Goal: Task Accomplishment & Management: Manage account settings

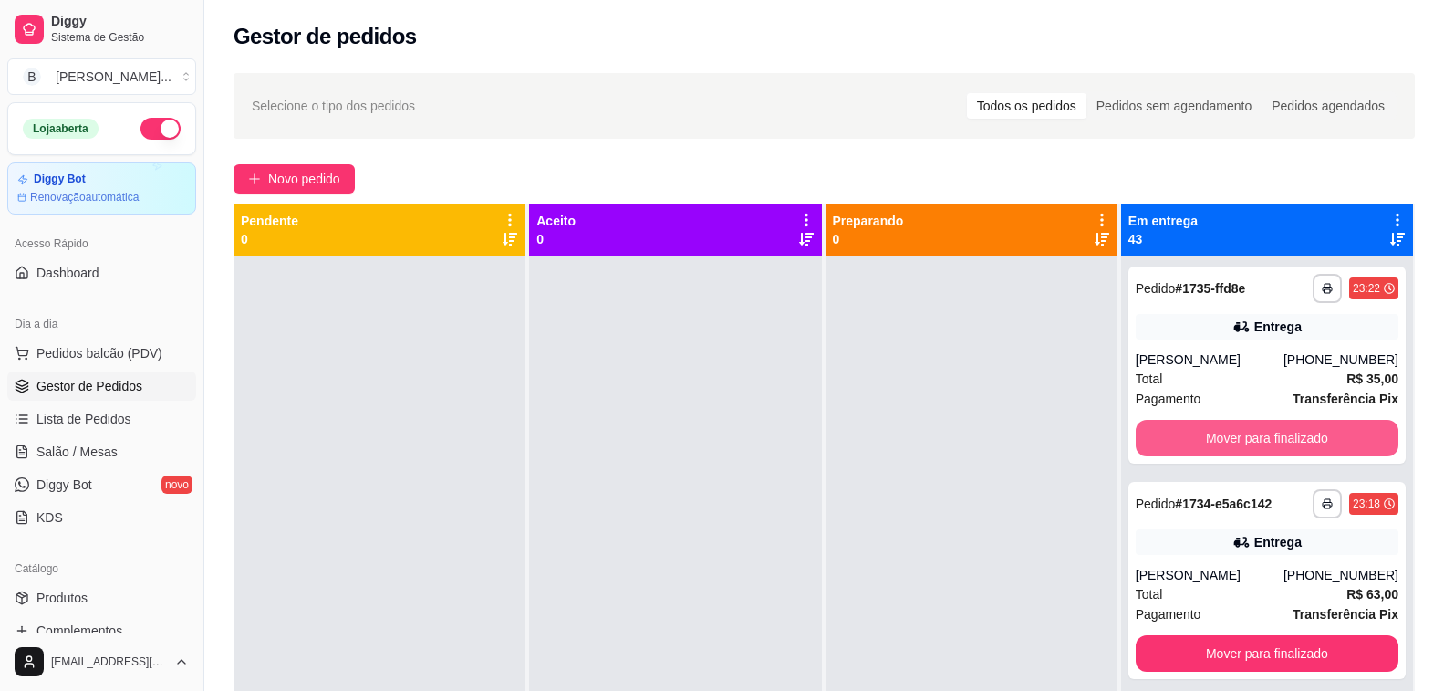
click at [1257, 440] on button "Mover para finalizado" at bounding box center [1267, 438] width 263 height 36
click at [1257, 440] on button "Mover para finalizado" at bounding box center [1266, 439] width 255 height 36
click at [1257, 440] on button "Mover para finalizado" at bounding box center [1267, 438] width 263 height 36
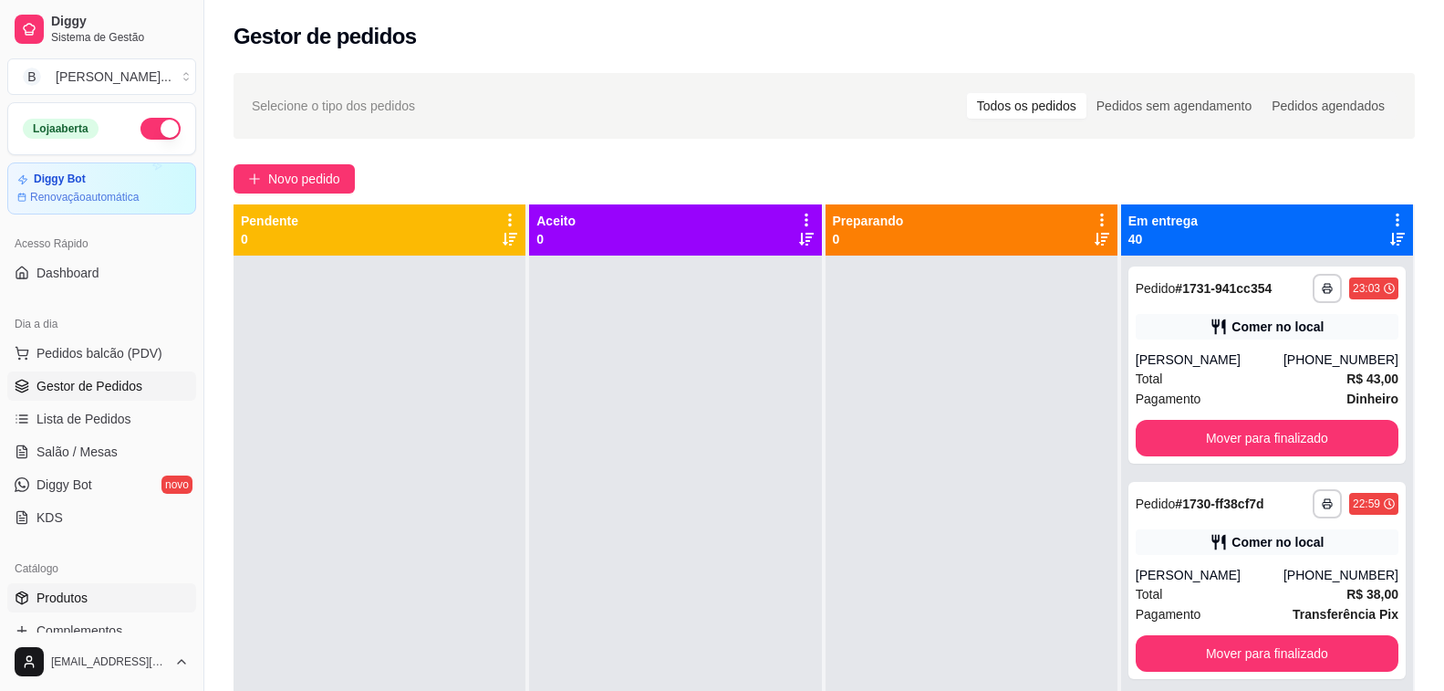
click at [76, 588] on span "Produtos" at bounding box center [61, 597] width 51 height 18
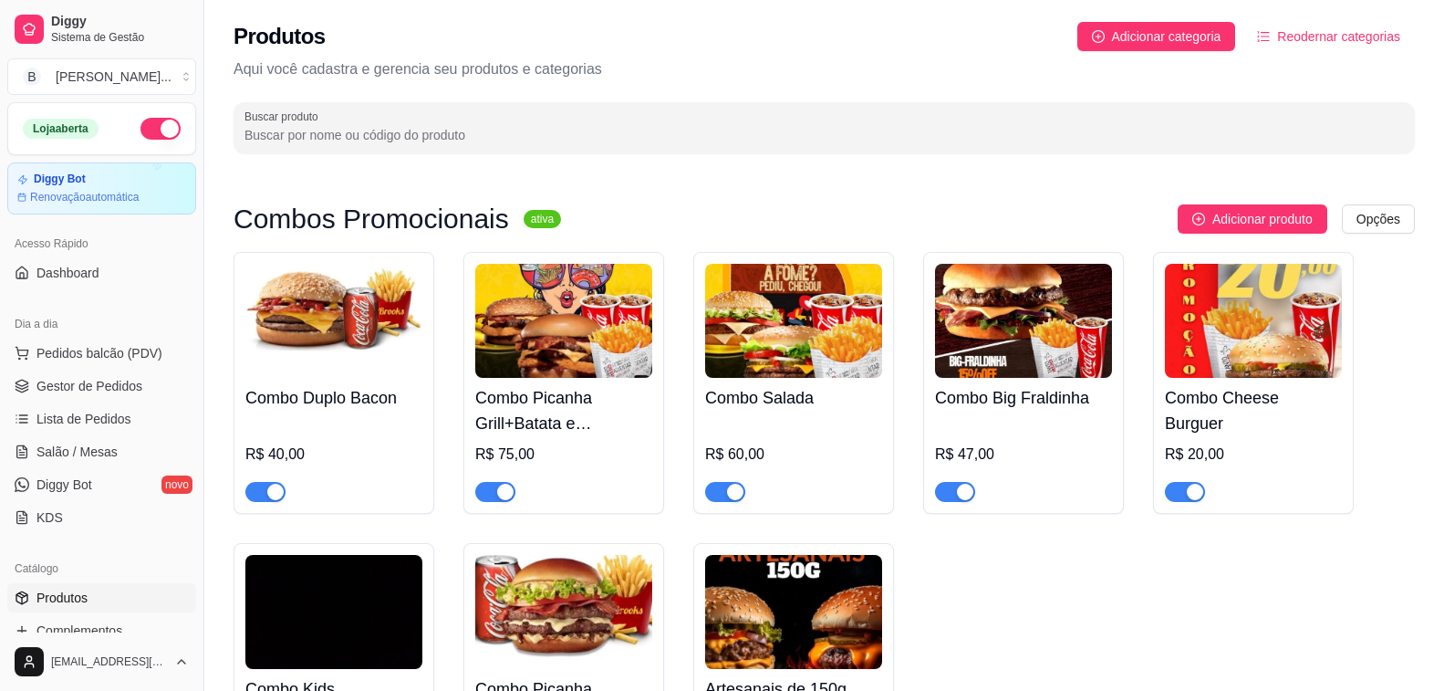
click at [358, 135] on input "Buscar produto" at bounding box center [823, 135] width 1159 height 18
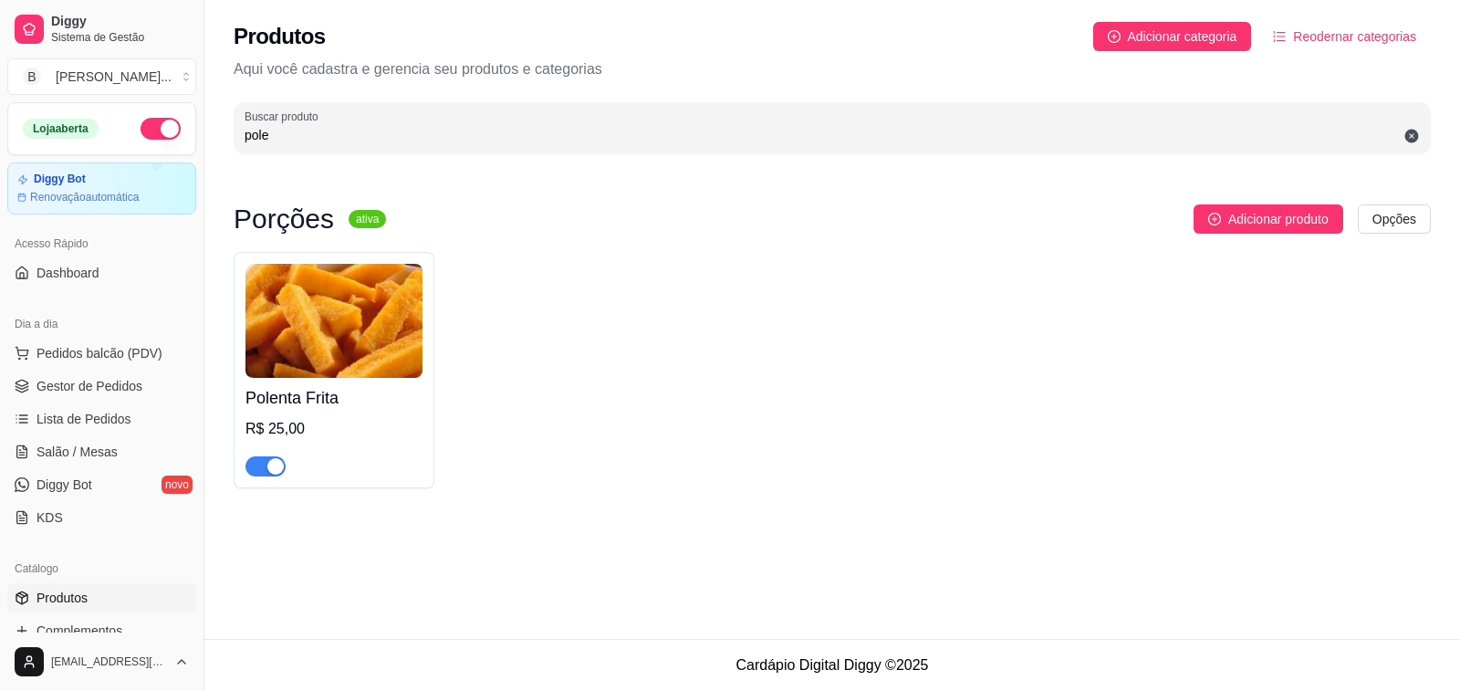
type input "pole"
click at [257, 465] on span "button" at bounding box center [265, 466] width 40 height 20
click at [154, 382] on link "Gestor de Pedidos" at bounding box center [101, 385] width 189 height 29
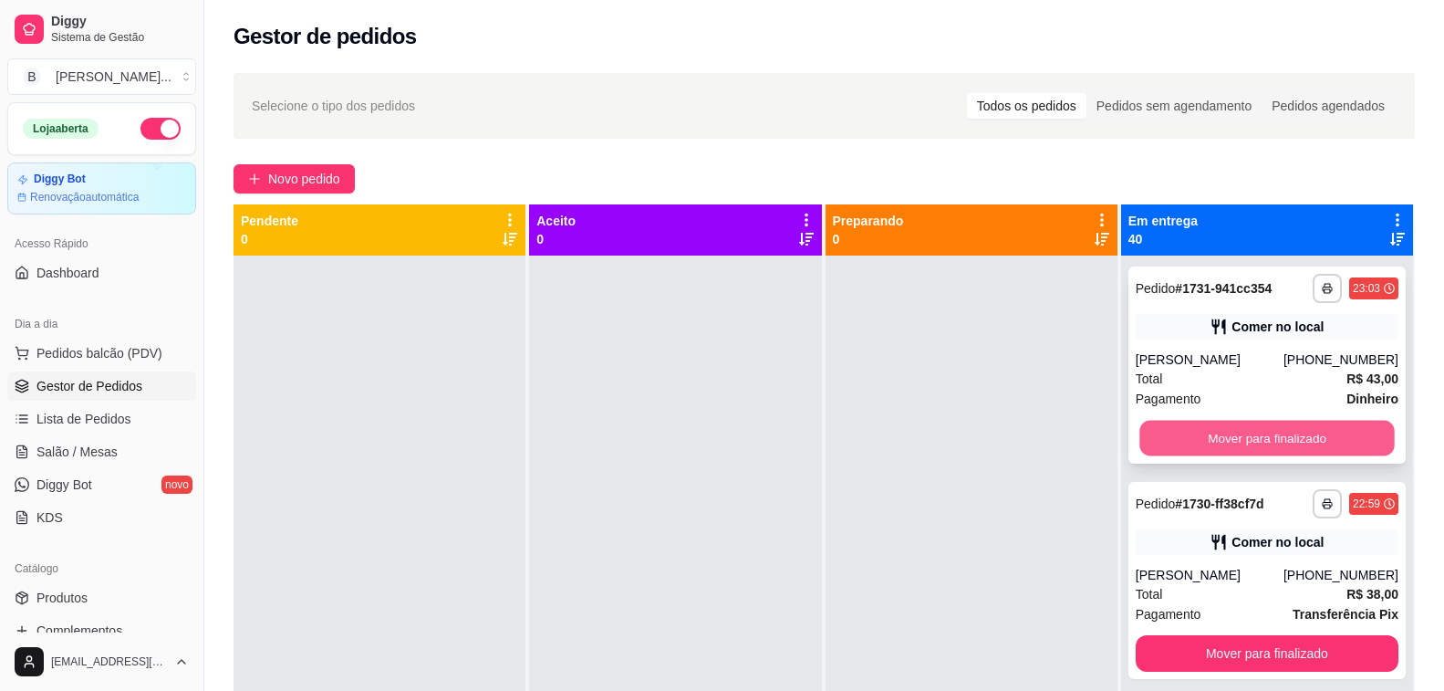
click at [1250, 445] on button "Mover para finalizado" at bounding box center [1266, 439] width 255 height 36
click at [1250, 445] on button "Mover para finalizado" at bounding box center [1267, 438] width 263 height 36
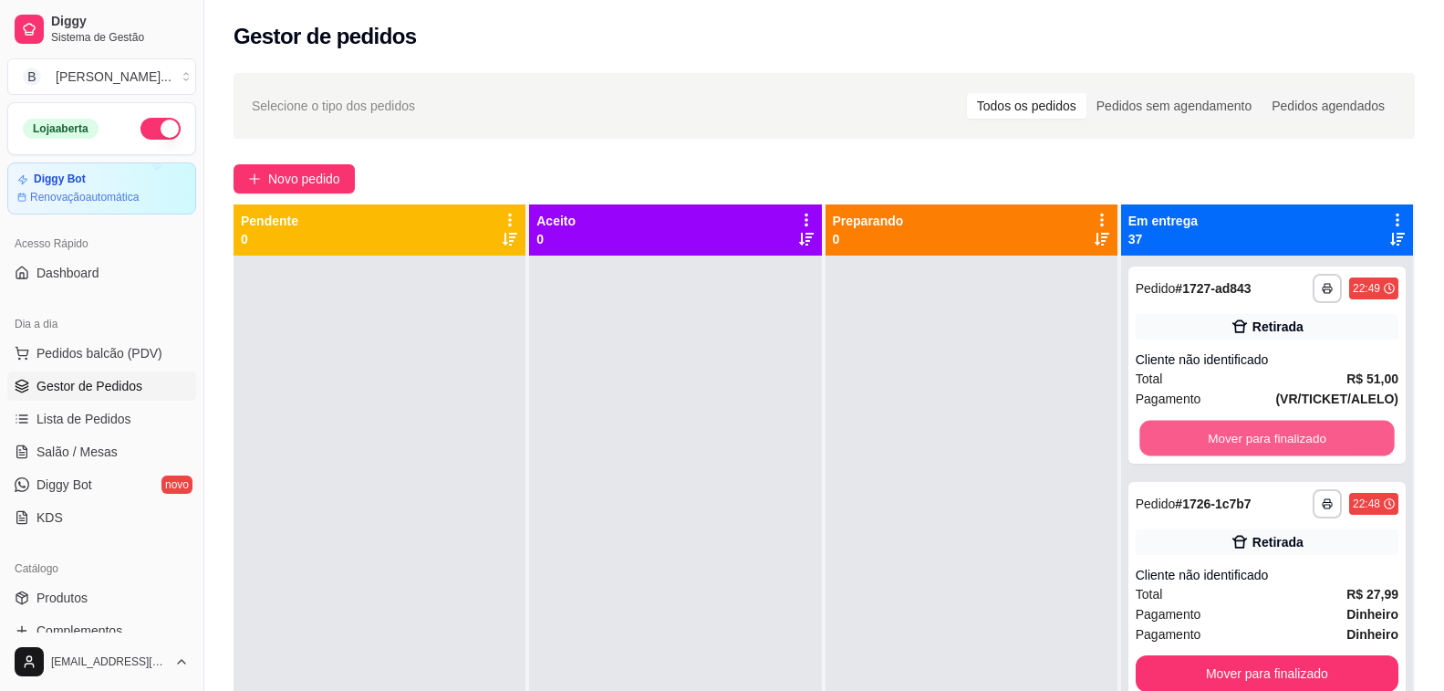
click at [1250, 445] on button "Mover para finalizado" at bounding box center [1266, 439] width 255 height 36
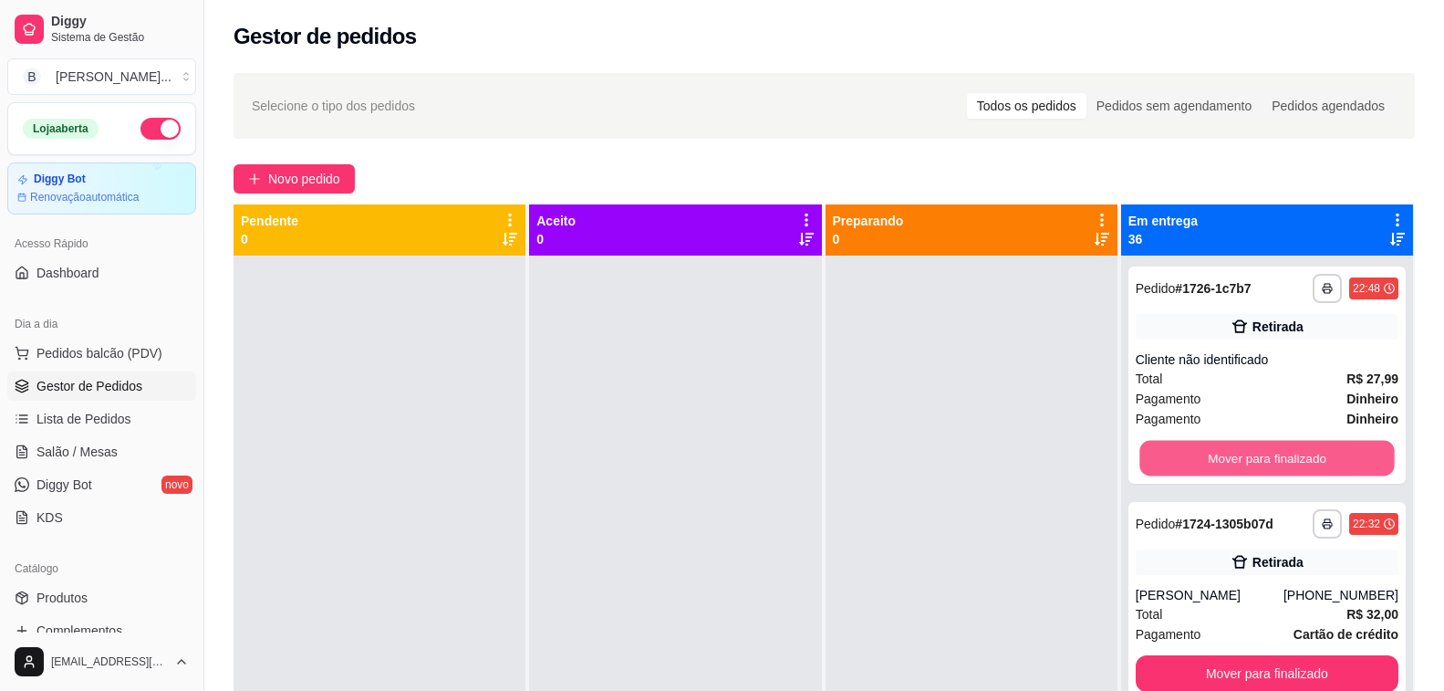
click at [1250, 445] on button "Mover para finalizado" at bounding box center [1266, 459] width 255 height 36
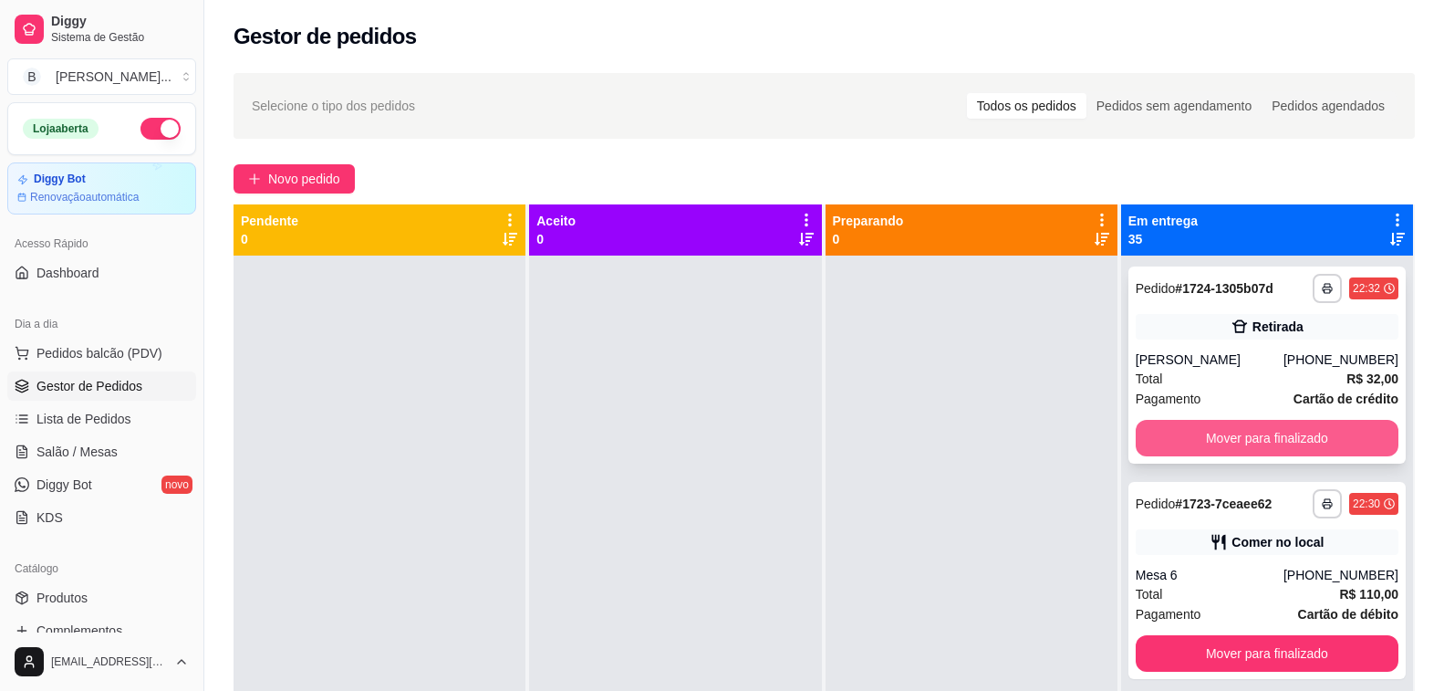
click at [1198, 429] on button "Mover para finalizado" at bounding box center [1267, 438] width 263 height 36
click at [1198, 436] on button "Mover para finalizado" at bounding box center [1267, 438] width 263 height 36
click at [1198, 436] on button "Mover para finalizado" at bounding box center [1266, 439] width 255 height 36
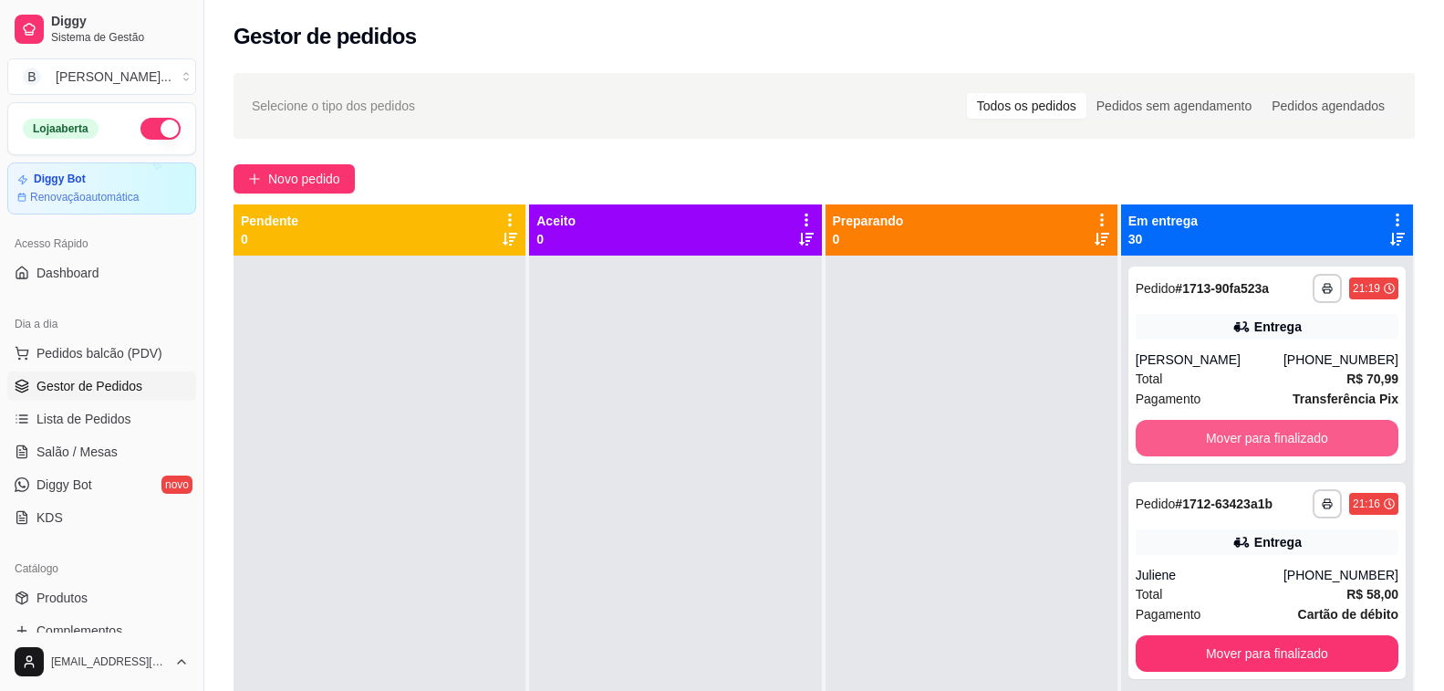
click at [1198, 436] on button "Mover para finalizado" at bounding box center [1267, 438] width 263 height 36
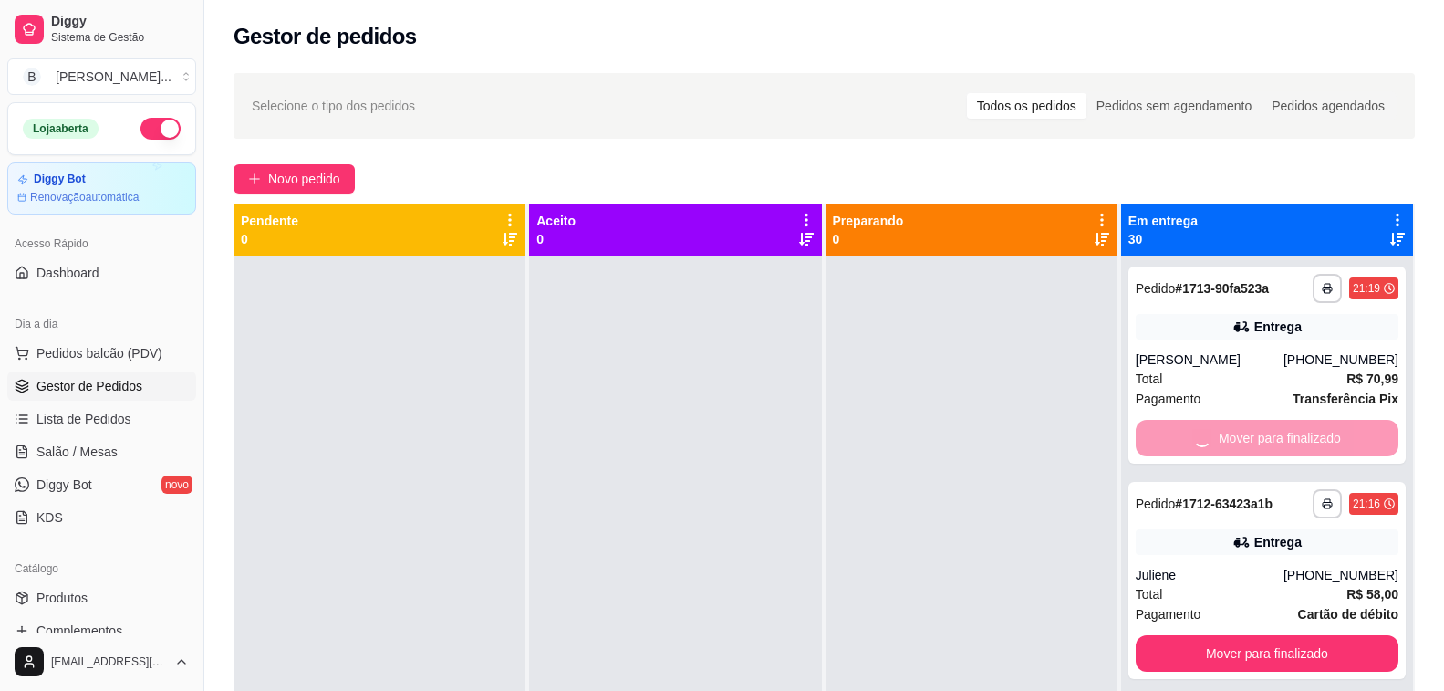
click at [1198, 635] on button "Mover para finalizado" at bounding box center [1267, 653] width 263 height 36
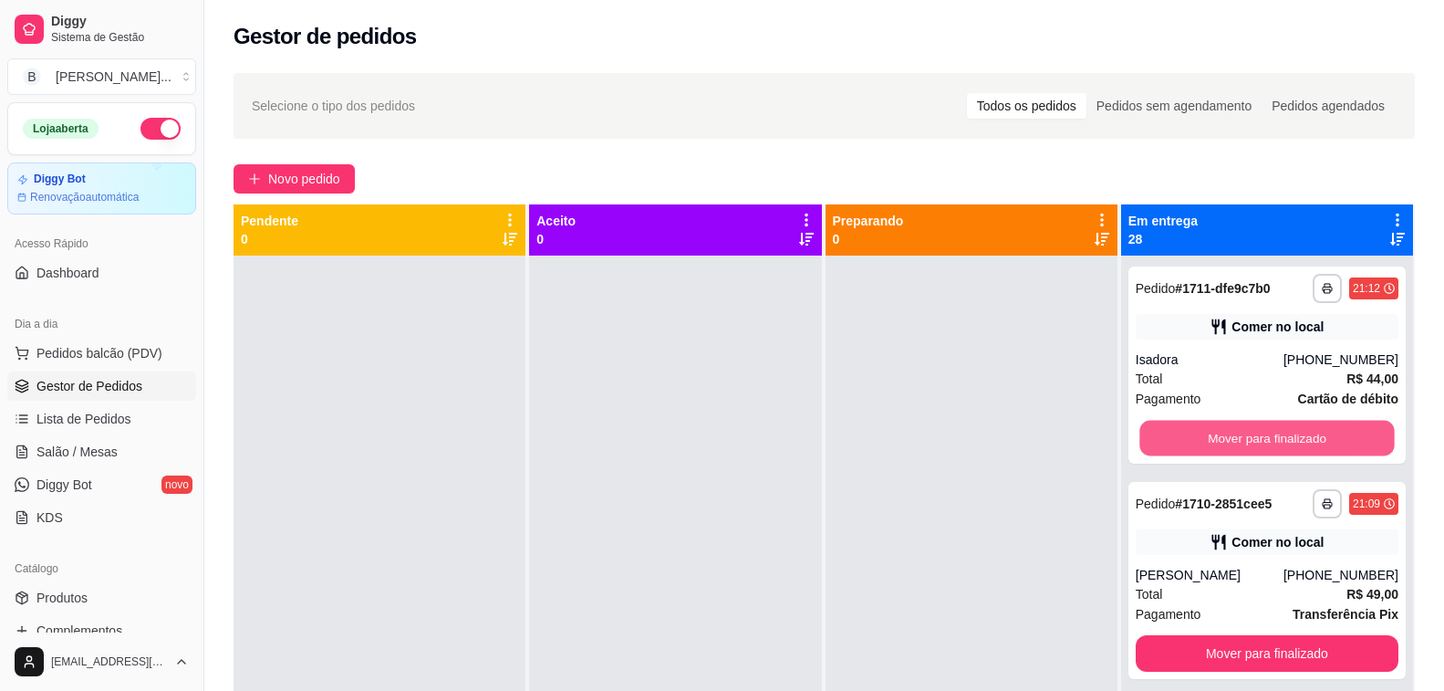
click at [1198, 436] on button "Mover para finalizado" at bounding box center [1266, 439] width 255 height 36
click at [1198, 436] on button "Mover para finalizado" at bounding box center [1267, 438] width 263 height 36
click at [1198, 436] on button "Mover para finalizado" at bounding box center [1266, 439] width 255 height 36
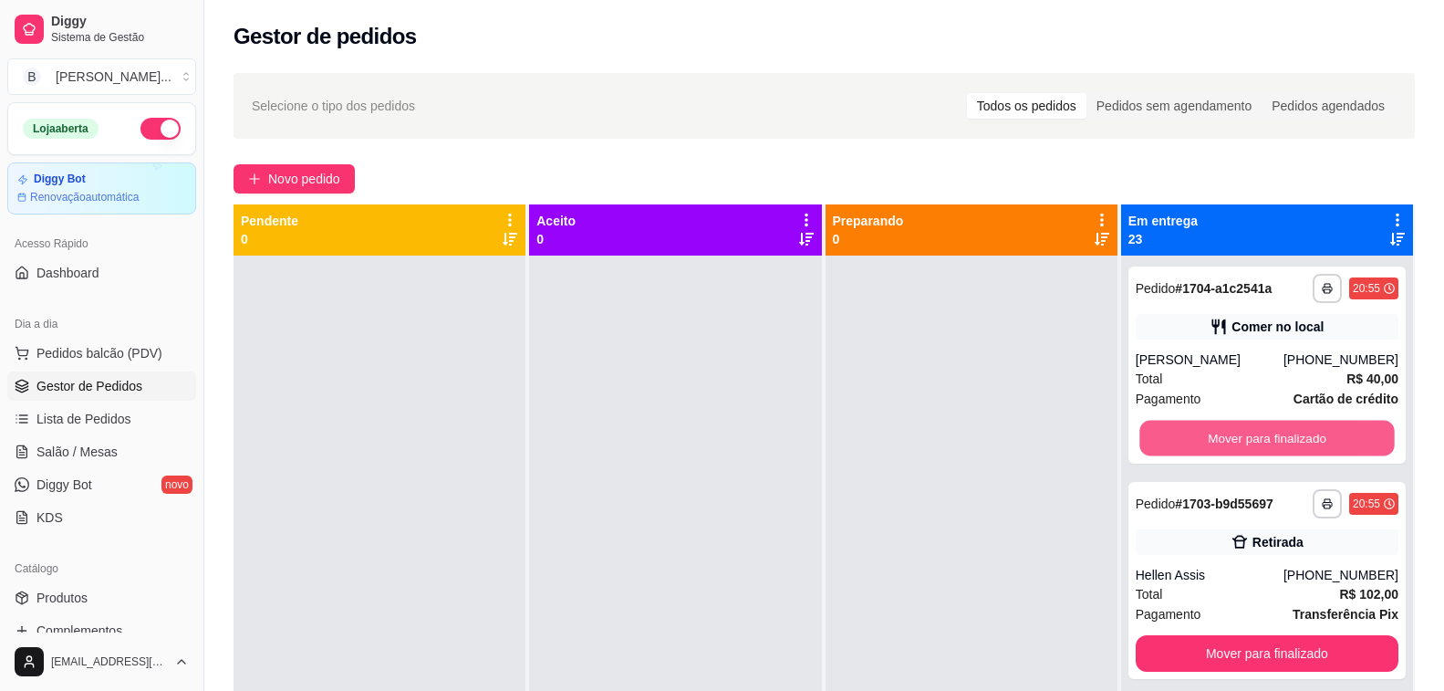
click at [1198, 436] on button "Mover para finalizado" at bounding box center [1266, 439] width 255 height 36
click at [1198, 436] on button "Mover para finalizado" at bounding box center [1267, 438] width 263 height 36
click at [1198, 436] on button "Mover para finalizado" at bounding box center [1266, 439] width 255 height 36
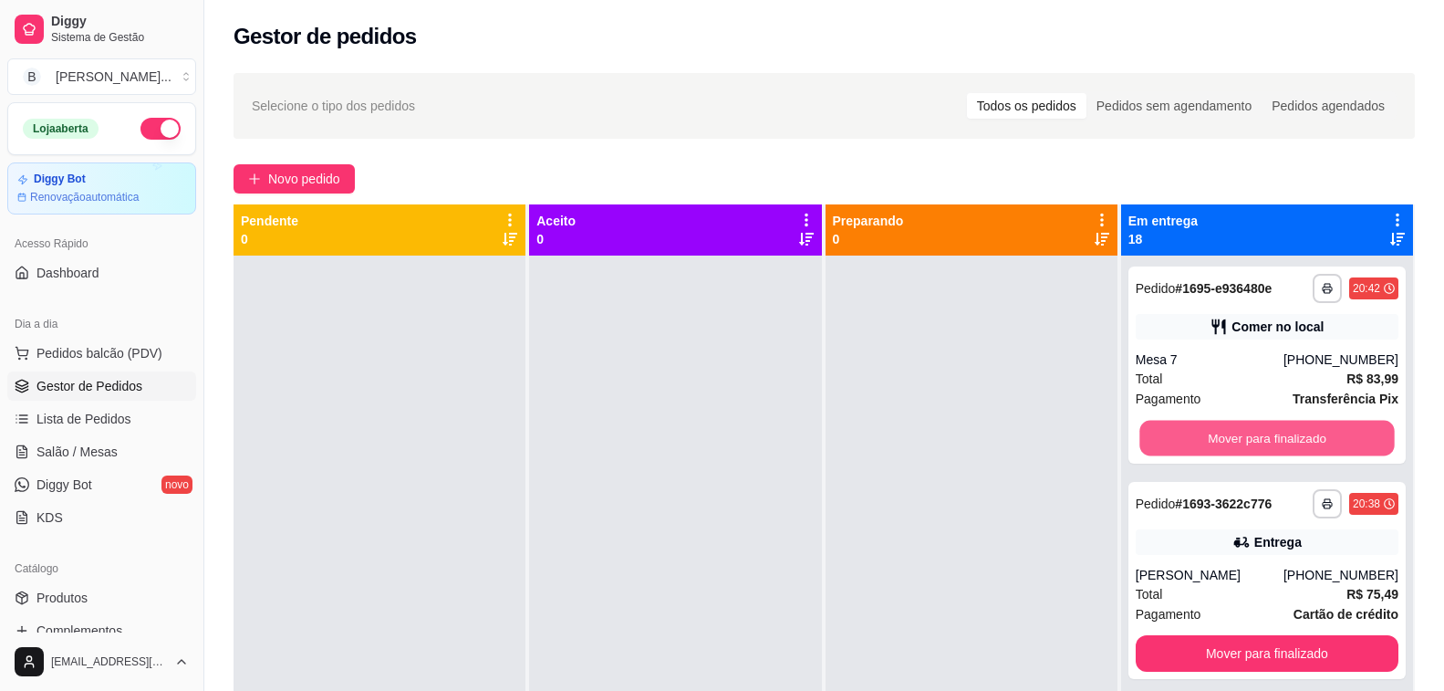
click at [1198, 436] on button "Mover para finalizado" at bounding box center [1266, 439] width 255 height 36
click at [1198, 436] on button "Mover para finalizado" at bounding box center [1267, 438] width 263 height 36
click at [1197, 436] on button "Mover para finalizado" at bounding box center [1266, 439] width 255 height 36
click at [1197, 436] on button "Mover para finalizado" at bounding box center [1267, 438] width 263 height 36
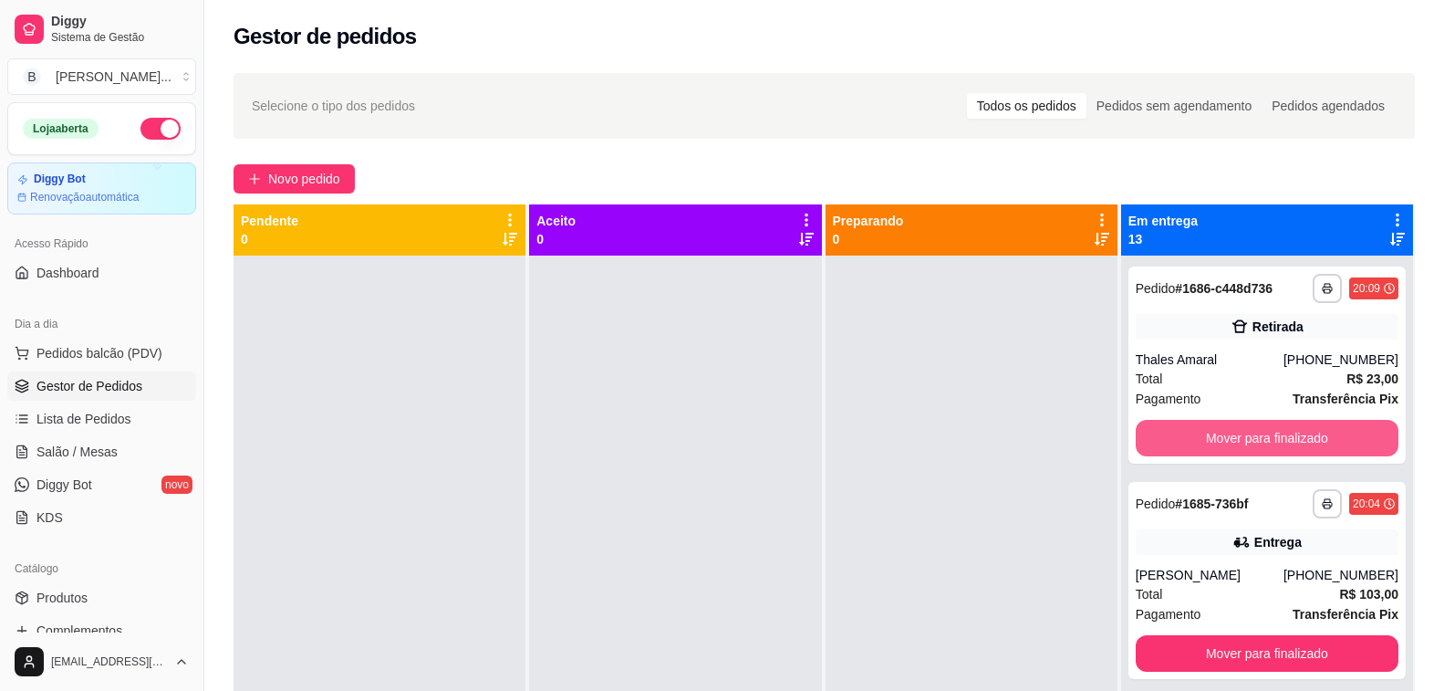
click at [1197, 436] on button "Mover para finalizado" at bounding box center [1267, 438] width 263 height 36
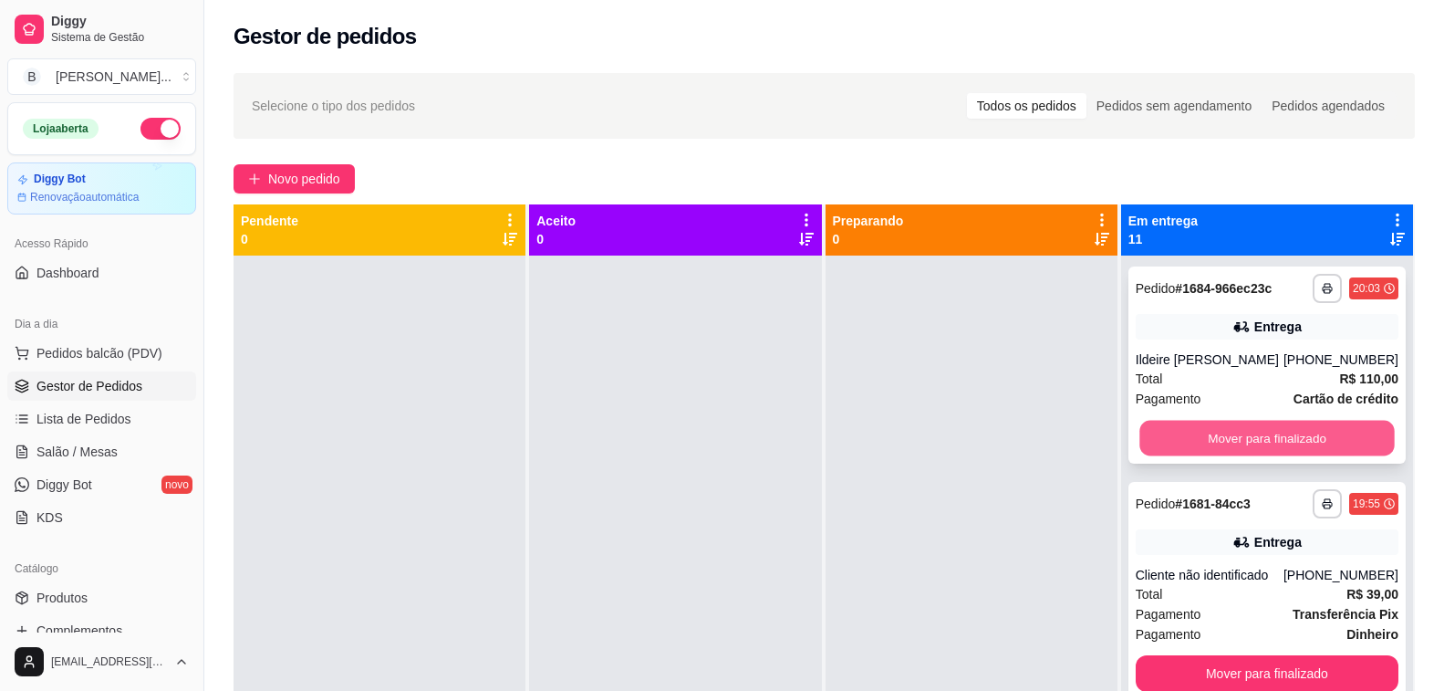
click at [1194, 456] on button "Mover para finalizado" at bounding box center [1266, 439] width 255 height 36
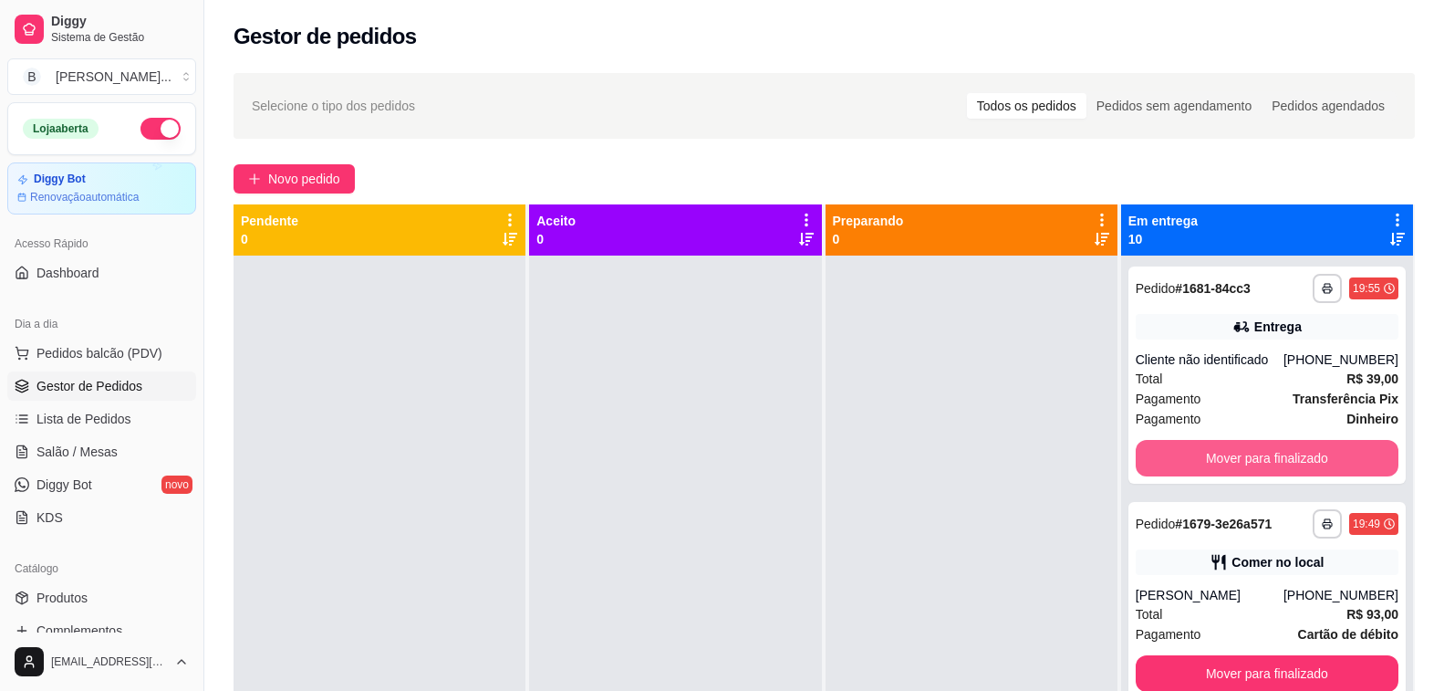
click at [1194, 463] on button "Mover para finalizado" at bounding box center [1267, 458] width 263 height 36
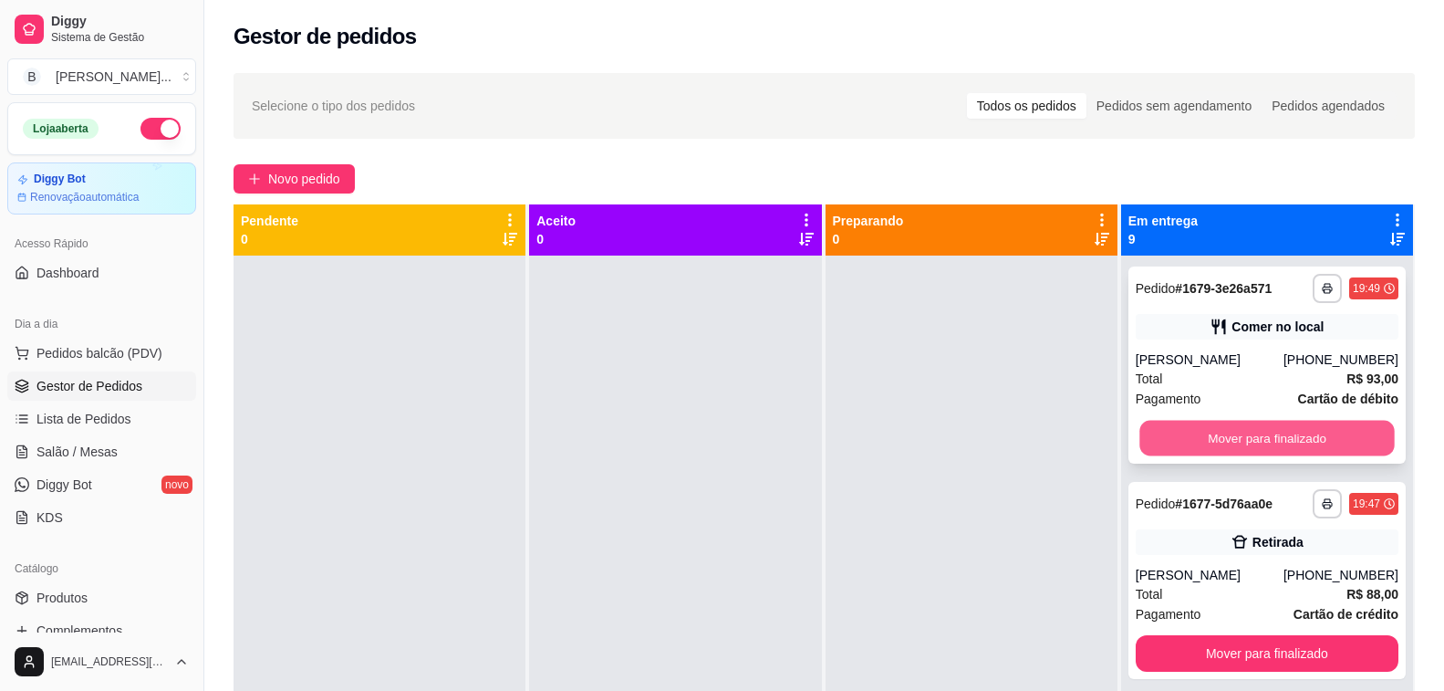
click at [1194, 451] on button "Mover para finalizado" at bounding box center [1266, 439] width 255 height 36
click at [1197, 449] on button "Mover para finalizado" at bounding box center [1267, 438] width 263 height 36
click at [1197, 449] on button "Mover para finalizado" at bounding box center [1266, 439] width 255 height 36
click at [1197, 449] on button "Mover para finalizado" at bounding box center [1267, 438] width 263 height 36
click at [1197, 449] on button "Mover para finalizado" at bounding box center [1266, 439] width 255 height 36
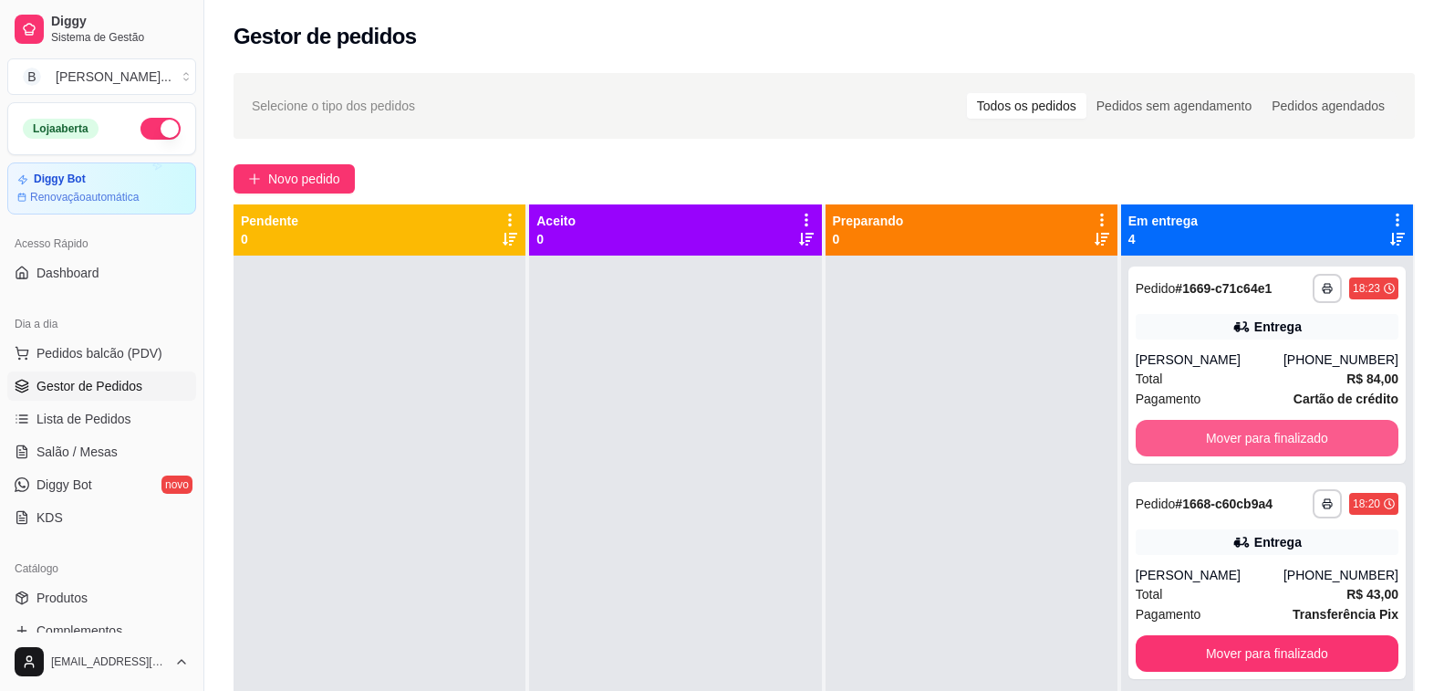
click at [1197, 449] on button "Mover para finalizado" at bounding box center [1267, 438] width 263 height 36
click at [1197, 449] on button "Mover para finalizado" at bounding box center [1266, 439] width 255 height 36
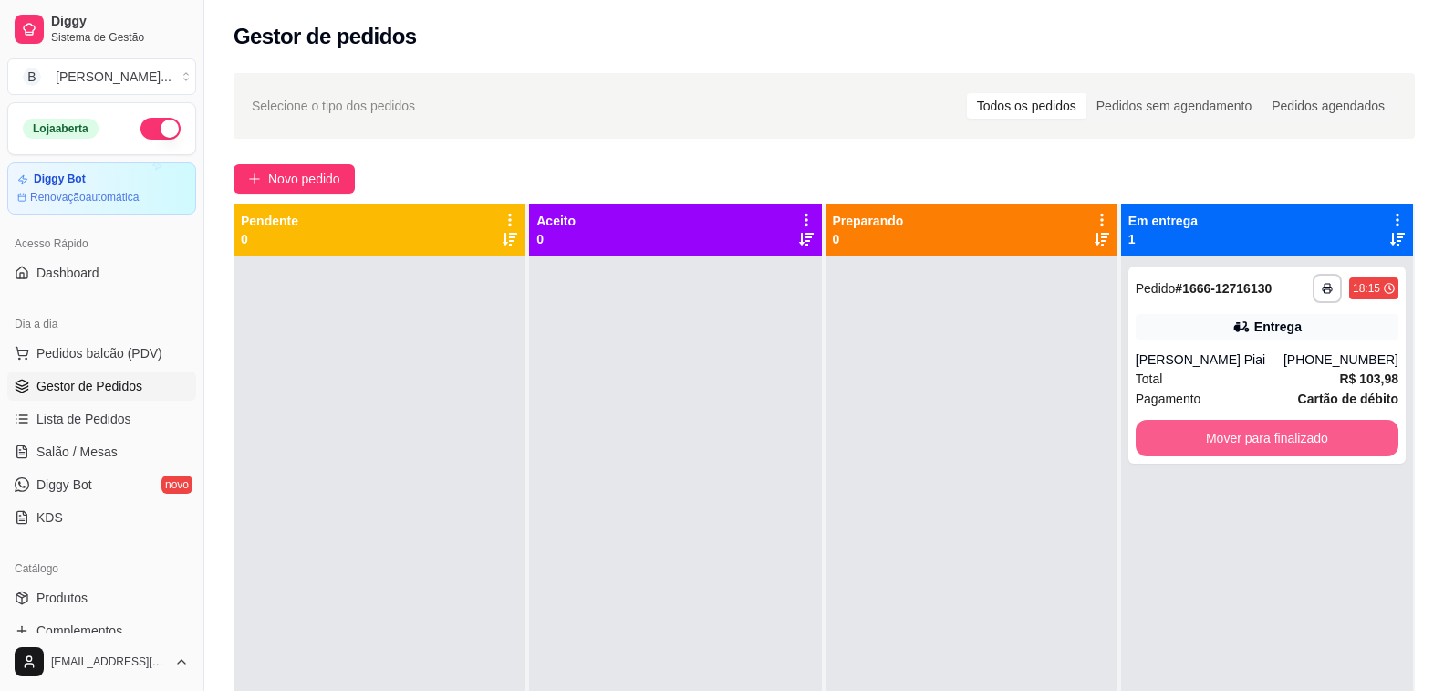
click at [1197, 449] on button "Mover para finalizado" at bounding box center [1267, 438] width 263 height 36
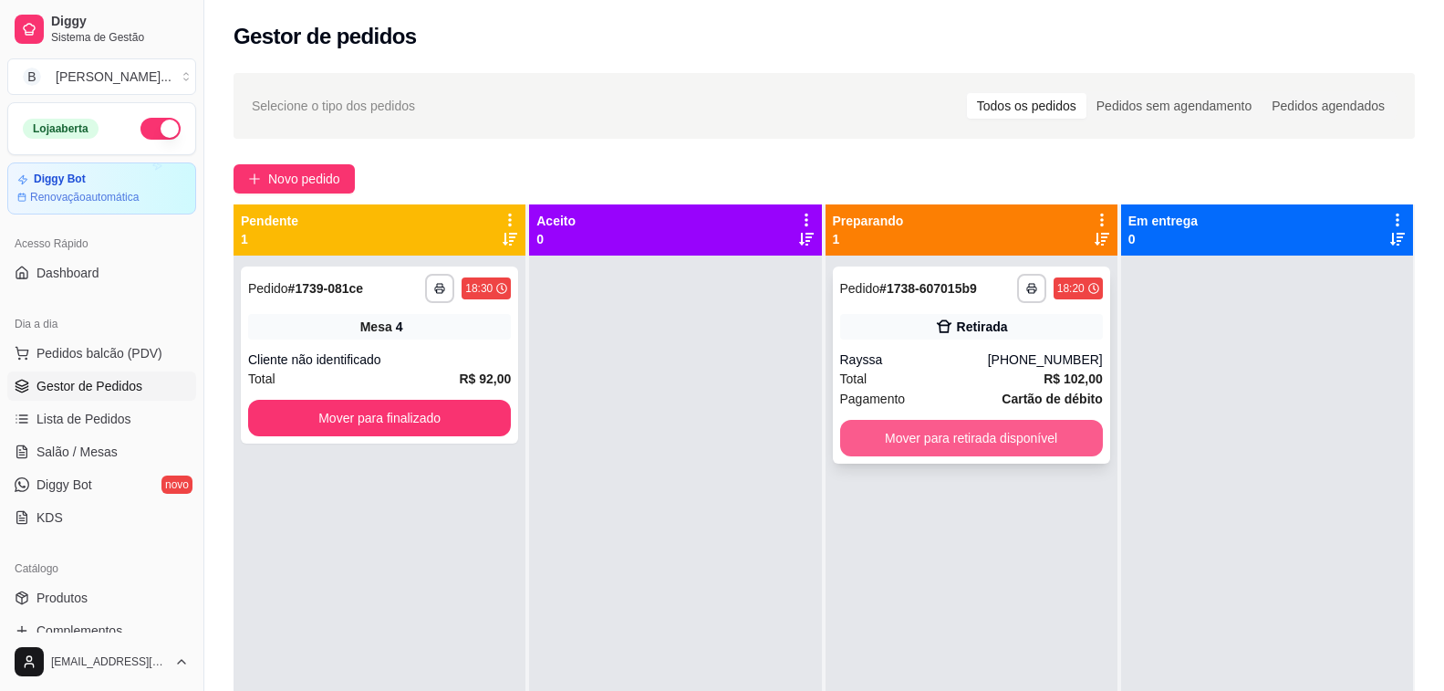
click at [902, 426] on button "Mover para retirada disponível" at bounding box center [971, 438] width 263 height 36
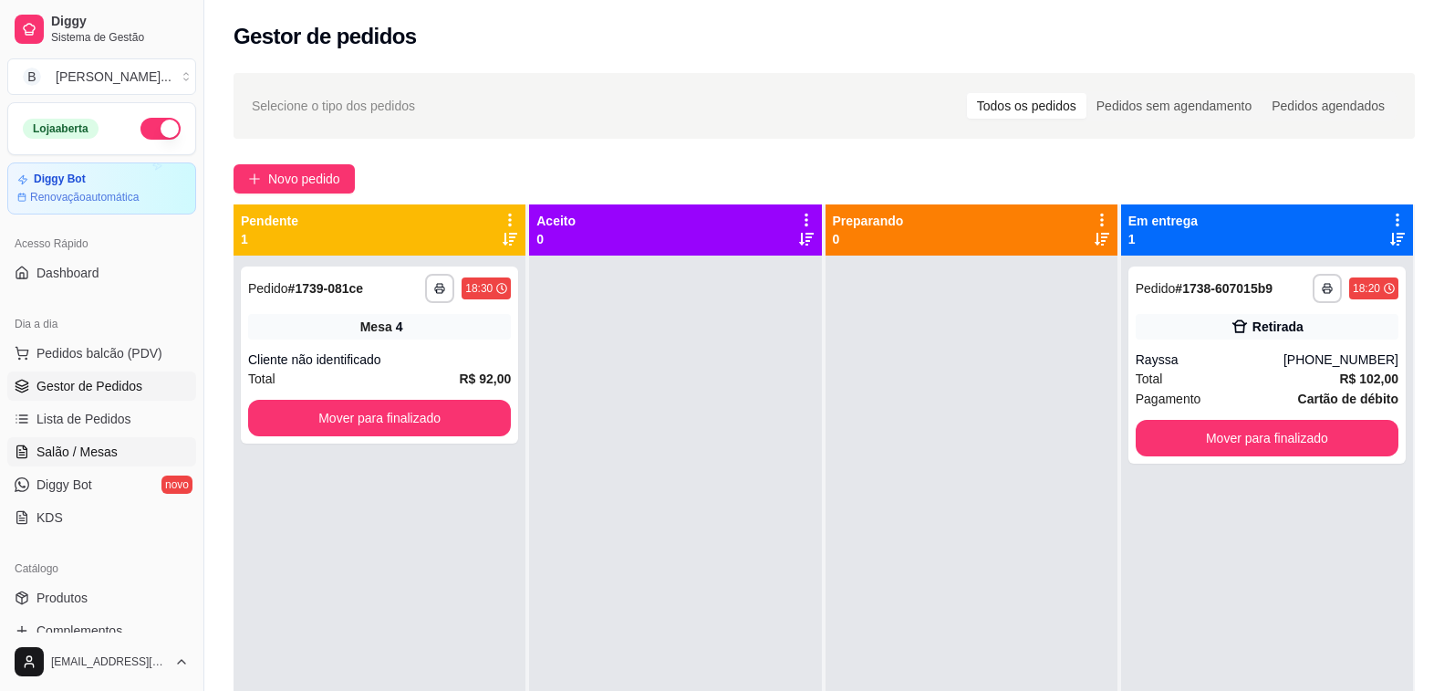
click at [57, 448] on span "Salão / Mesas" at bounding box center [76, 451] width 81 height 18
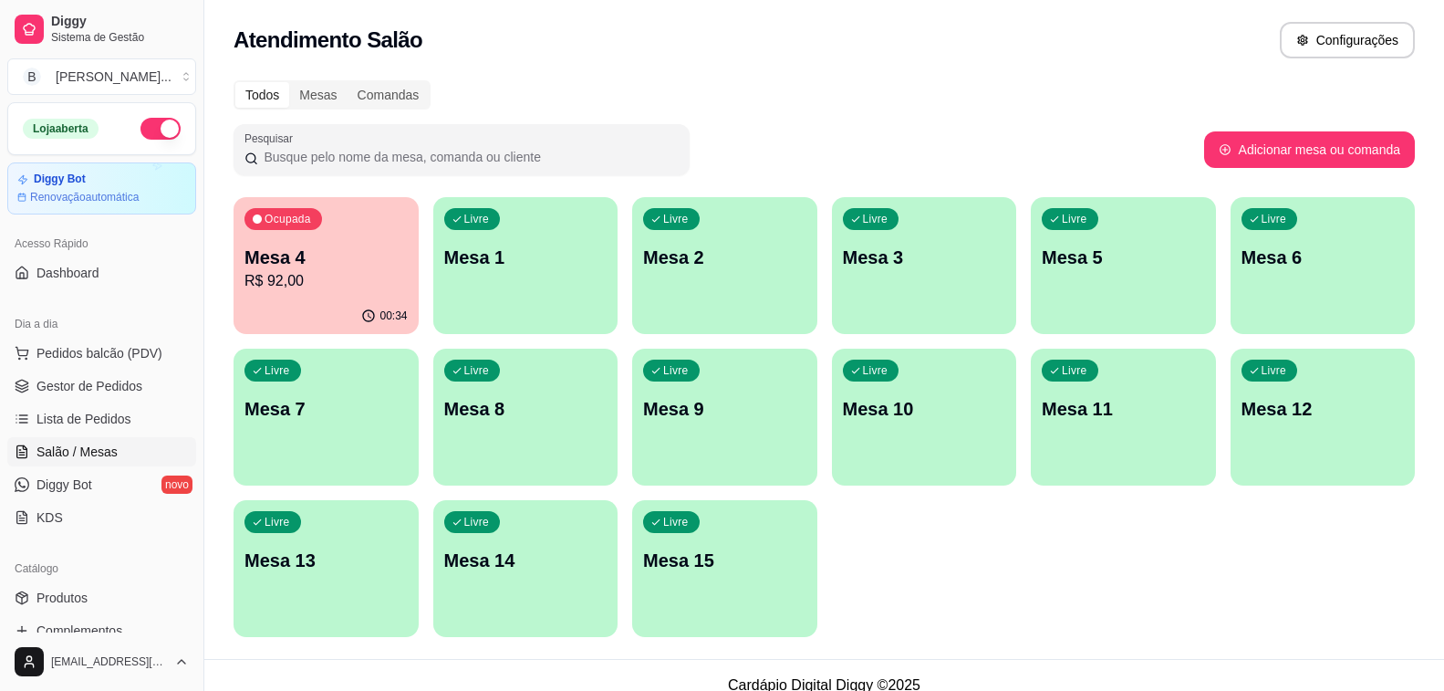
click at [342, 257] on p "Mesa 4" at bounding box center [325, 257] width 163 height 26
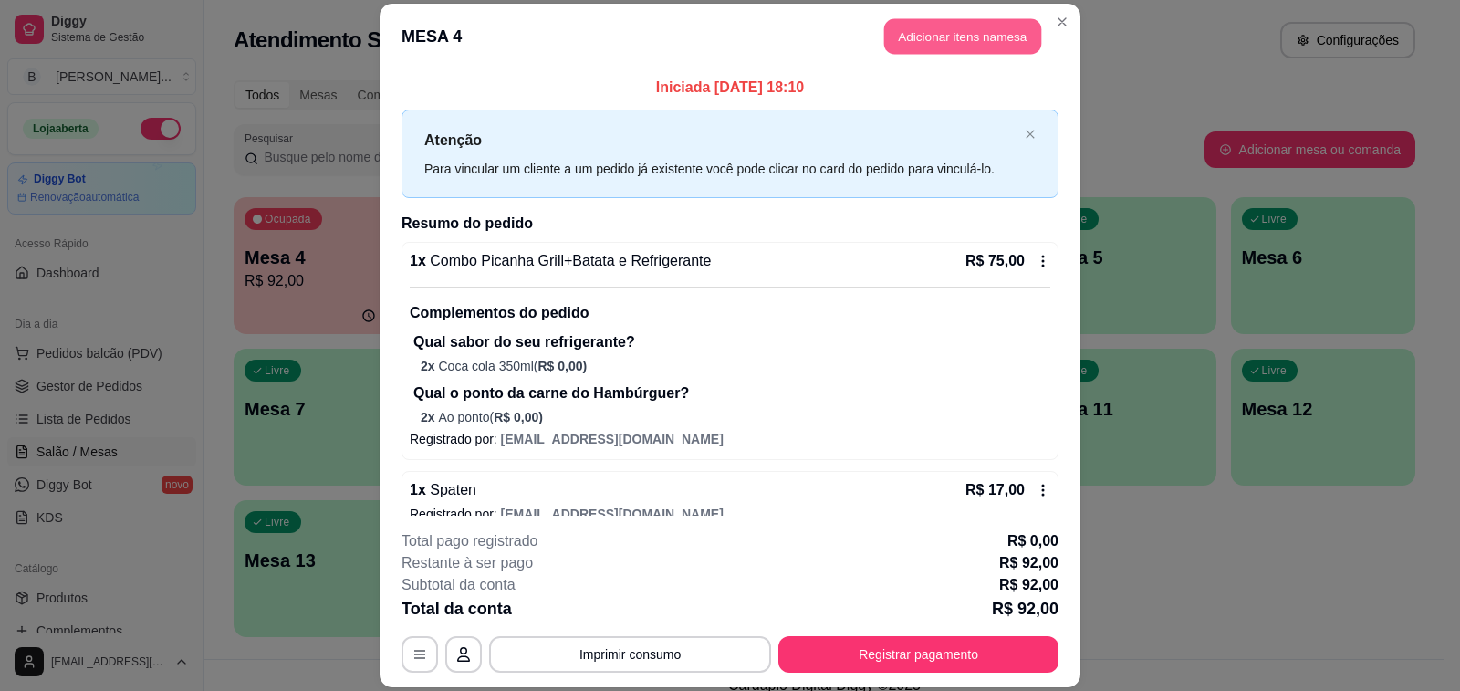
click at [944, 30] on button "Adicionar itens na mesa" at bounding box center [962, 36] width 157 height 36
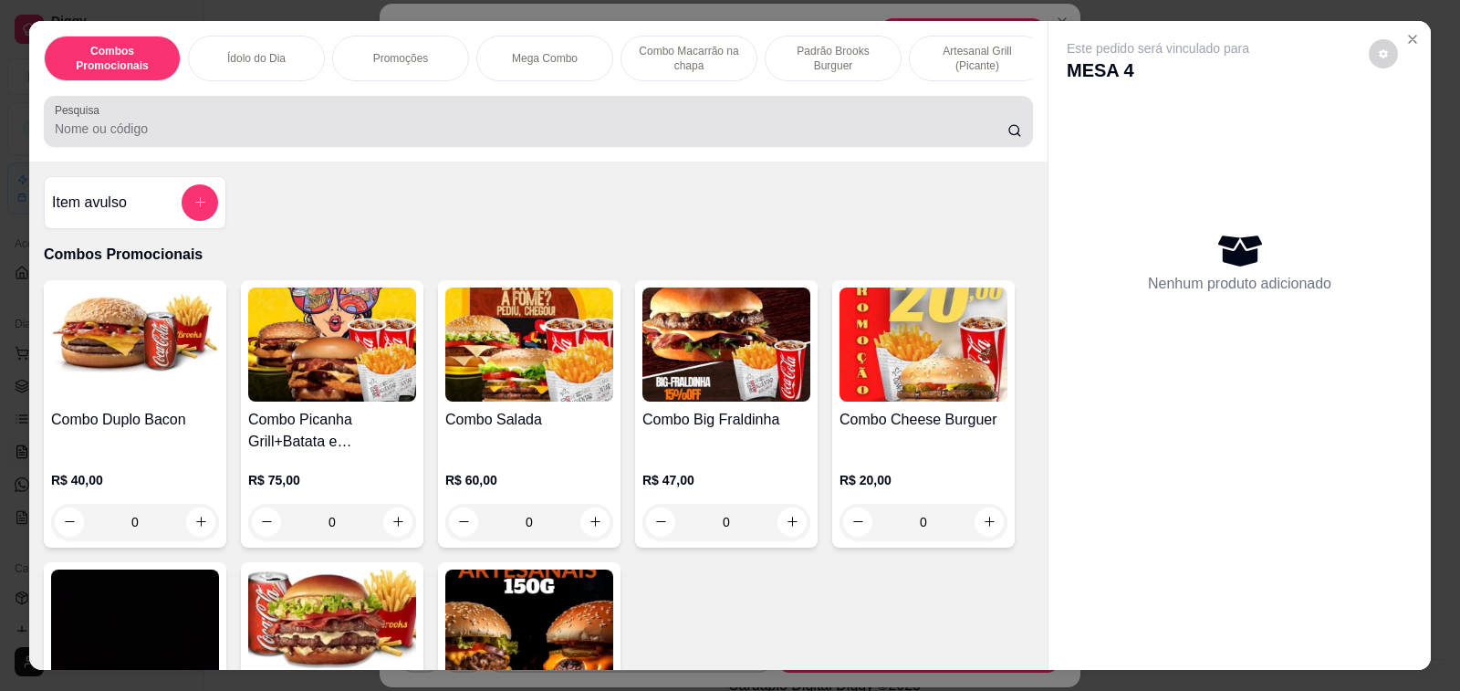
click at [384, 133] on input "Pesquisa" at bounding box center [531, 129] width 952 height 18
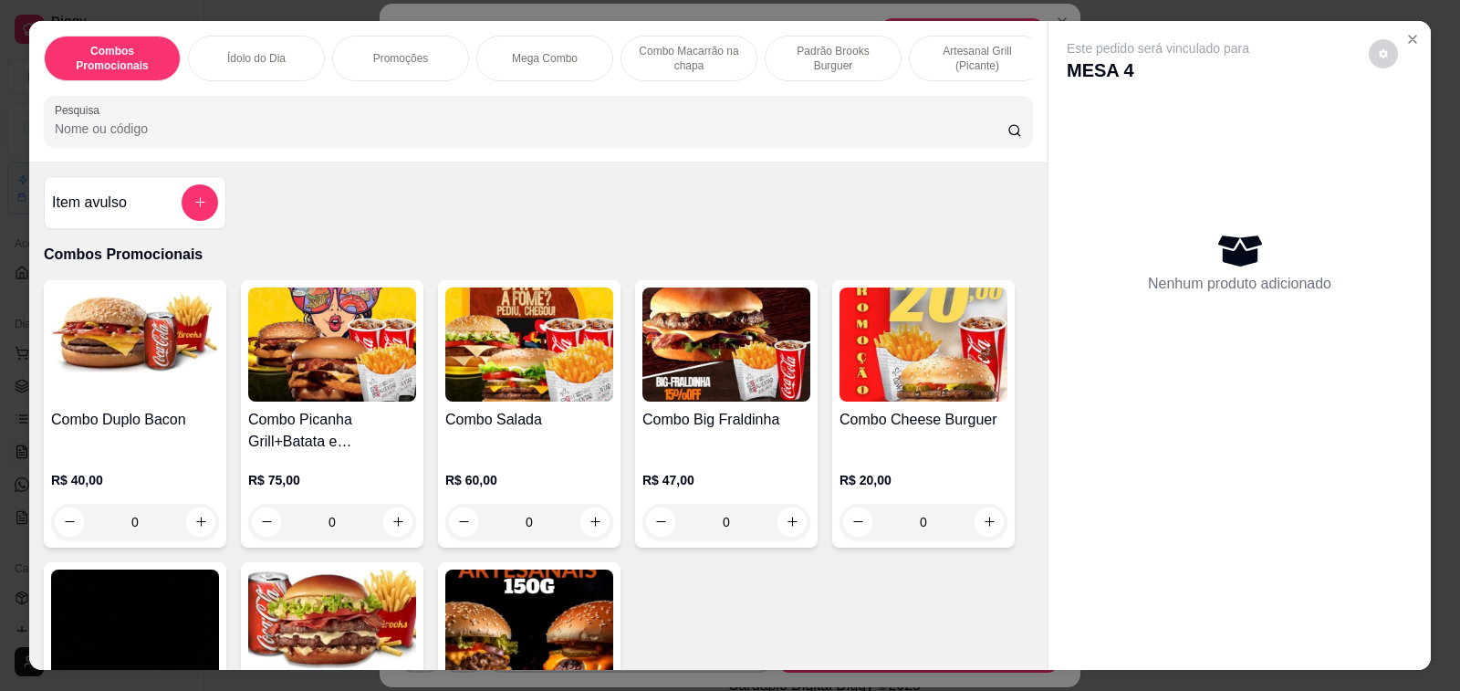
click at [112, 213] on h4 "Item avulso" at bounding box center [89, 203] width 75 height 22
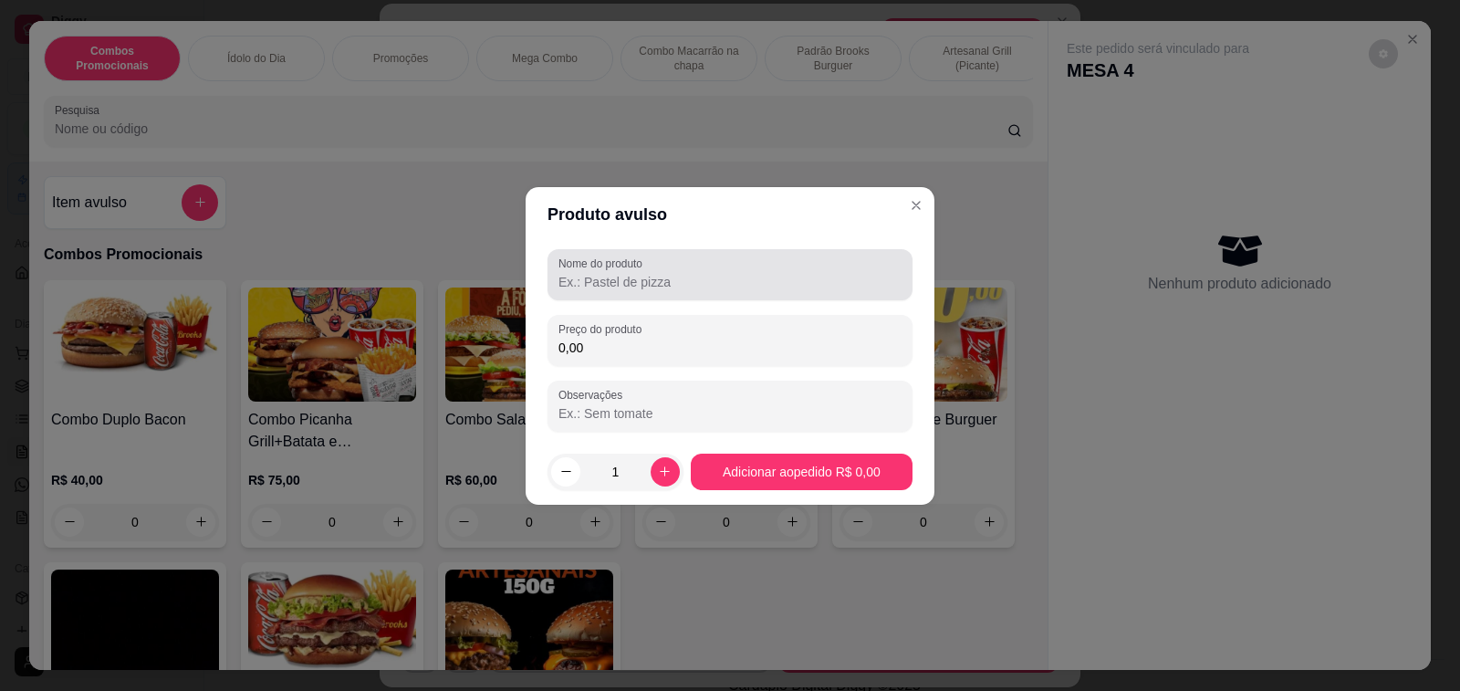
click at [633, 281] on input "Nome do produto" at bounding box center [729, 282] width 343 height 18
type input "[PERSON_NAME] com leite"
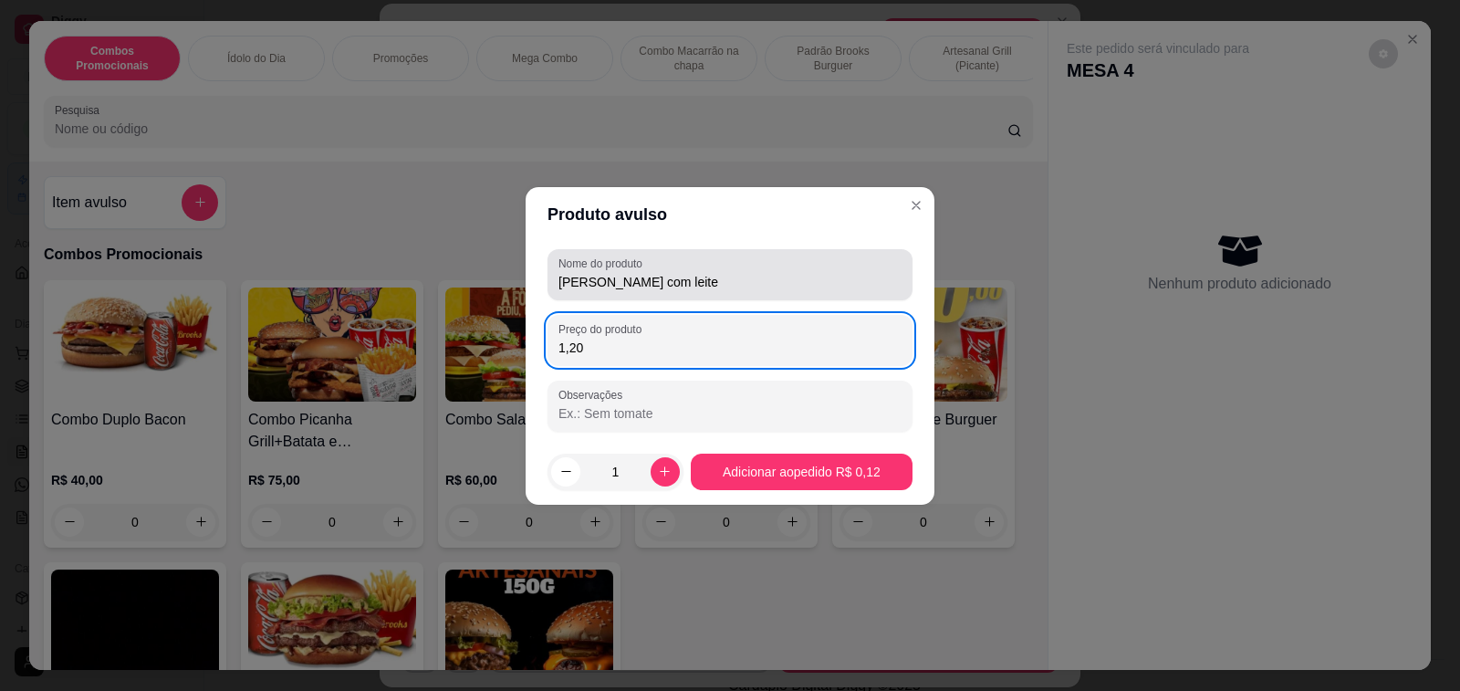
type input "12,00"
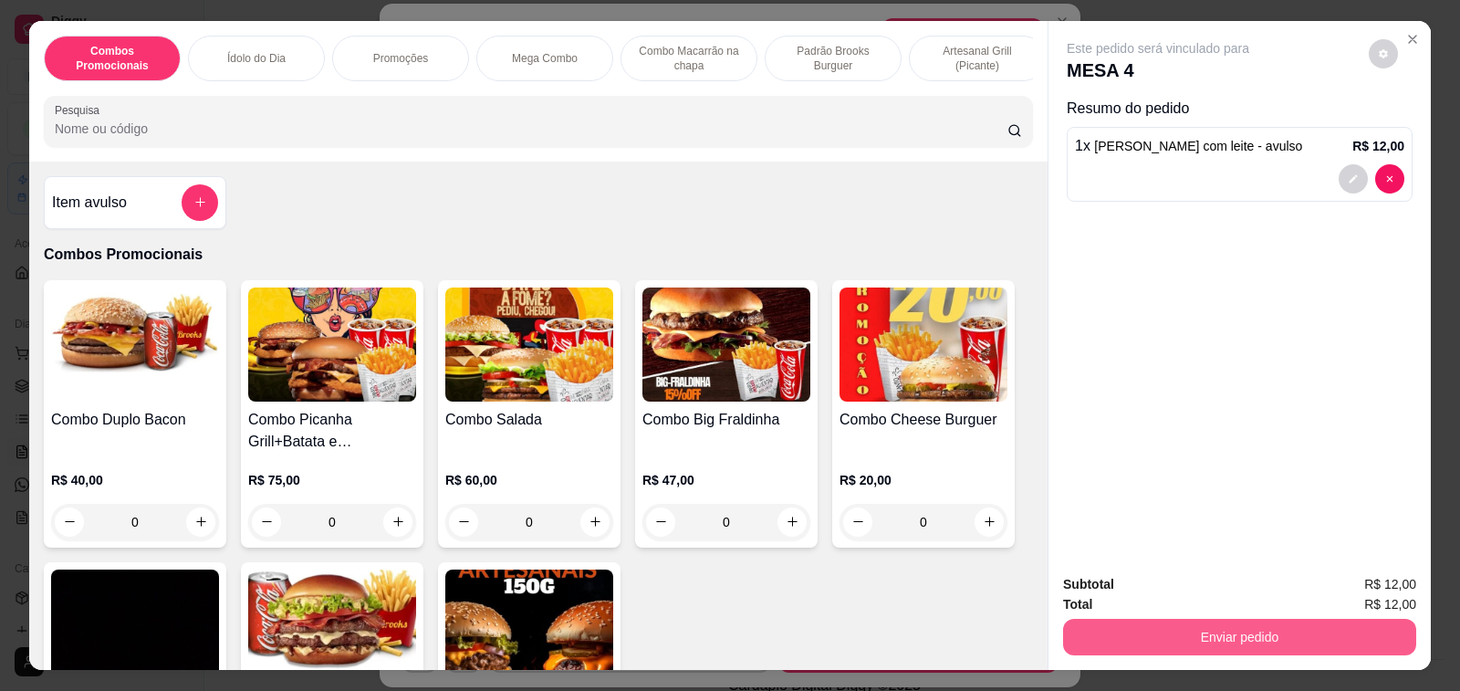
click at [1201, 635] on button "Enviar pedido" at bounding box center [1239, 637] width 353 height 36
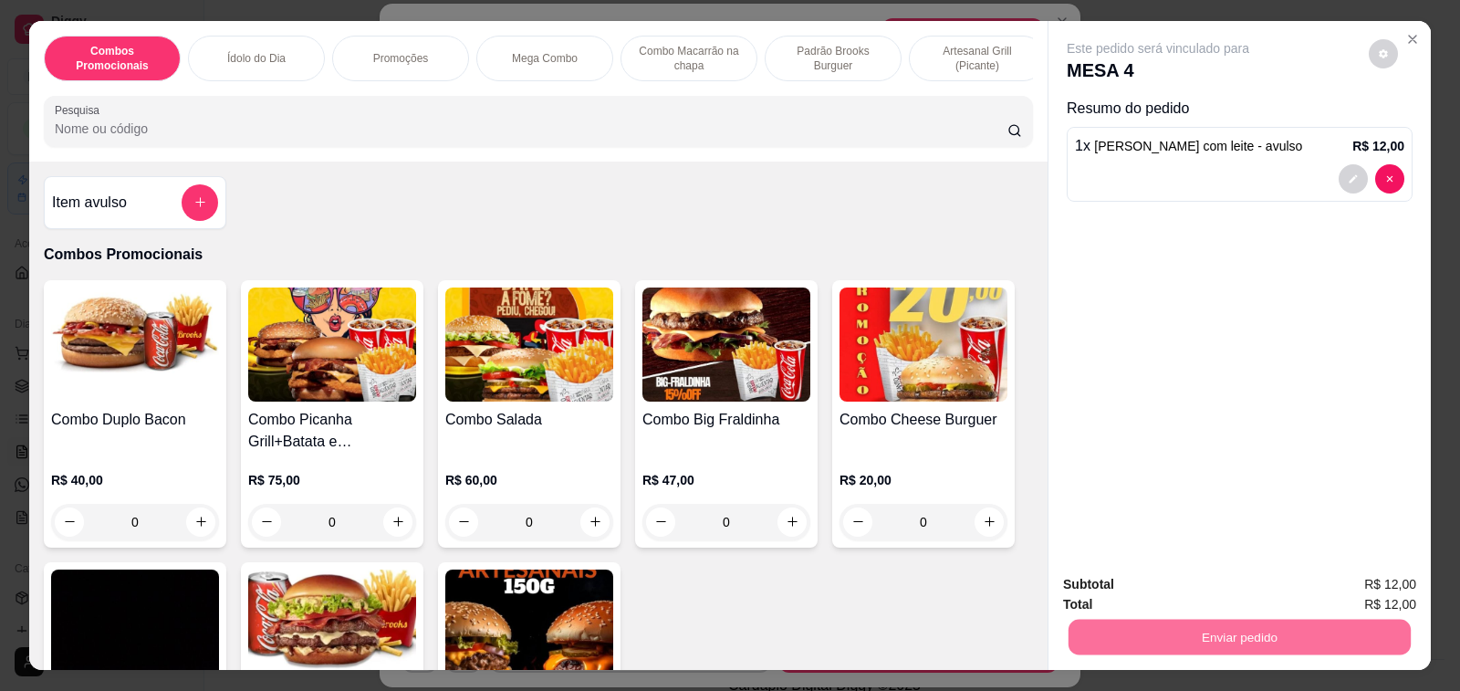
click at [1387, 588] on button "Enviar pedido" at bounding box center [1367, 584] width 100 height 34
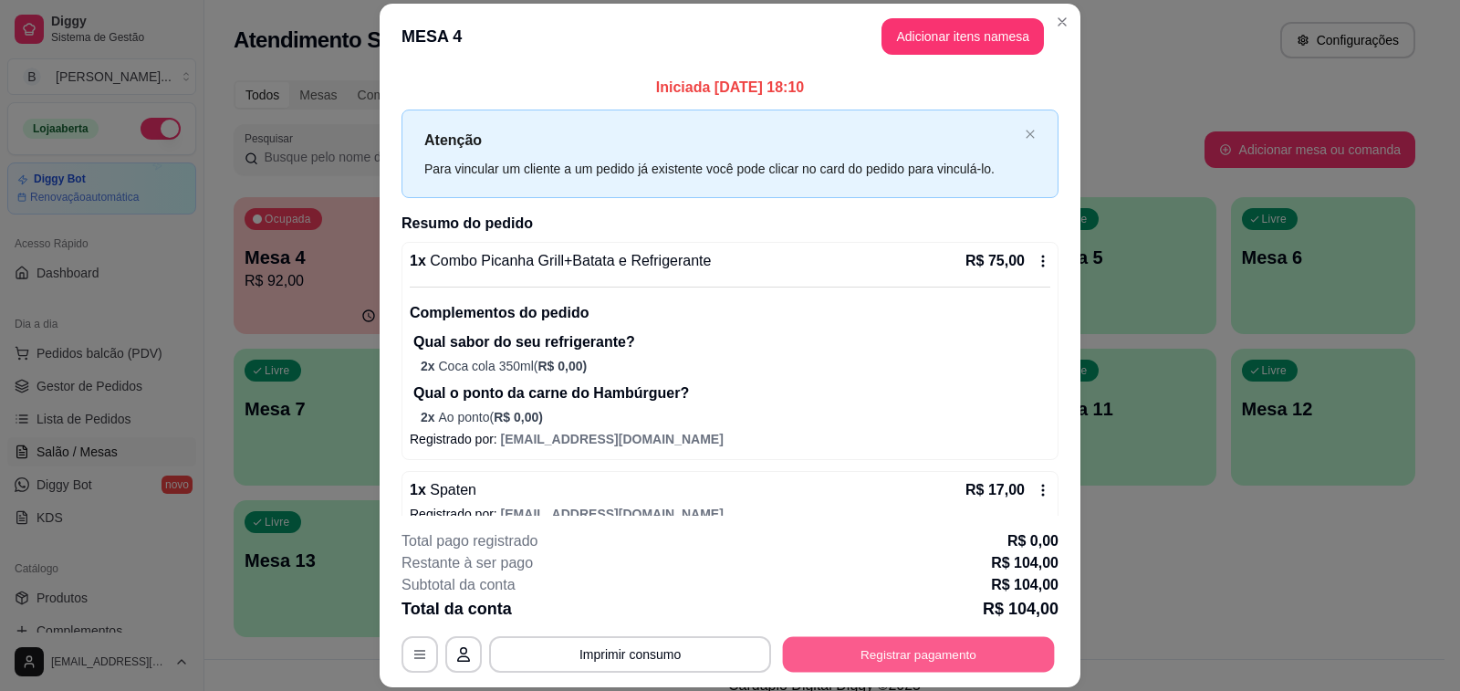
click at [939, 655] on button "Registrar pagamento" at bounding box center [919, 655] width 272 height 36
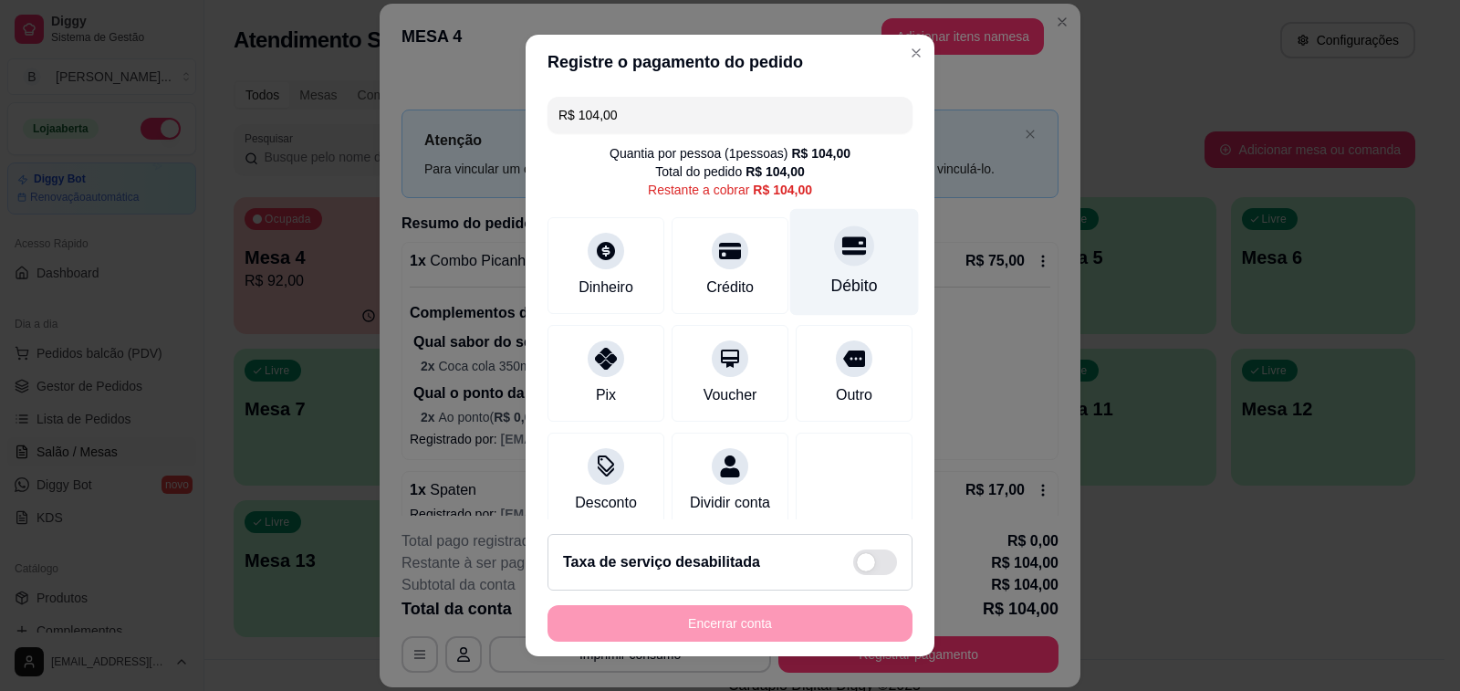
click at [834, 263] on div at bounding box center [854, 245] width 40 height 40
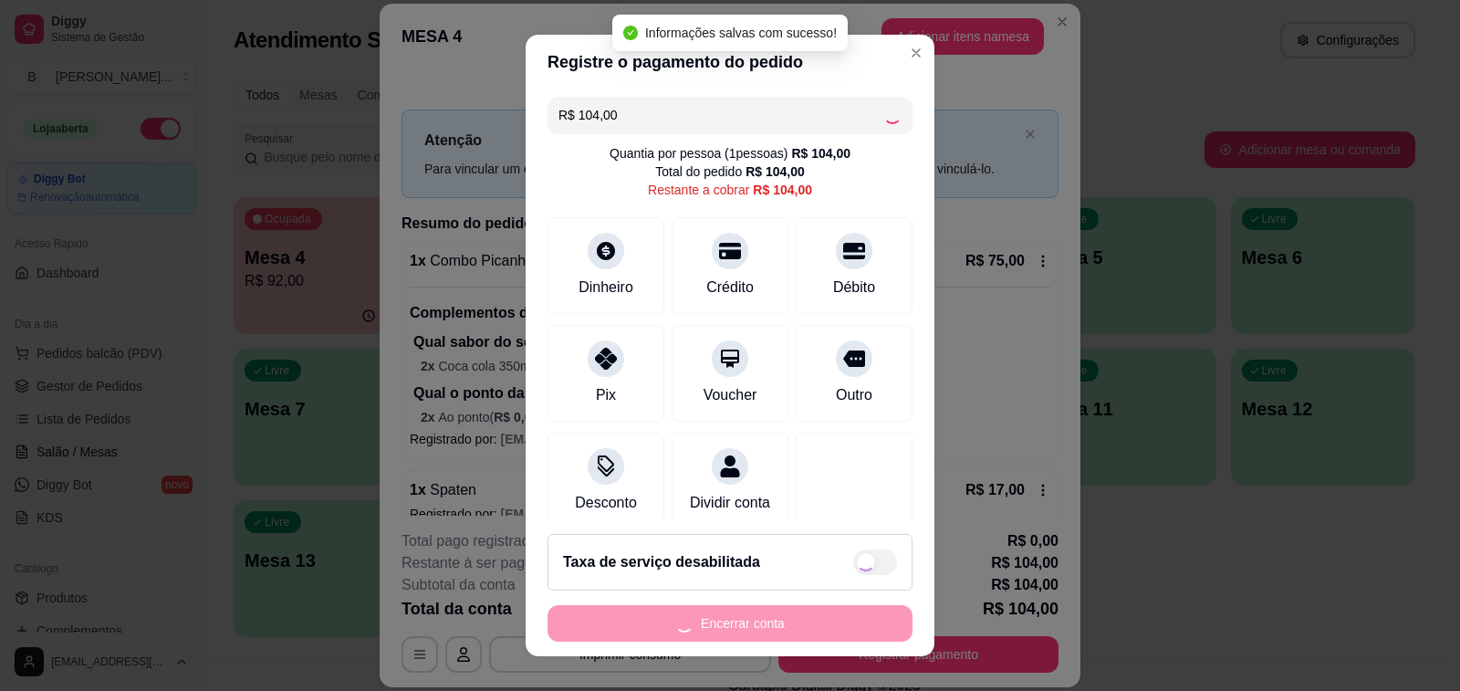
type input "R$ 0,00"
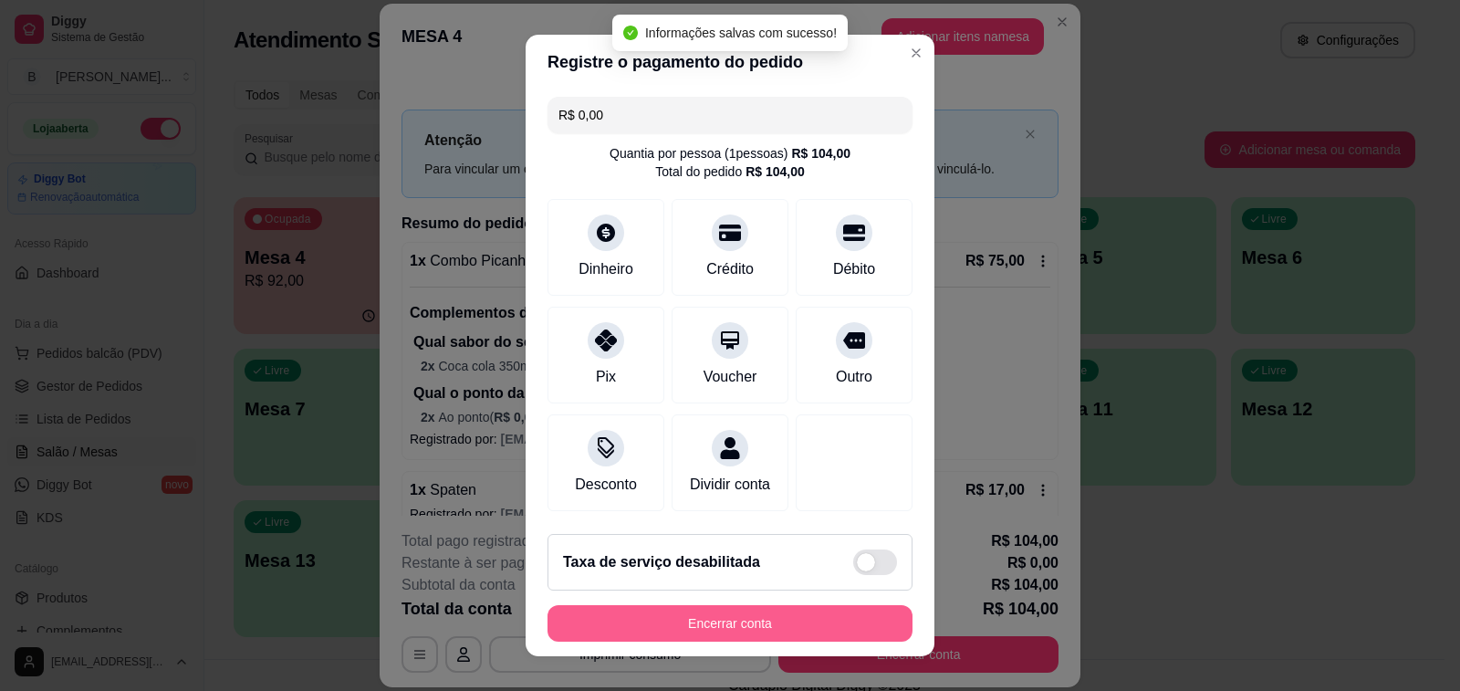
click at [736, 626] on button "Encerrar conta" at bounding box center [729, 623] width 365 height 36
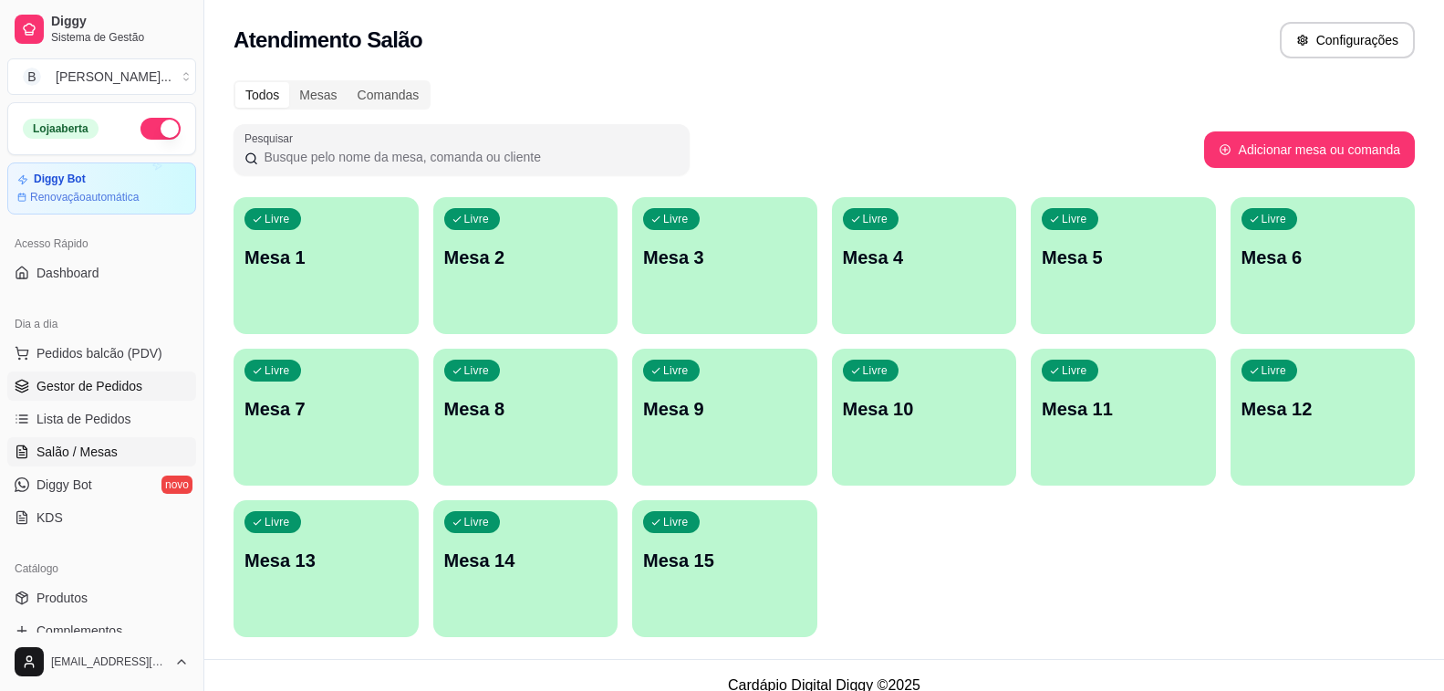
click at [45, 384] on span "Gestor de Pedidos" at bounding box center [89, 386] width 106 height 18
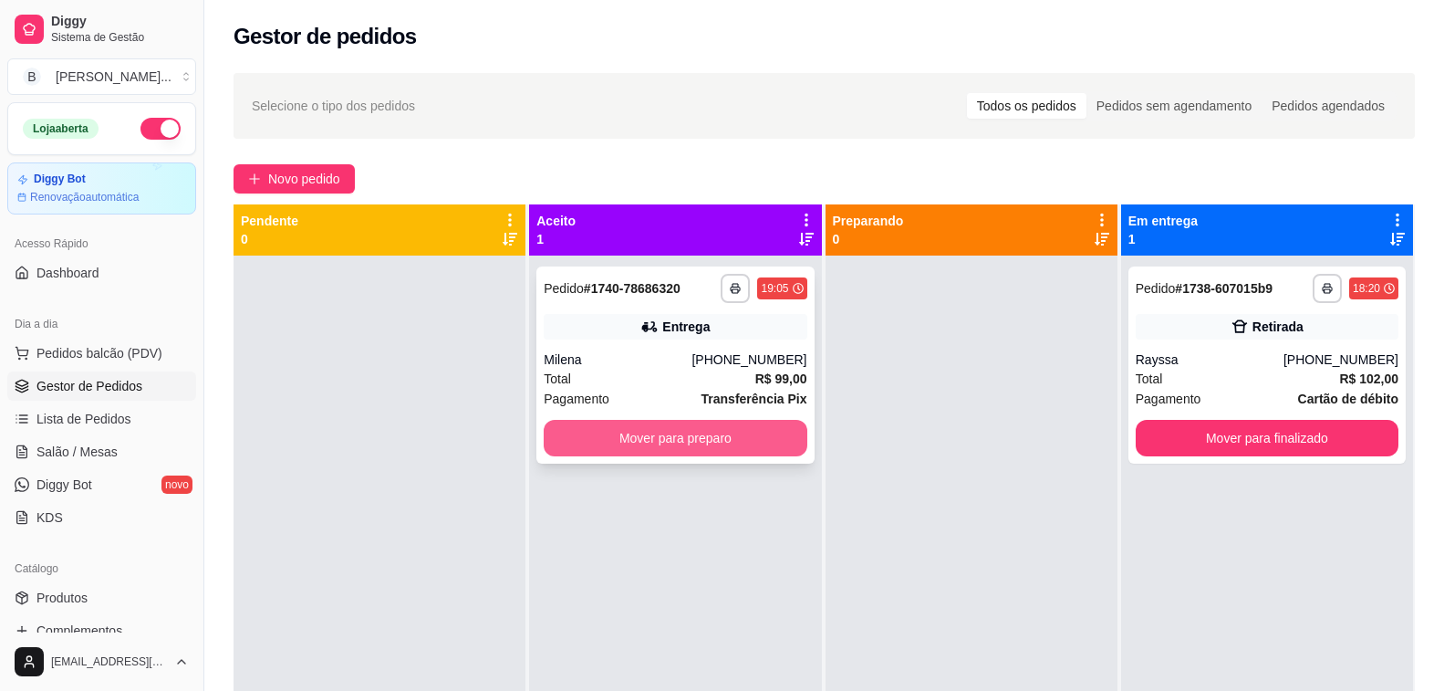
click at [636, 441] on button "Mover para preparo" at bounding box center [675, 438] width 263 height 36
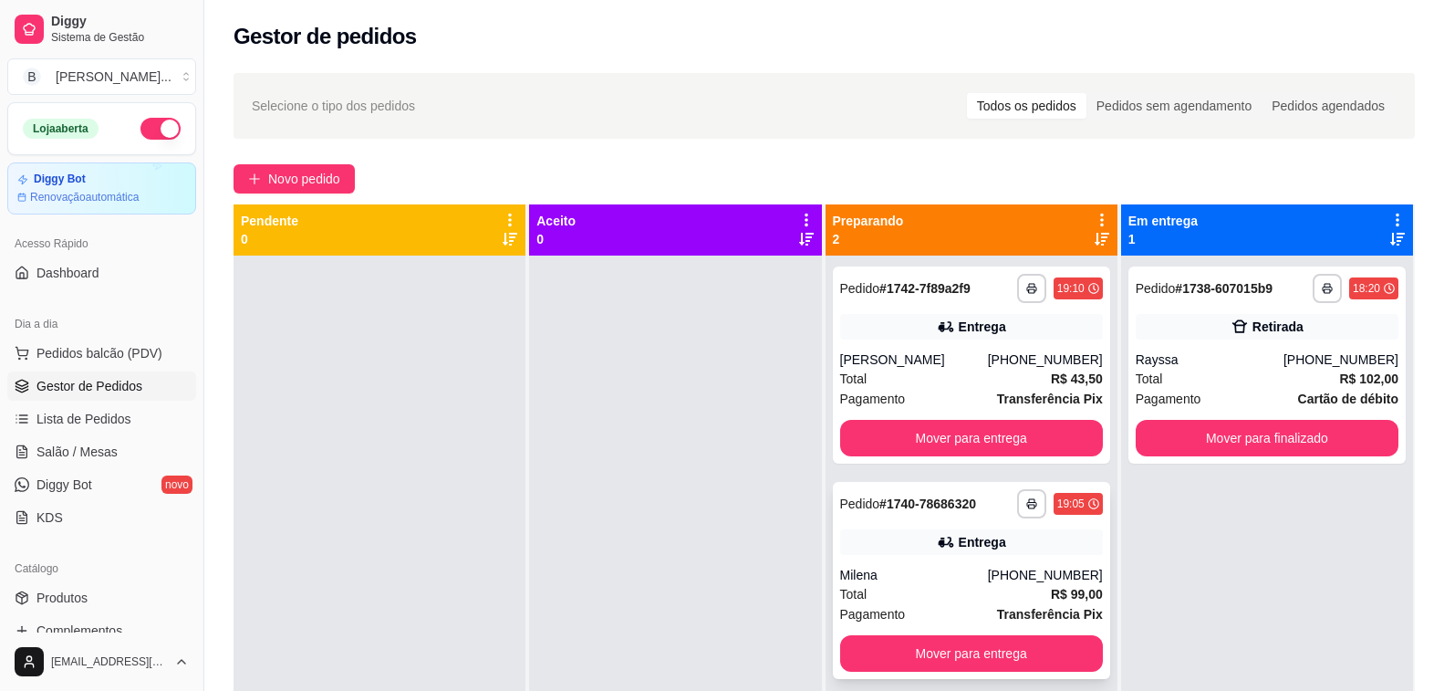
click at [918, 564] on div "**********" at bounding box center [971, 580] width 277 height 197
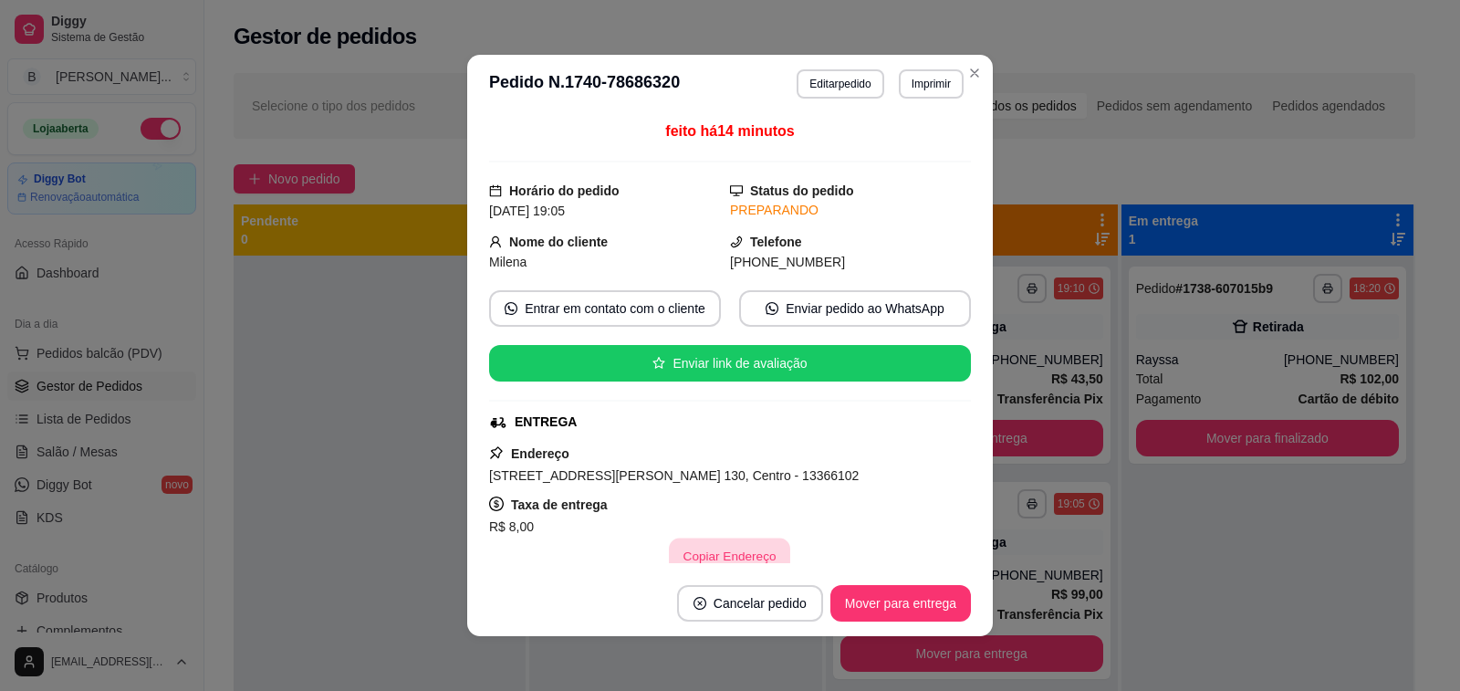
click at [725, 554] on button "Copiar Endereço" at bounding box center [730, 556] width 121 height 36
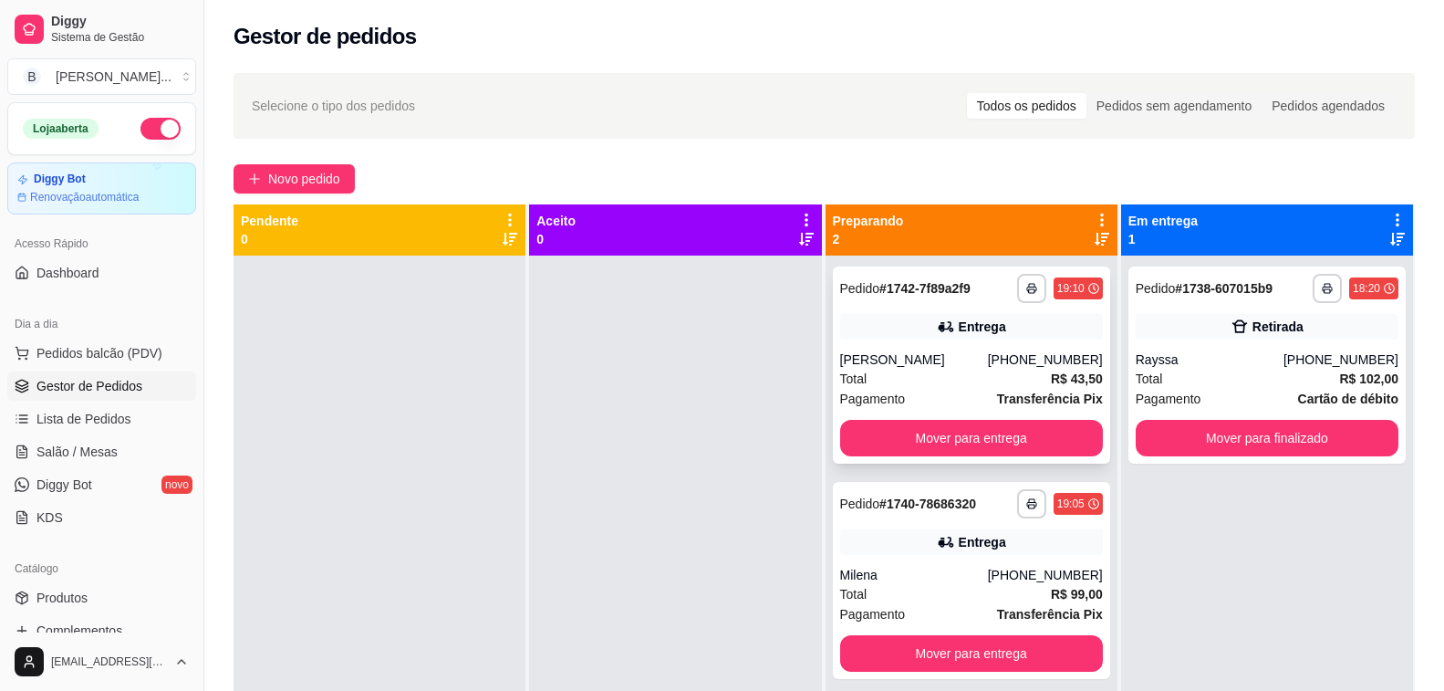
click at [1034, 350] on div "[PHONE_NUMBER]" at bounding box center [1045, 359] width 115 height 18
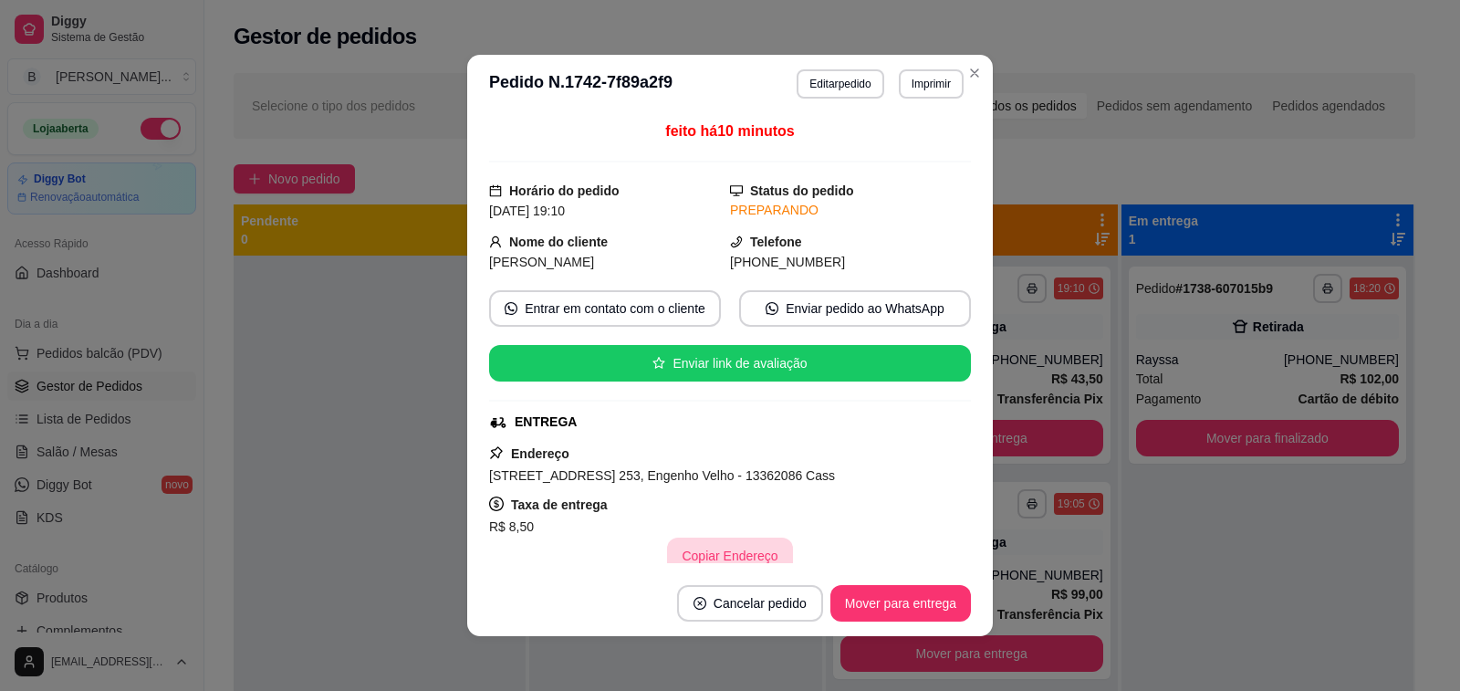
click at [731, 555] on button "Copiar Endereço" at bounding box center [729, 555] width 125 height 36
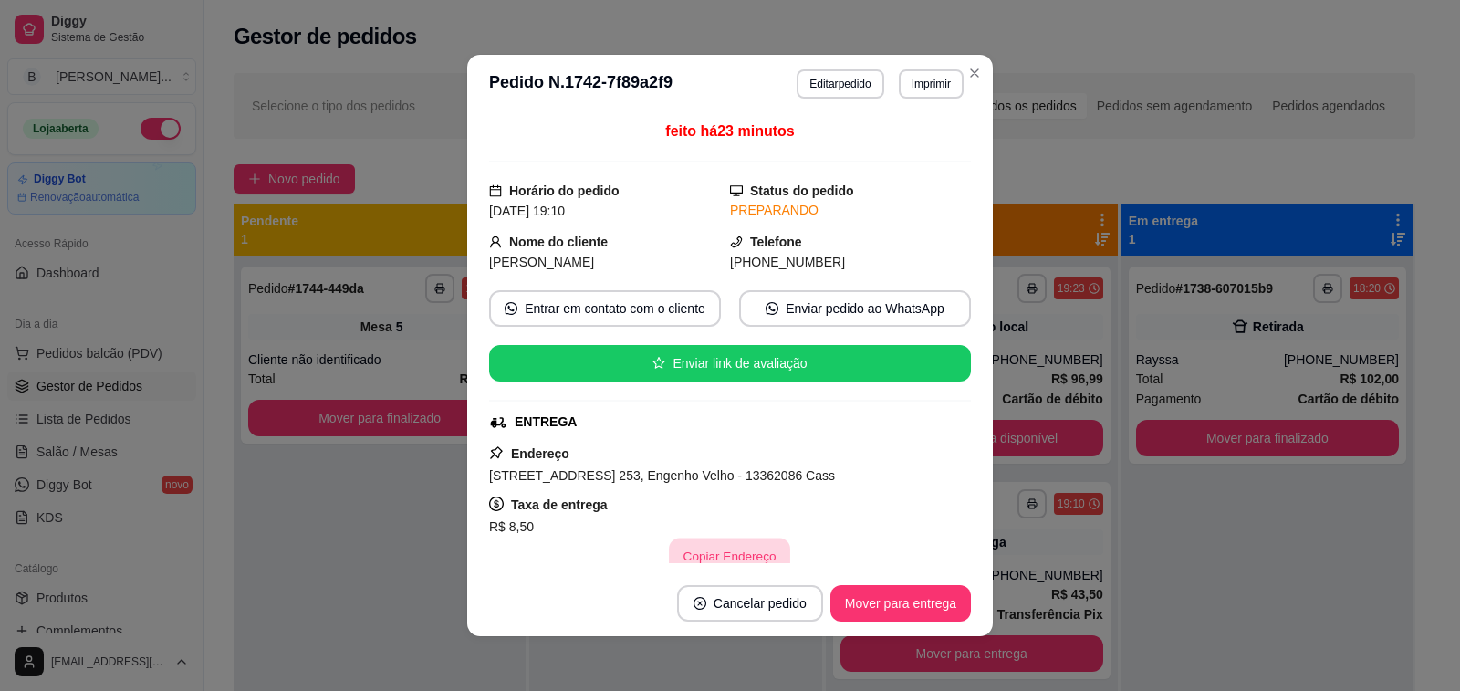
click at [693, 554] on button "Copiar Endereço" at bounding box center [730, 556] width 121 height 36
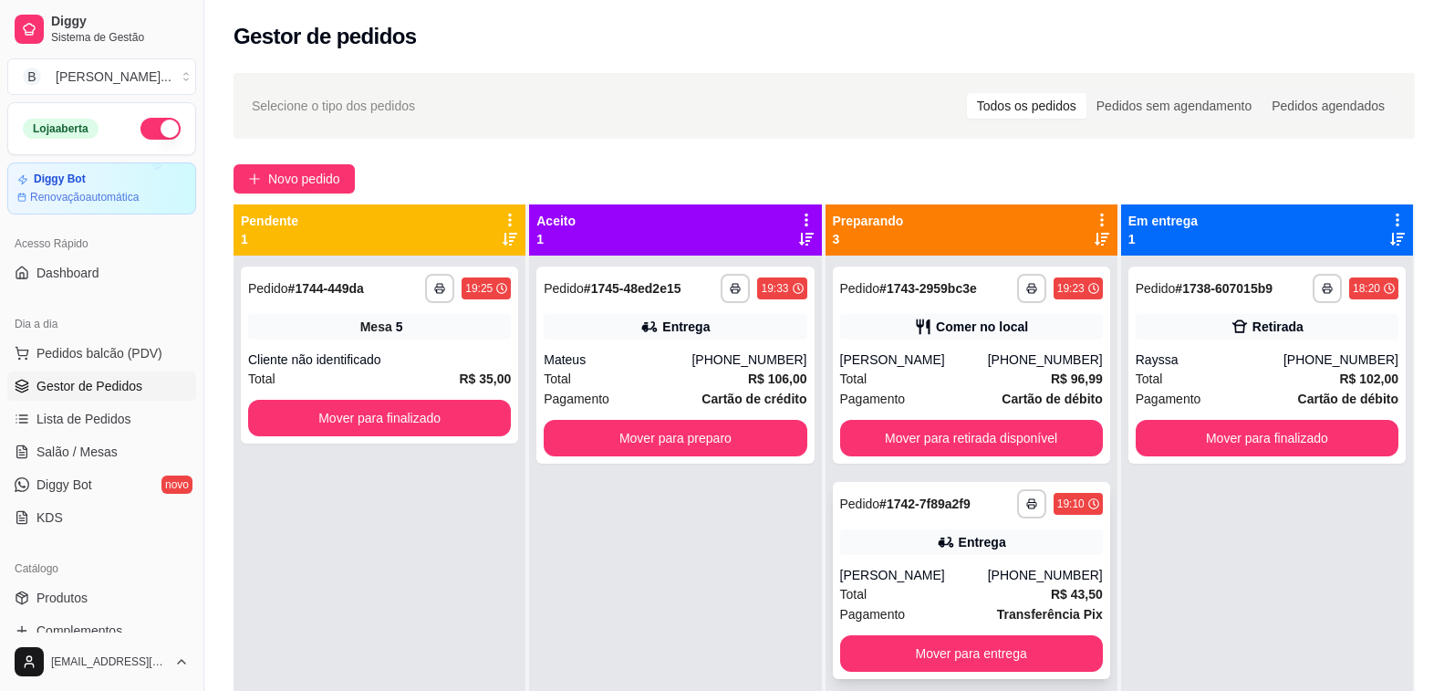
scroll to position [278, 0]
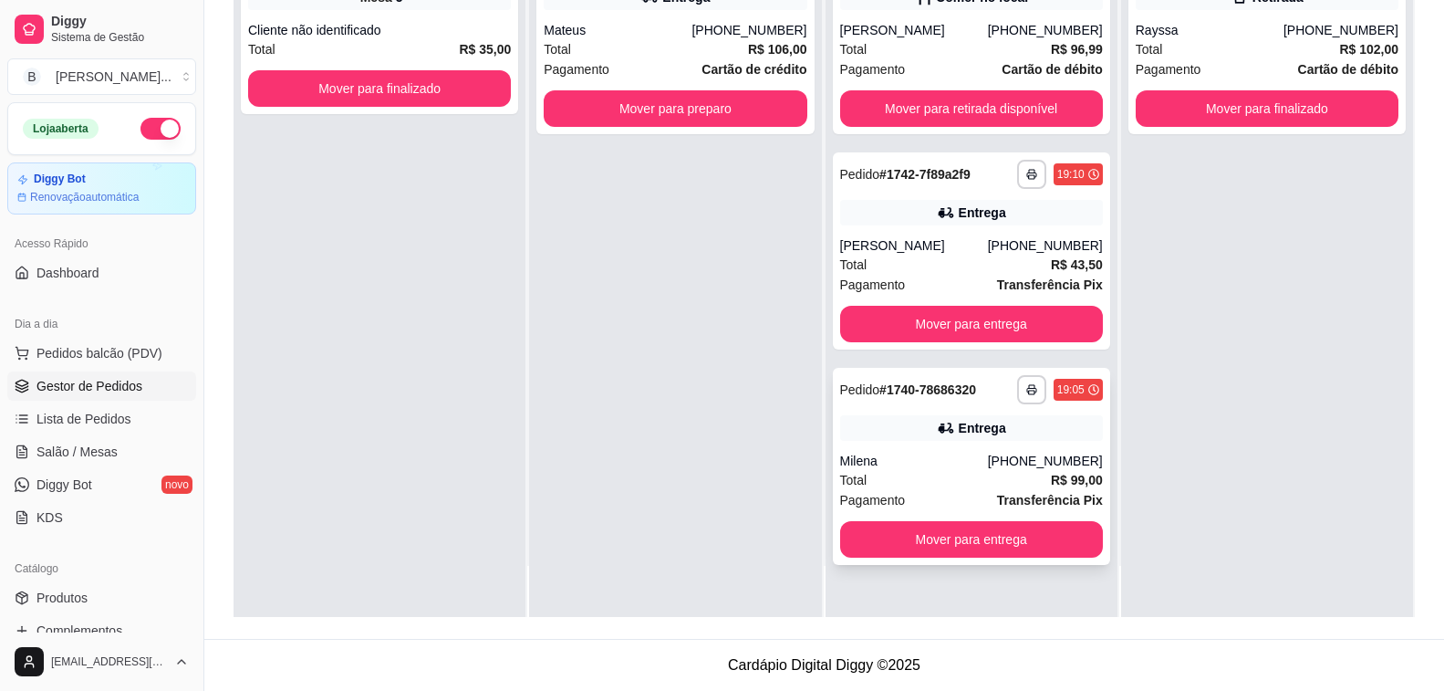
click at [900, 457] on div "Milena" at bounding box center [914, 461] width 148 height 18
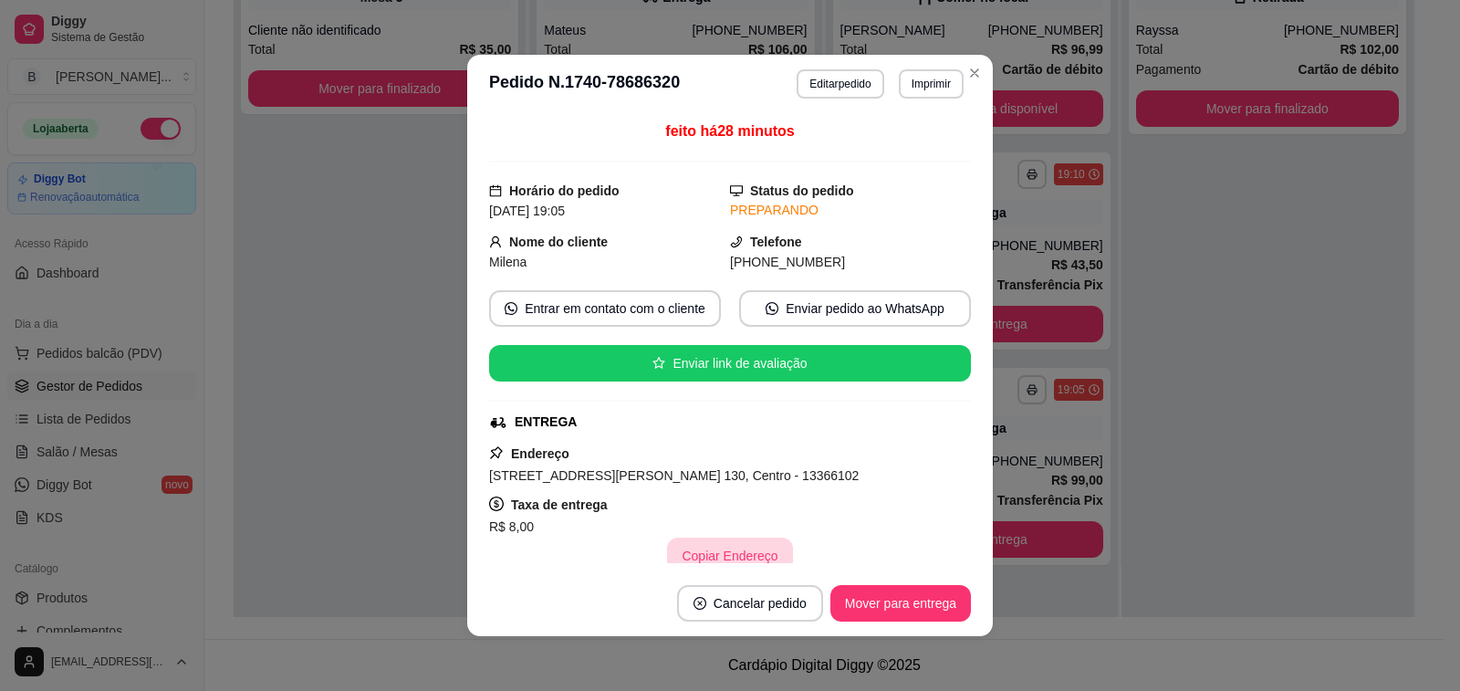
click at [691, 555] on button "Copiar Endereço" at bounding box center [729, 555] width 125 height 36
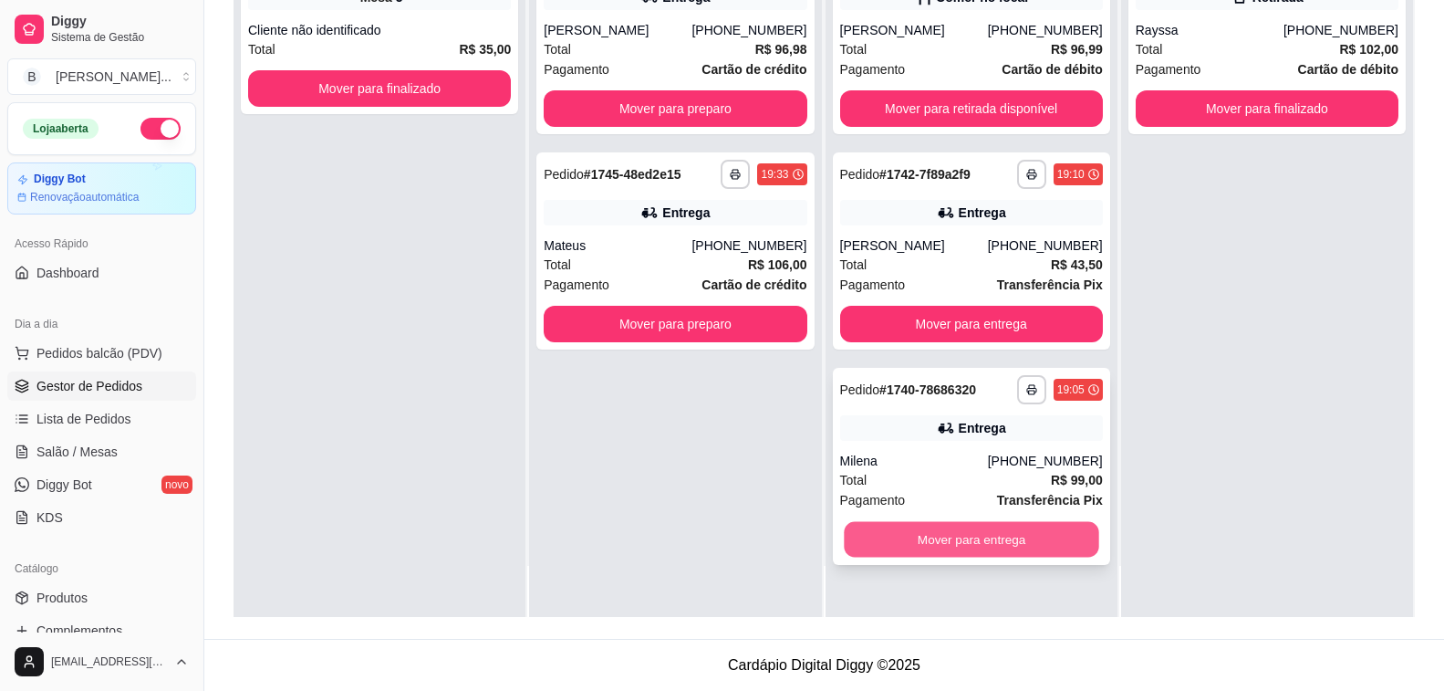
click at [937, 536] on button "Mover para entrega" at bounding box center [971, 540] width 255 height 36
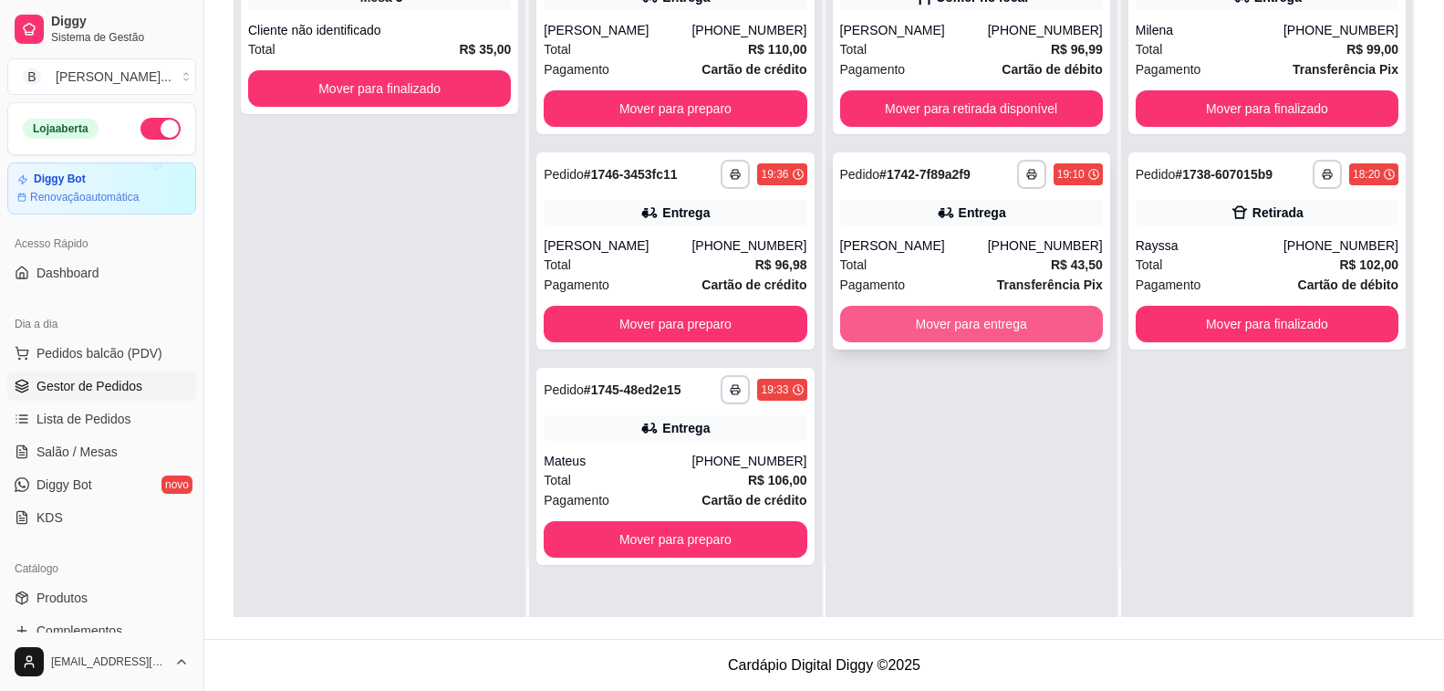
click at [916, 321] on button "Mover para entrega" at bounding box center [971, 324] width 263 height 36
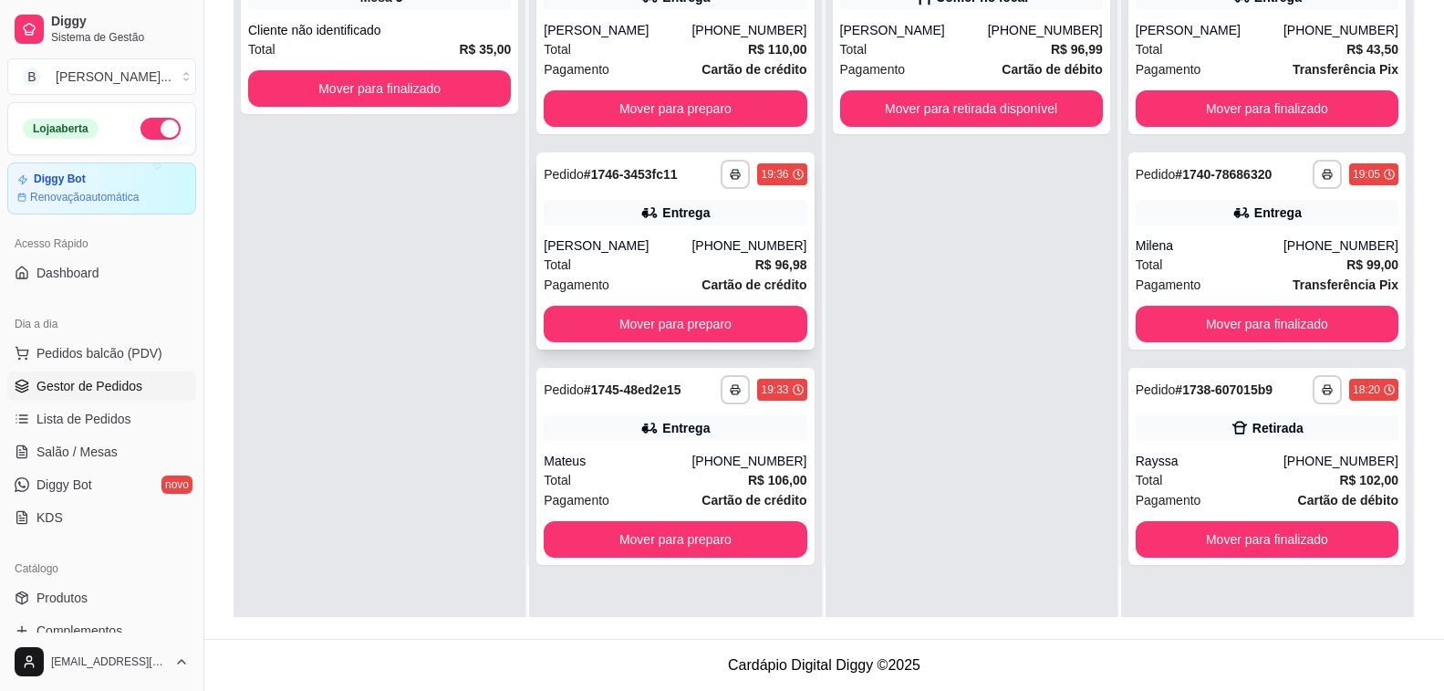
scroll to position [0, 0]
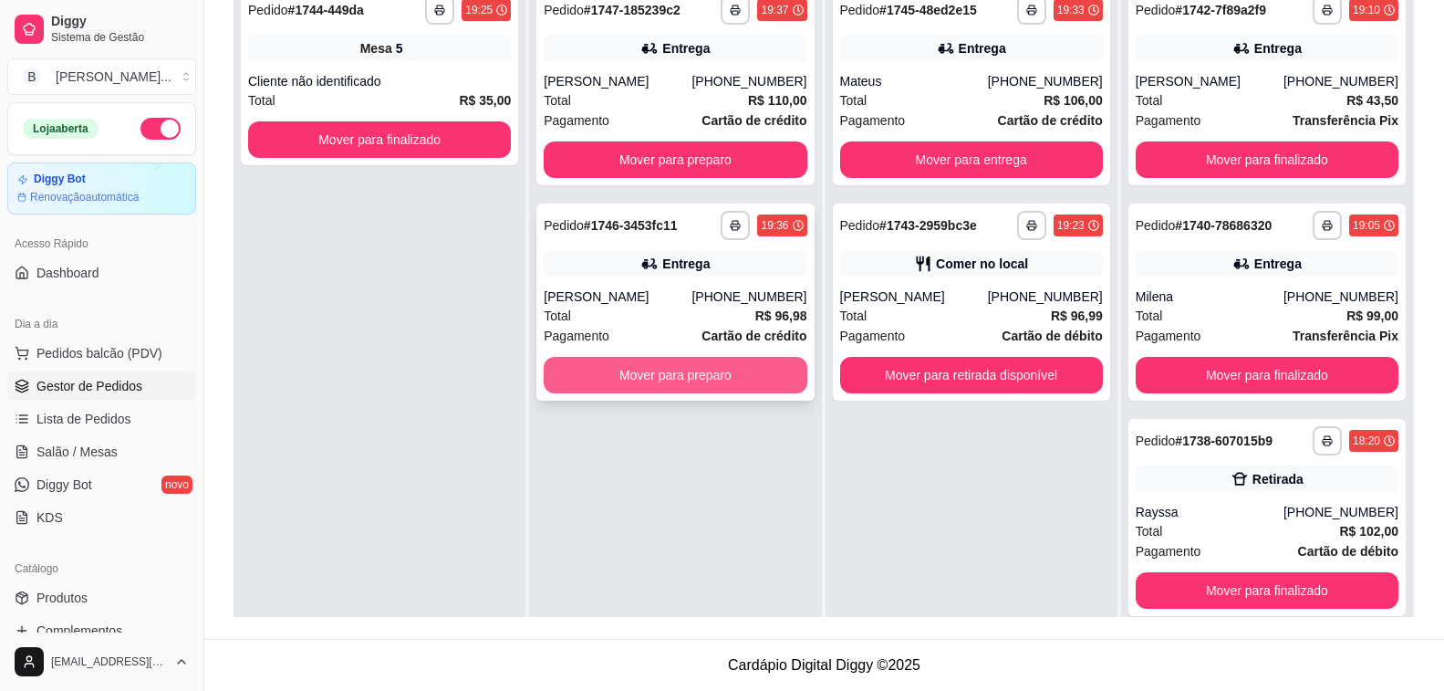
click at [663, 378] on button "Mover para preparo" at bounding box center [675, 375] width 263 height 36
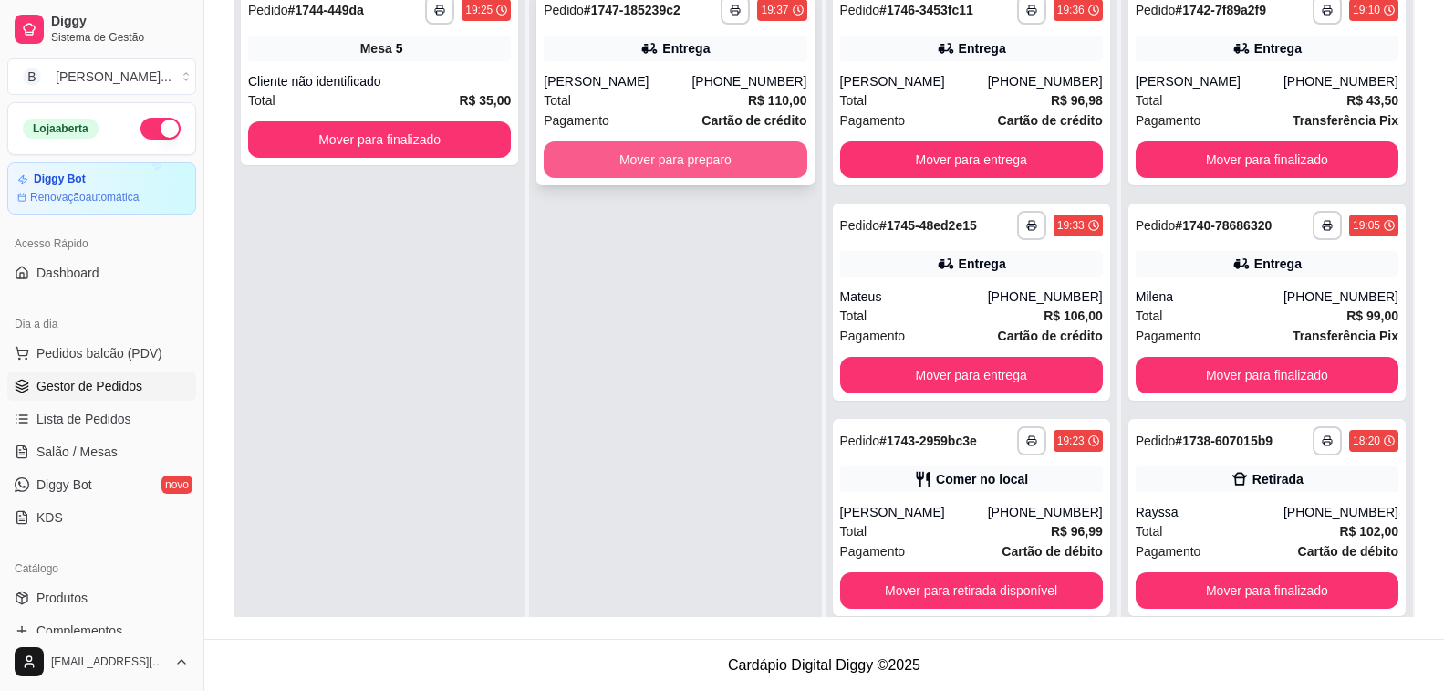
click at [633, 155] on button "Mover para preparo" at bounding box center [675, 159] width 263 height 36
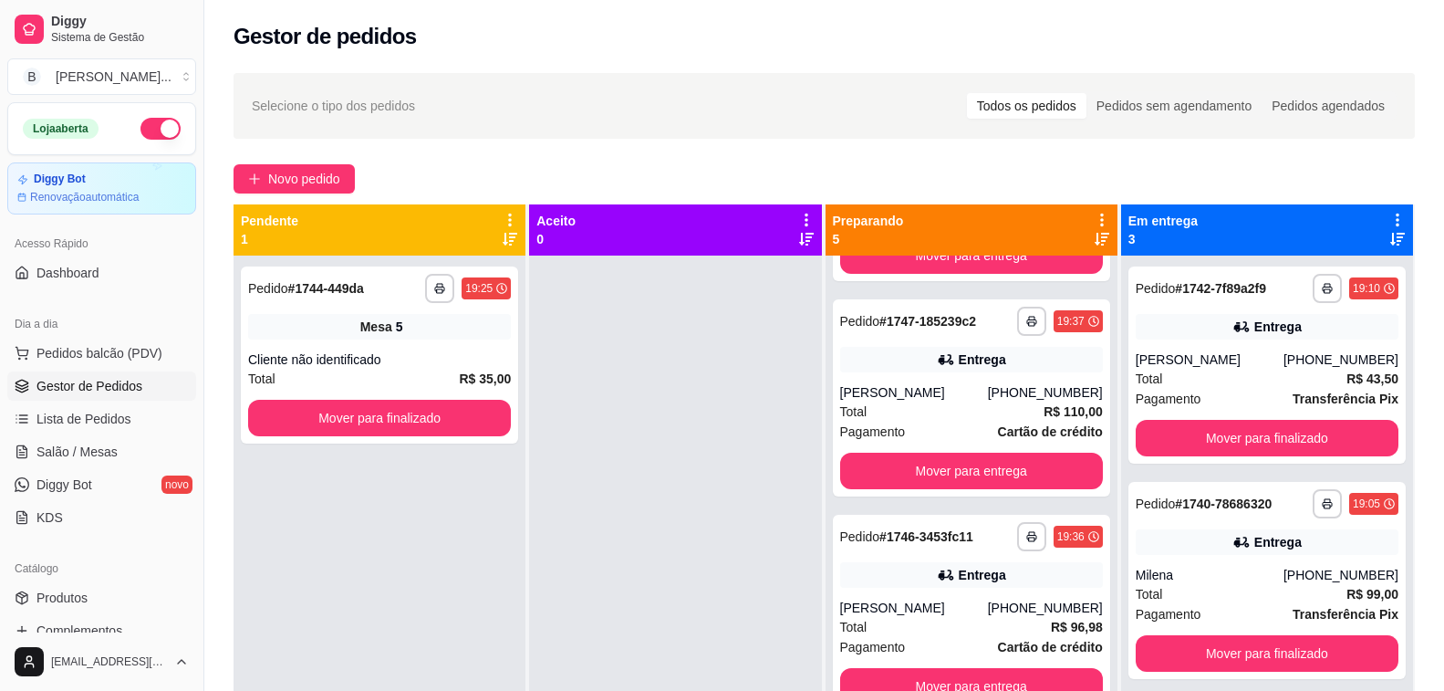
scroll to position [274, 0]
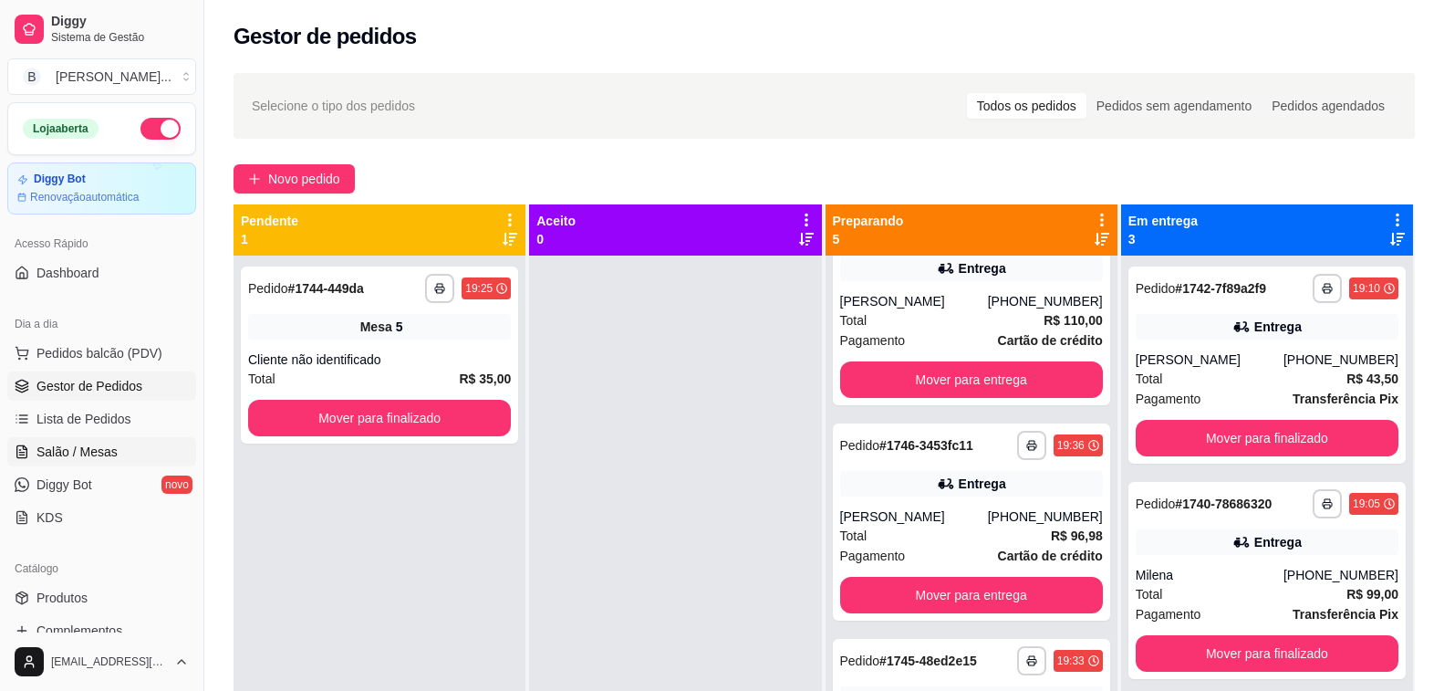
click at [56, 449] on span "Salão / Mesas" at bounding box center [76, 451] width 81 height 18
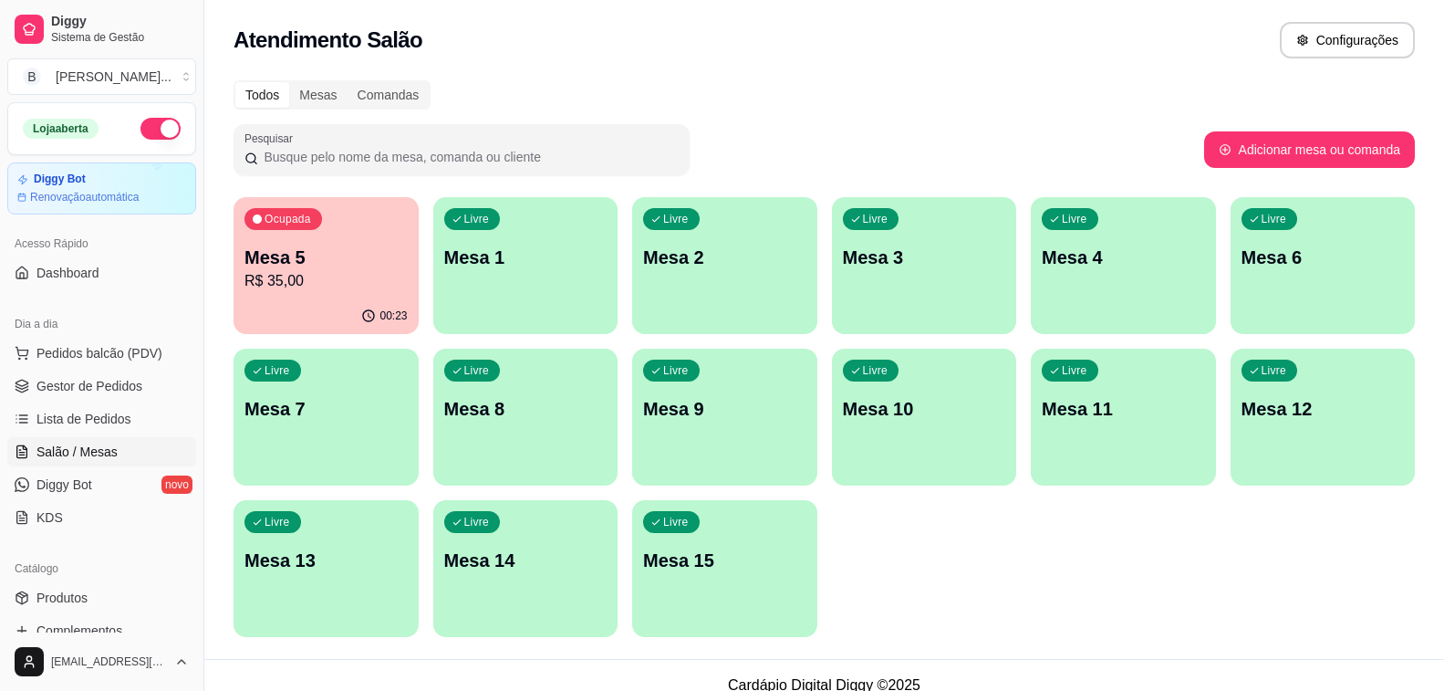
click at [338, 258] on p "Mesa 5" at bounding box center [325, 257] width 163 height 26
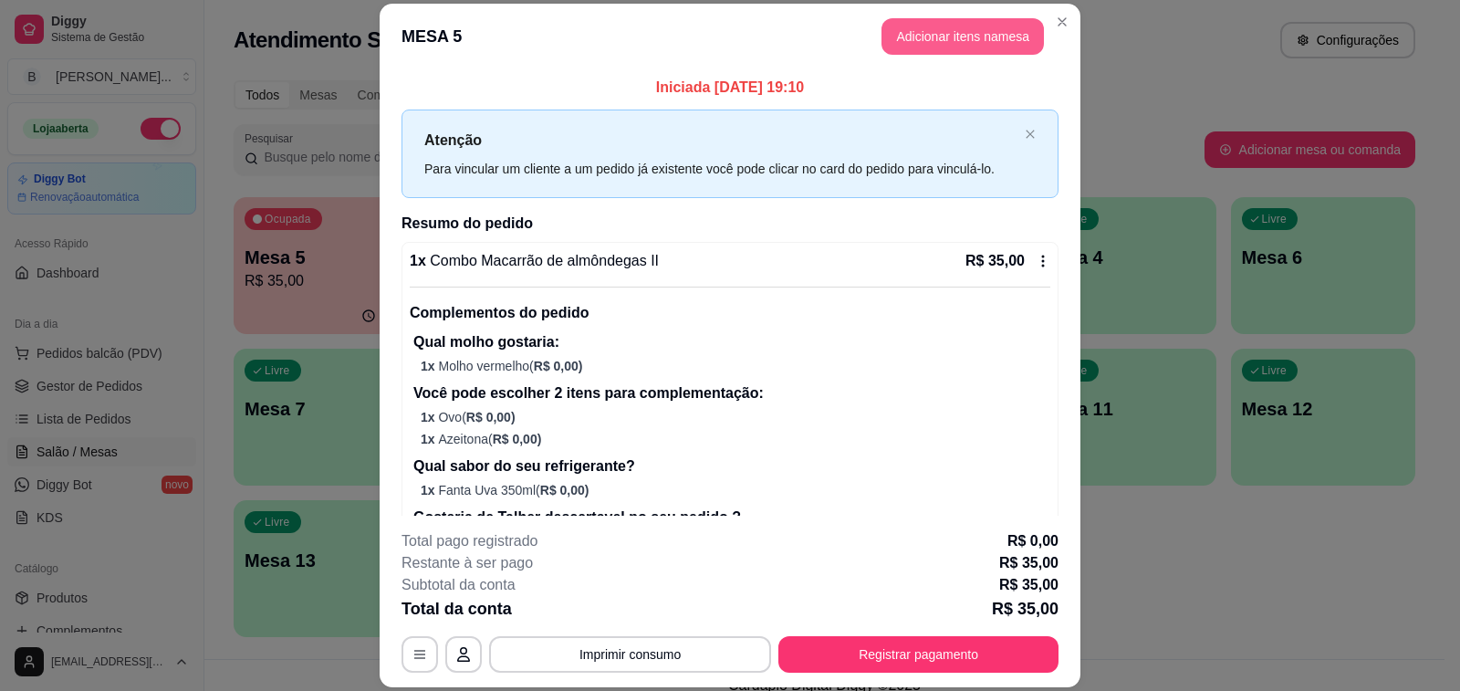
click at [933, 20] on button "Adicionar itens na mesa" at bounding box center [962, 36] width 162 height 36
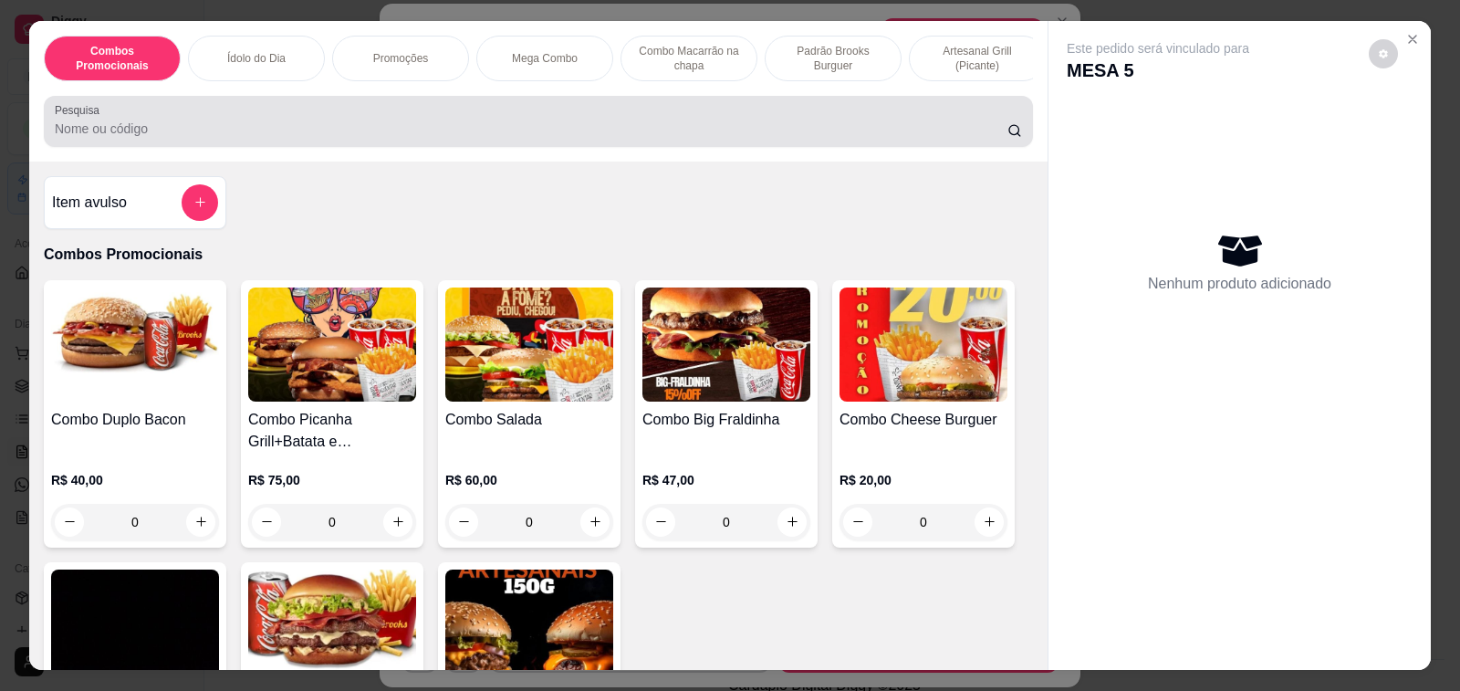
click at [340, 129] on input "Pesquisa" at bounding box center [531, 129] width 952 height 18
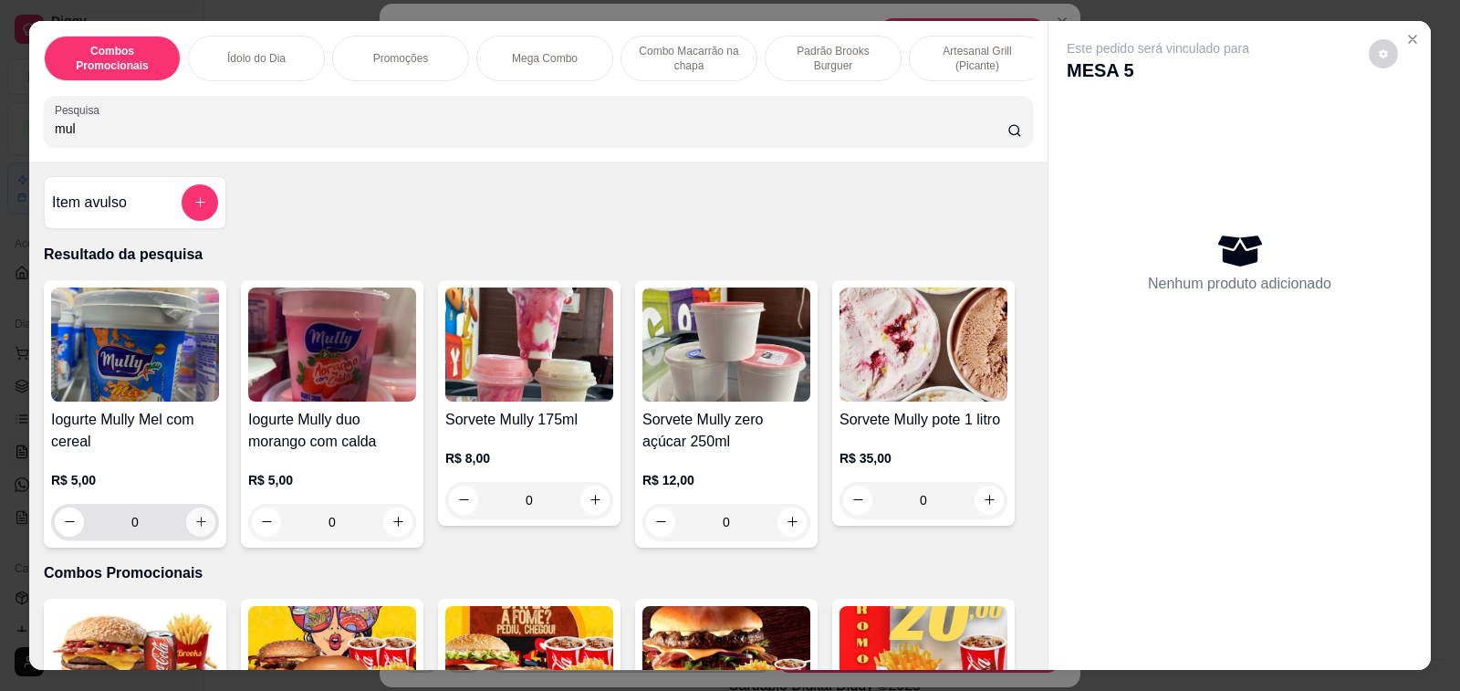
type input "mul"
click at [194, 525] on icon "increase-product-quantity" at bounding box center [201, 522] width 14 height 14
type input "1"
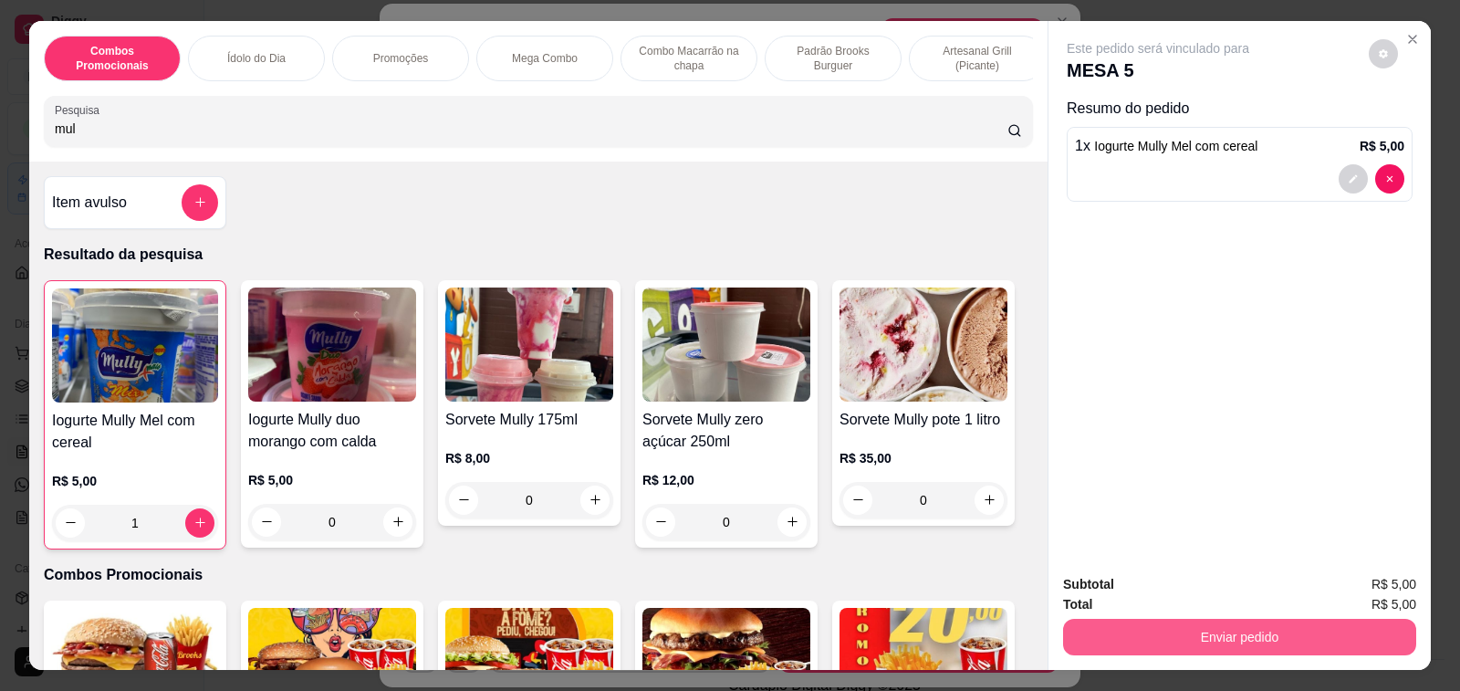
click at [1223, 627] on button "Enviar pedido" at bounding box center [1239, 637] width 353 height 36
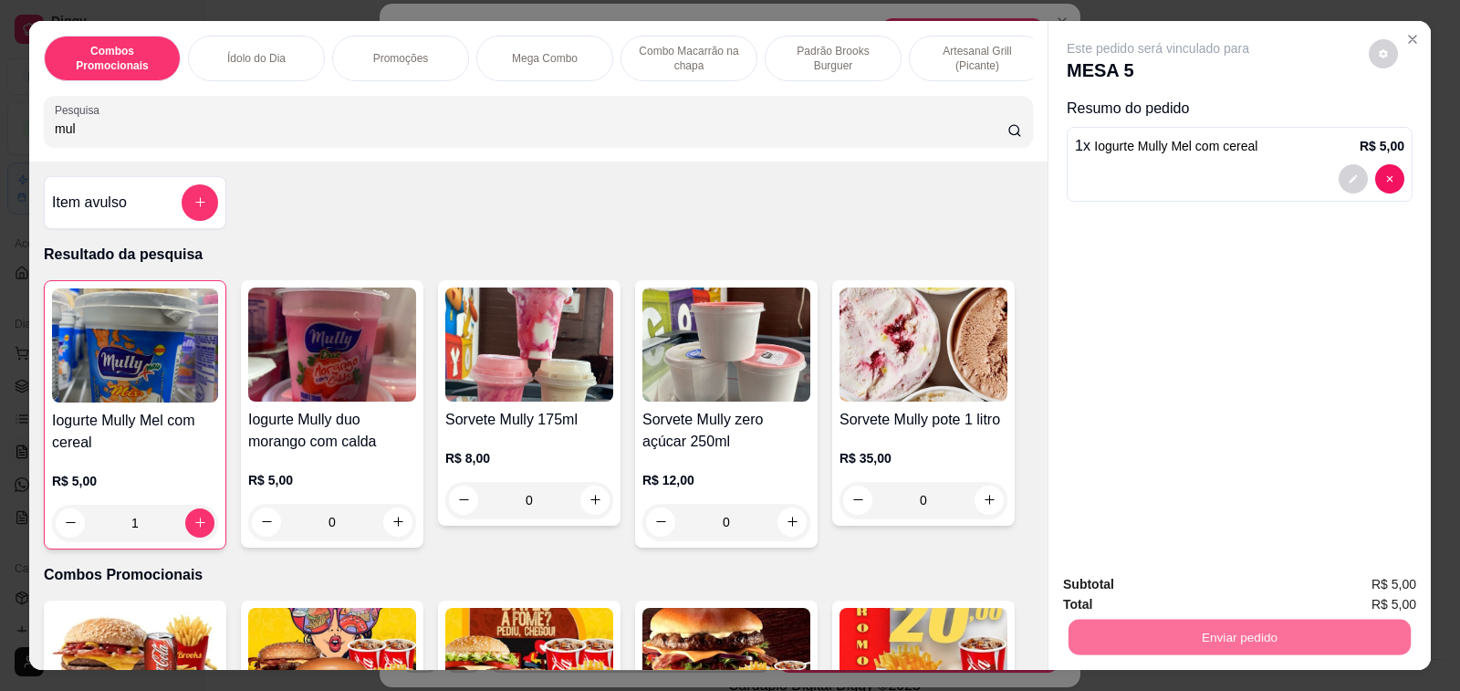
click at [1374, 577] on button "Enviar pedido" at bounding box center [1367, 584] width 103 height 35
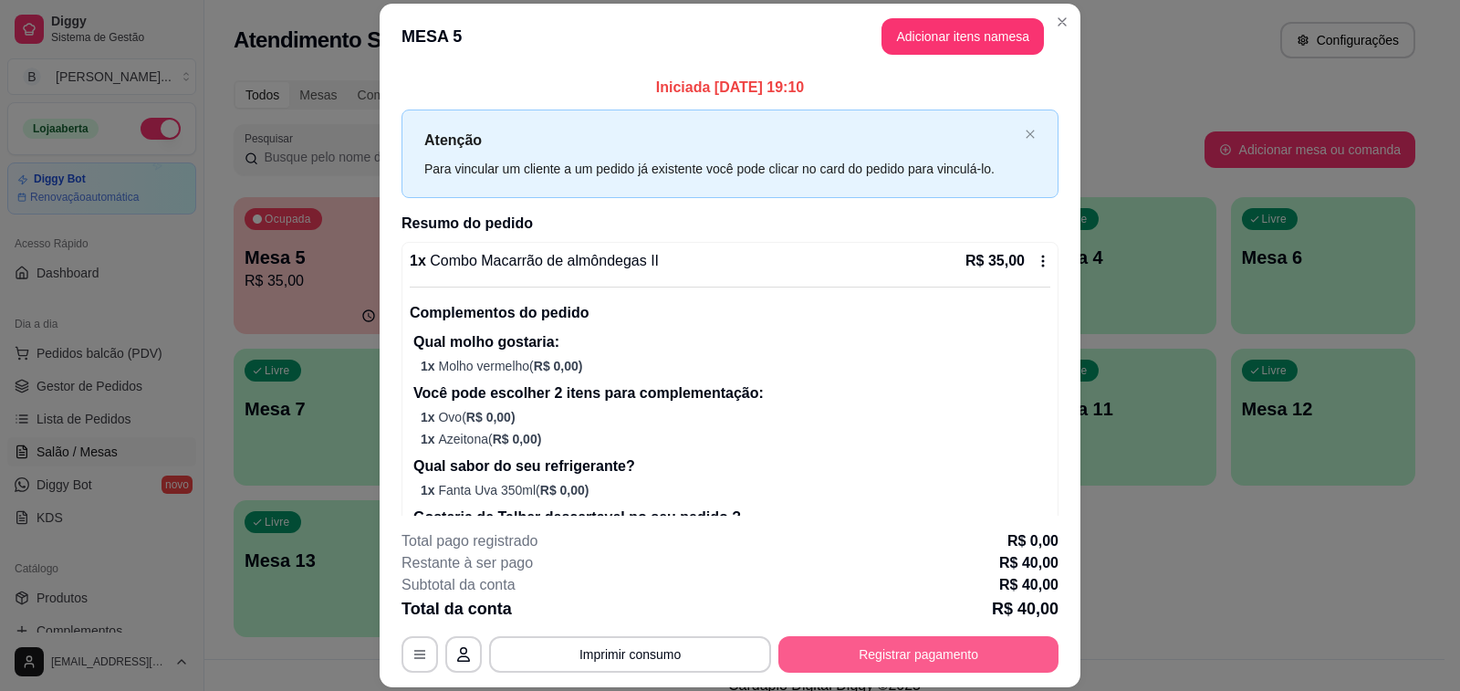
click at [876, 656] on button "Registrar pagamento" at bounding box center [918, 654] width 280 height 36
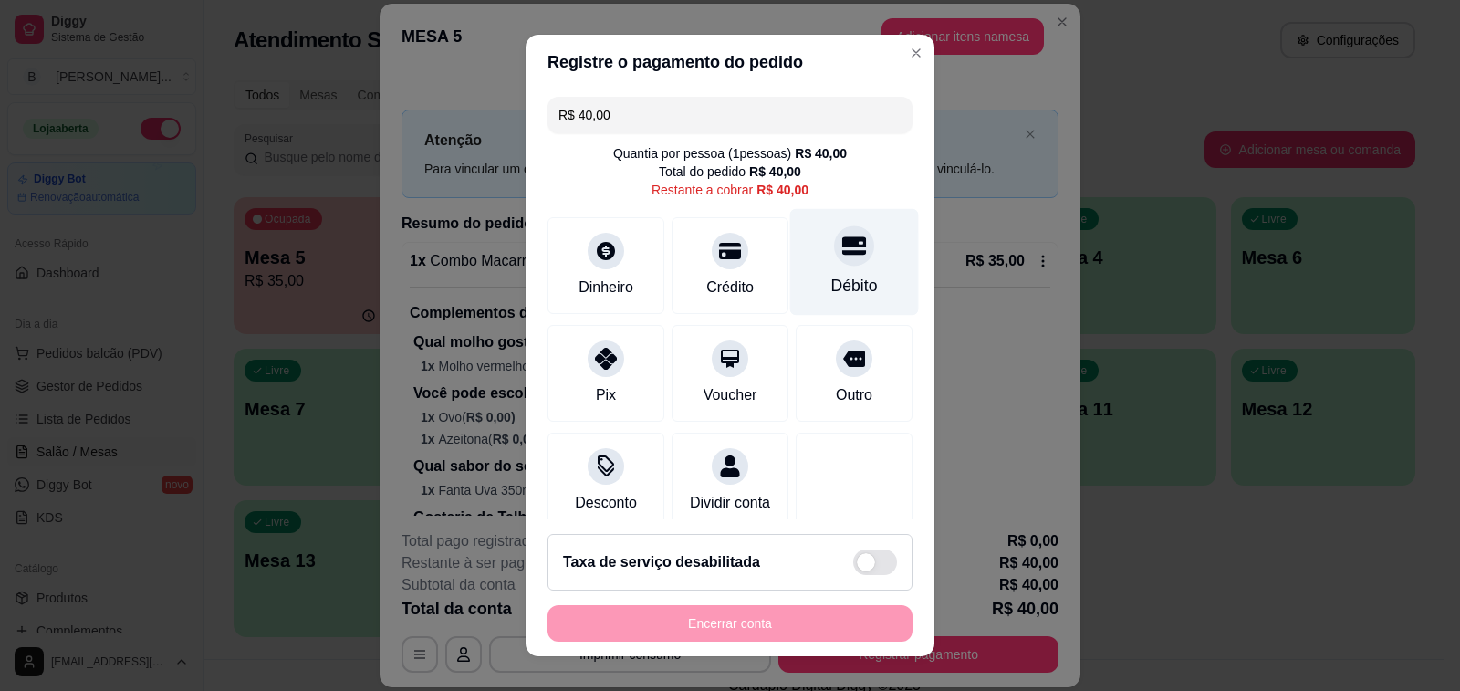
click at [834, 255] on div at bounding box center [854, 245] width 40 height 40
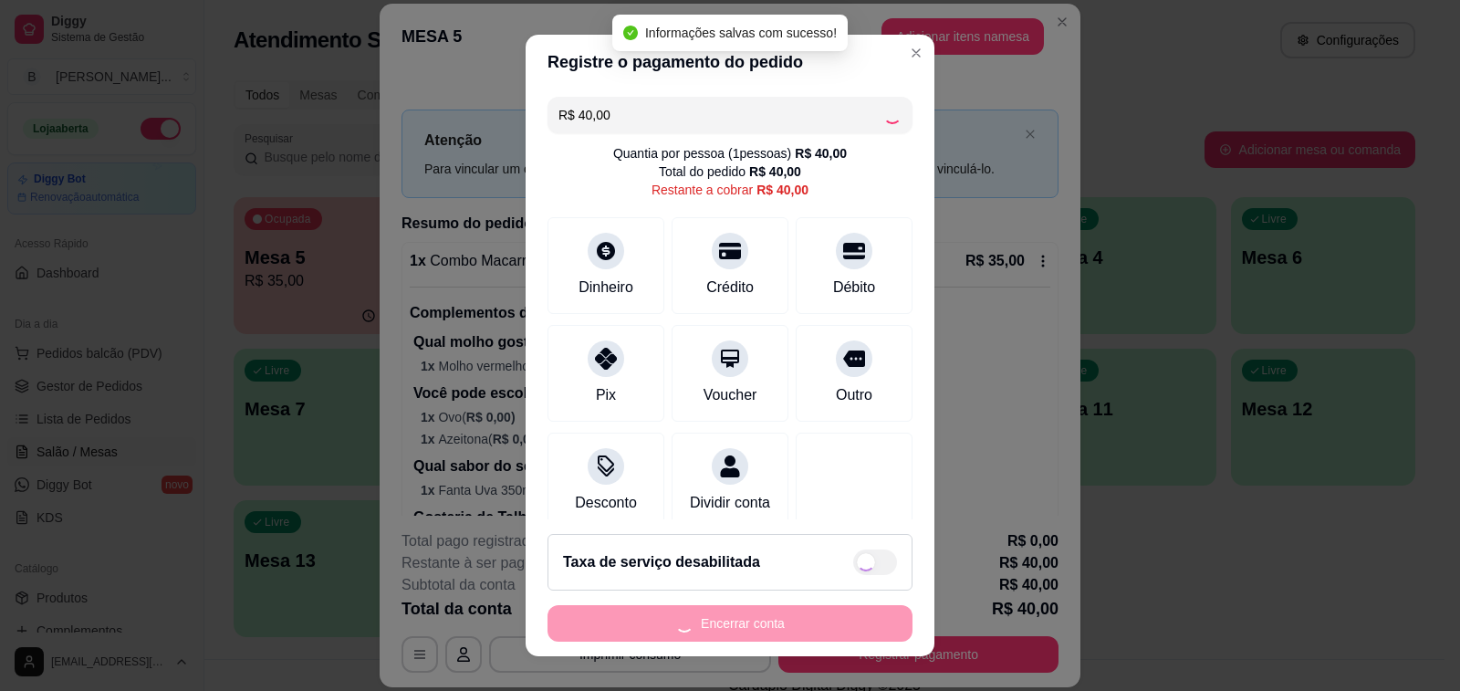
type input "R$ 0,00"
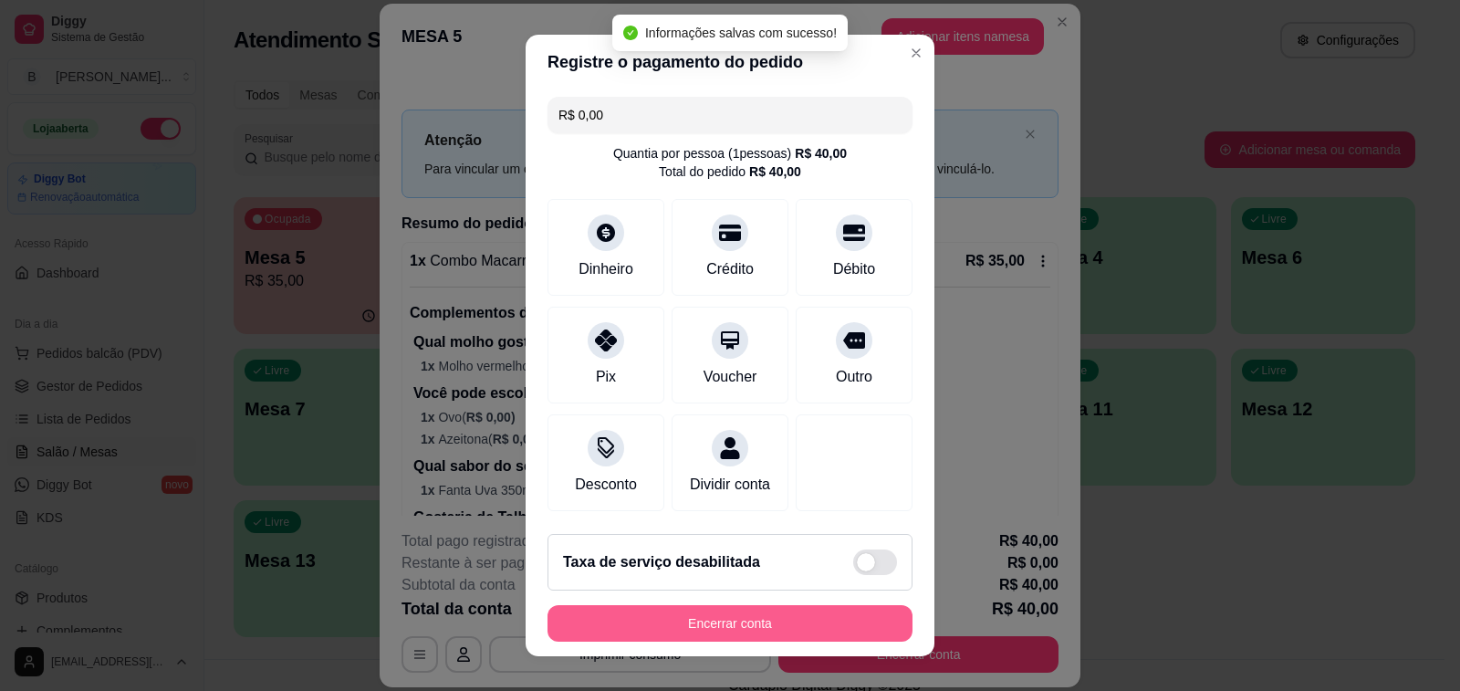
click at [713, 622] on button "Encerrar conta" at bounding box center [729, 623] width 365 height 36
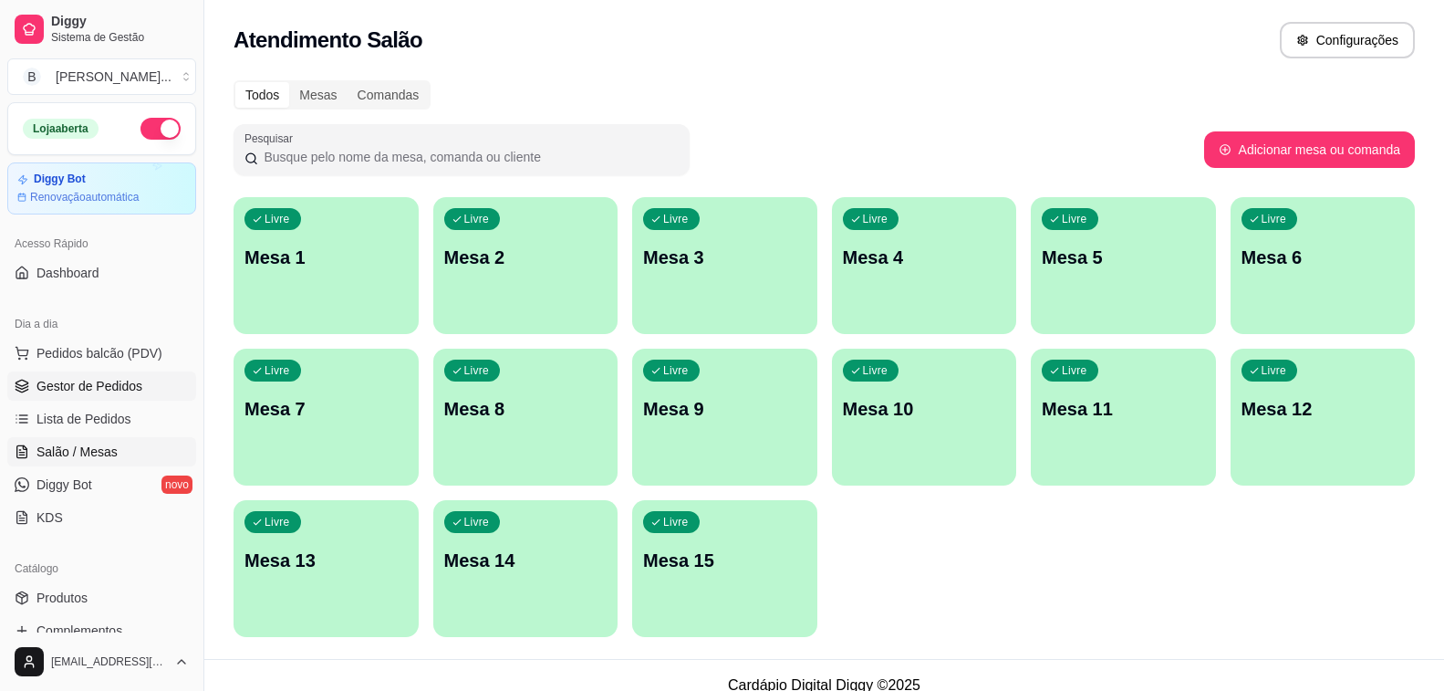
click at [127, 383] on span "Gestor de Pedidos" at bounding box center [89, 386] width 106 height 18
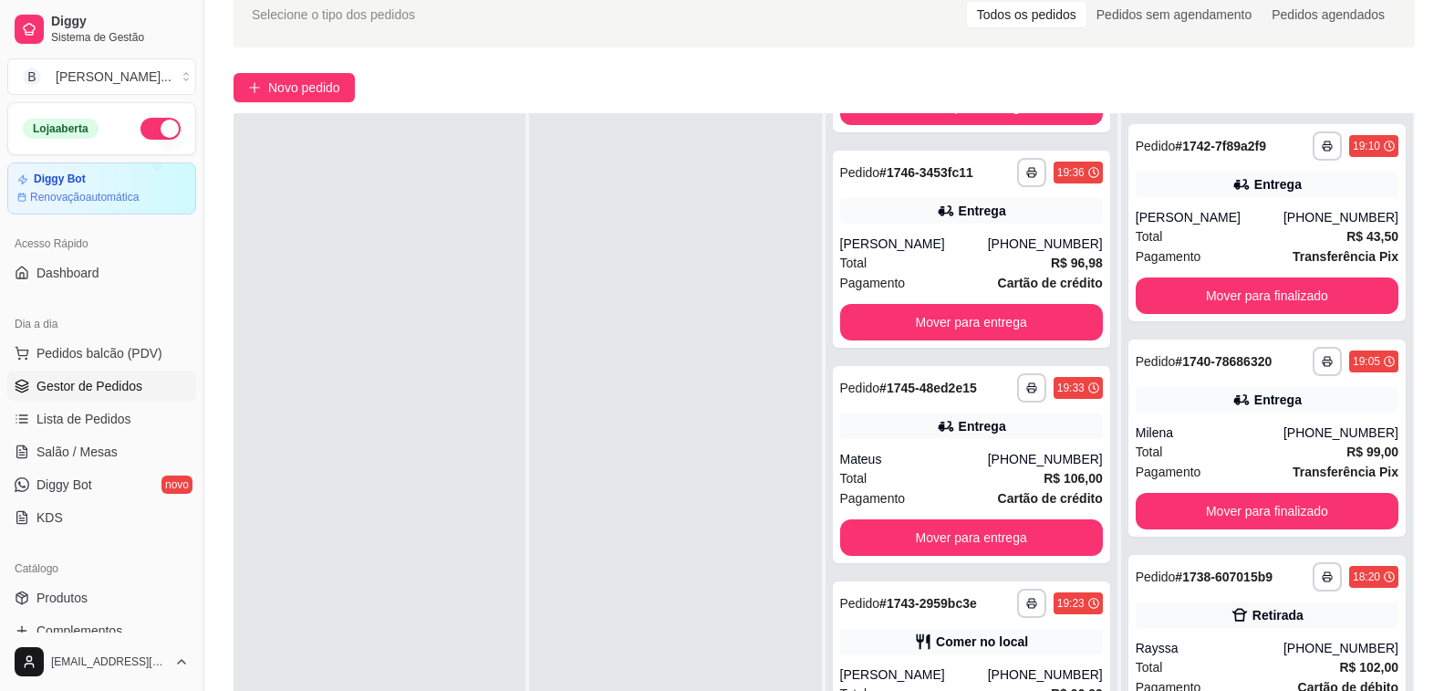
scroll to position [182, 0]
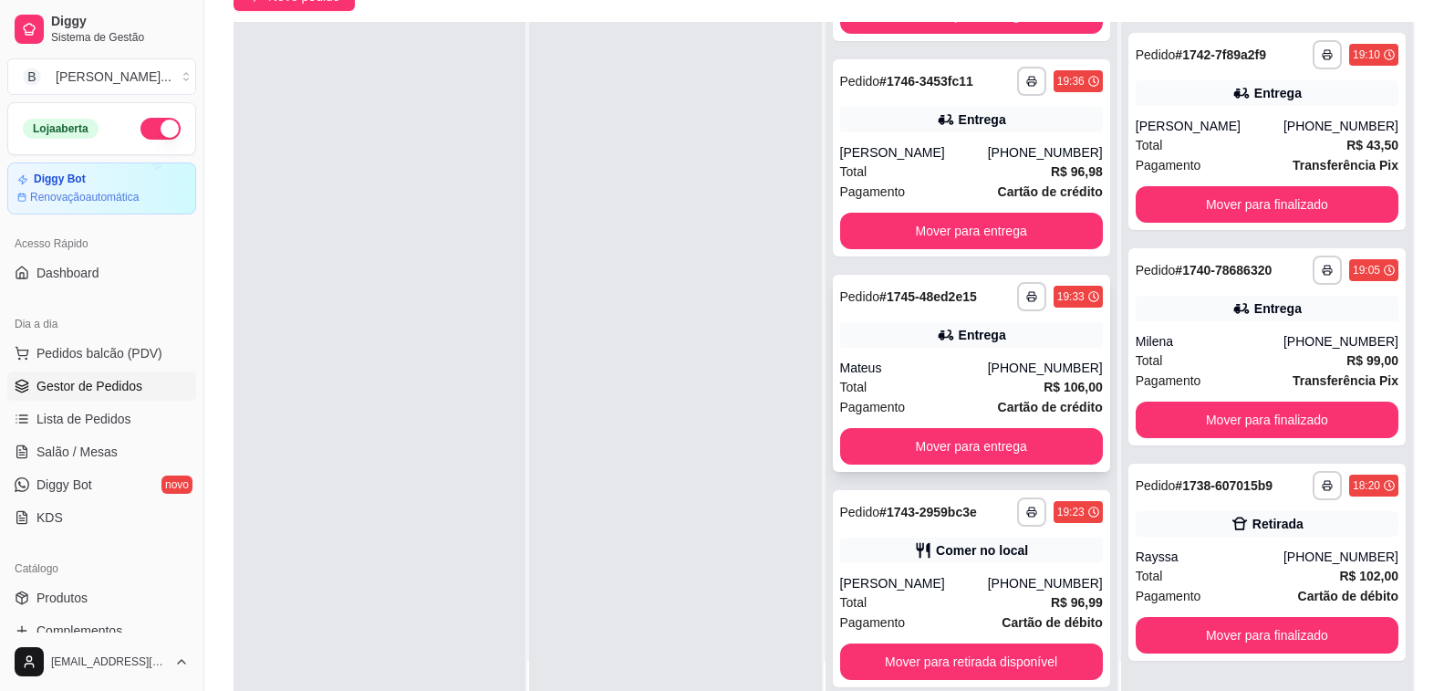
click at [938, 364] on div "Mateus" at bounding box center [914, 368] width 148 height 18
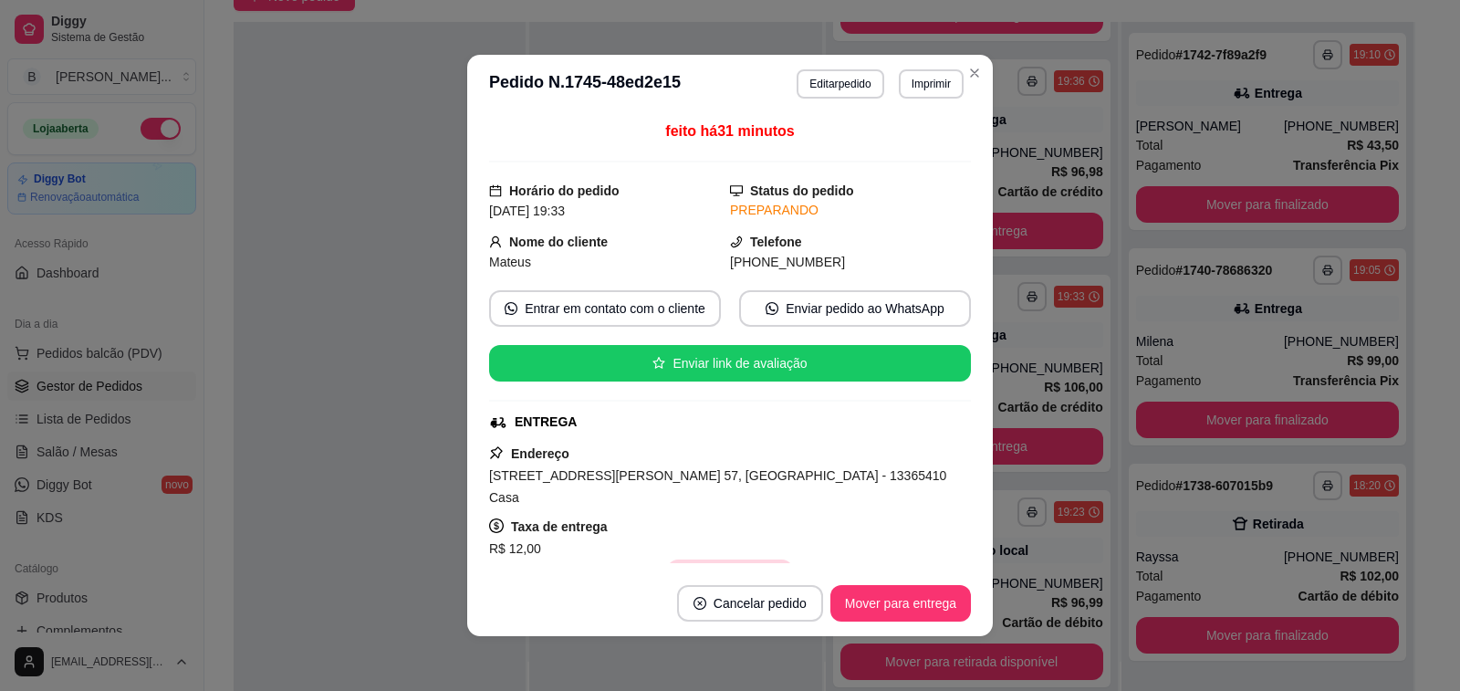
click at [716, 559] on button "Copiar Endereço" at bounding box center [729, 577] width 125 height 36
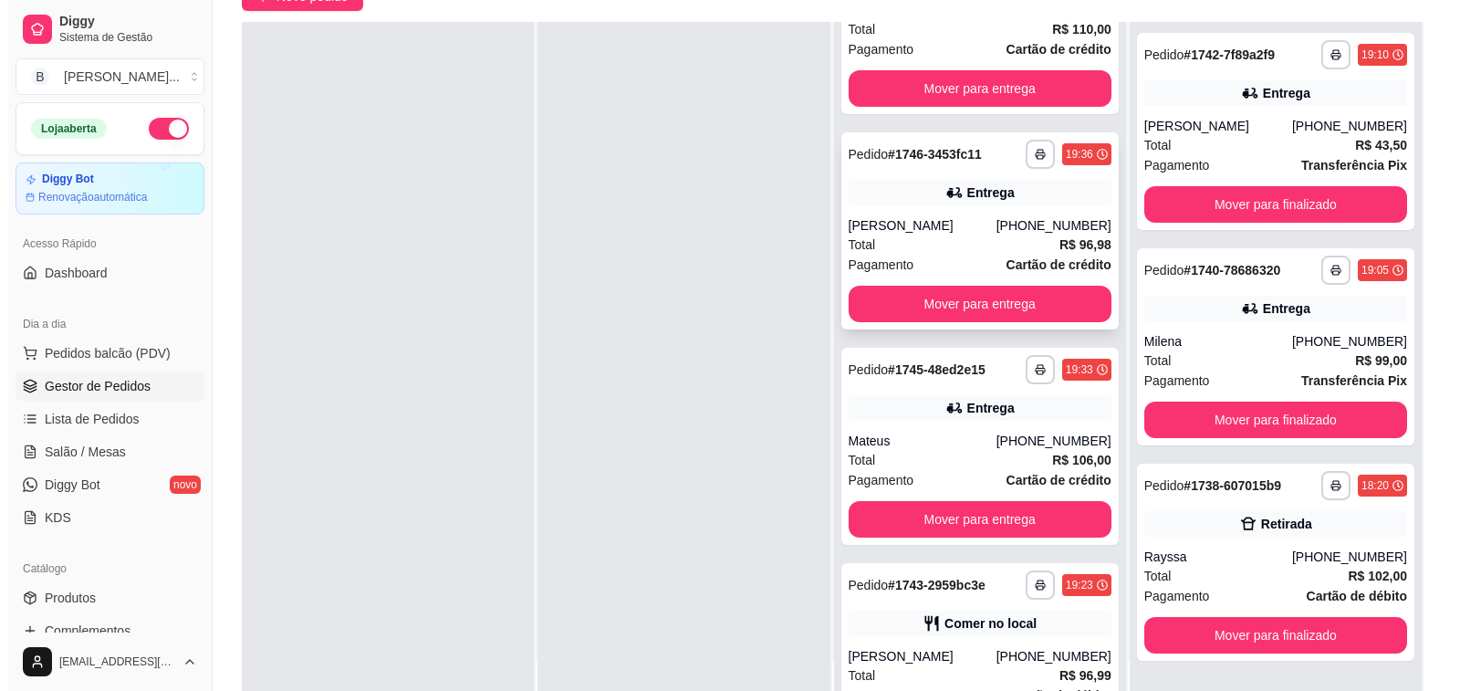
scroll to position [240, 0]
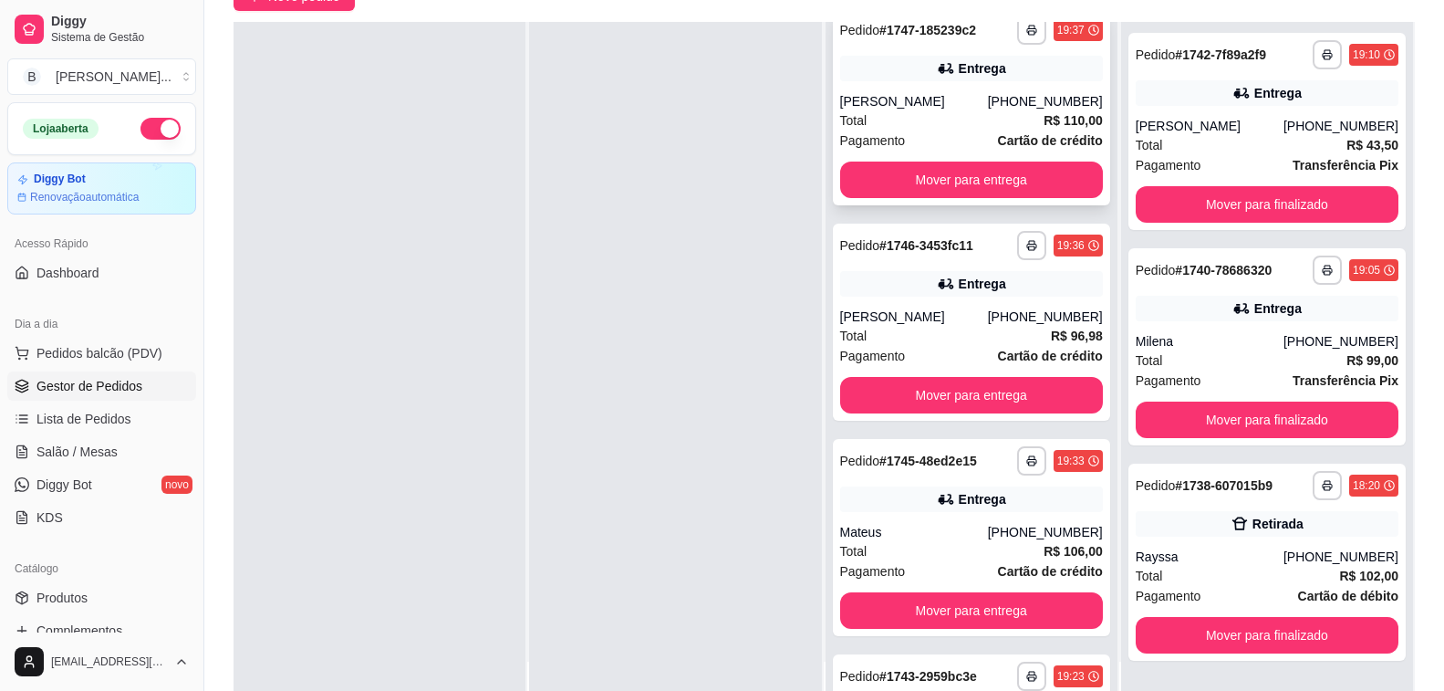
click at [915, 130] on div "Total R$ 110,00" at bounding box center [971, 120] width 263 height 20
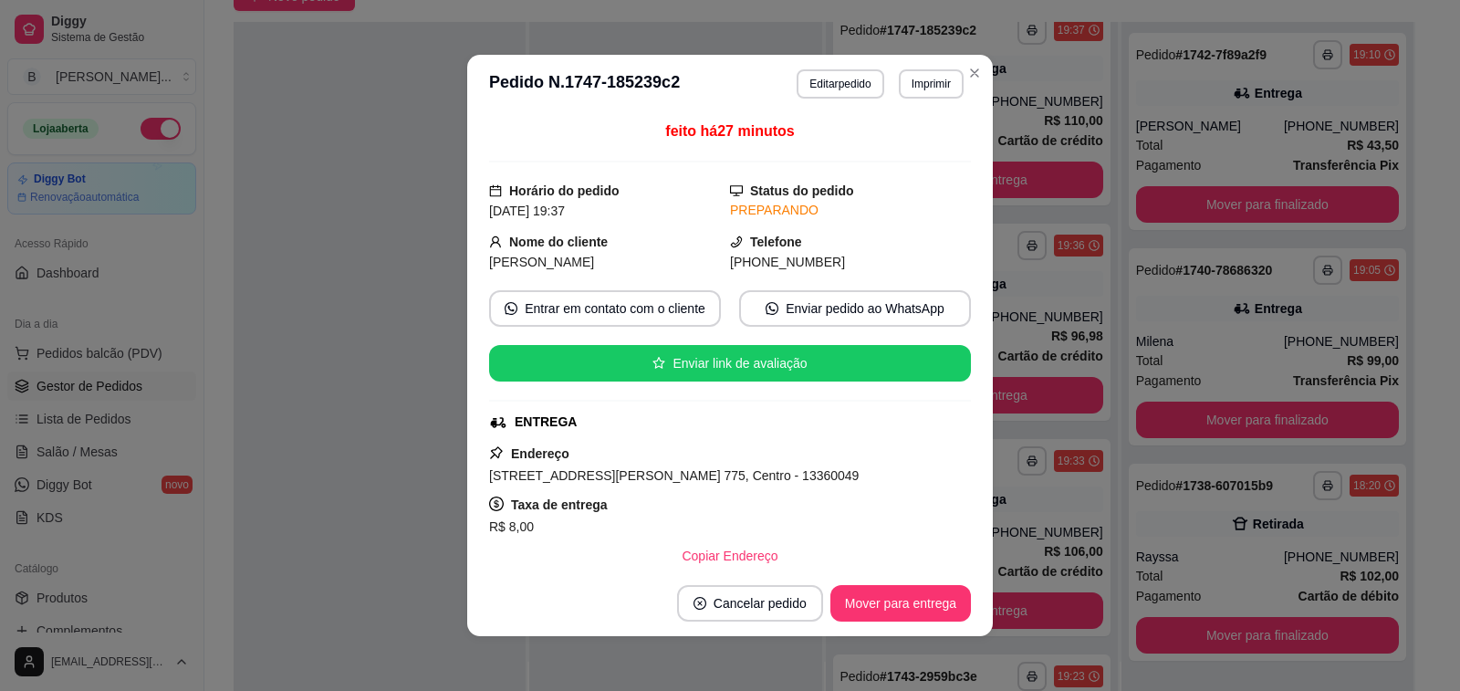
scroll to position [91, 0]
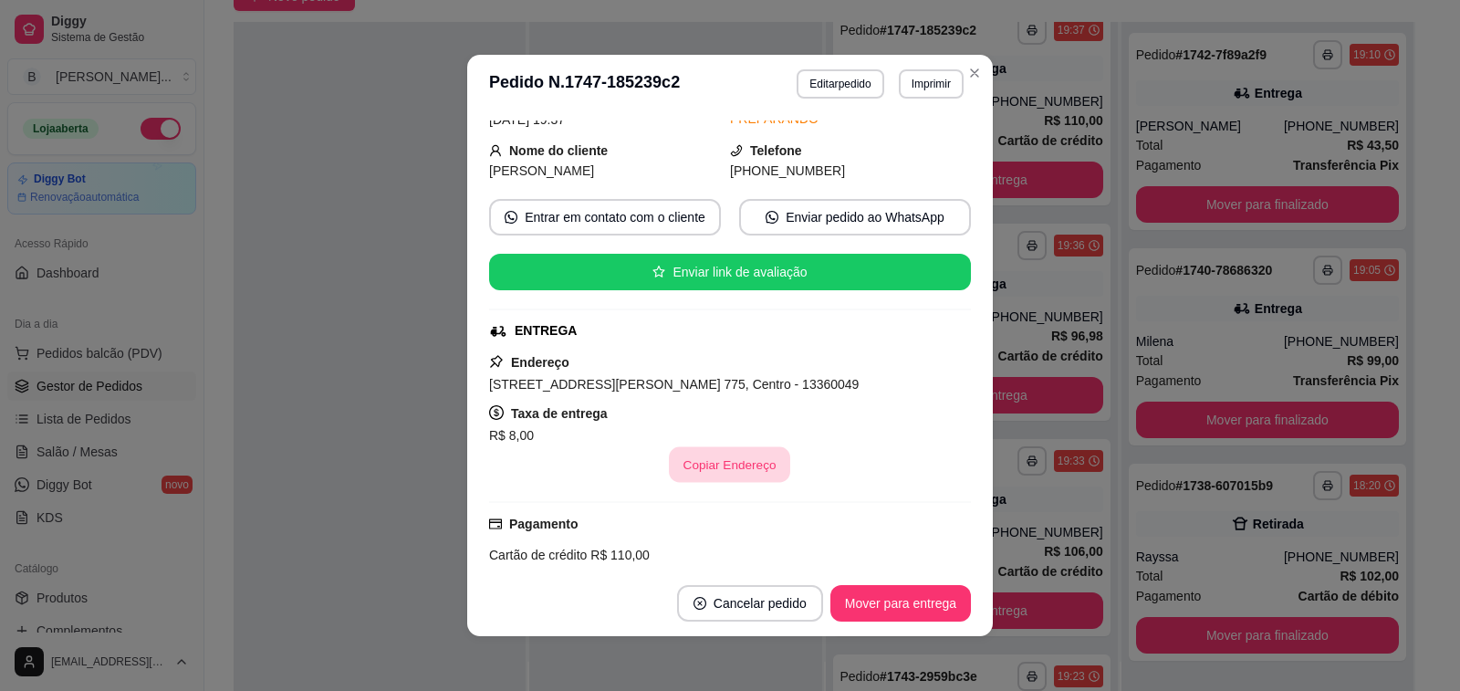
click at [710, 454] on button "Copiar Endereço" at bounding box center [730, 465] width 121 height 36
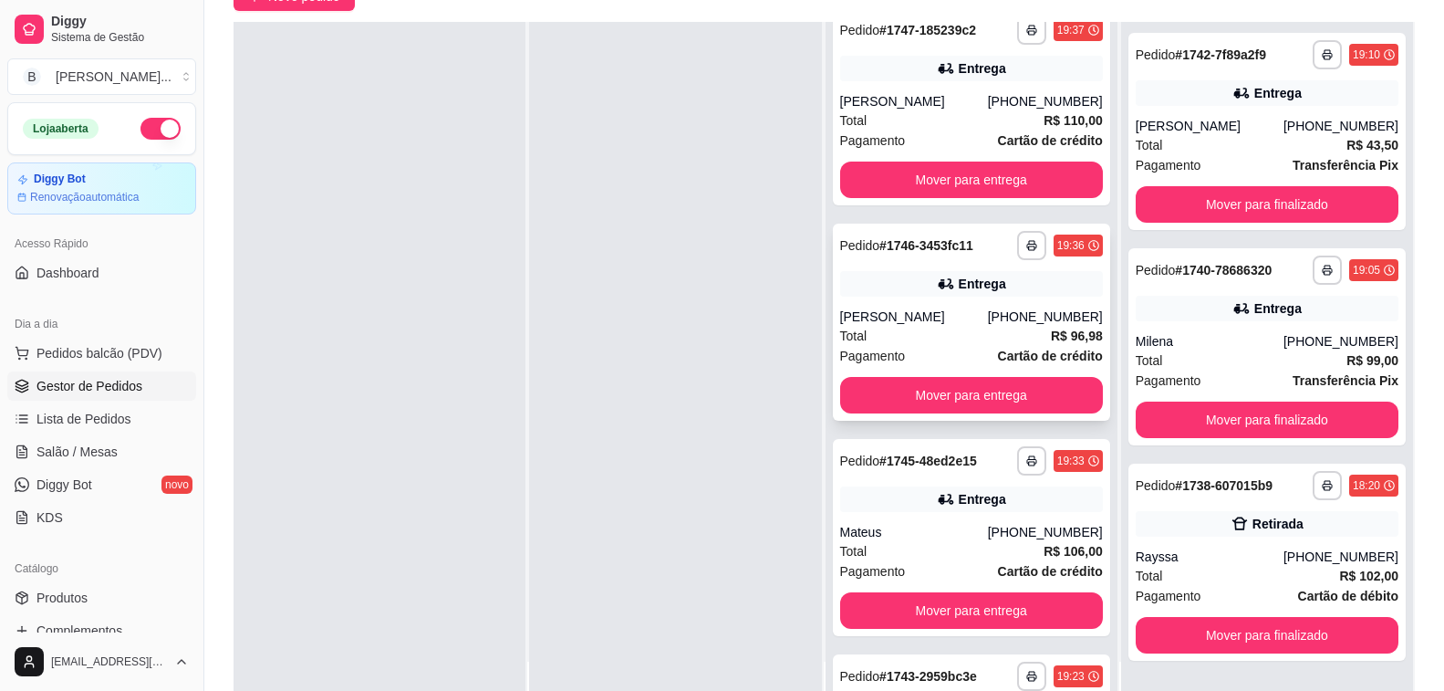
click at [899, 326] on div "[PERSON_NAME]" at bounding box center [914, 316] width 148 height 18
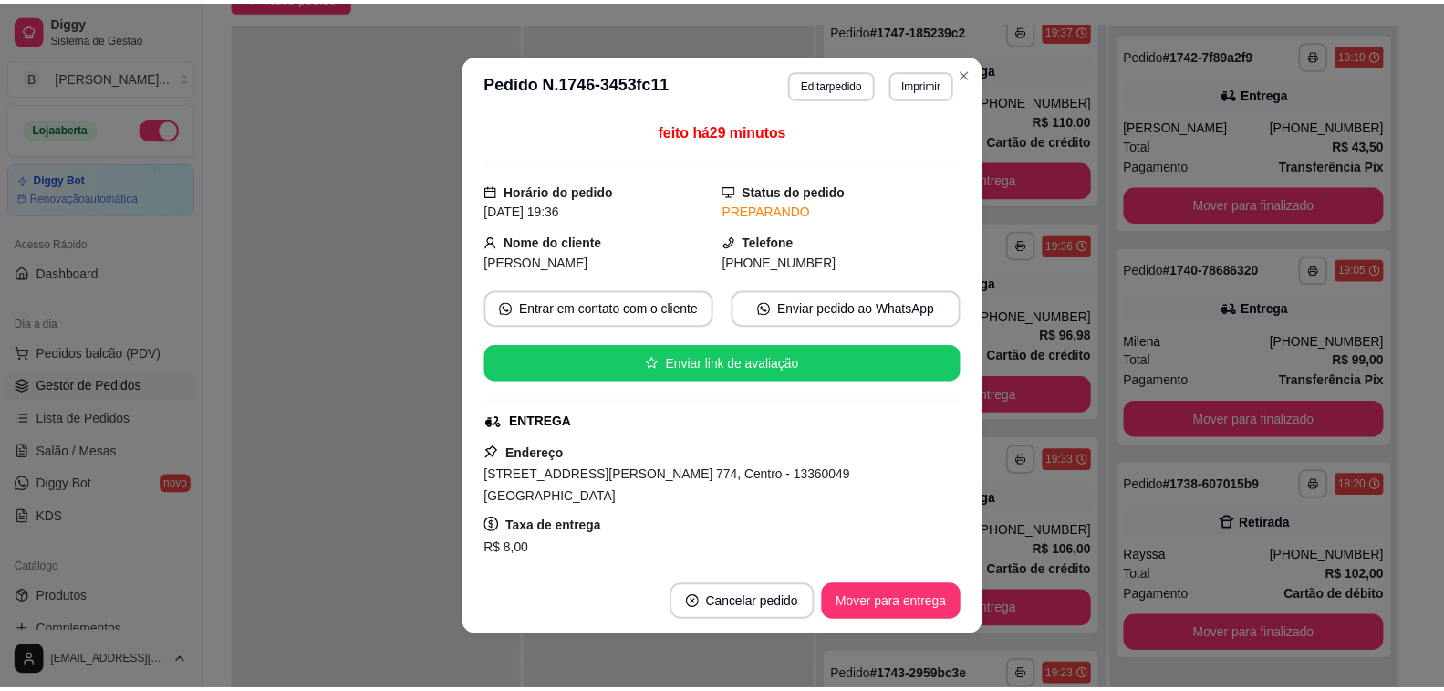
scroll to position [182, 0]
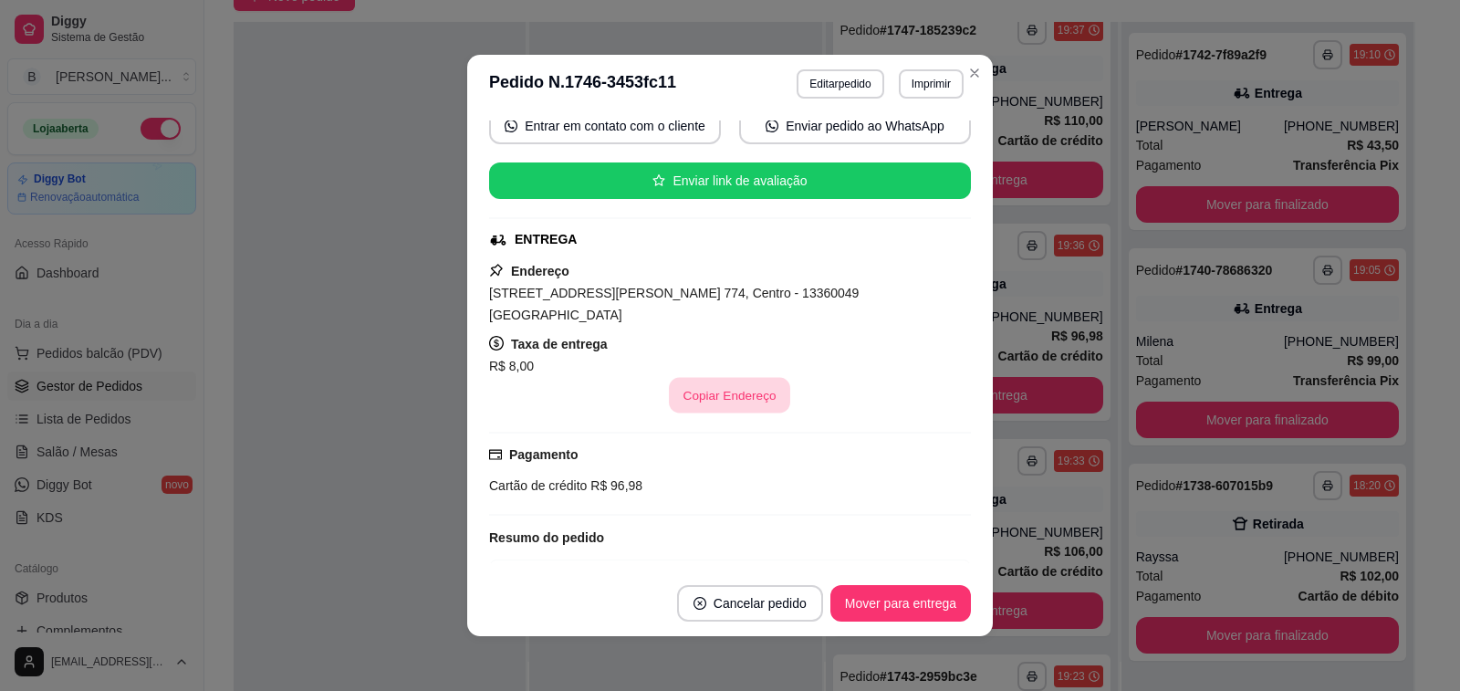
click at [716, 380] on button "Copiar Endereço" at bounding box center [730, 396] width 121 height 36
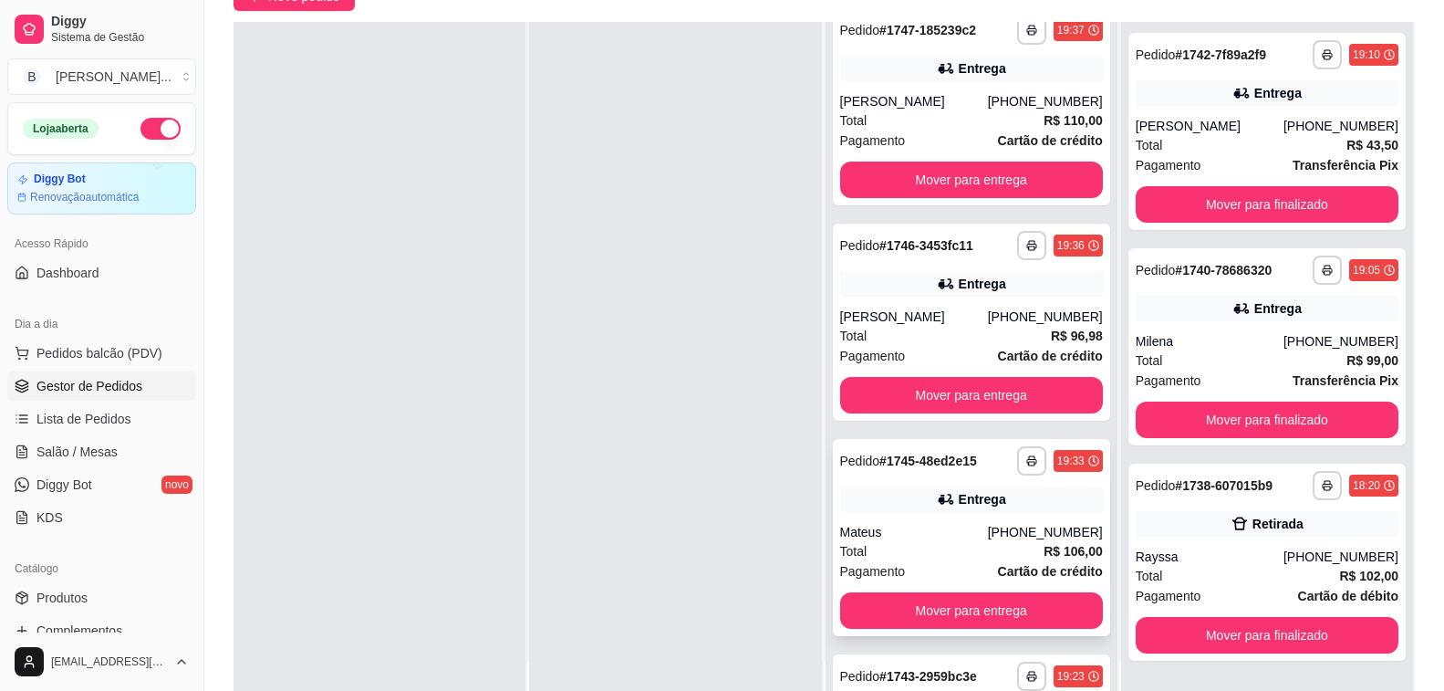
click at [953, 535] on div "**********" at bounding box center [971, 537] width 277 height 197
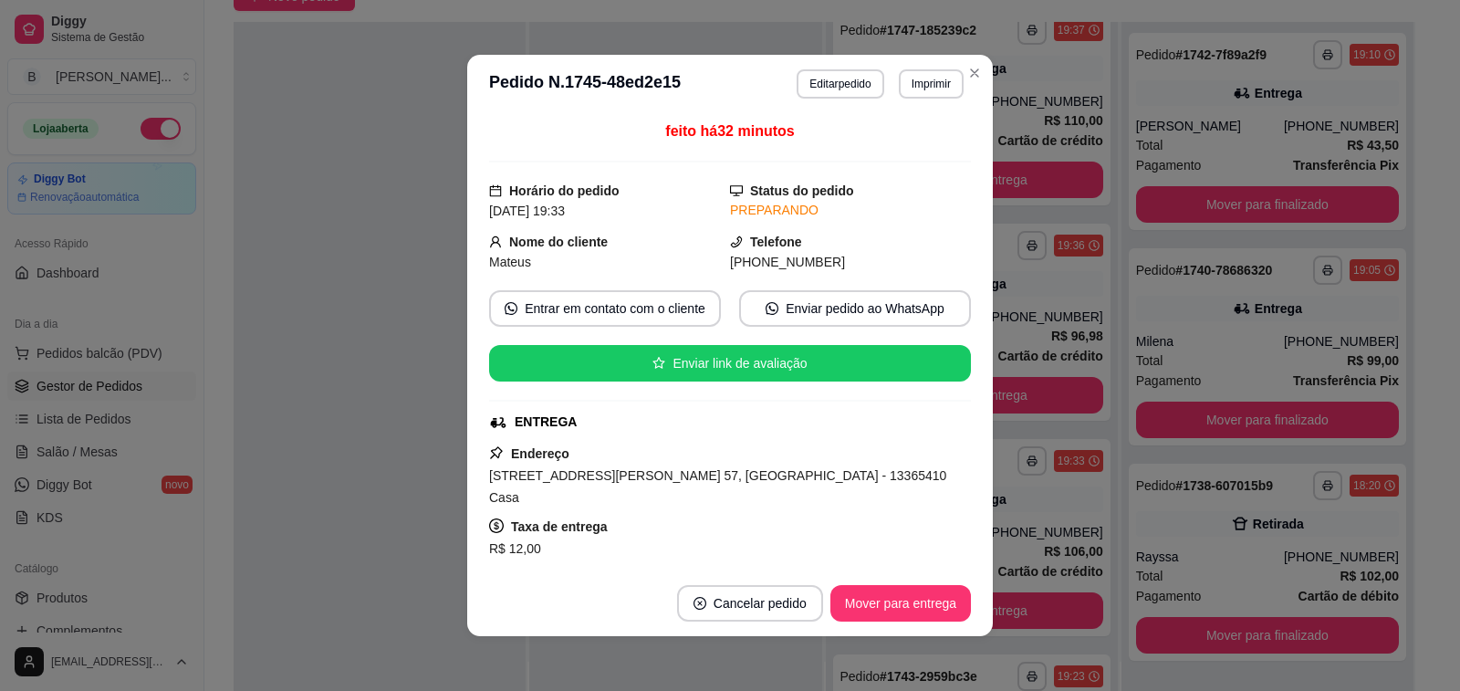
click at [689, 559] on button "Copiar Endereço" at bounding box center [729, 577] width 125 height 36
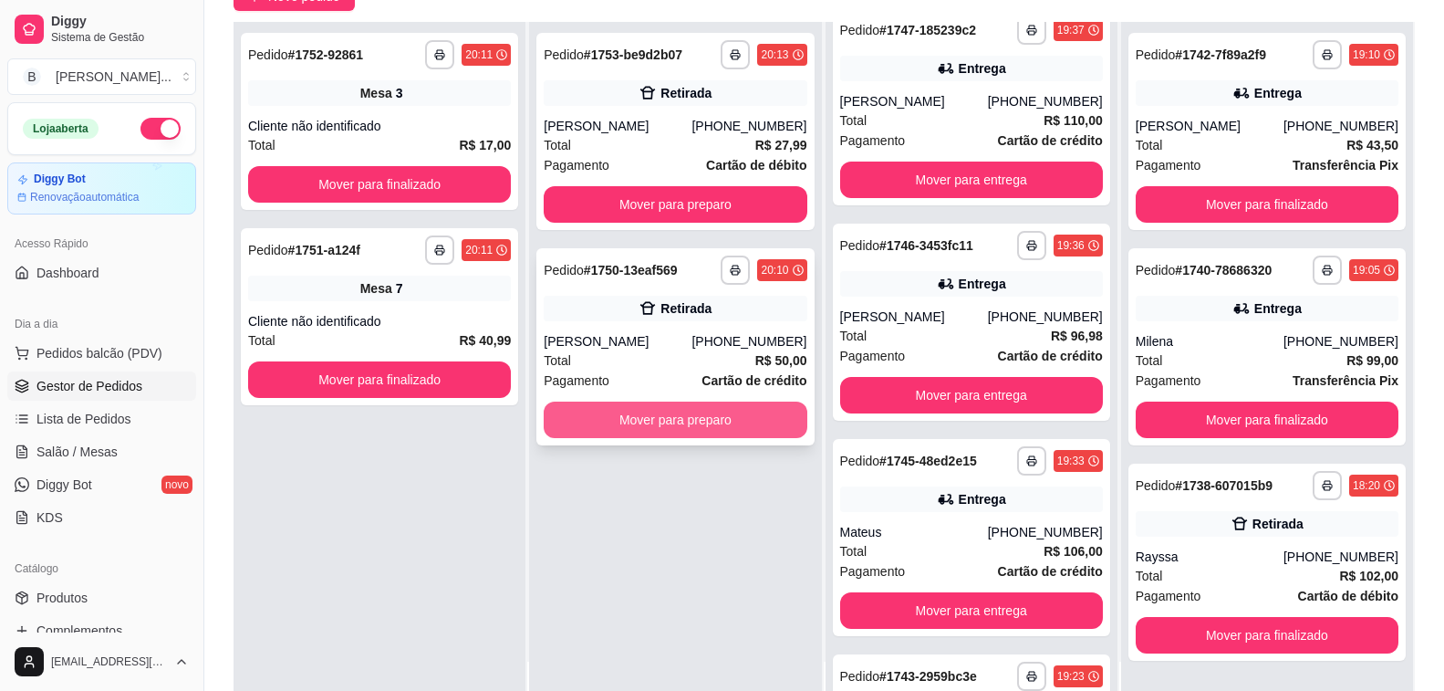
click at [652, 425] on button "Mover para preparo" at bounding box center [675, 419] width 263 height 36
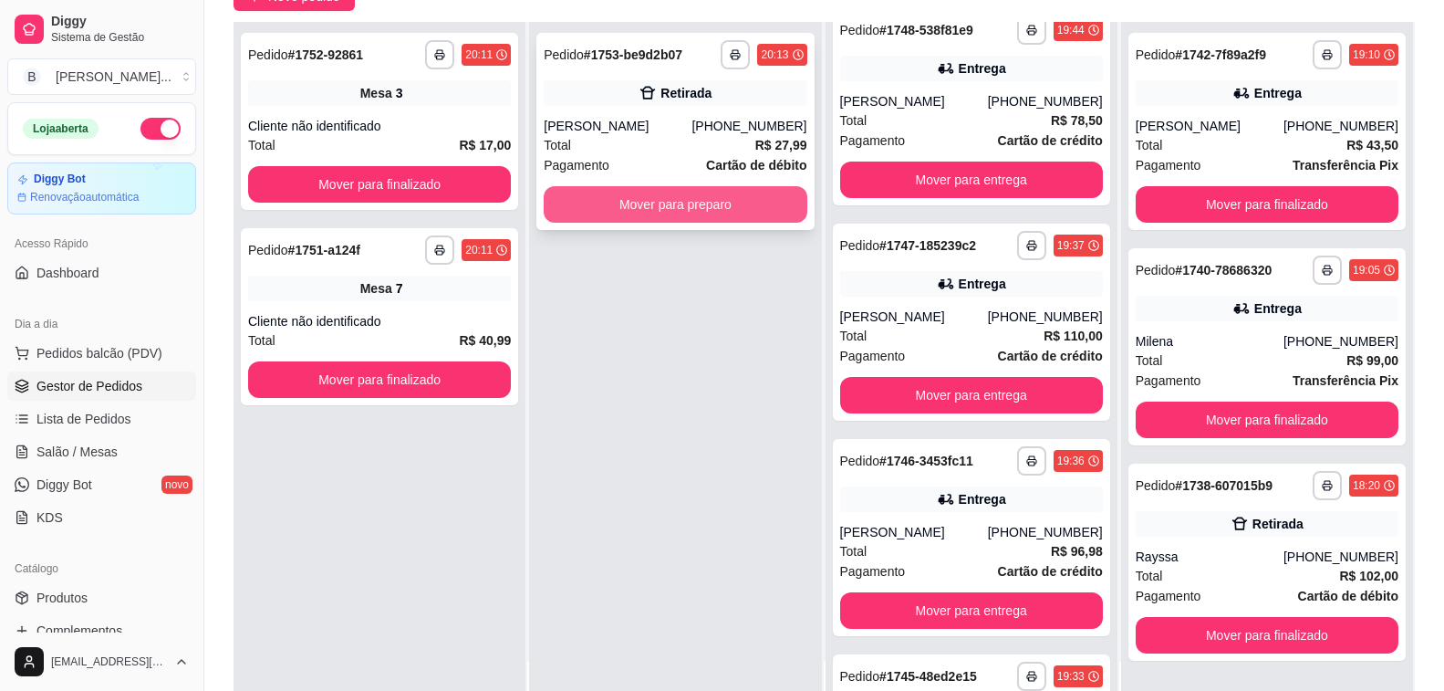
scroll to position [455, 0]
click at [699, 204] on button "Mover para preparo" at bounding box center [675, 204] width 263 height 36
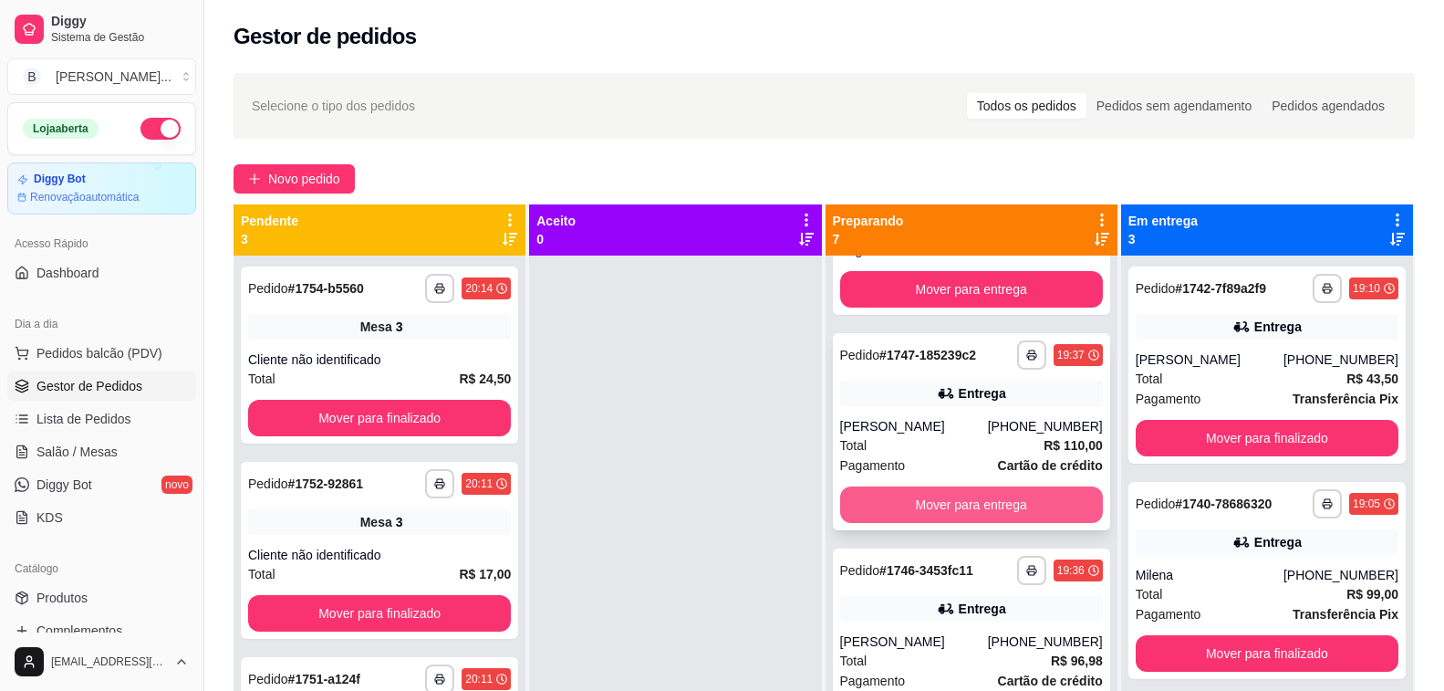
scroll to position [488, 0]
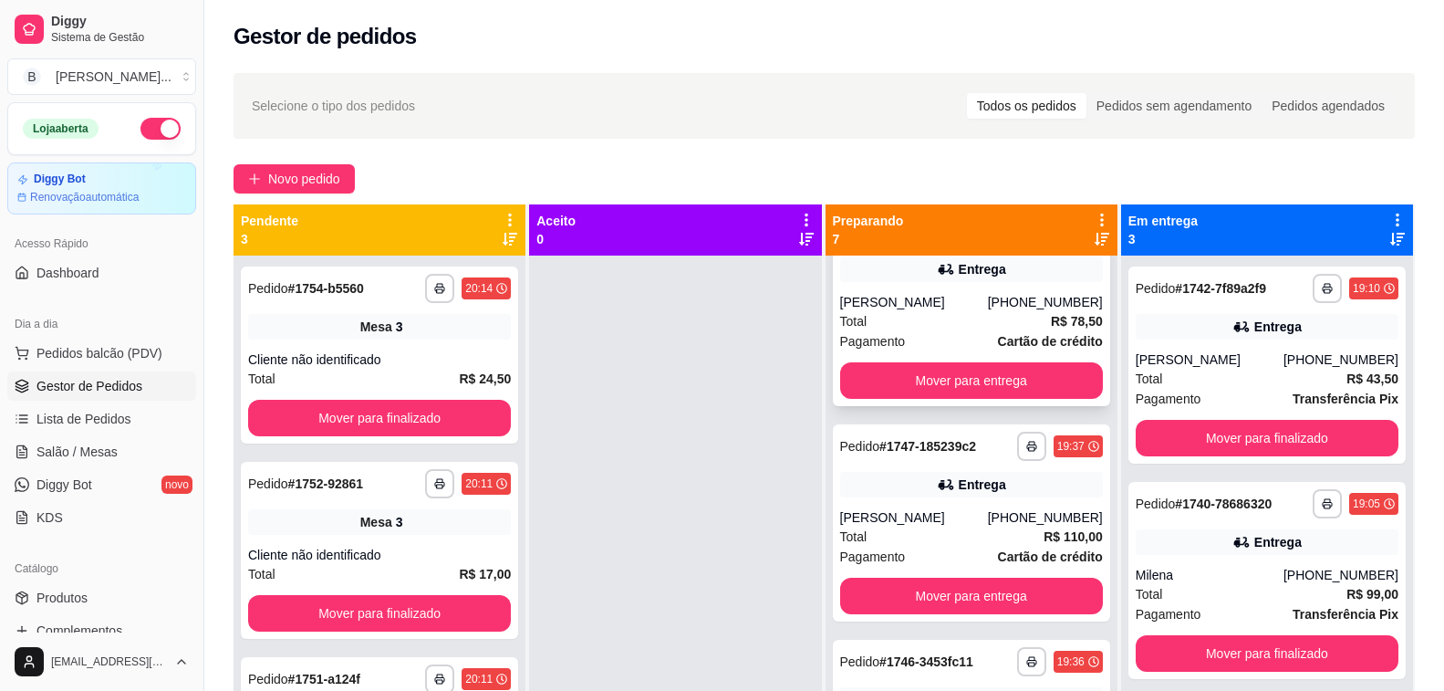
click at [898, 311] on div "[PERSON_NAME]" at bounding box center [914, 302] width 148 height 18
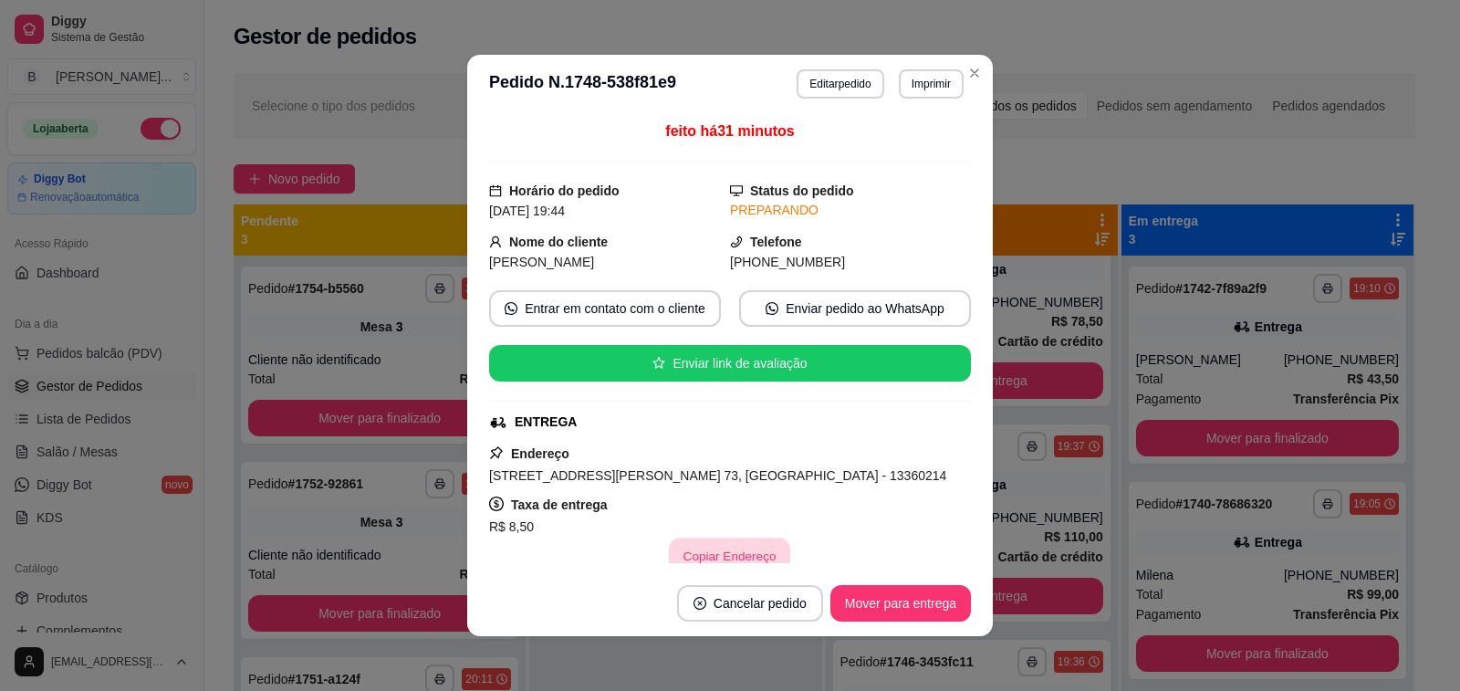
click at [717, 560] on button "Copiar Endereço" at bounding box center [730, 556] width 121 height 36
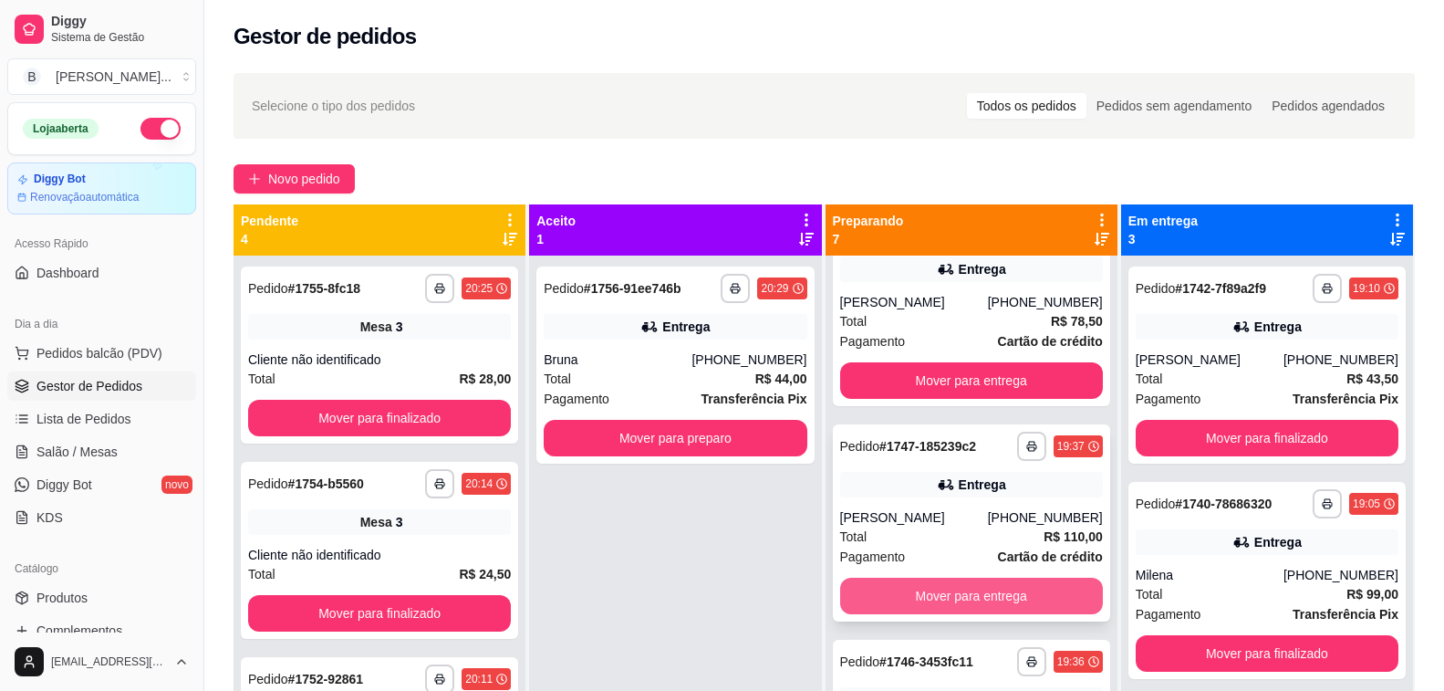
click at [937, 604] on button "Mover para entrega" at bounding box center [971, 595] width 263 height 36
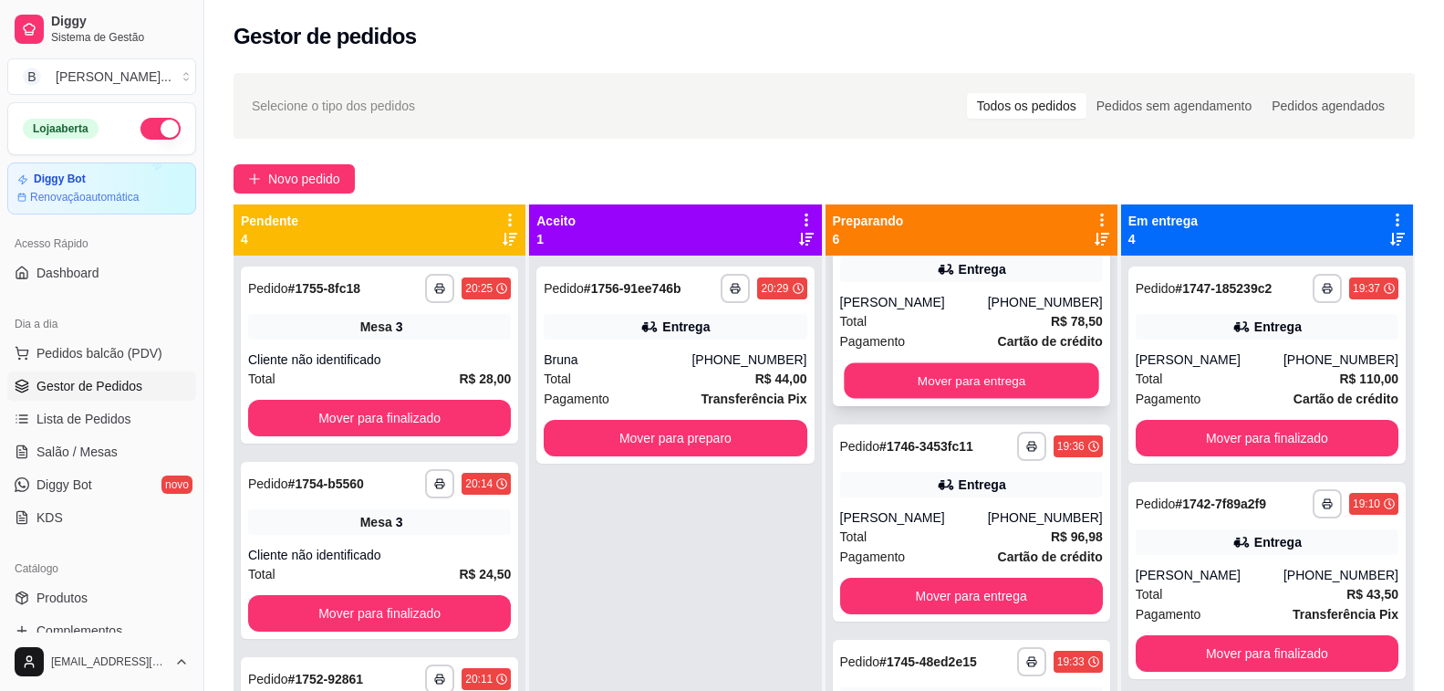
click at [952, 399] on button "Mover para entrega" at bounding box center [971, 381] width 255 height 36
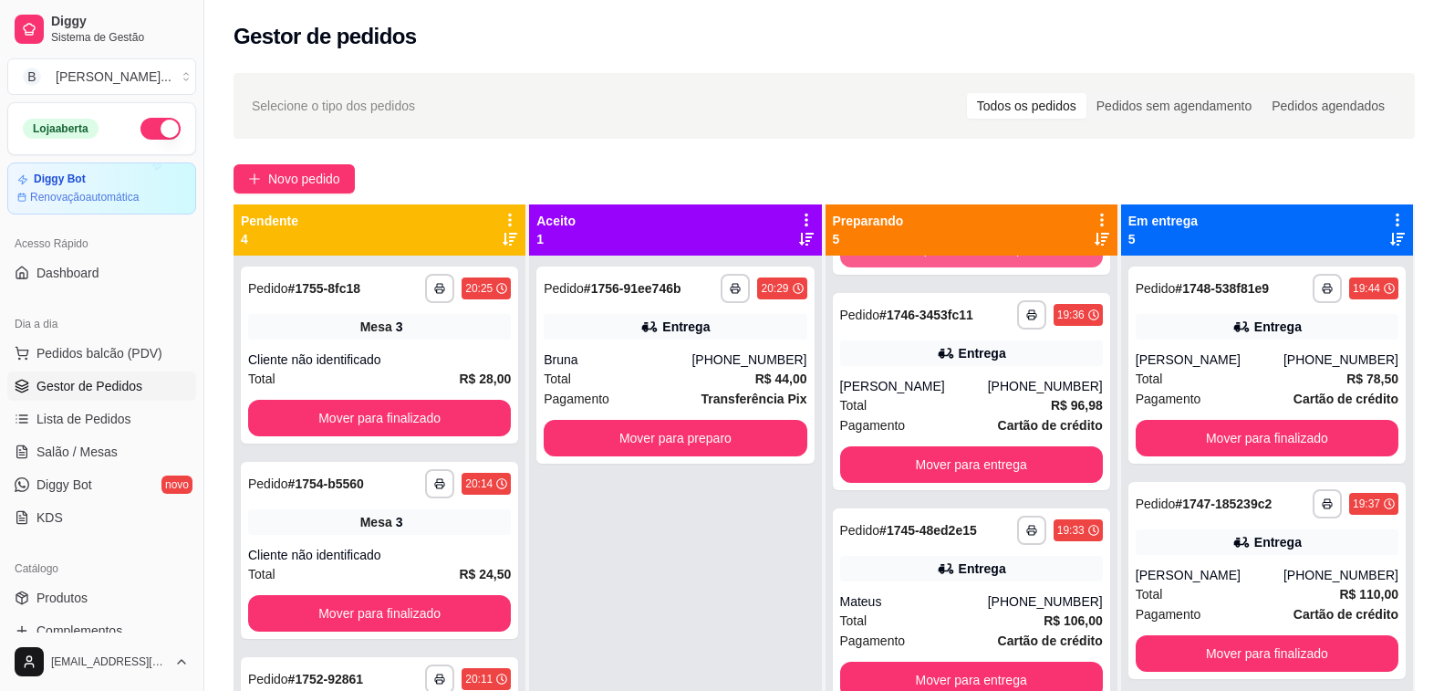
scroll to position [255, 0]
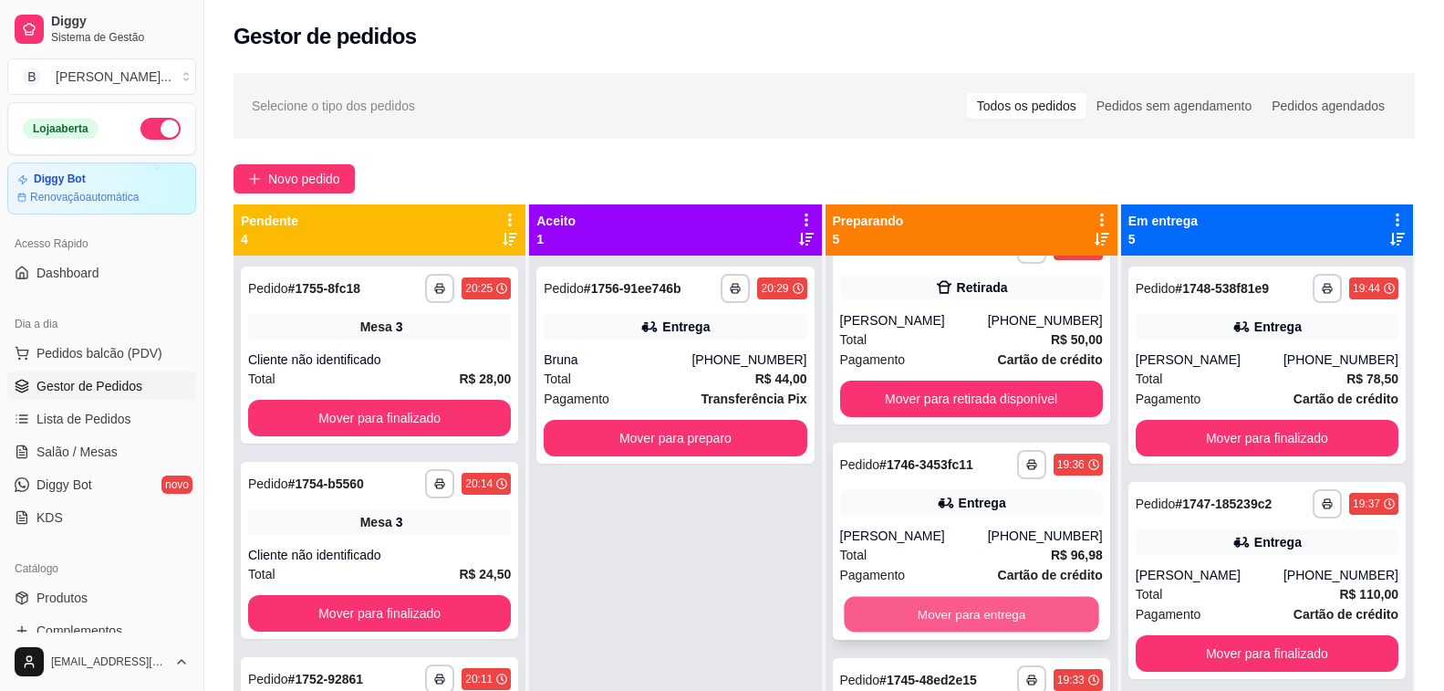
click at [921, 605] on button "Mover para entrega" at bounding box center [971, 615] width 255 height 36
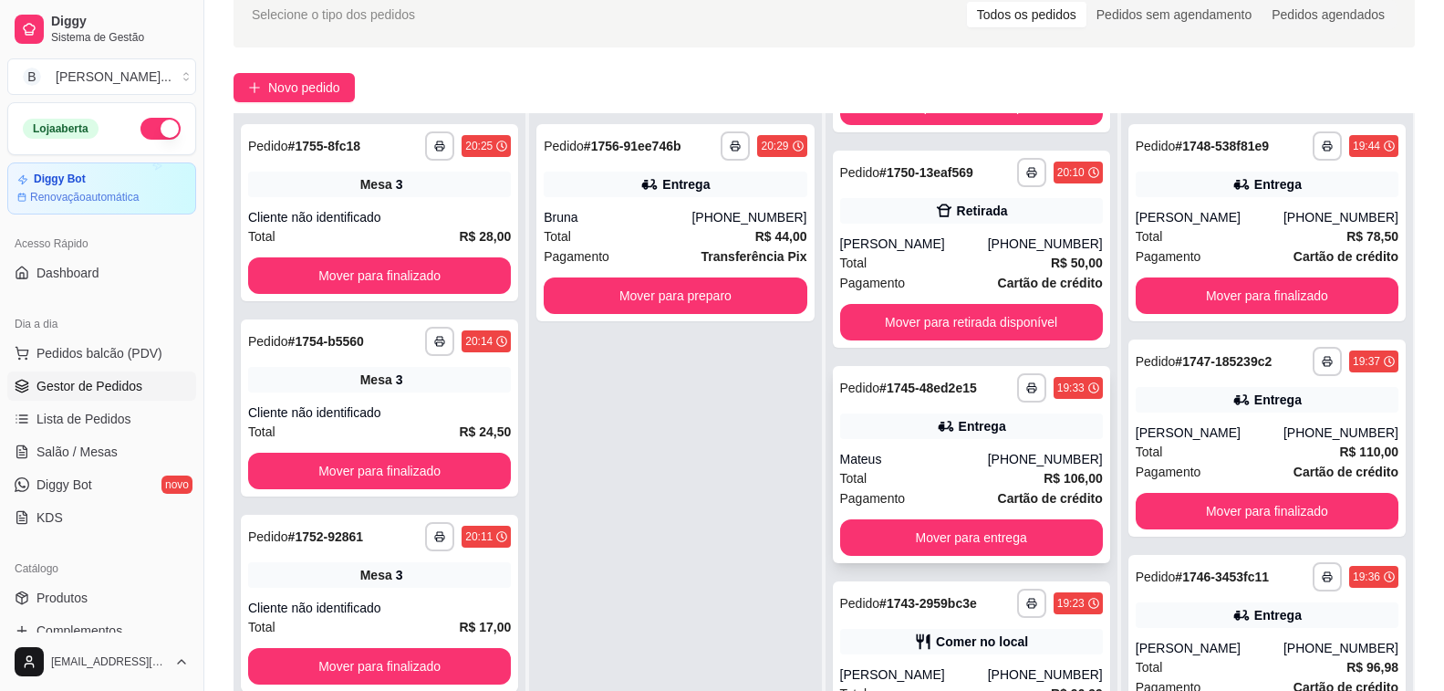
scroll to position [182, 0]
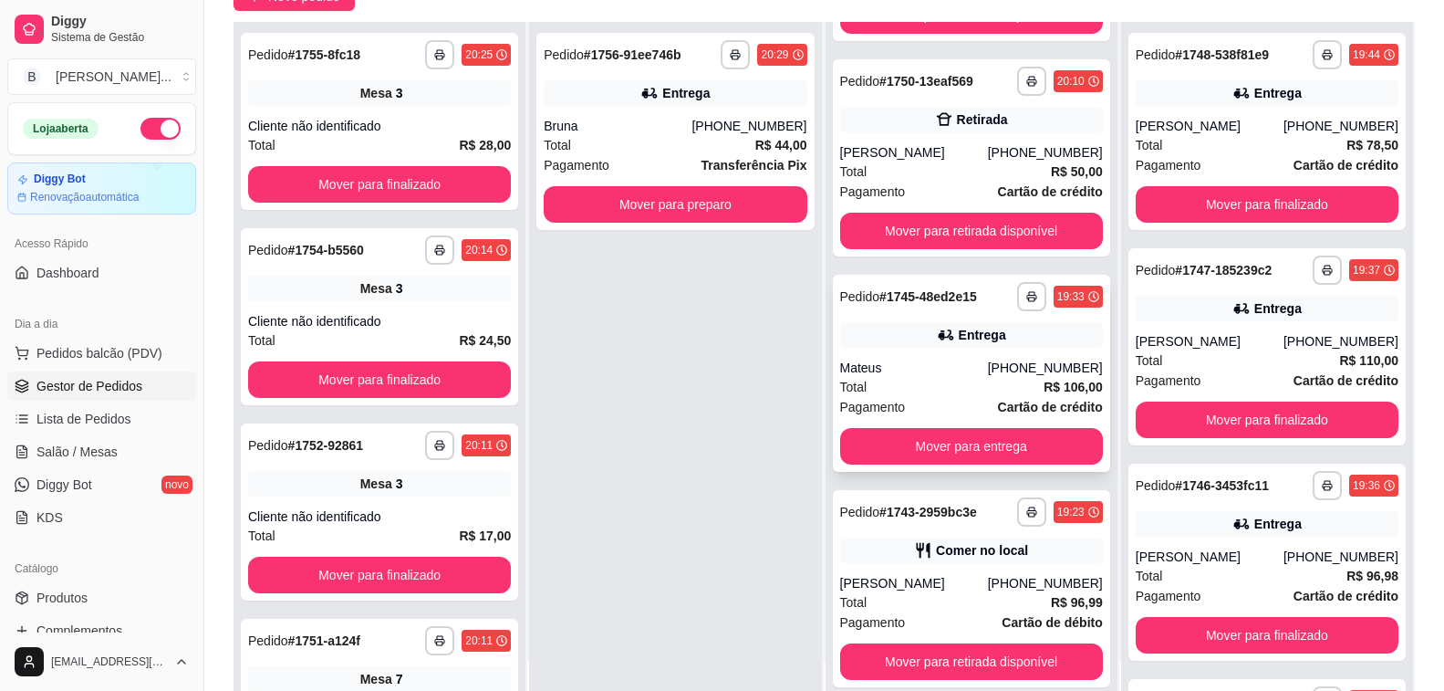
click at [926, 371] on div "Mateus" at bounding box center [914, 368] width 148 height 18
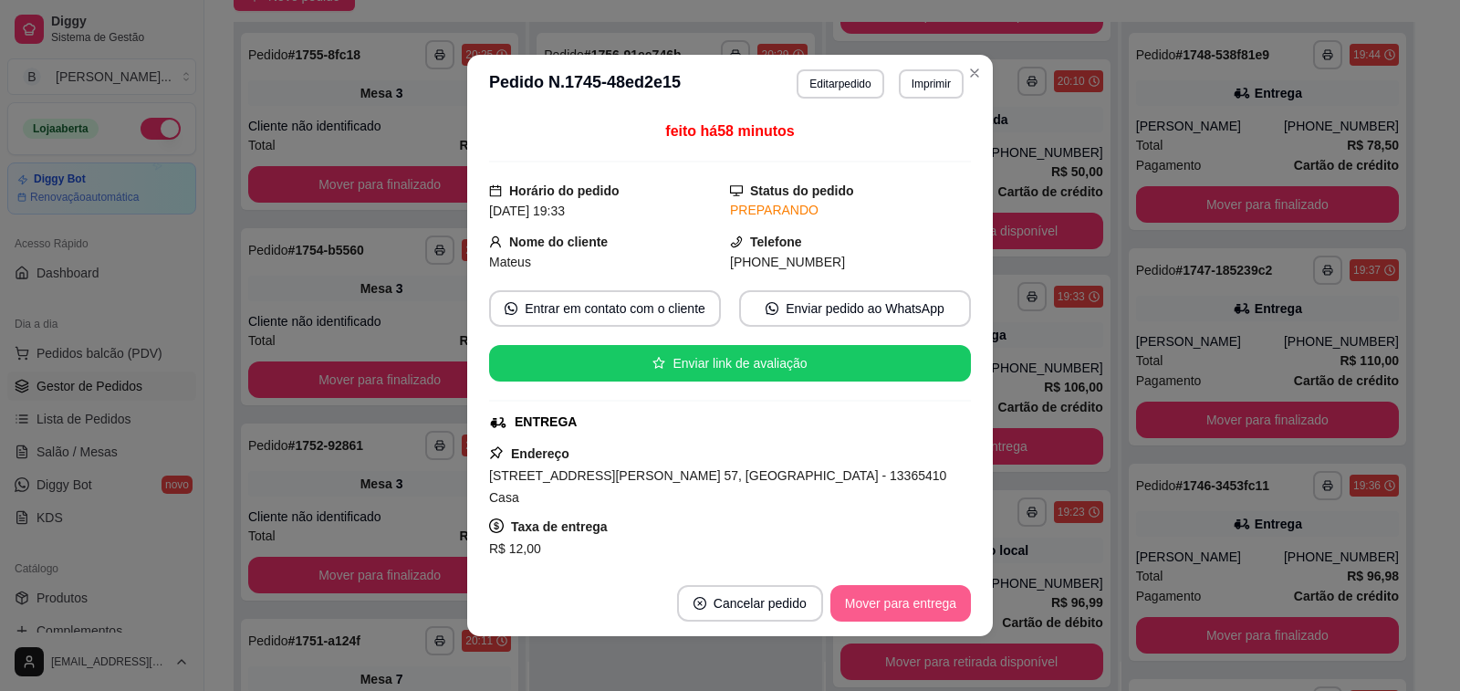
click at [879, 611] on button "Mover para entrega" at bounding box center [900, 603] width 140 height 36
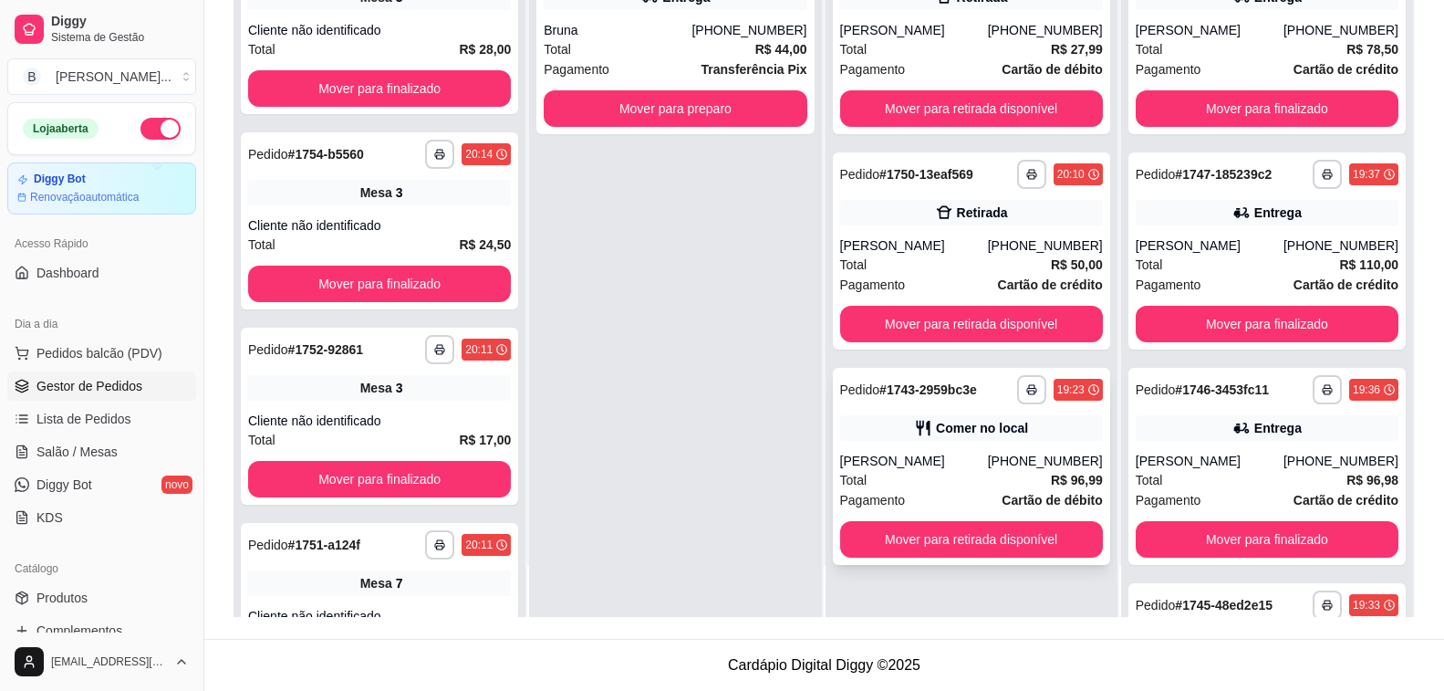
scroll to position [0, 0]
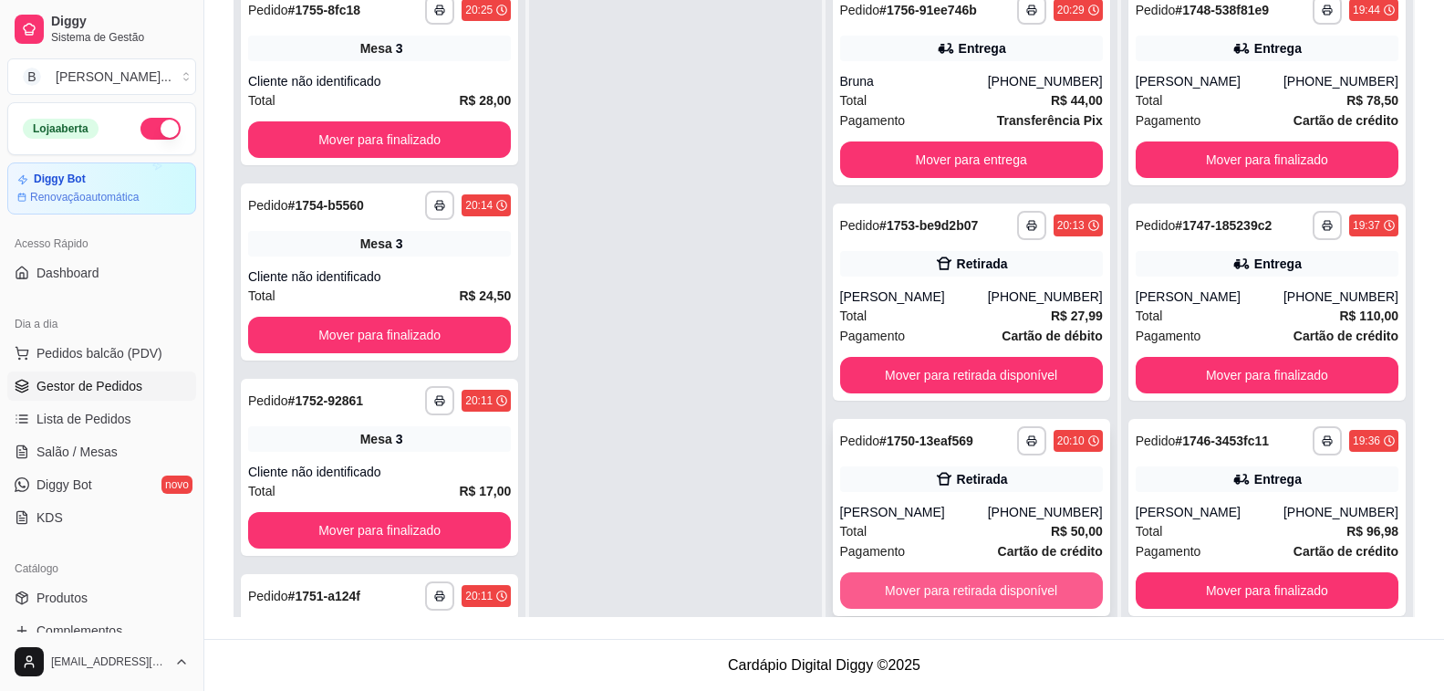
click at [917, 588] on button "Mover para retirada disponível" at bounding box center [971, 590] width 263 height 36
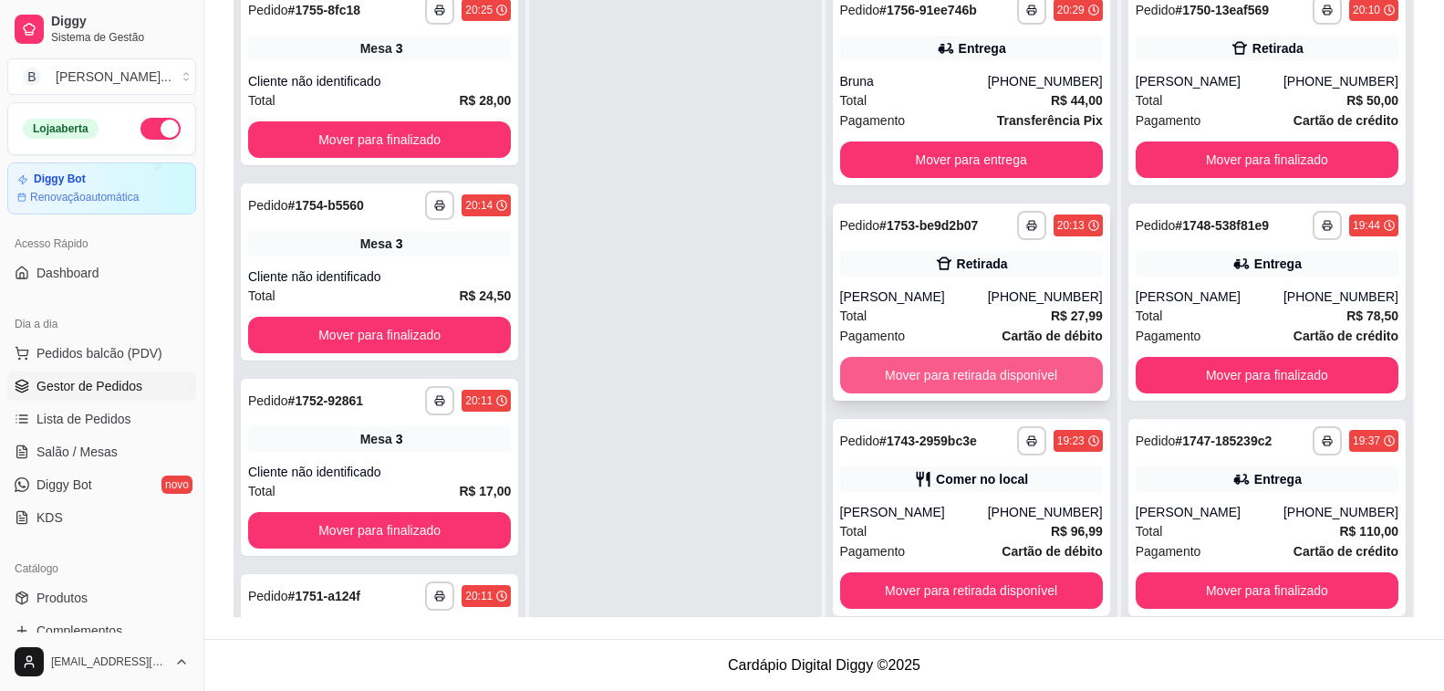
click at [947, 386] on button "Mover para retirada disponível" at bounding box center [971, 375] width 263 height 36
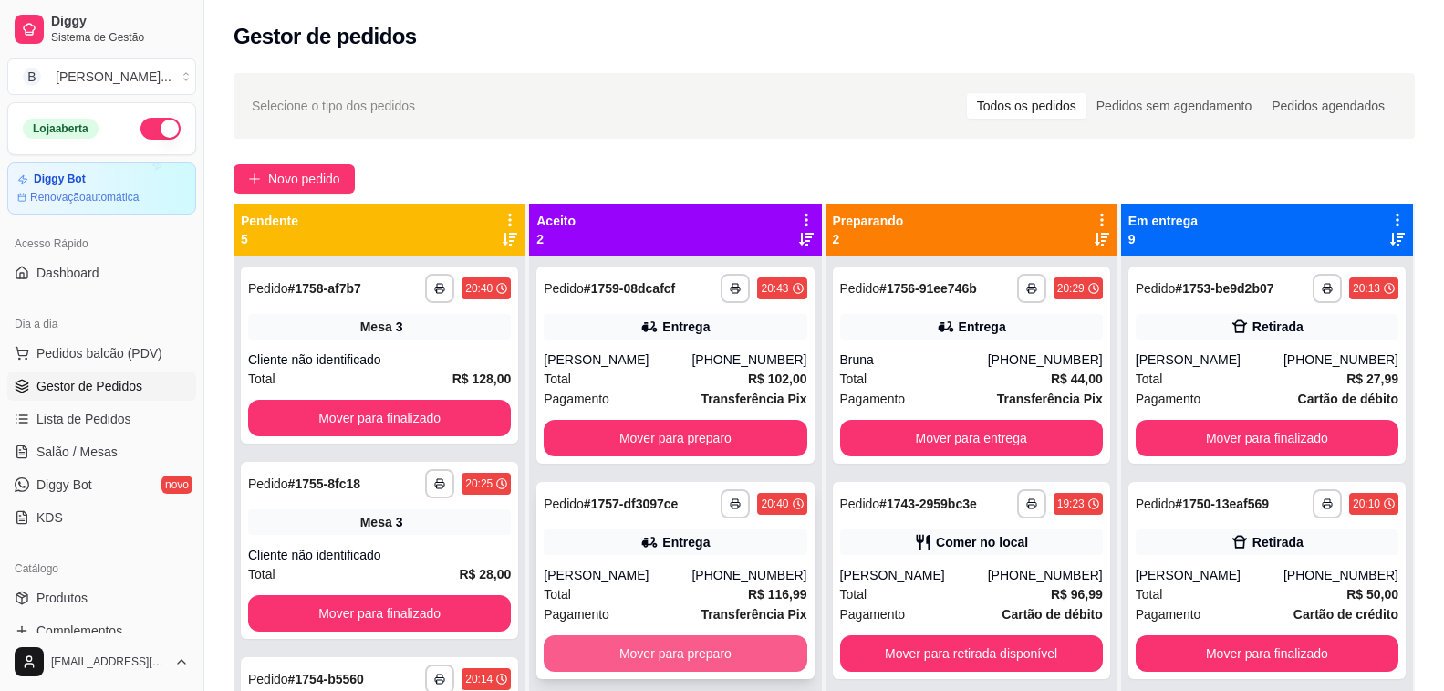
click at [680, 660] on button "Mover para preparo" at bounding box center [675, 653] width 263 height 36
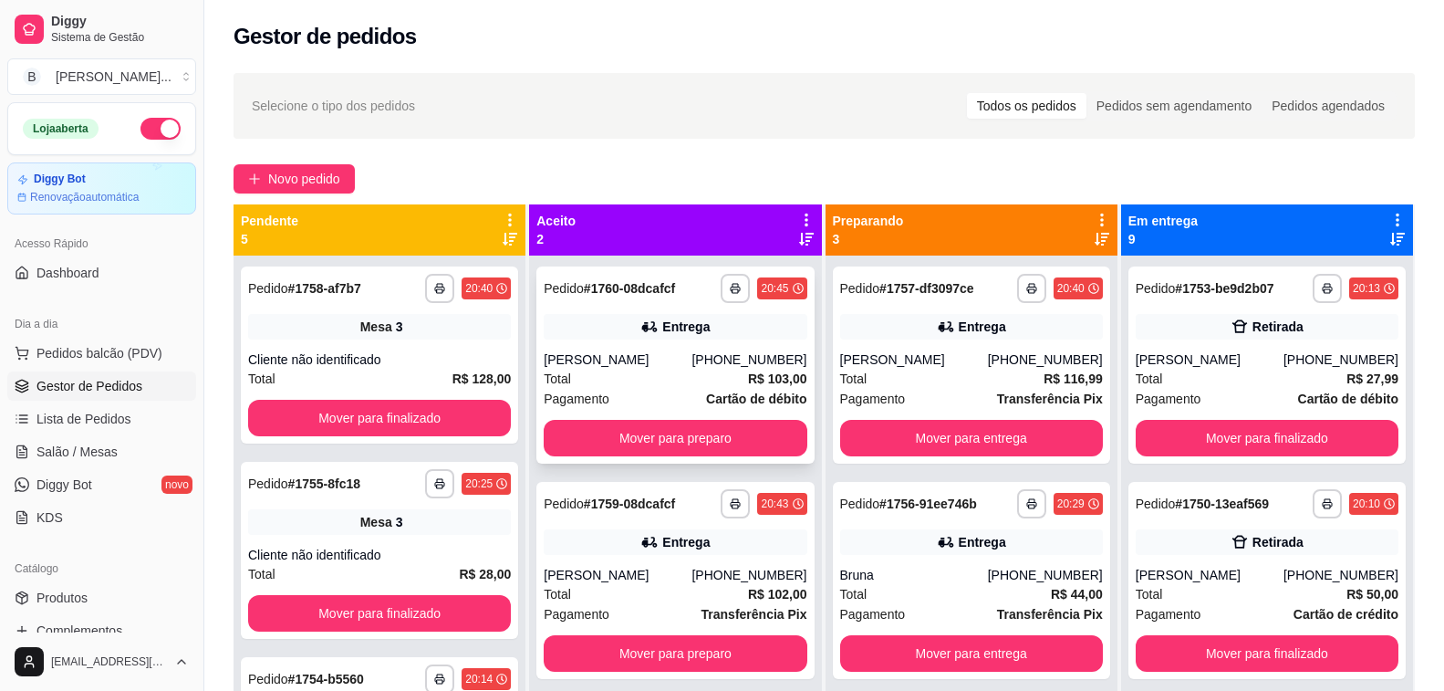
click at [614, 367] on div "[PERSON_NAME]" at bounding box center [618, 359] width 148 height 18
click at [649, 545] on icon at bounding box center [649, 542] width 18 height 18
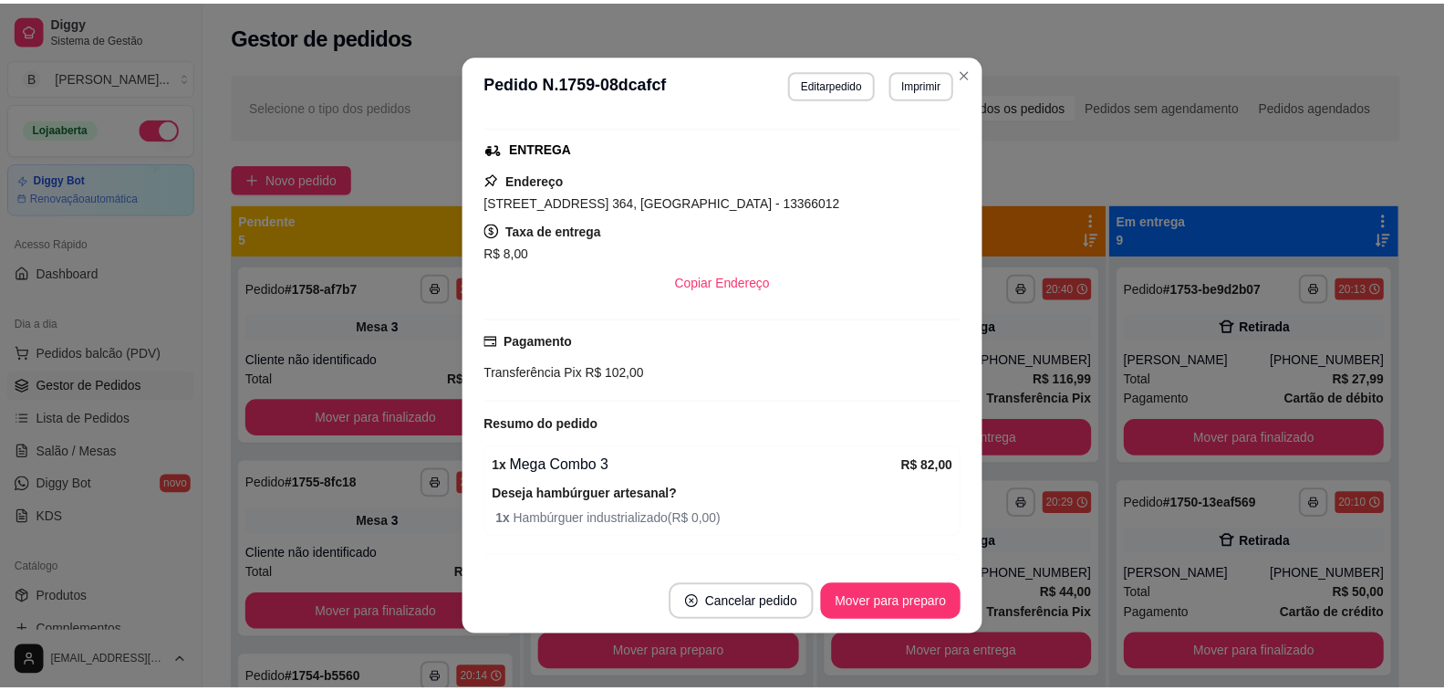
scroll to position [377, 0]
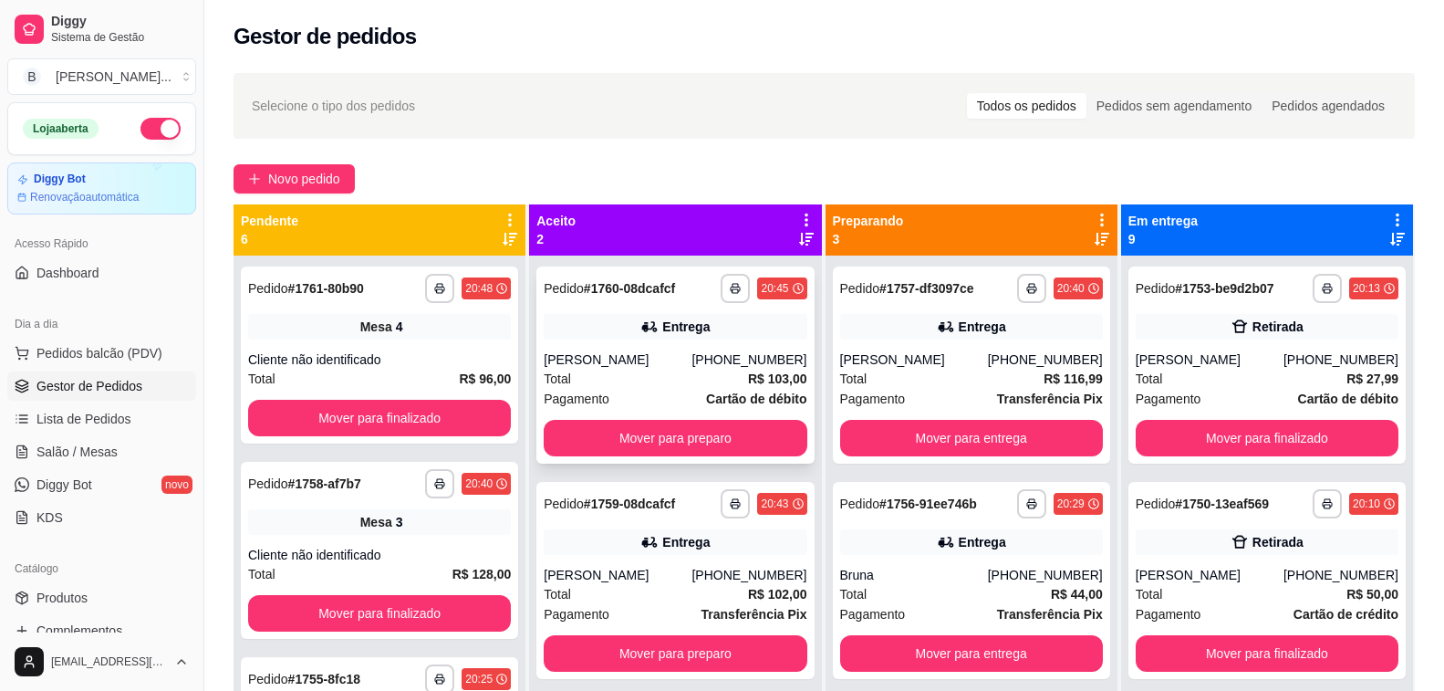
click at [645, 398] on div "Pagamento Cartão de débito" at bounding box center [675, 399] width 263 height 20
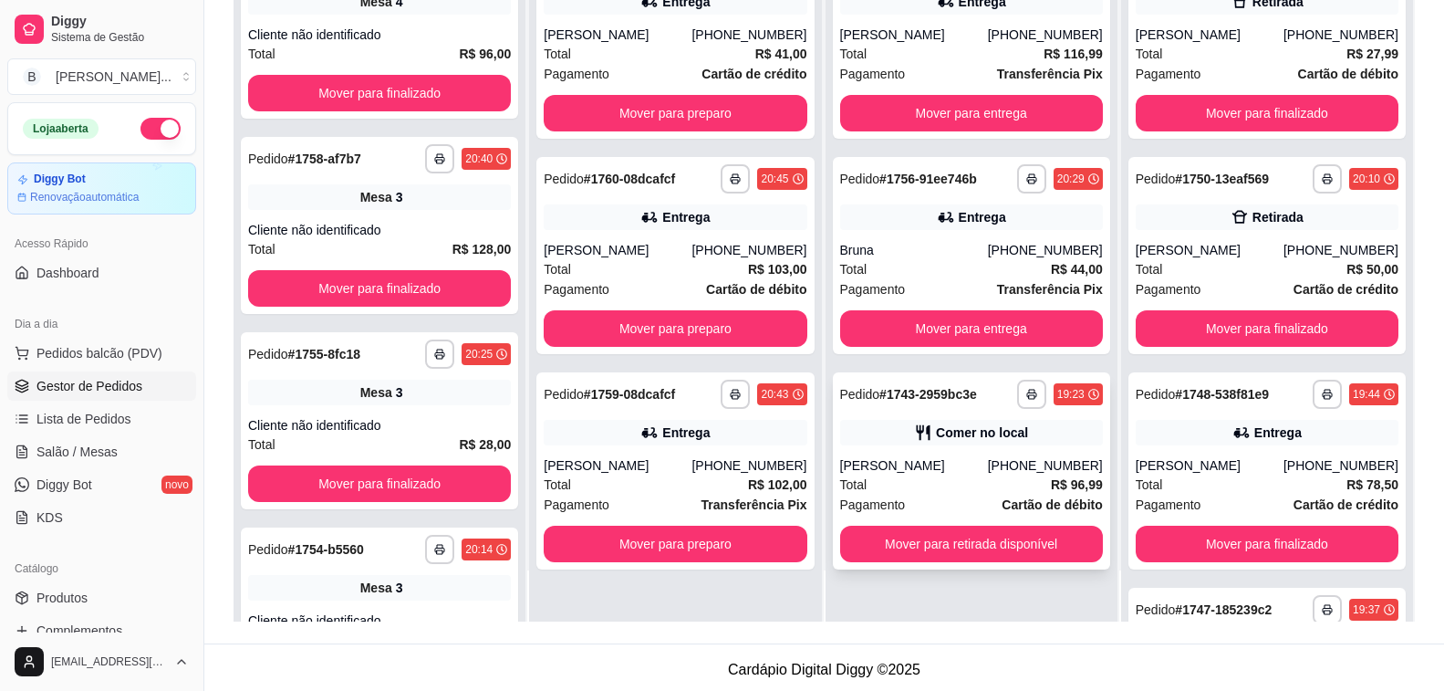
scroll to position [278, 0]
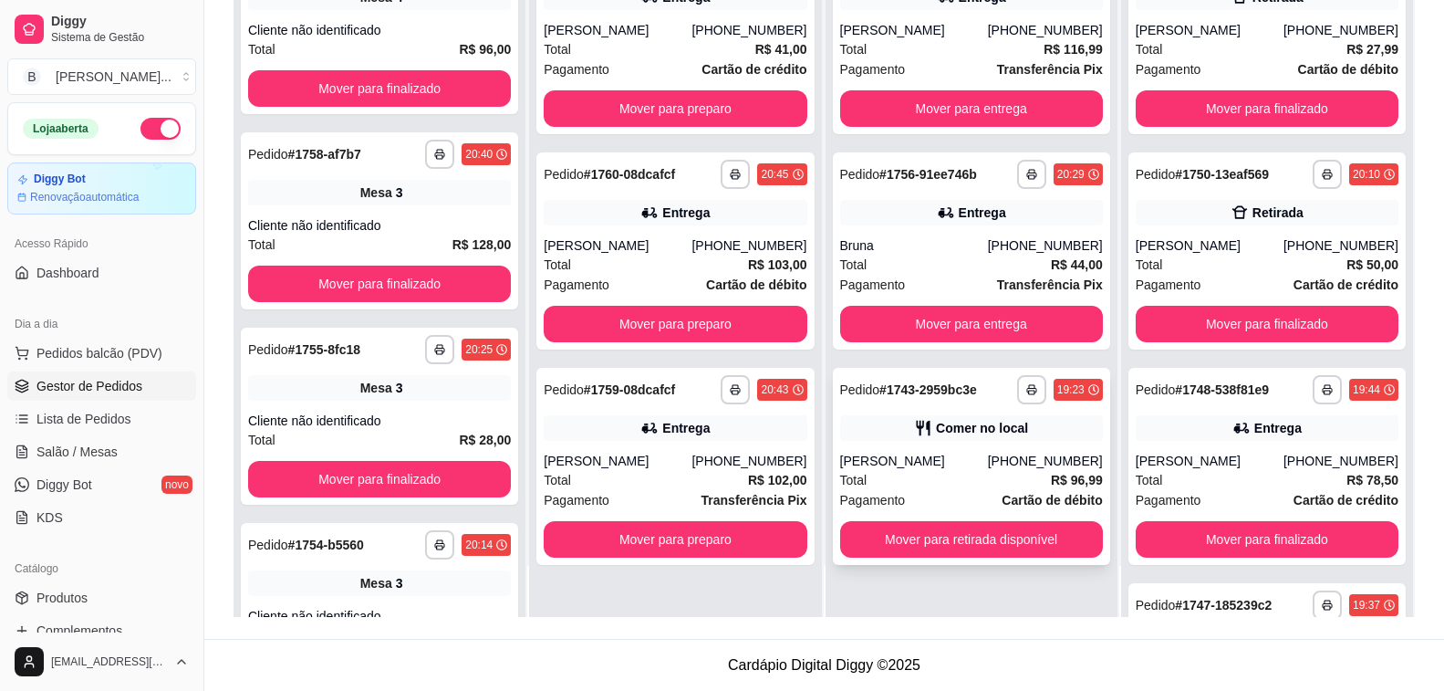
click at [921, 465] on div "[PERSON_NAME]" at bounding box center [914, 461] width 148 height 18
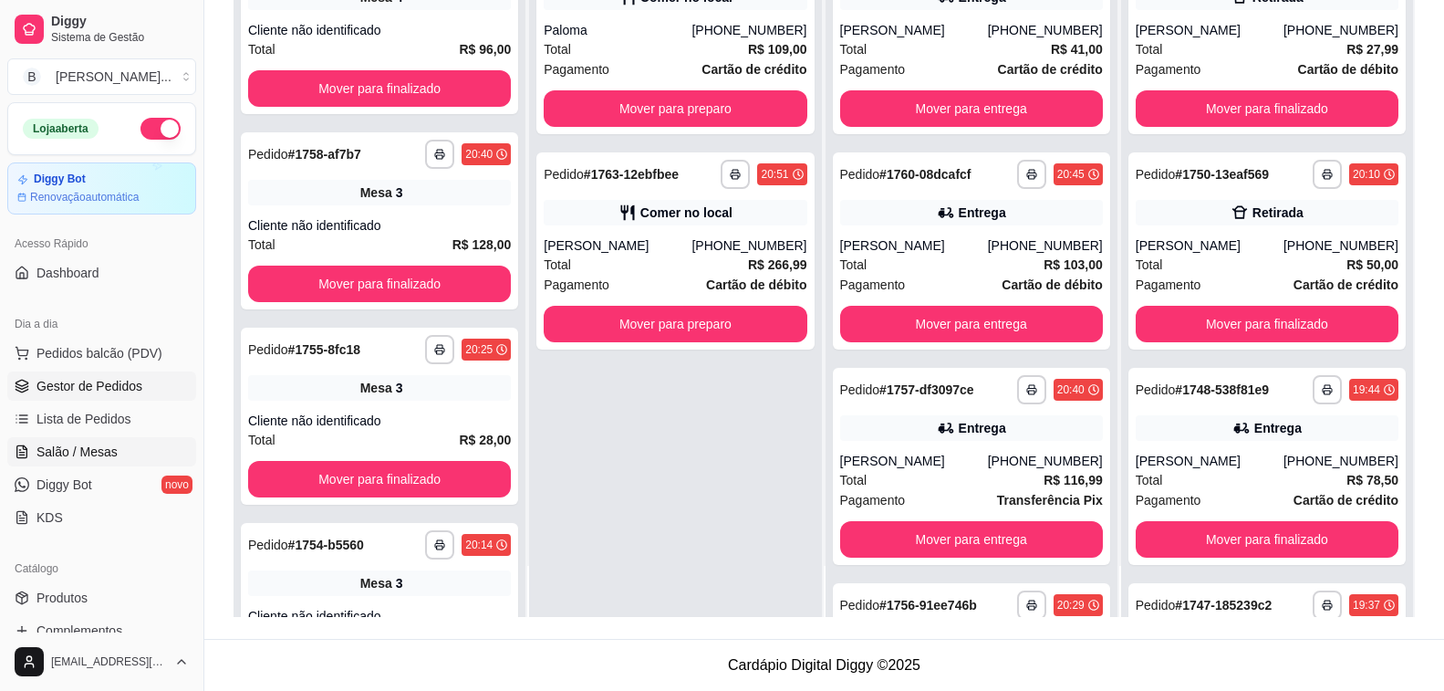
click at [101, 444] on span "Salão / Mesas" at bounding box center [76, 451] width 81 height 18
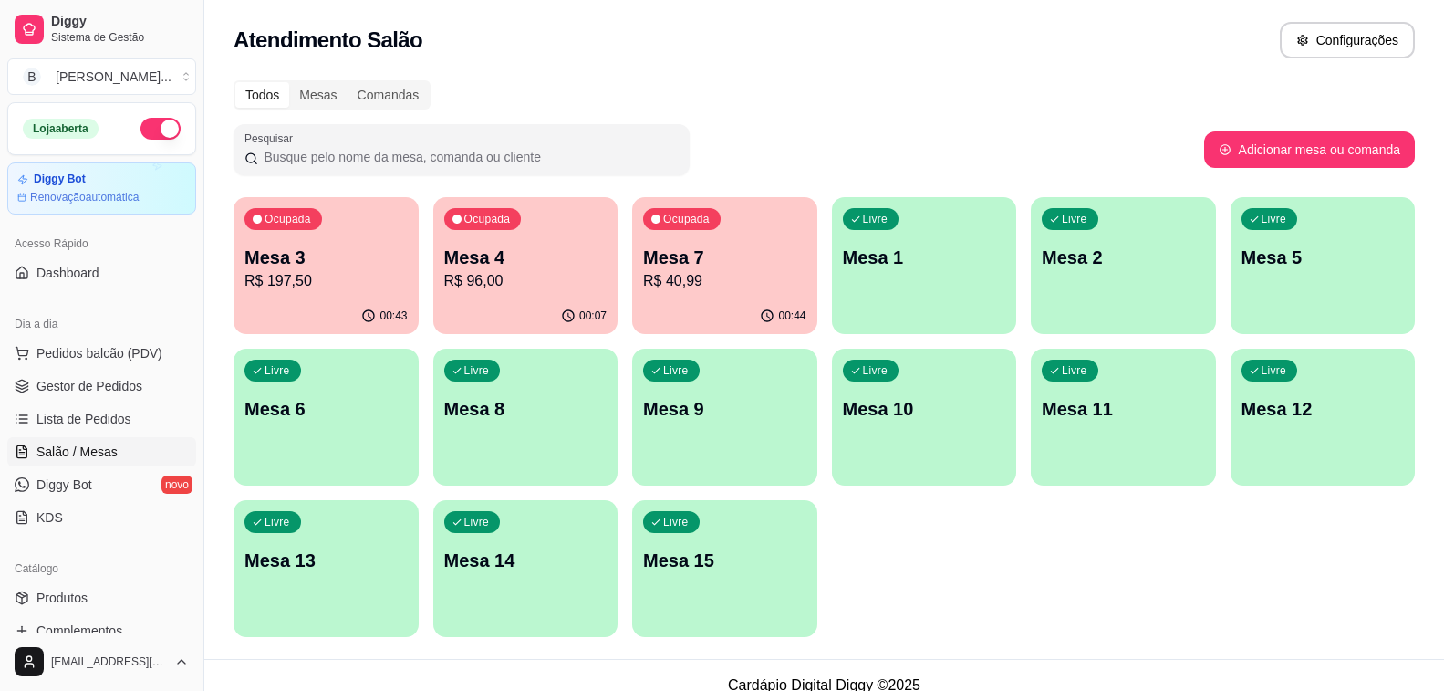
click at [547, 94] on div "Todos Mesas Comandas" at bounding box center [824, 94] width 1181 height 29
click at [319, 289] on p "R$ 197,50" at bounding box center [325, 281] width 163 height 22
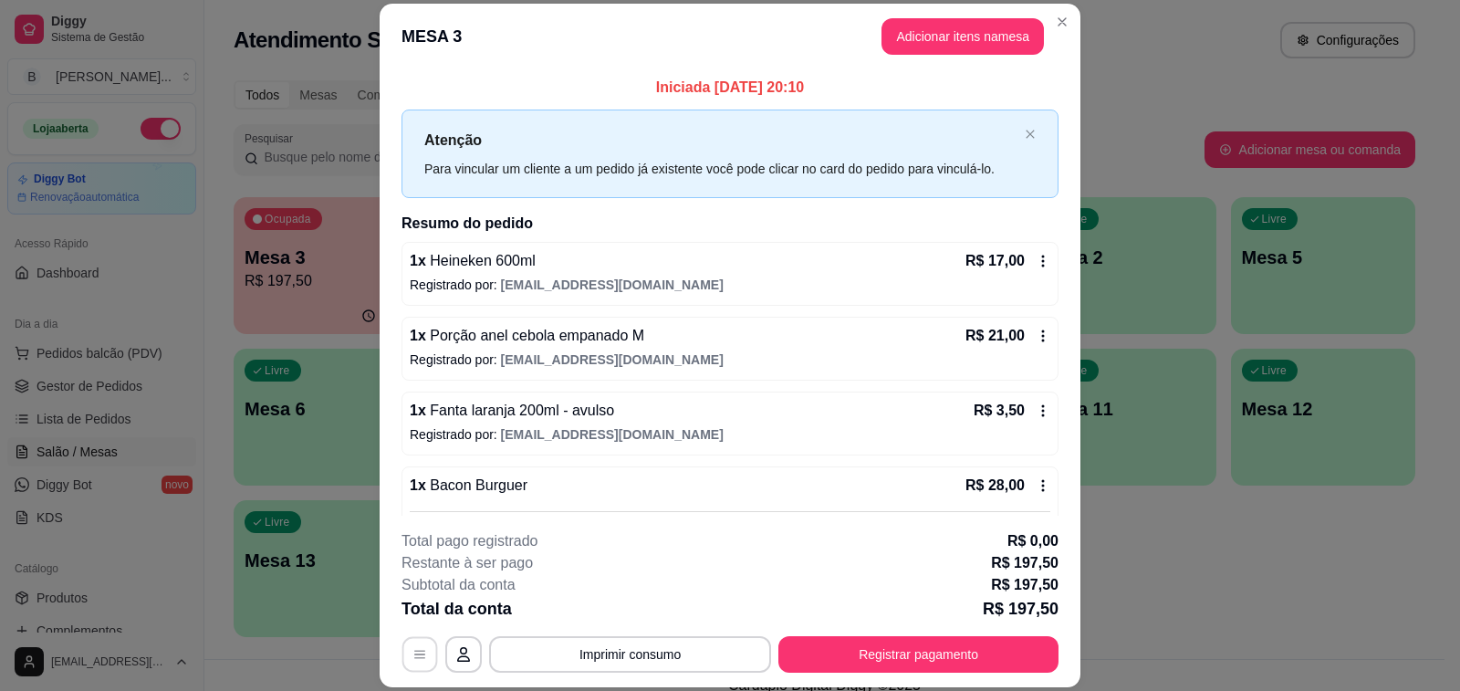
click at [422, 655] on button "button" at bounding box center [420, 655] width 36 height 36
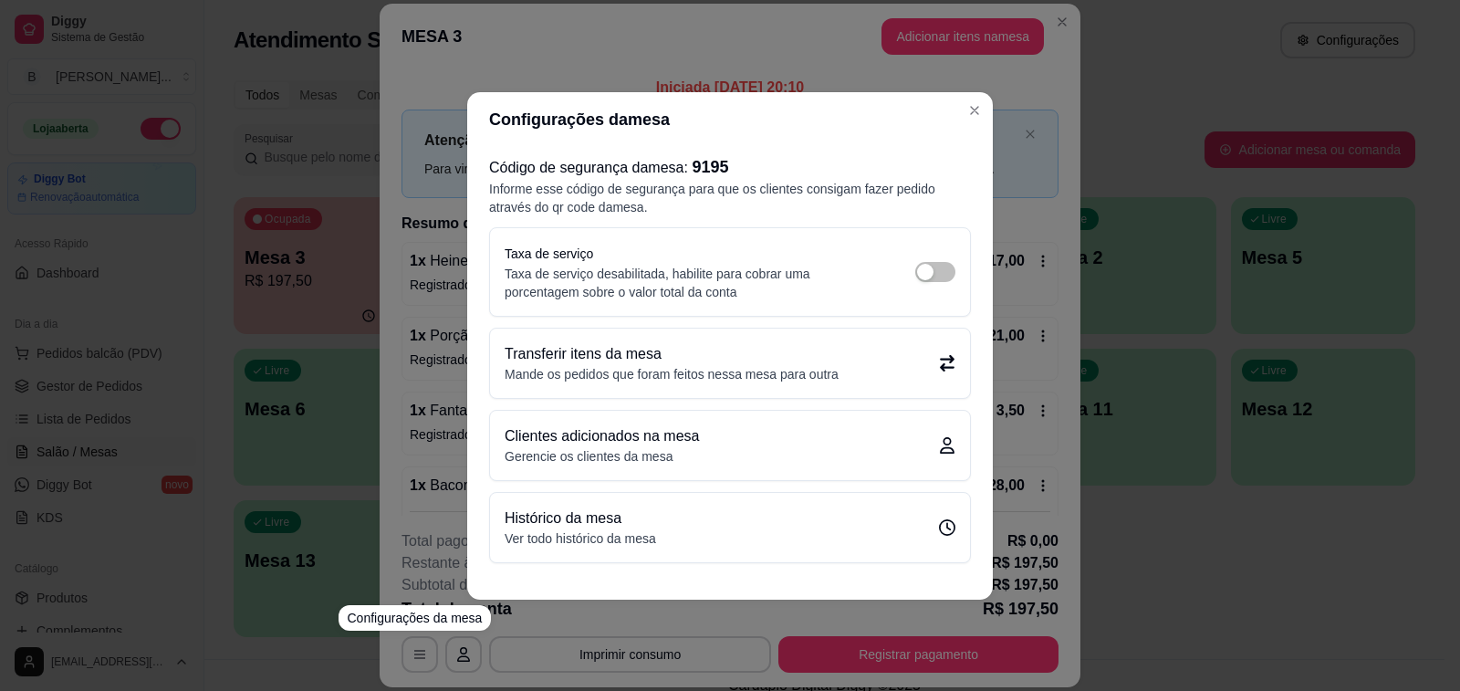
click at [839, 359] on div "Transferir itens da mesa Mande os pedidos que foram feitos nessa mesa para outra" at bounding box center [729, 363] width 451 height 40
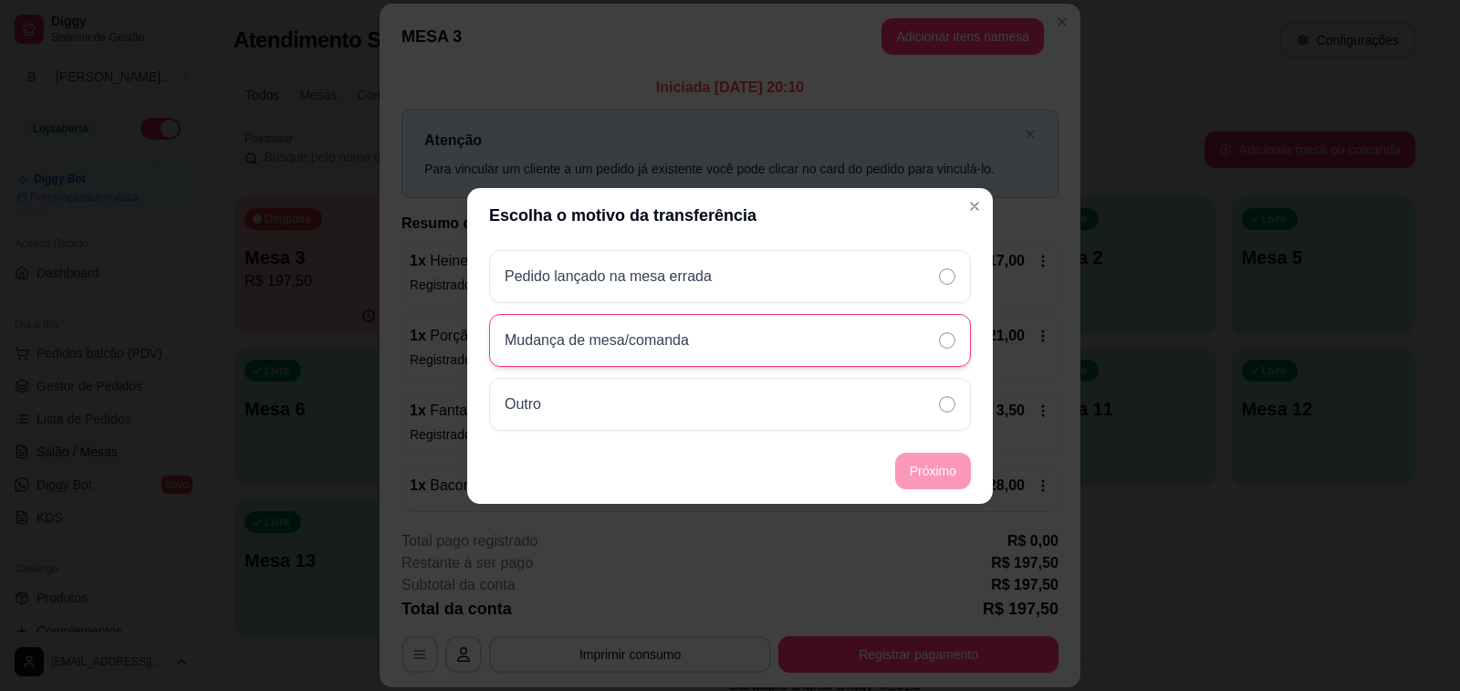
click at [823, 348] on div "Mudança de mesa/comanda" at bounding box center [730, 340] width 482 height 53
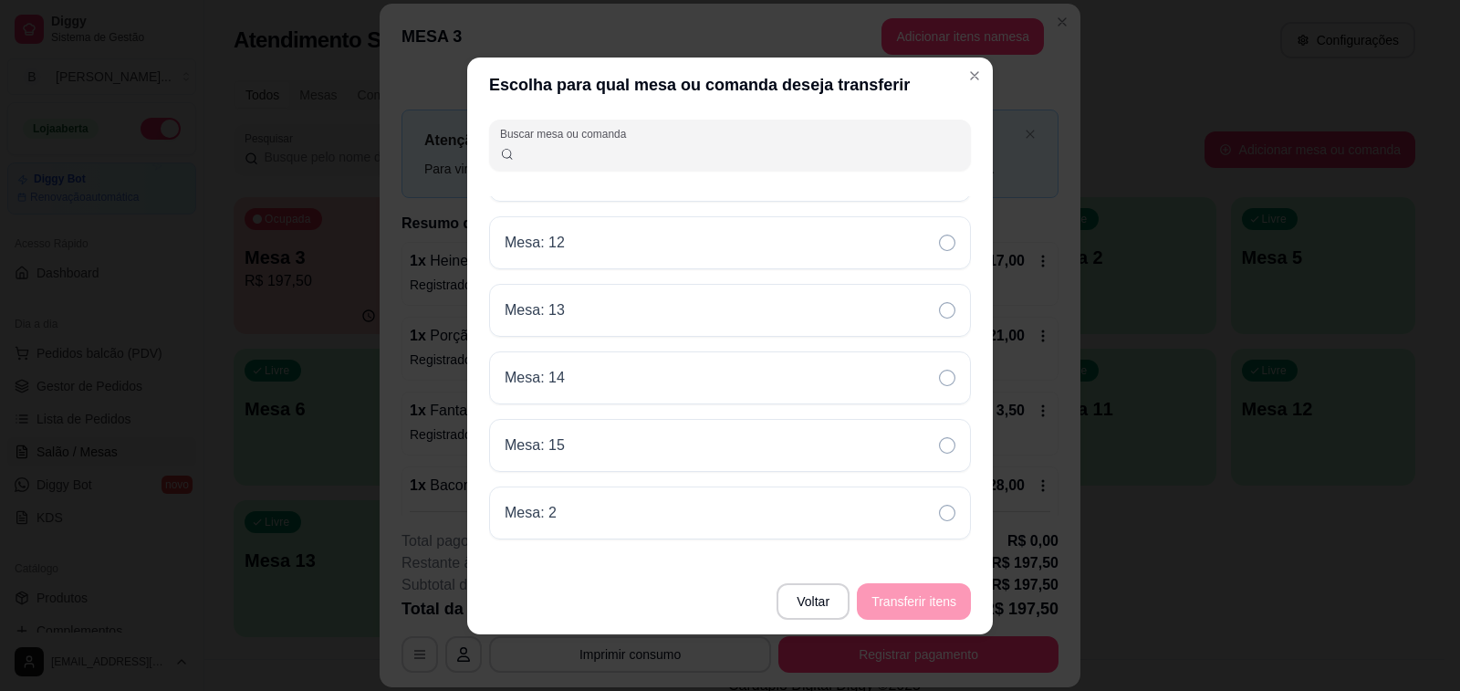
scroll to position [445, 0]
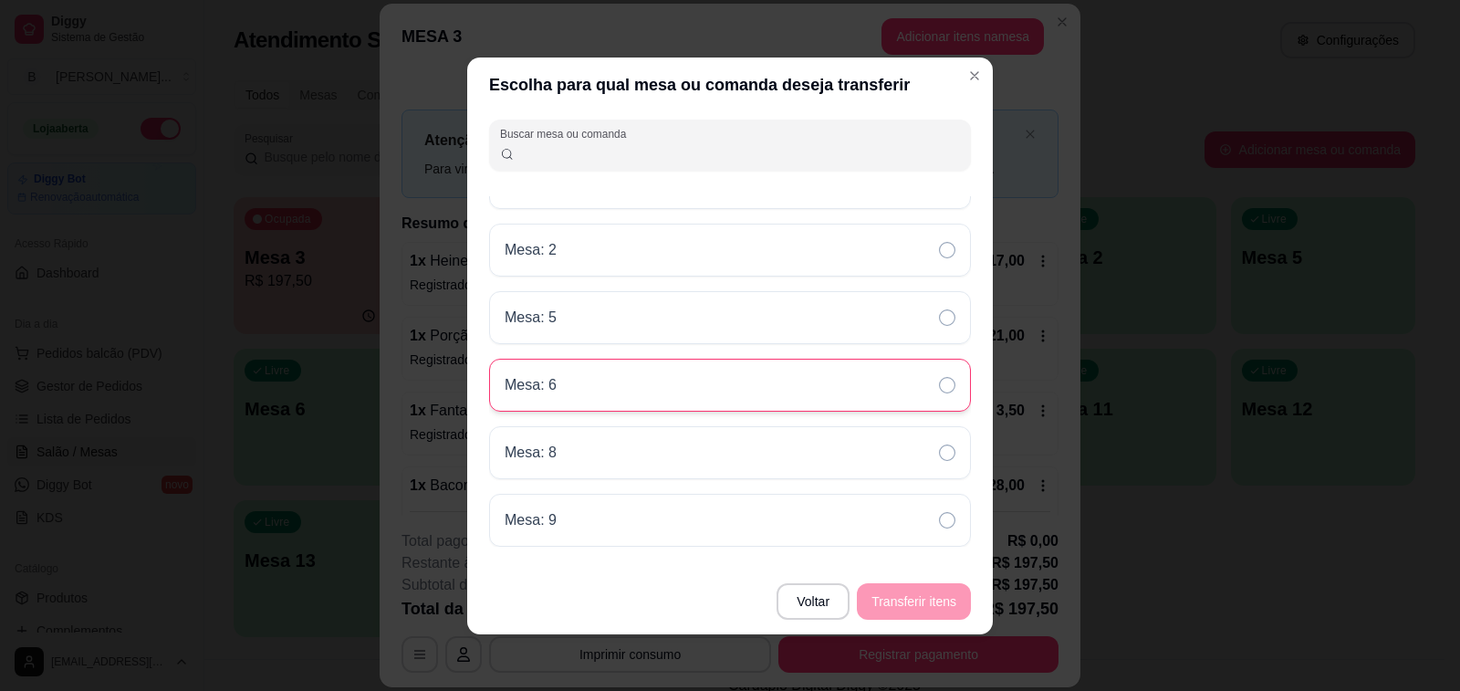
click at [595, 387] on div "Mesa: 6" at bounding box center [730, 385] width 482 height 53
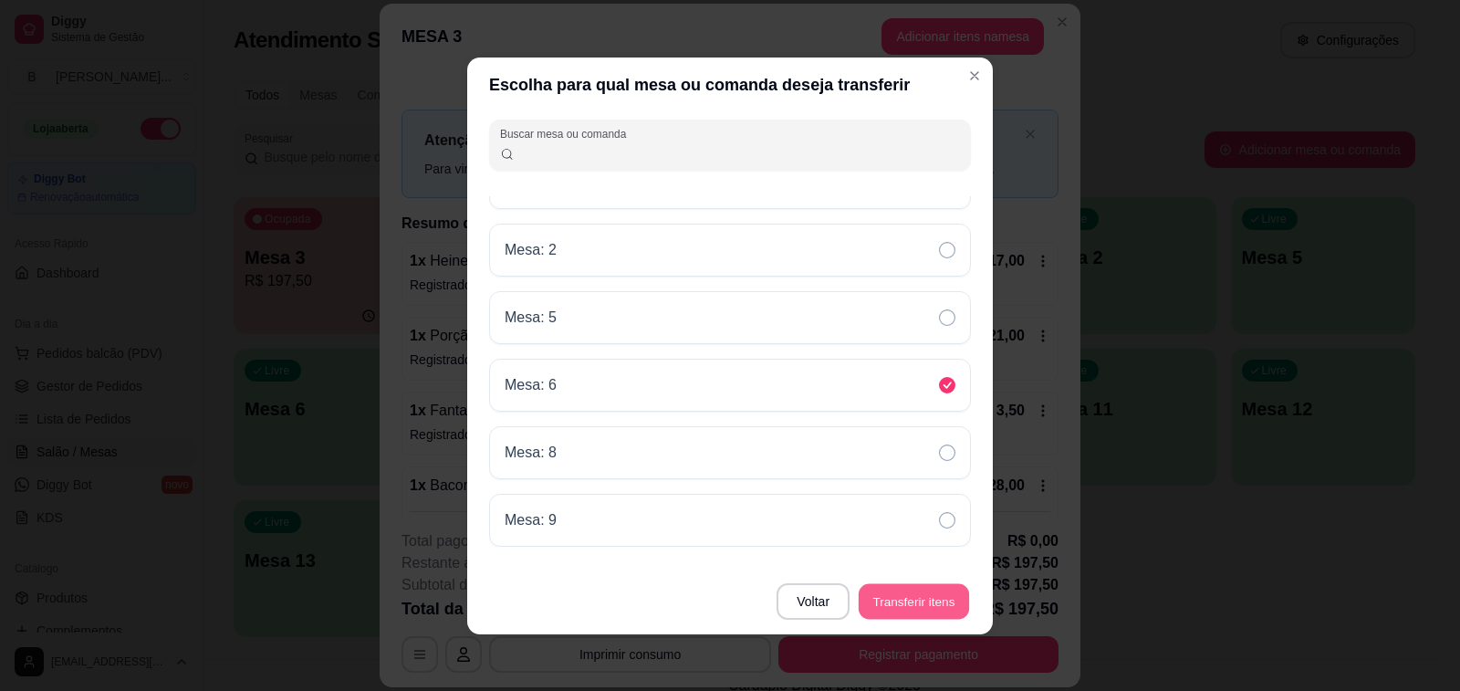
click at [940, 608] on button "Transferir itens" at bounding box center [913, 601] width 110 height 36
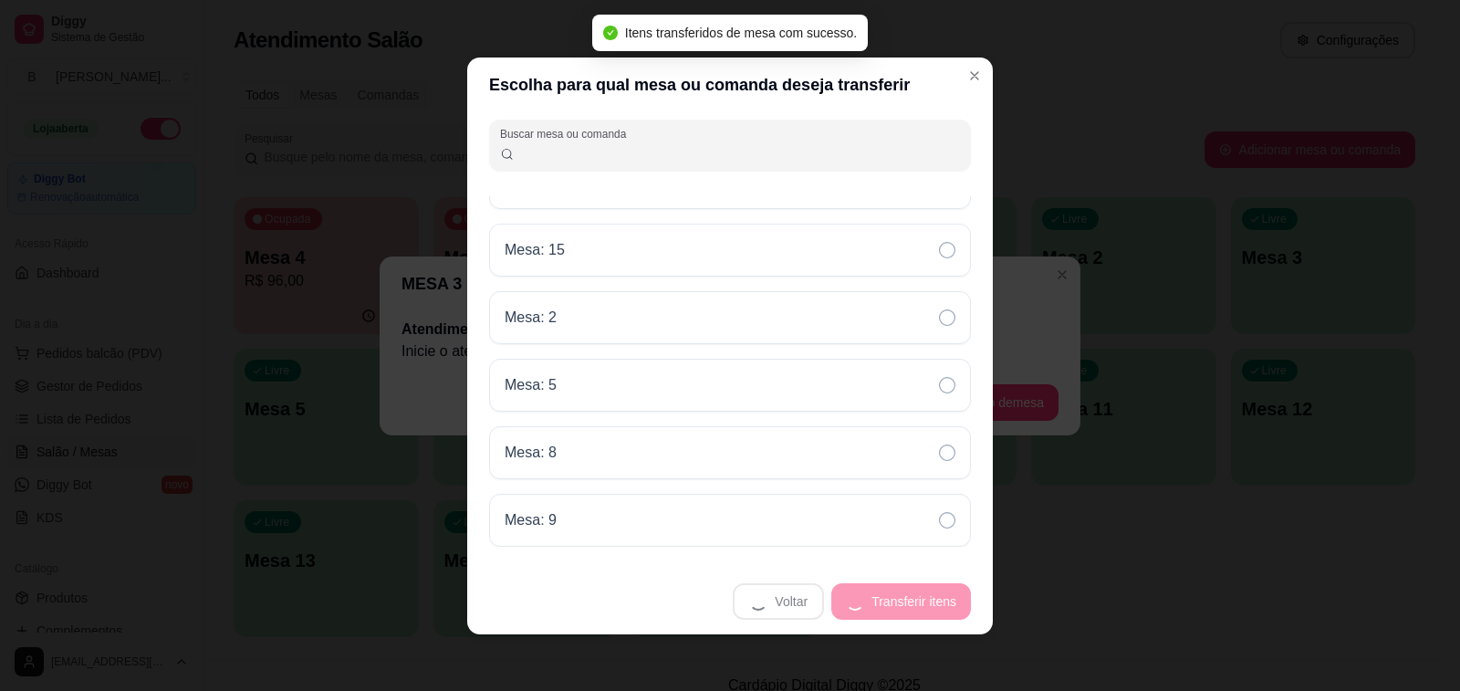
scroll to position [378, 0]
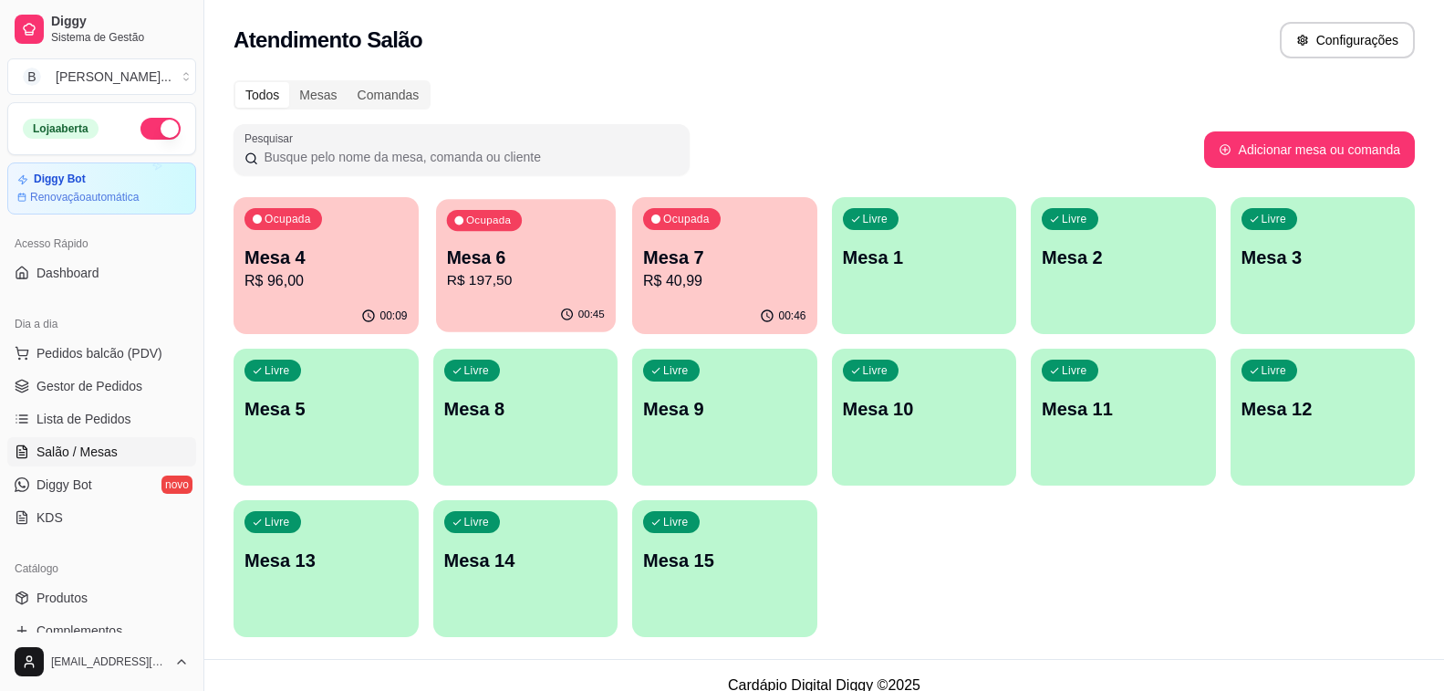
click at [545, 291] on p "R$ 197,50" at bounding box center [525, 280] width 158 height 21
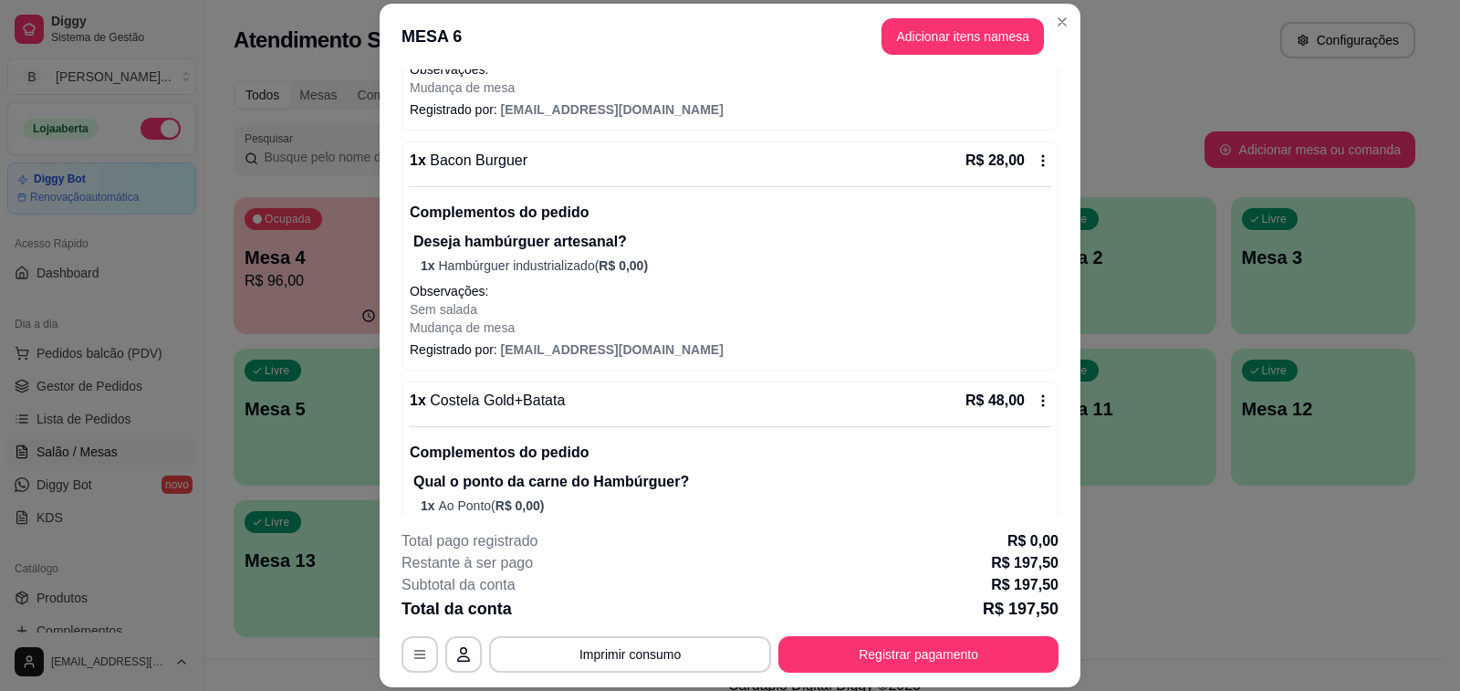
scroll to position [274, 0]
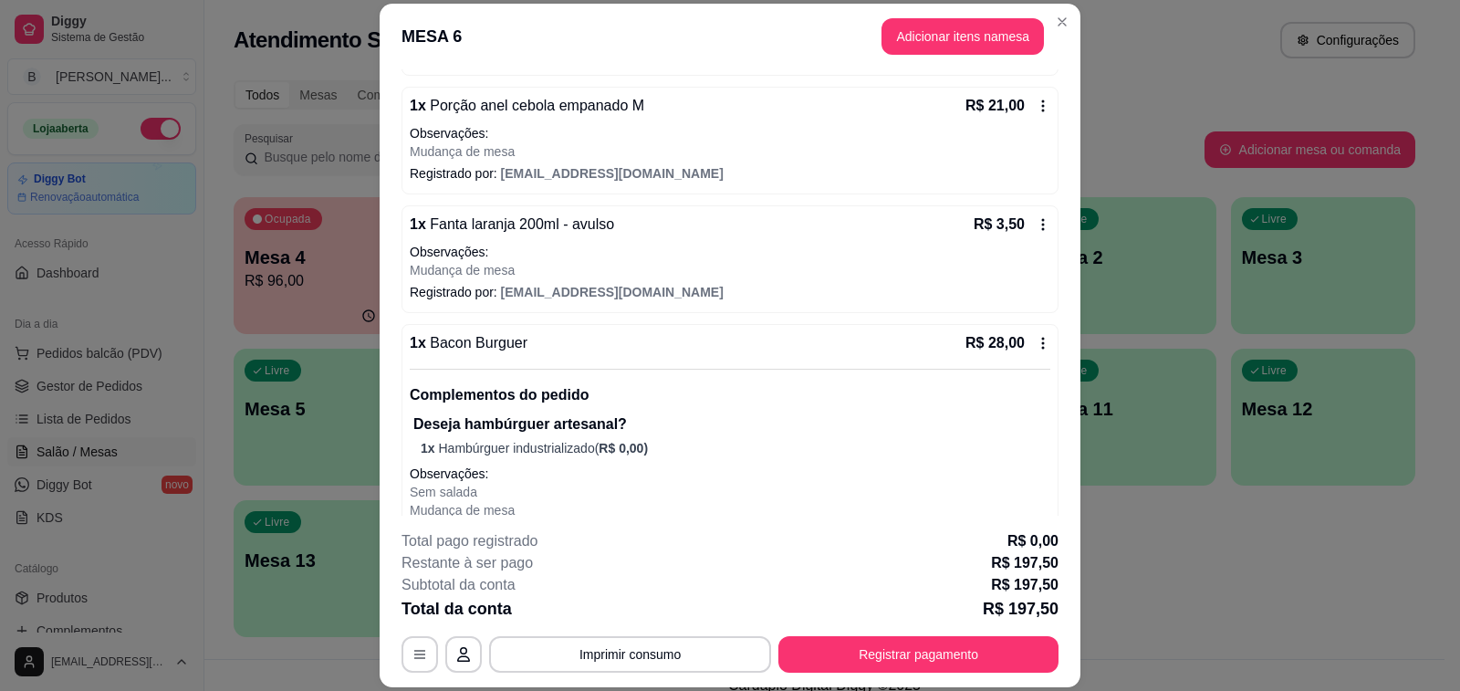
drag, startPoint x: 679, startPoint y: 334, endPoint x: 593, endPoint y: 348, distance: 86.8
click at [593, 348] on div "1 x Bacon Burguer R$ 28,00" at bounding box center [730, 343] width 640 height 22
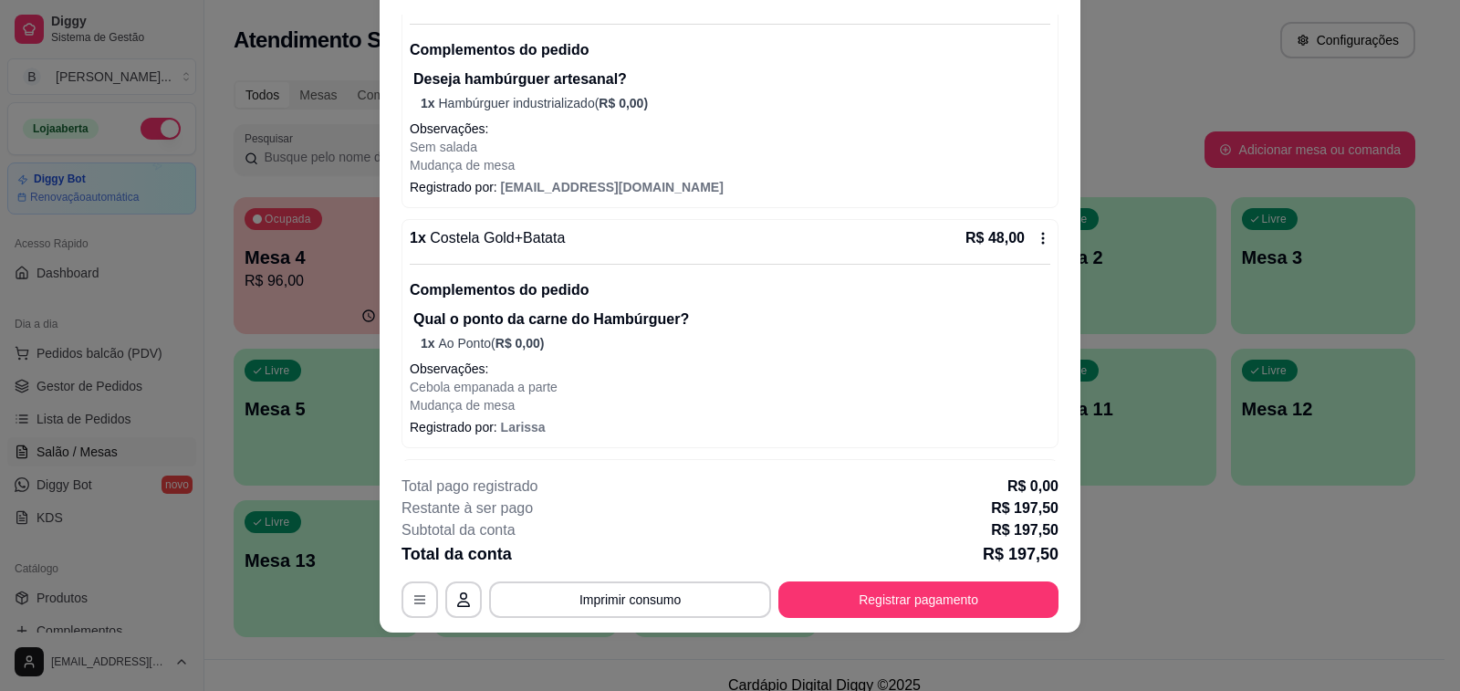
scroll to position [381, 0]
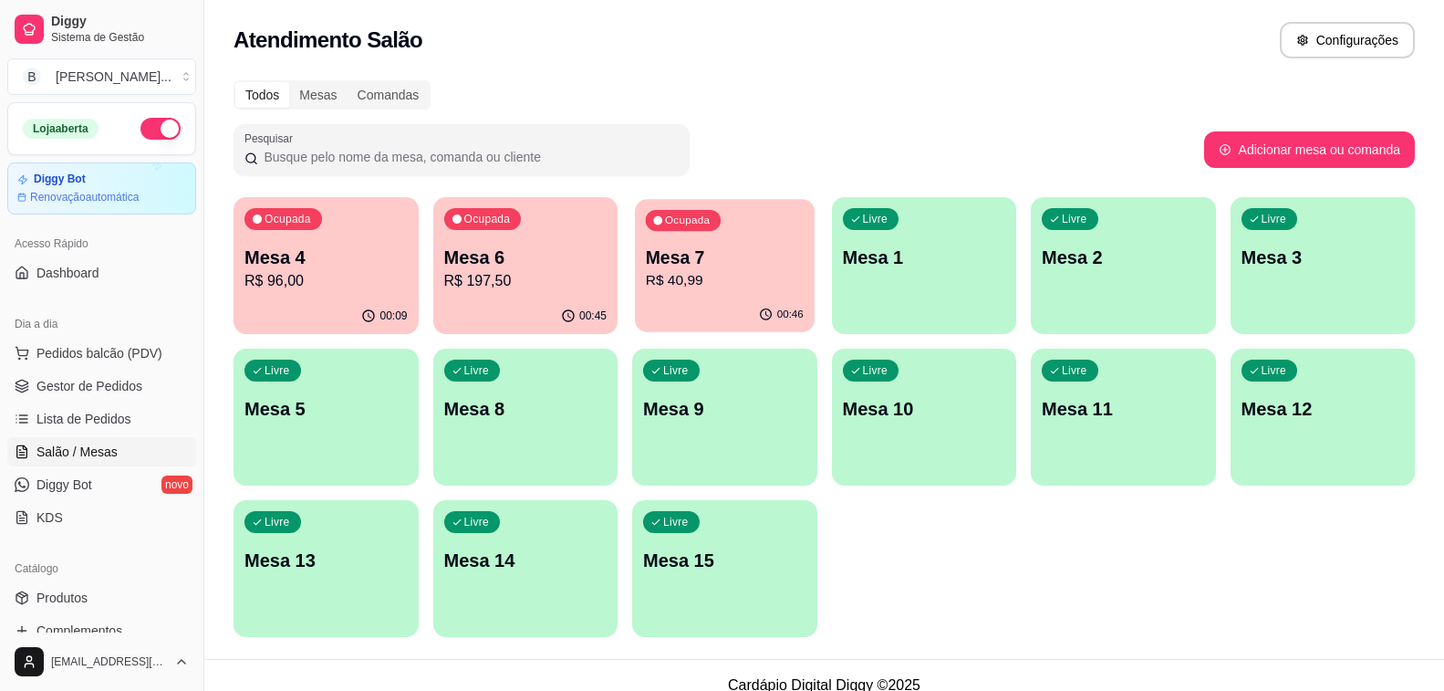
click at [669, 276] on p "R$ 40,99" at bounding box center [725, 280] width 158 height 21
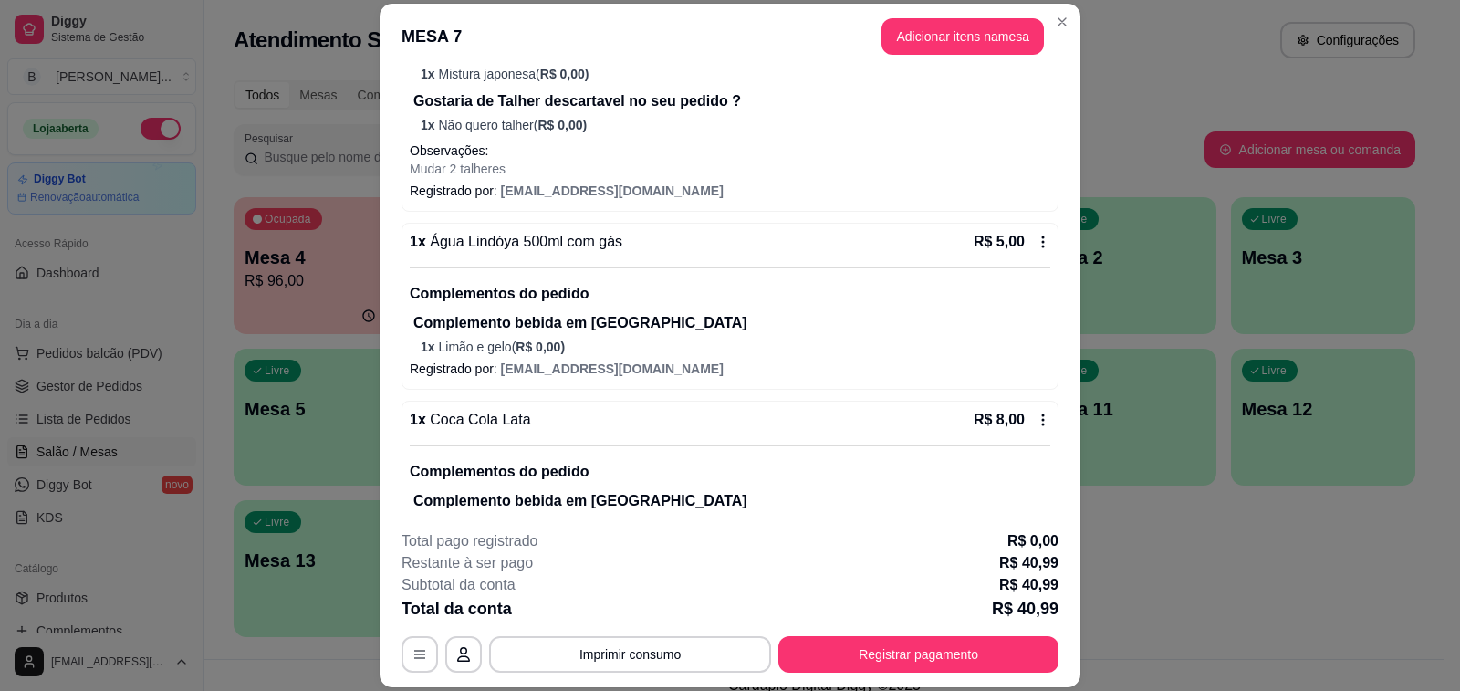
scroll to position [424, 0]
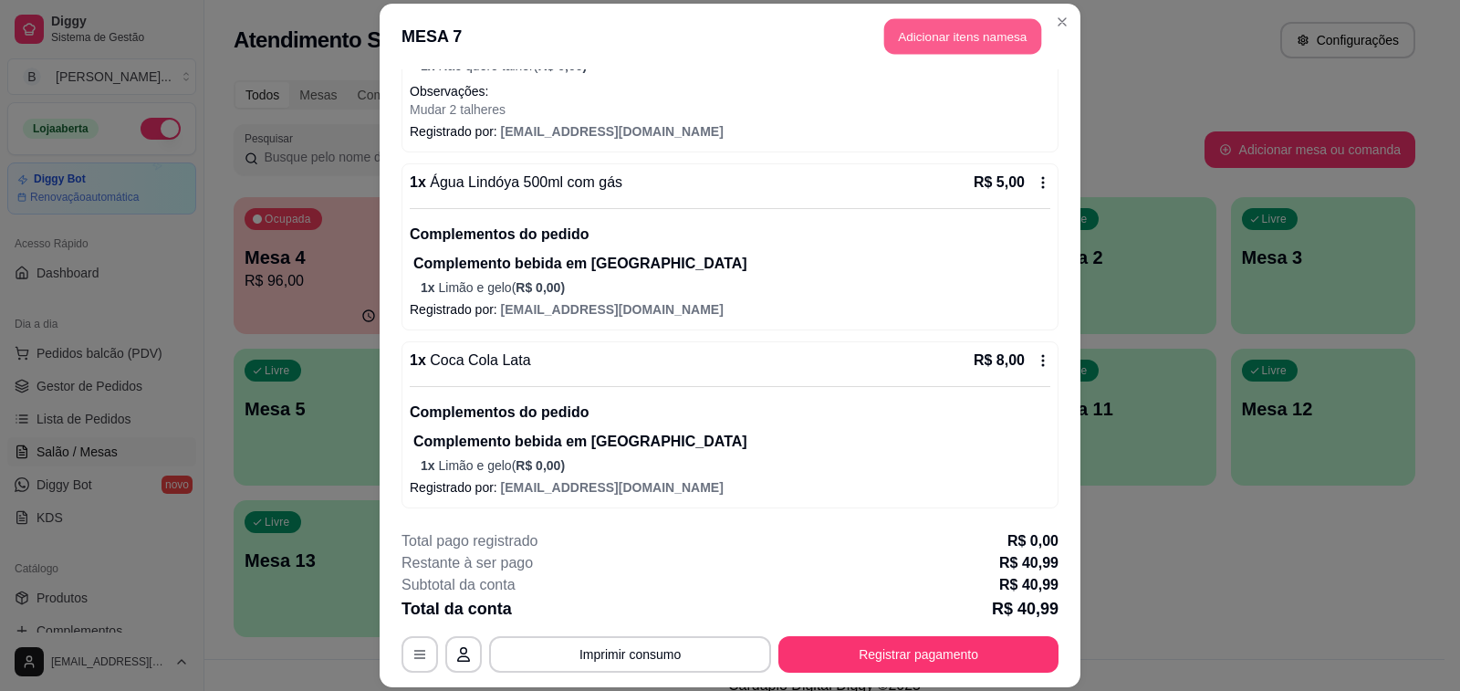
click at [943, 44] on button "Adicionar itens na mesa" at bounding box center [962, 36] width 157 height 36
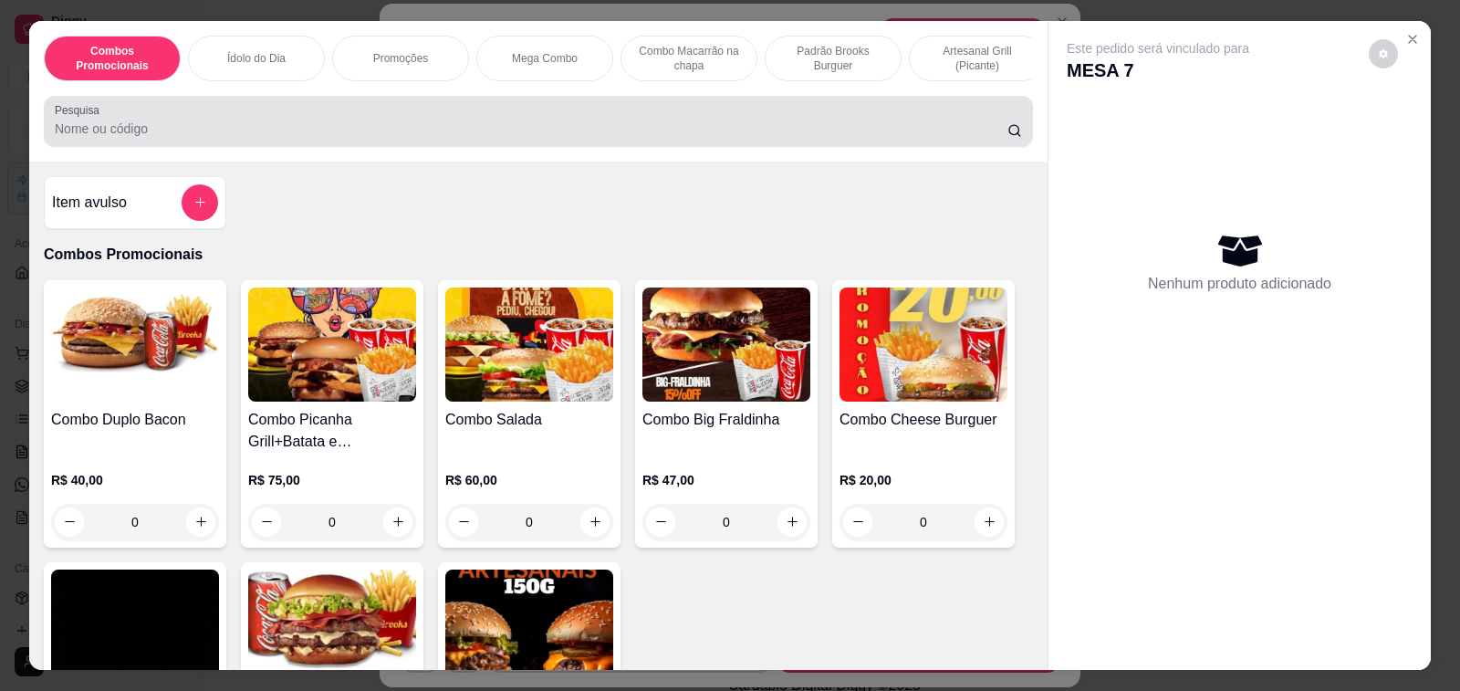
click at [409, 138] on input "Pesquisa" at bounding box center [531, 129] width 952 height 18
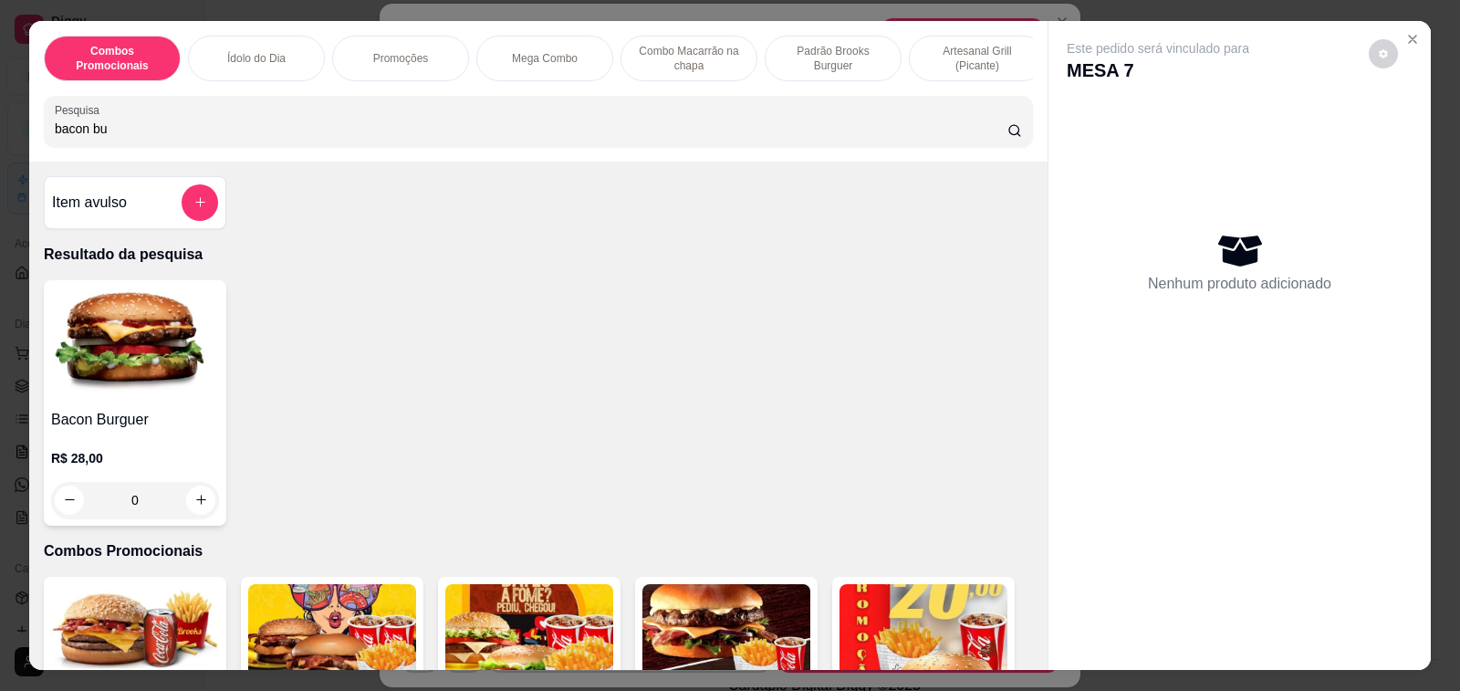
type input "bacon bu"
click at [196, 497] on div "0" at bounding box center [135, 500] width 168 height 36
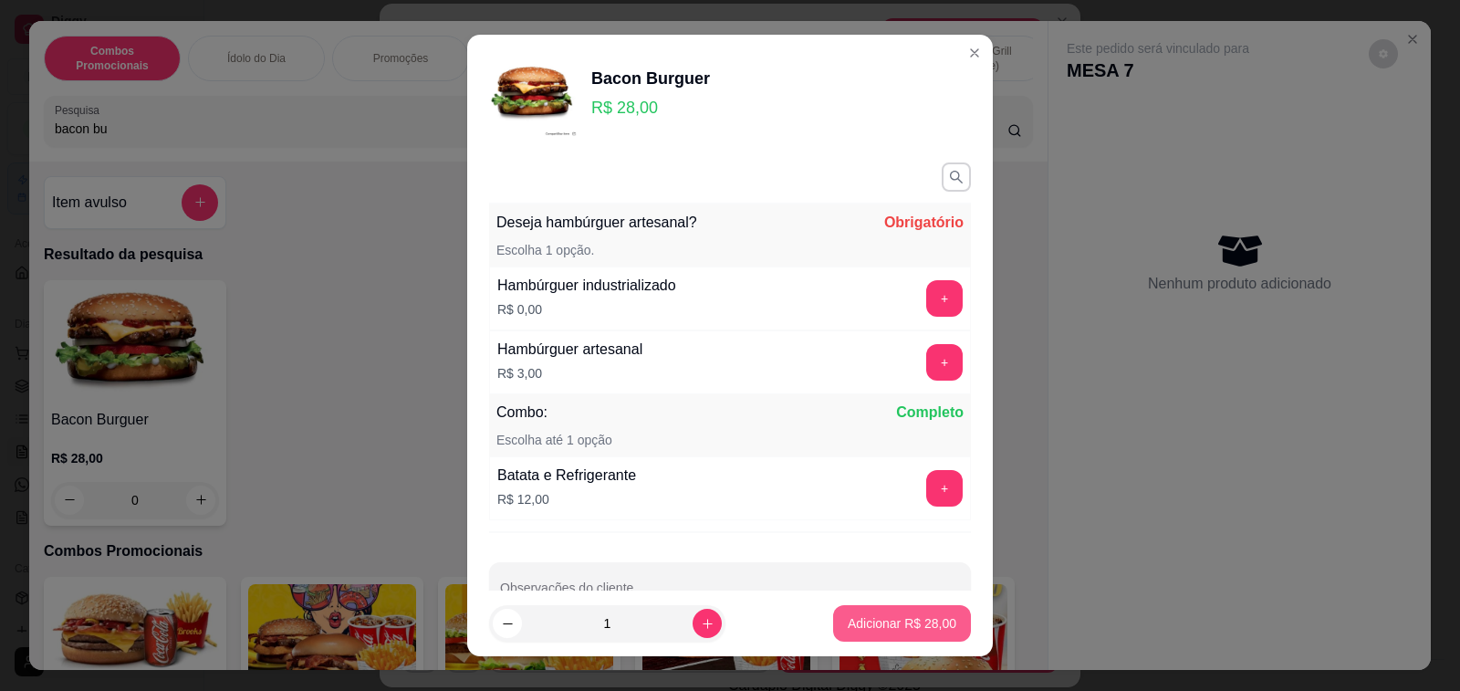
click at [866, 630] on p "Adicionar R$ 28,00" at bounding box center [901, 623] width 109 height 18
click at [895, 629] on p "Adicionar R$ 28,00" at bounding box center [901, 623] width 109 height 18
click at [926, 300] on button "+" at bounding box center [944, 298] width 36 height 36
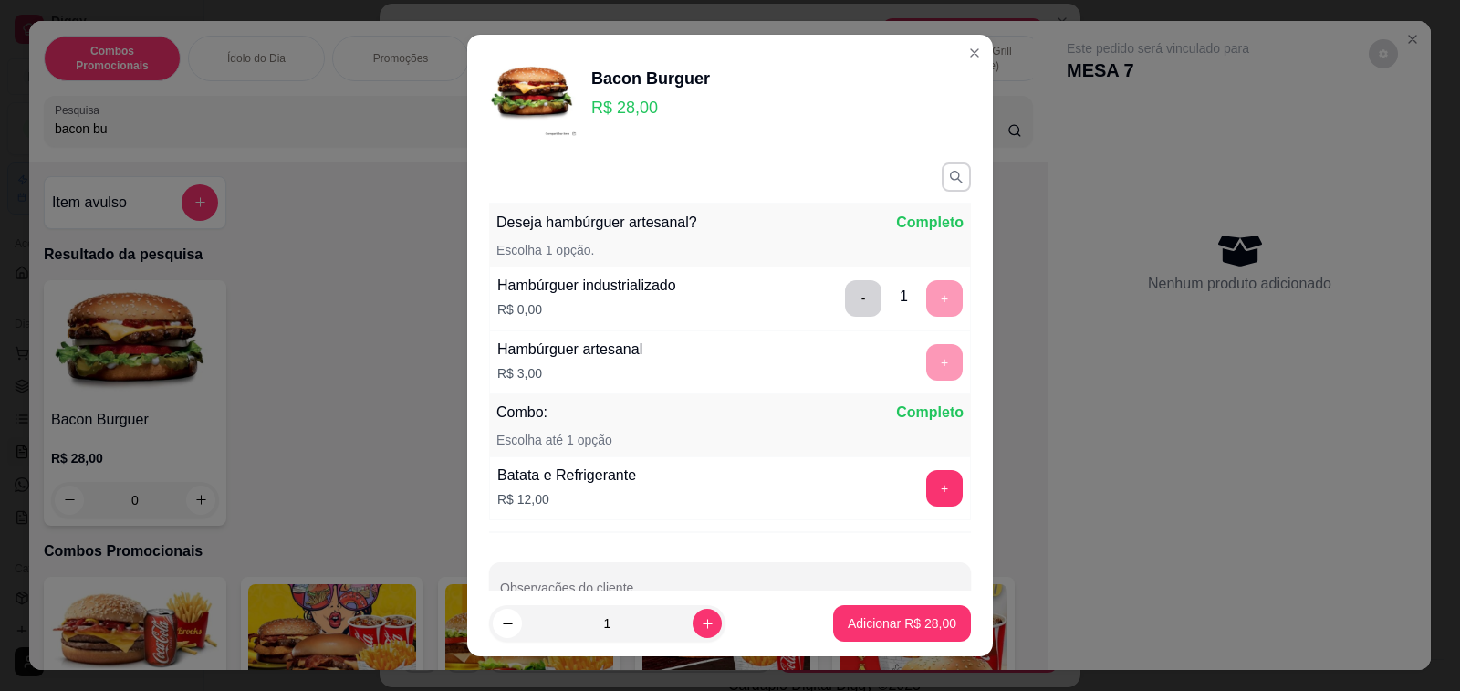
scroll to position [48, 0]
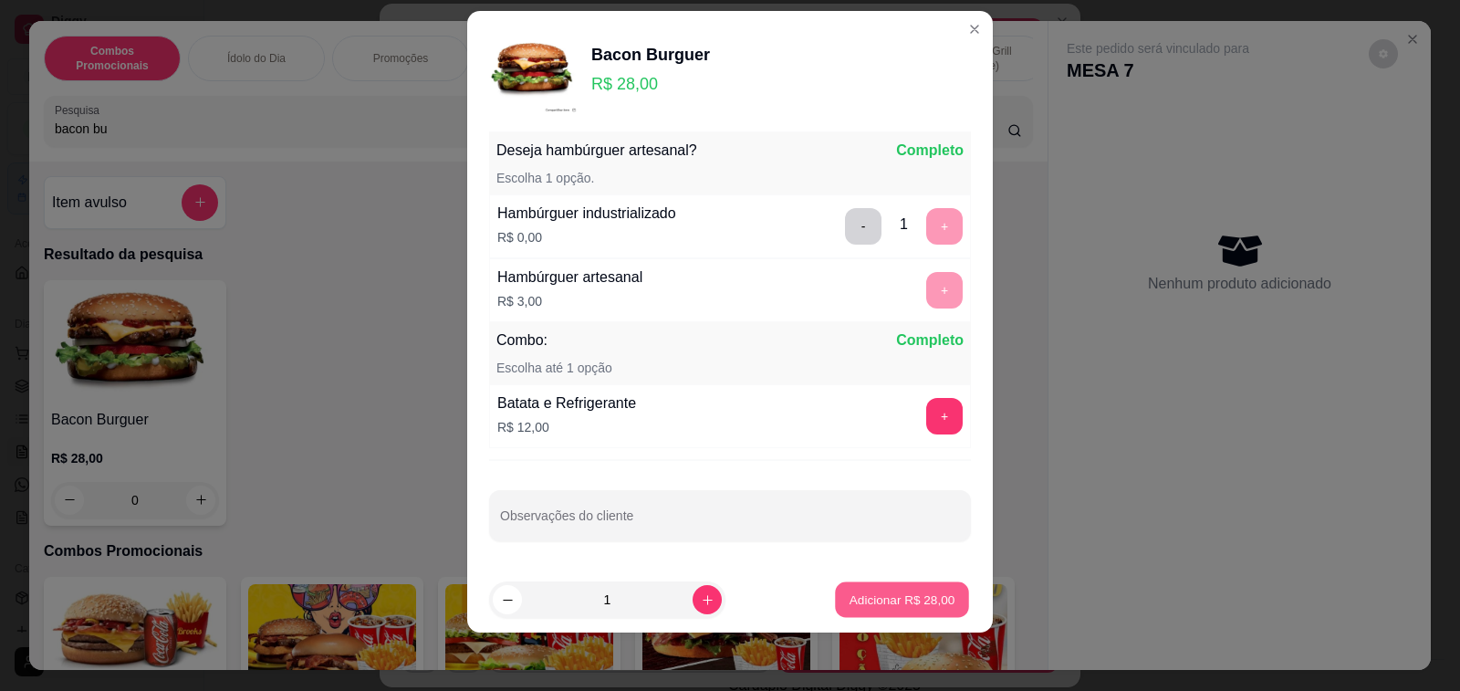
click at [890, 600] on p "Adicionar R$ 28,00" at bounding box center [902, 598] width 106 height 17
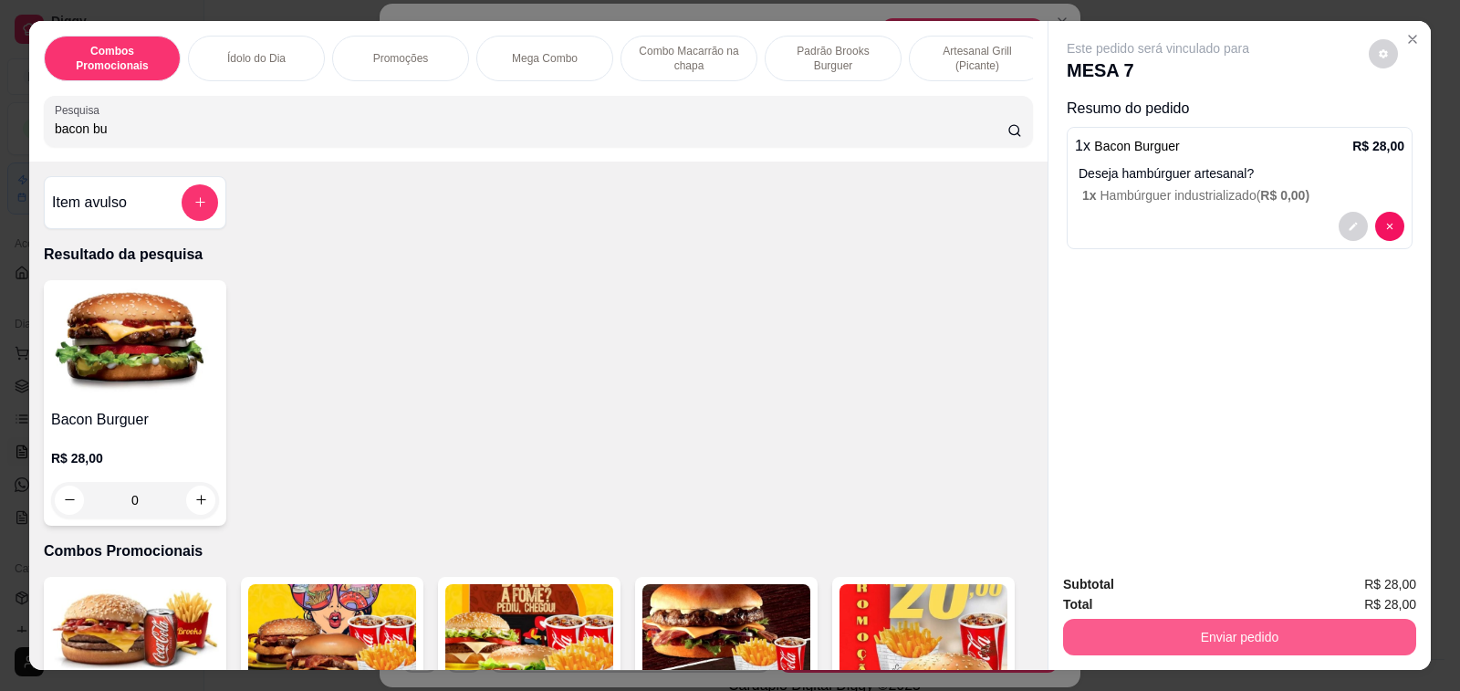
click at [1167, 634] on button "Enviar pedido" at bounding box center [1239, 637] width 353 height 36
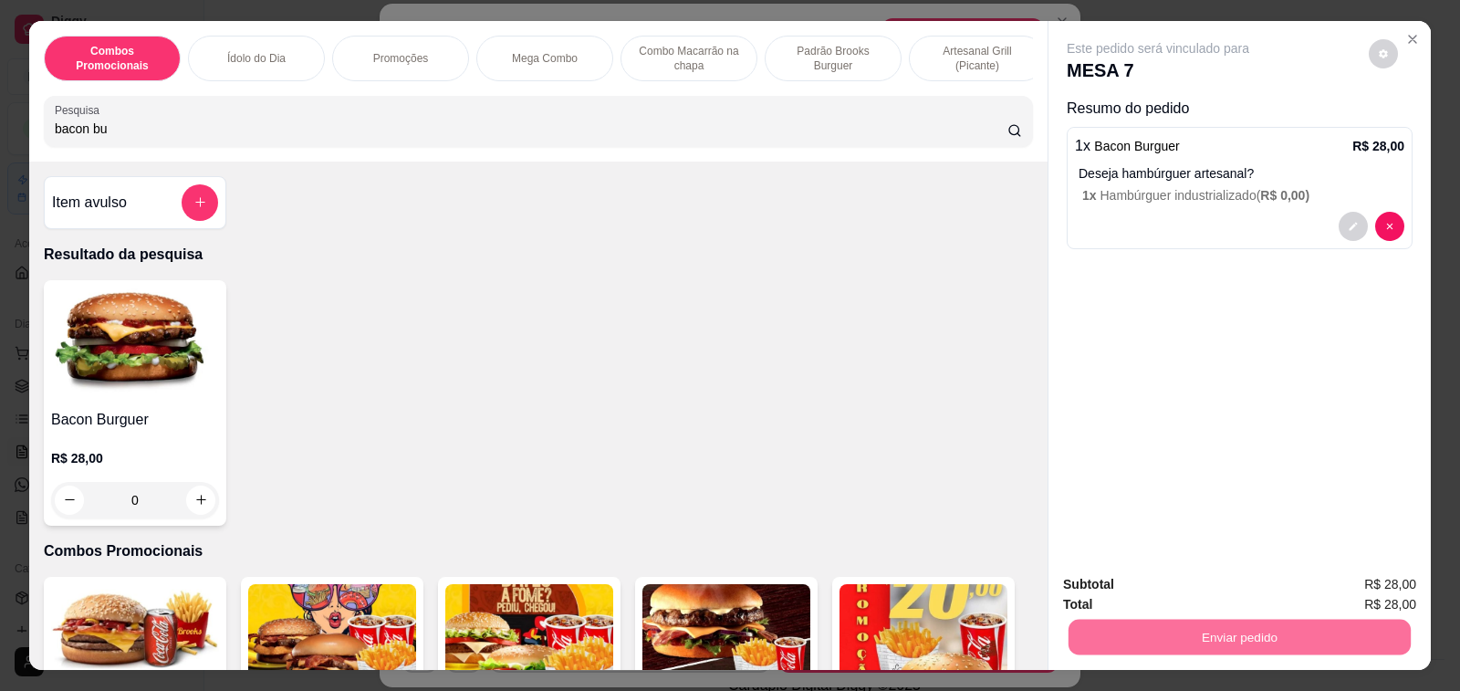
click at [1395, 595] on button "Enviar pedido" at bounding box center [1367, 584] width 100 height 34
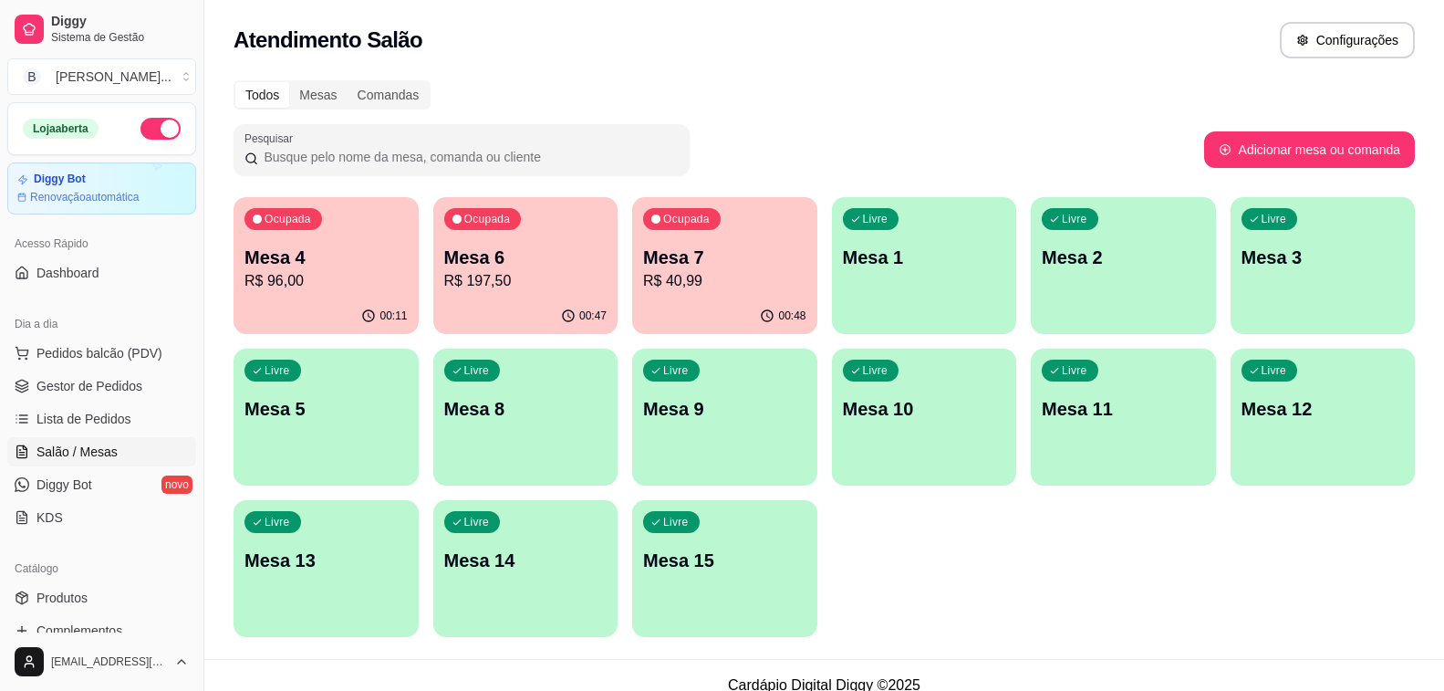
click at [530, 268] on p "Mesa 6" at bounding box center [525, 257] width 163 height 26
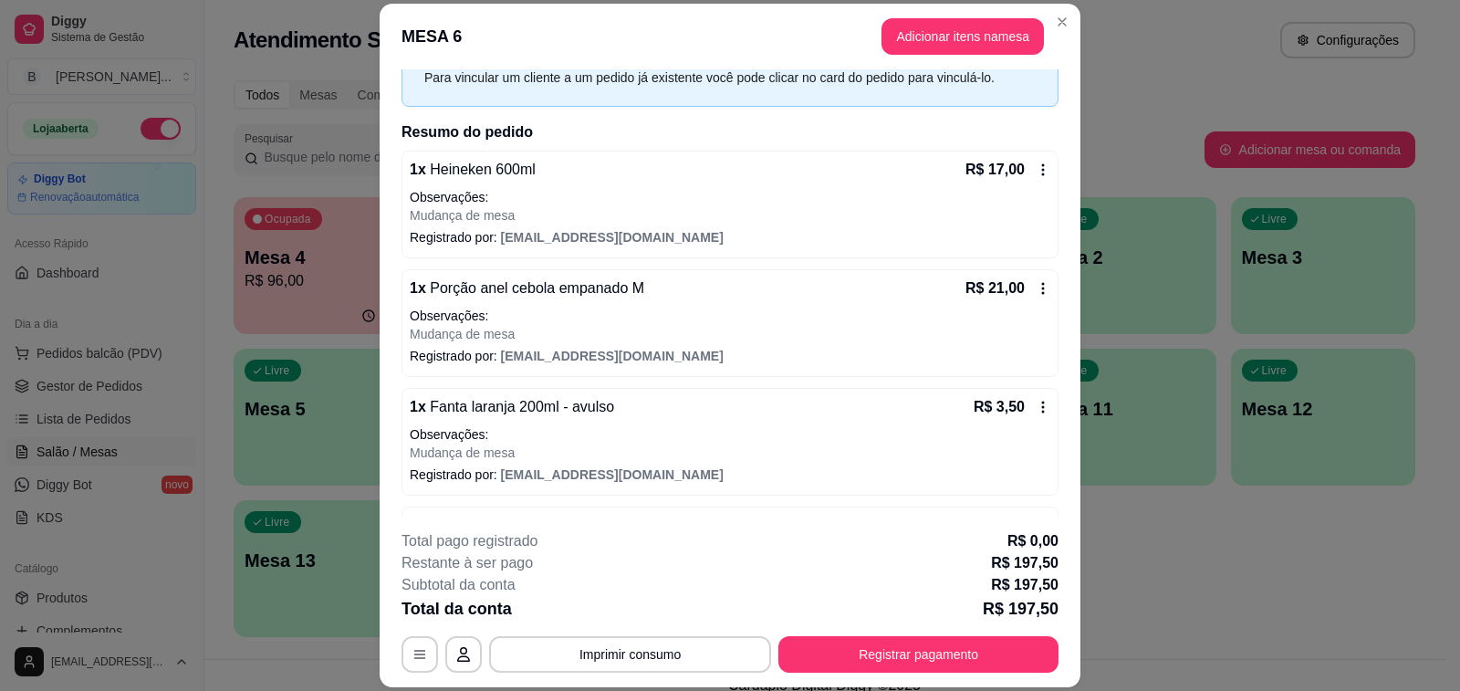
scroll to position [274, 0]
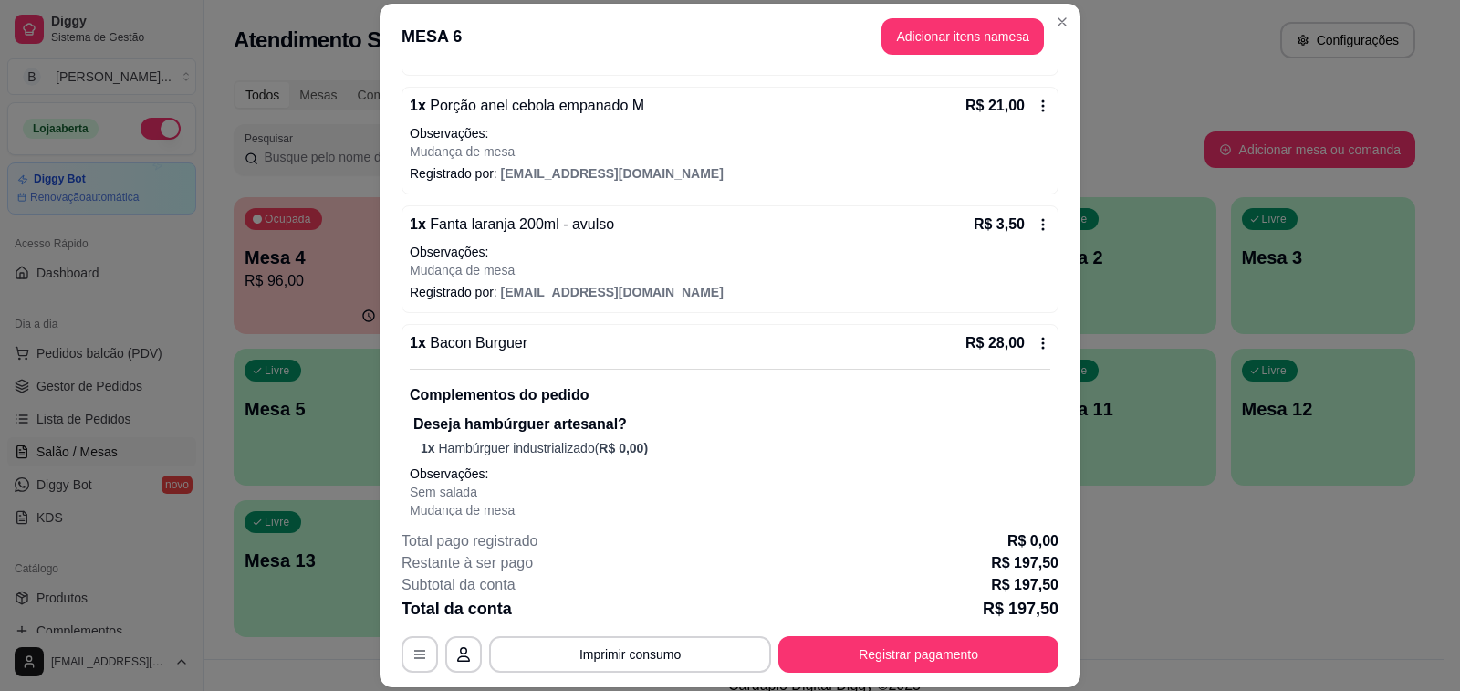
click at [1035, 341] on icon at bounding box center [1042, 343] width 15 height 15
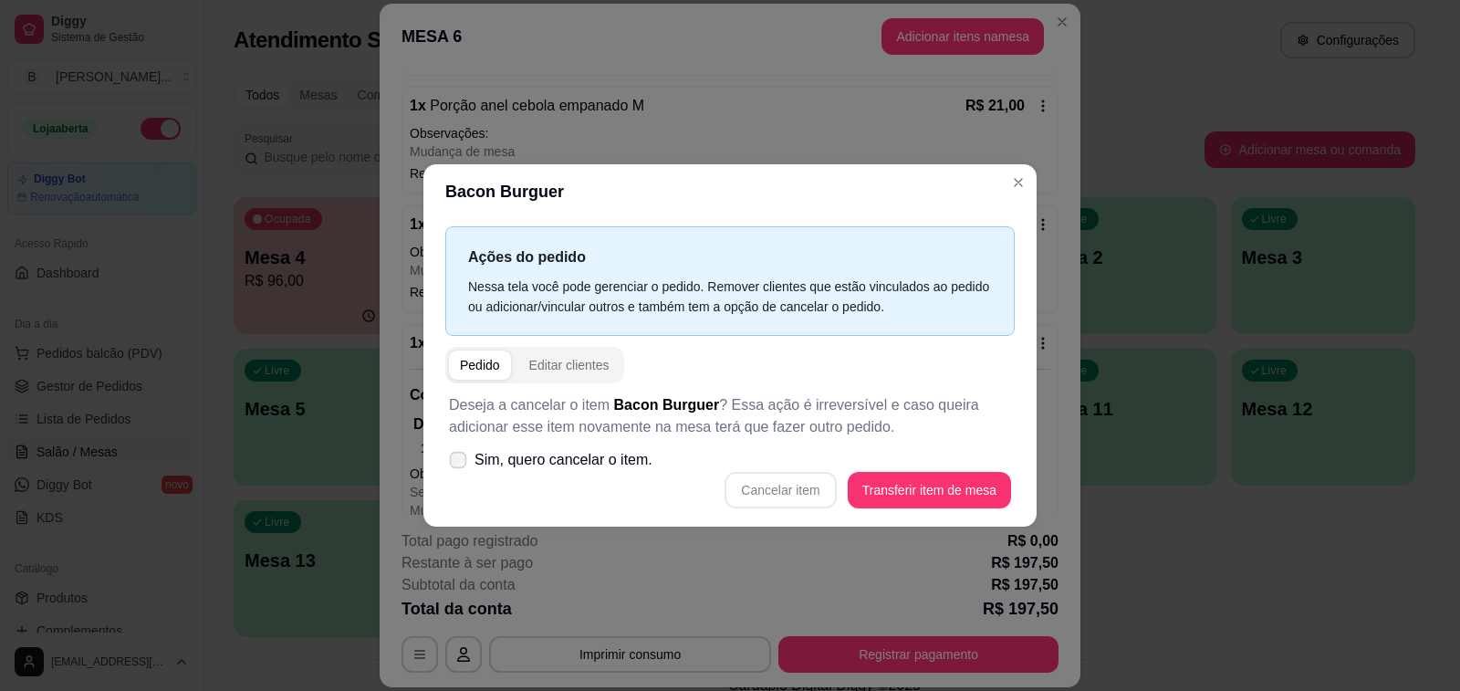
click at [531, 459] on span "Sim, quero cancelar o item." at bounding box center [563, 460] width 178 height 22
click at [460, 463] on input "Sim, quero cancelar o item." at bounding box center [454, 469] width 12 height 12
checkbox input "true"
click at [804, 490] on button "Cancelar item" at bounding box center [779, 490] width 111 height 36
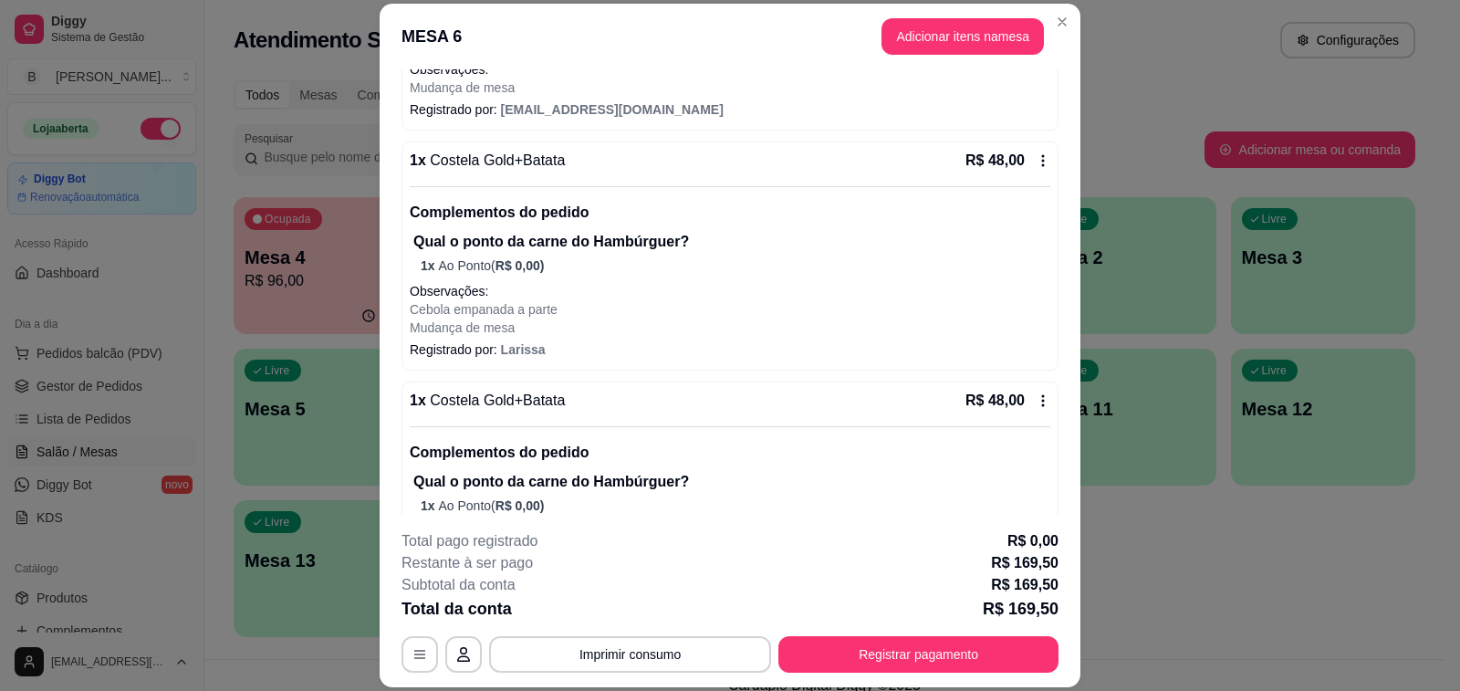
scroll to position [0, 0]
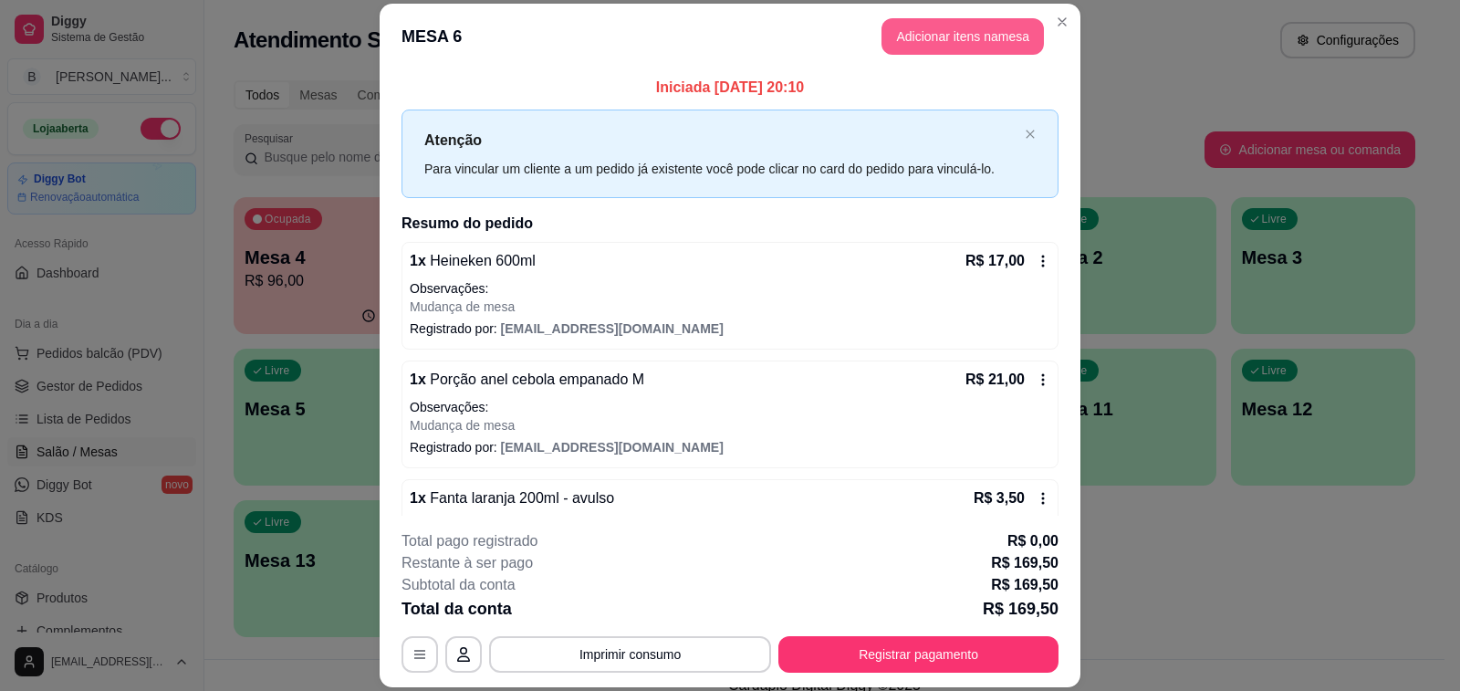
click at [919, 36] on button "Adicionar itens na mesa" at bounding box center [962, 36] width 162 height 36
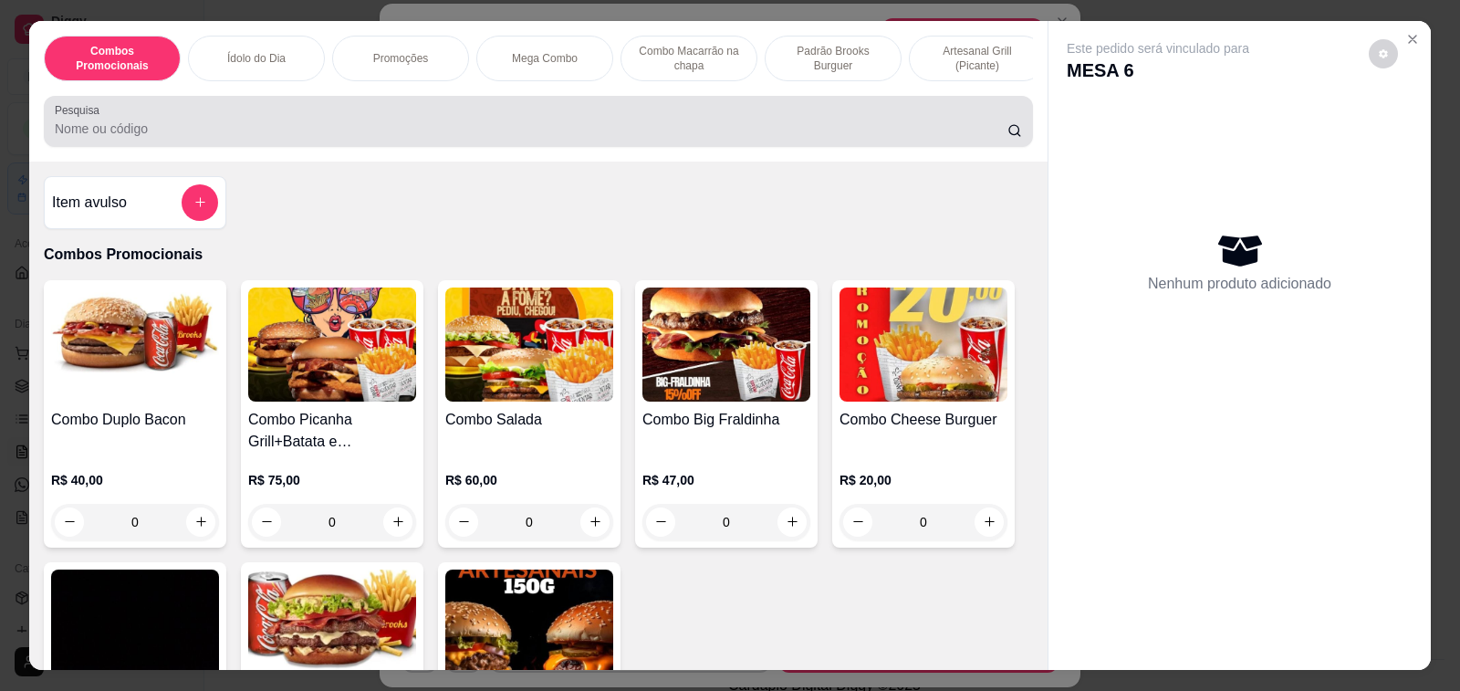
click at [380, 132] on input "Pesquisa" at bounding box center [531, 129] width 952 height 18
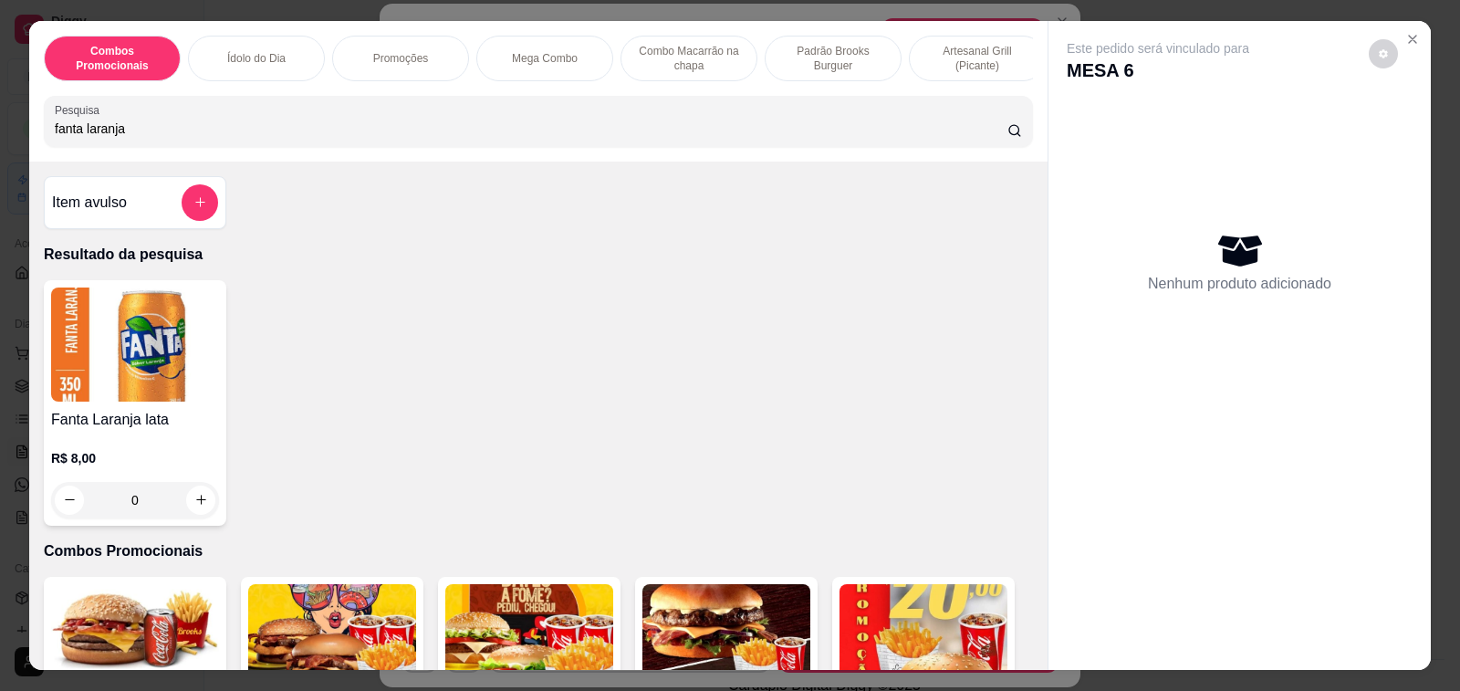
click at [422, 128] on input "fanta laranja" at bounding box center [531, 129] width 952 height 18
type input "fanta laranja"
click at [190, 510] on div "0" at bounding box center [135, 500] width 168 height 36
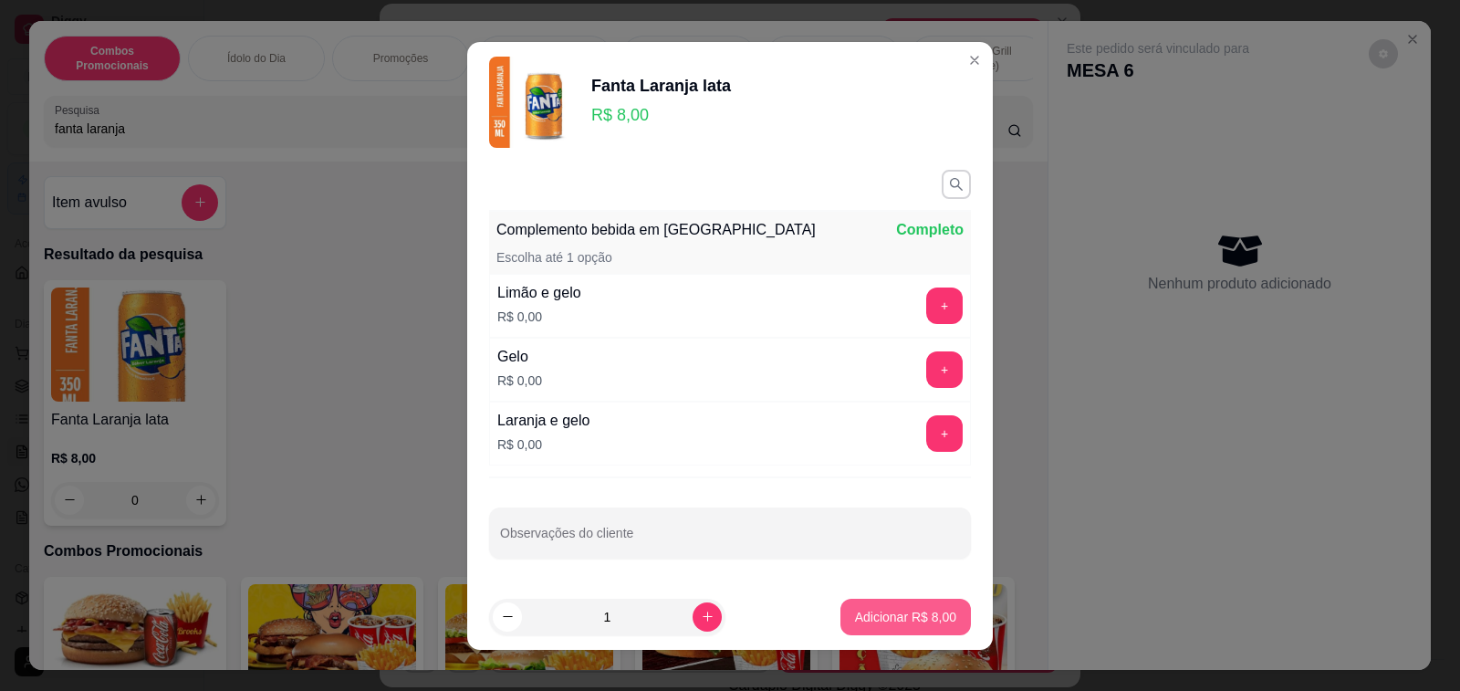
click at [889, 622] on p "Adicionar R$ 8,00" at bounding box center [905, 617] width 101 height 18
type input "1"
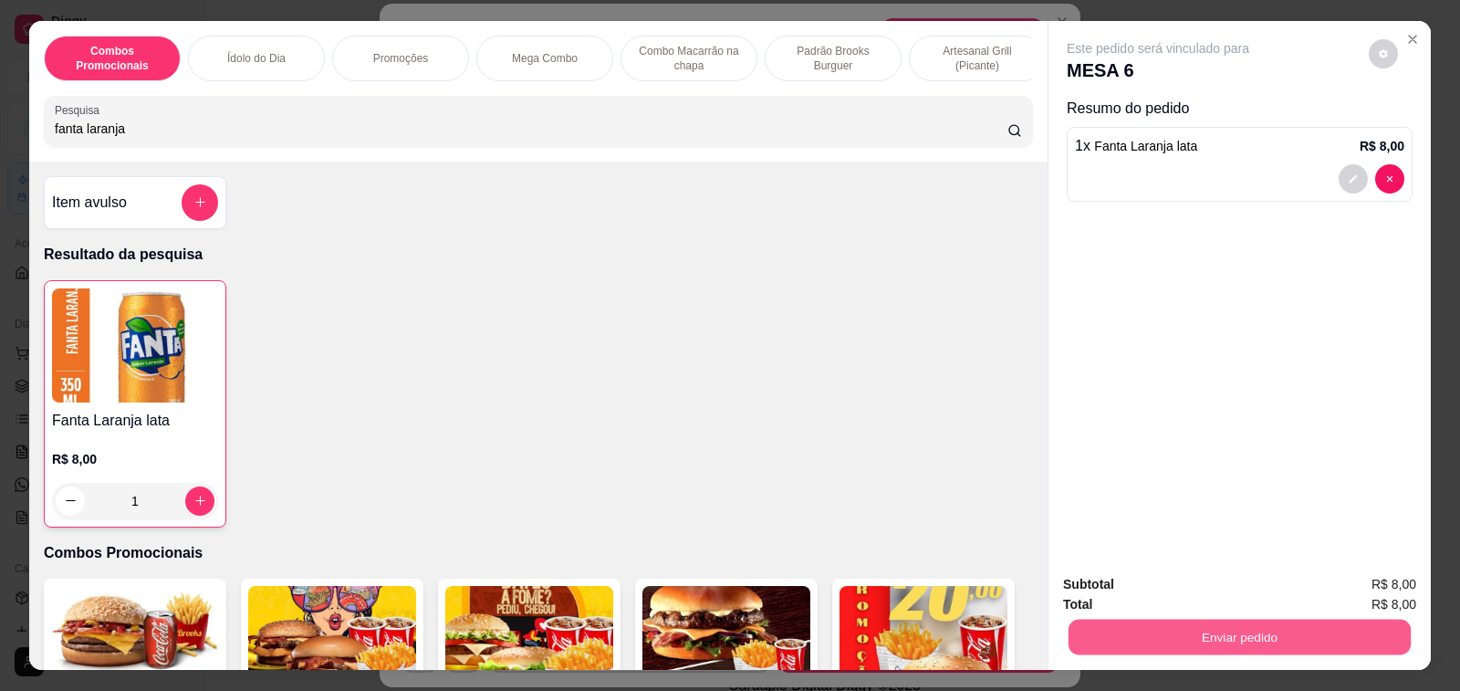
click at [1320, 622] on button "Enviar pedido" at bounding box center [1239, 637] width 342 height 36
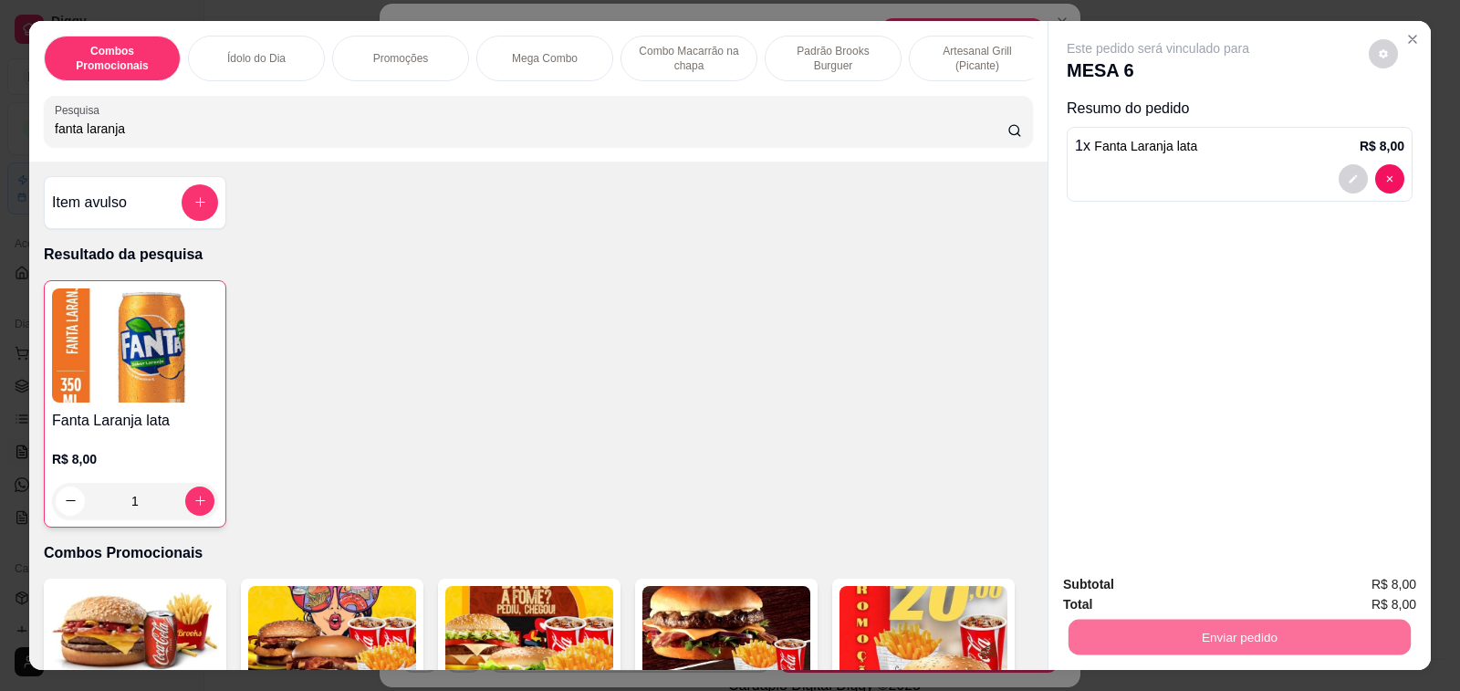
click at [1383, 591] on button "Enviar pedido" at bounding box center [1367, 584] width 103 height 35
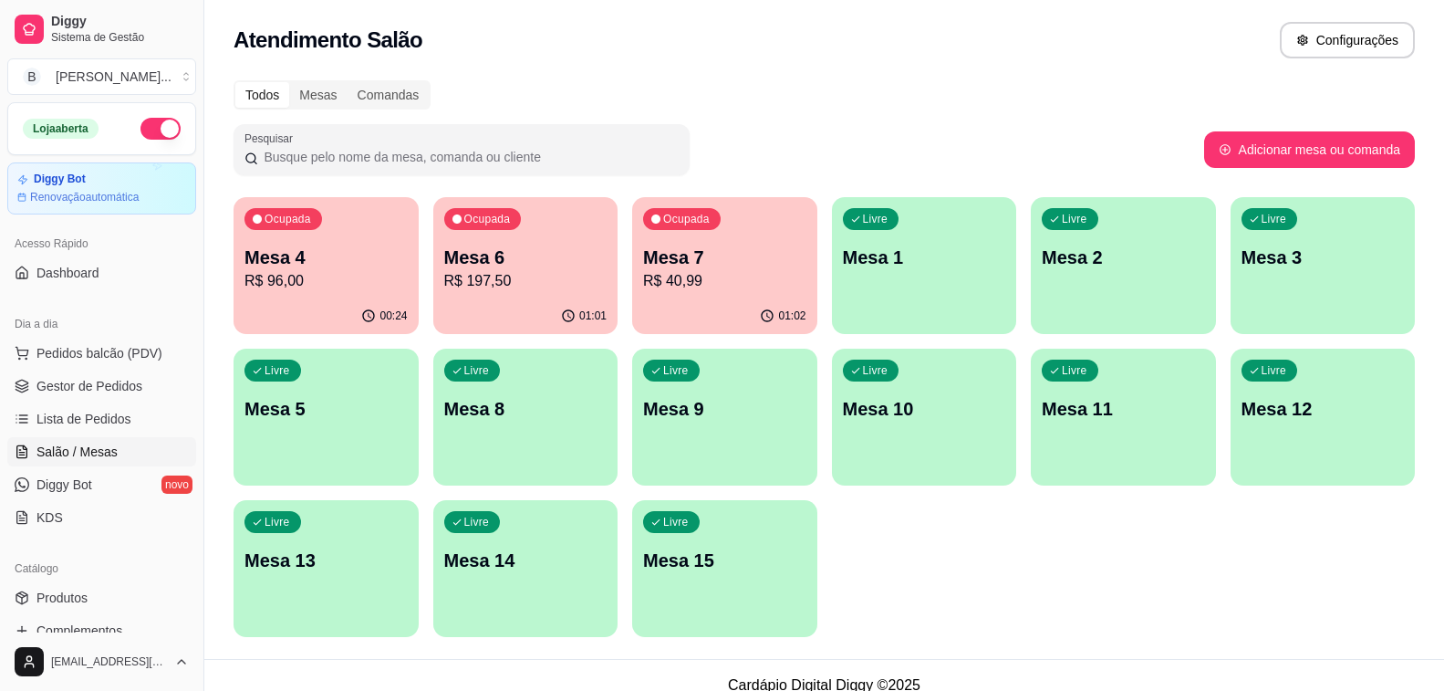
click at [733, 271] on p "R$ 40,99" at bounding box center [724, 281] width 163 height 22
click at [763, 285] on p "R$ 40,99" at bounding box center [725, 280] width 158 height 21
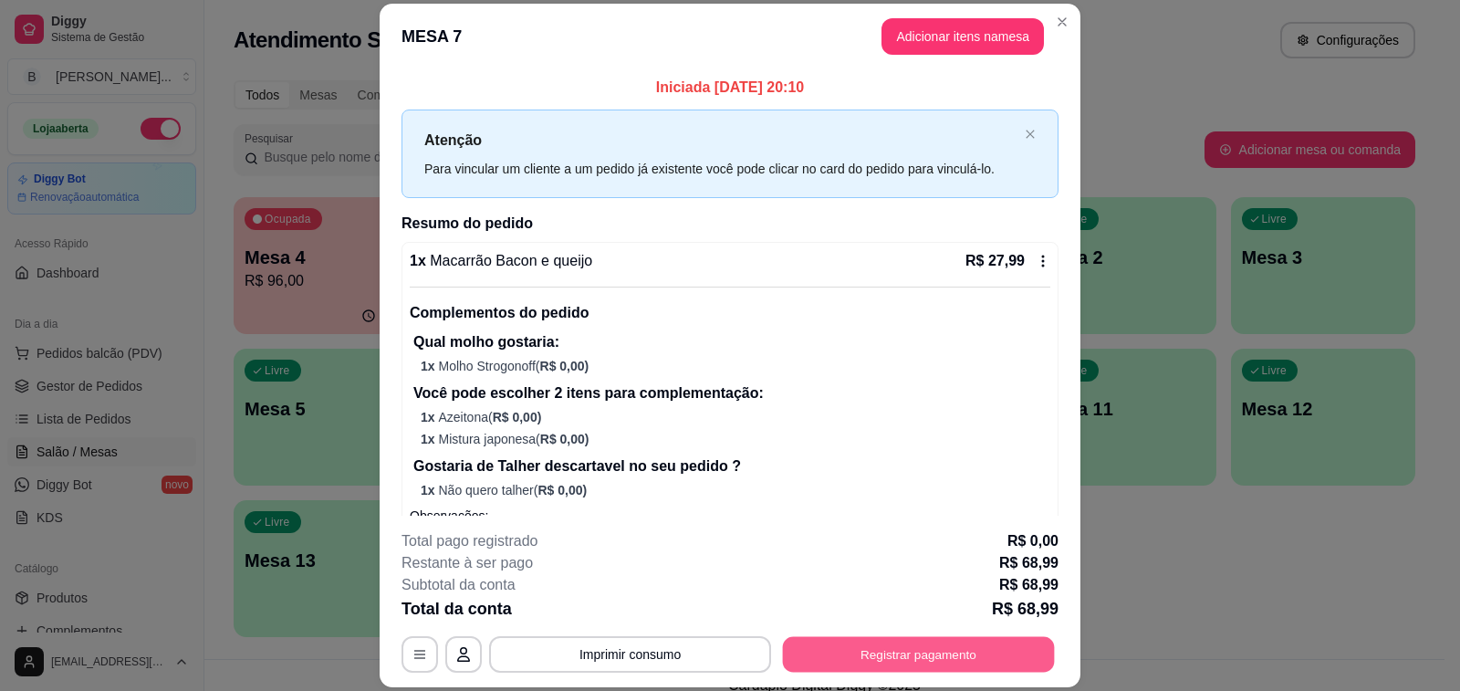
click at [960, 652] on button "Registrar pagamento" at bounding box center [919, 655] width 272 height 36
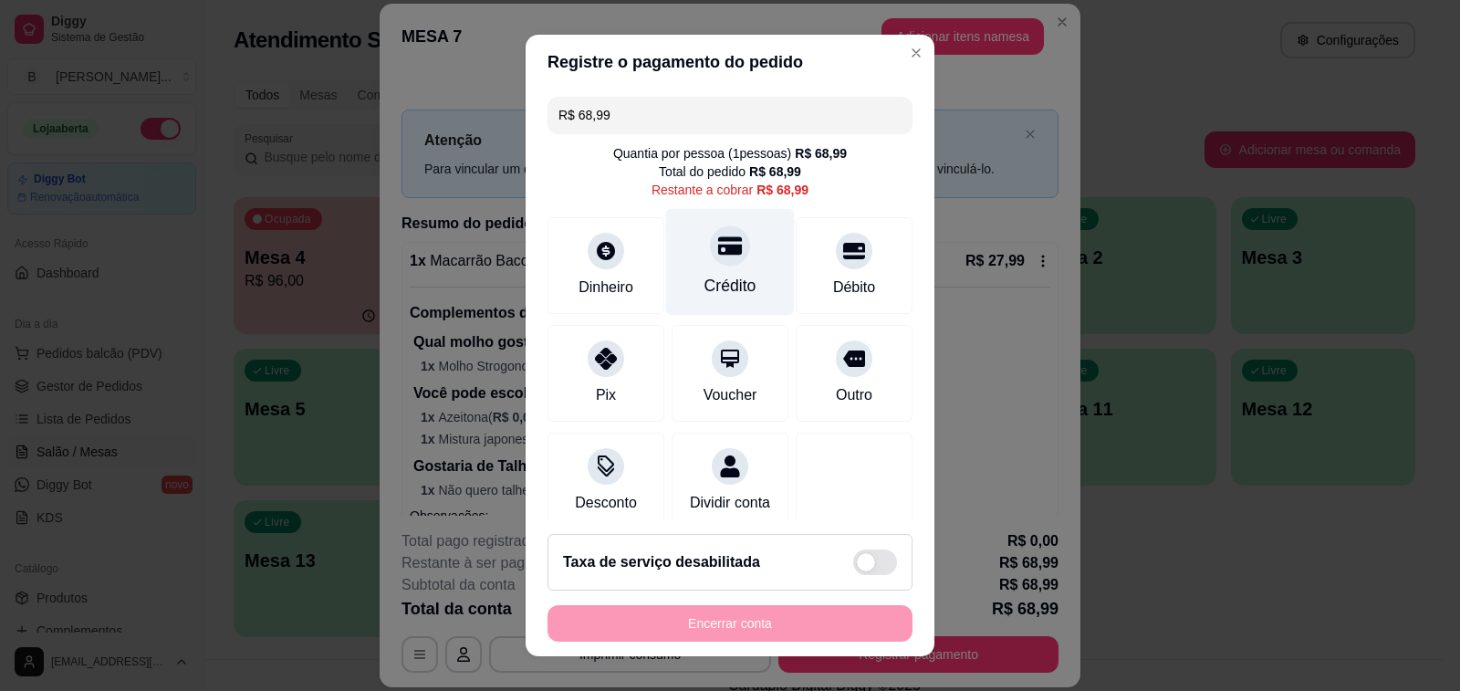
click at [723, 273] on div "Crédito" at bounding box center [730, 262] width 129 height 107
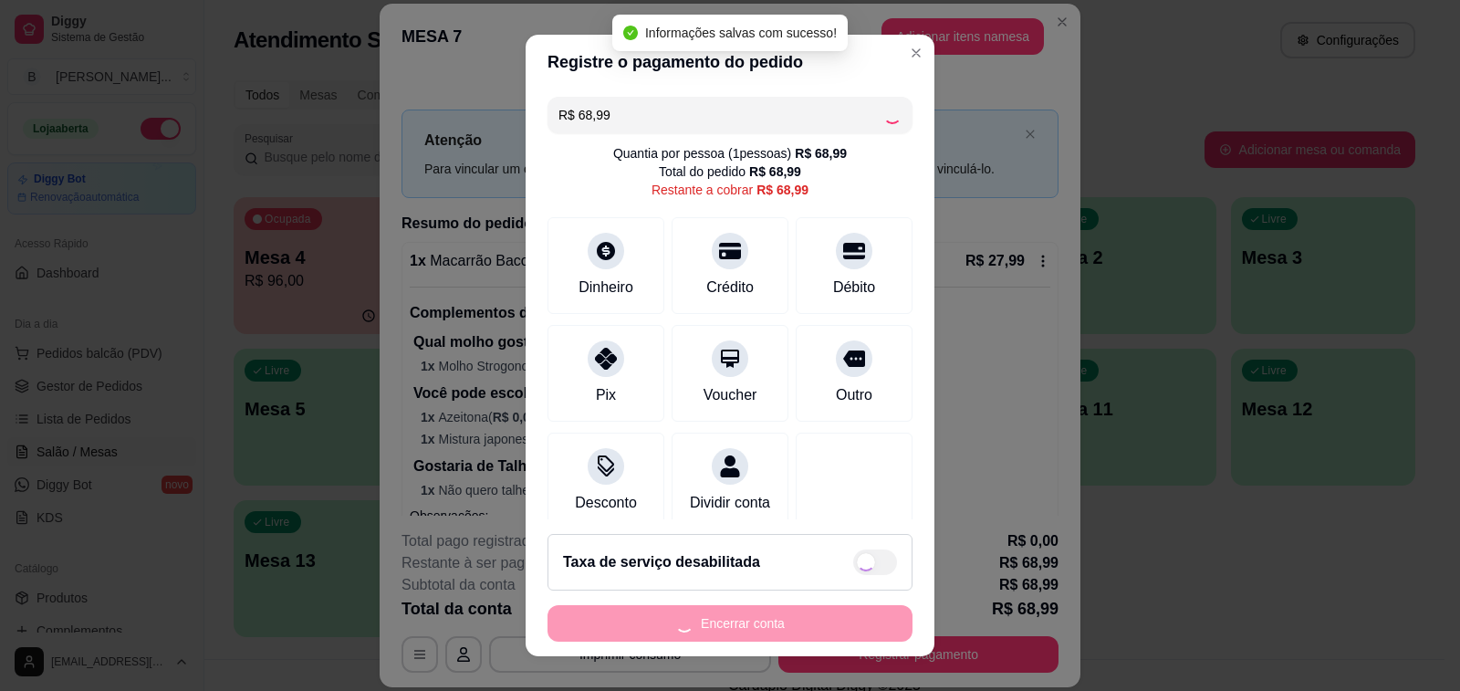
type input "R$ 0,00"
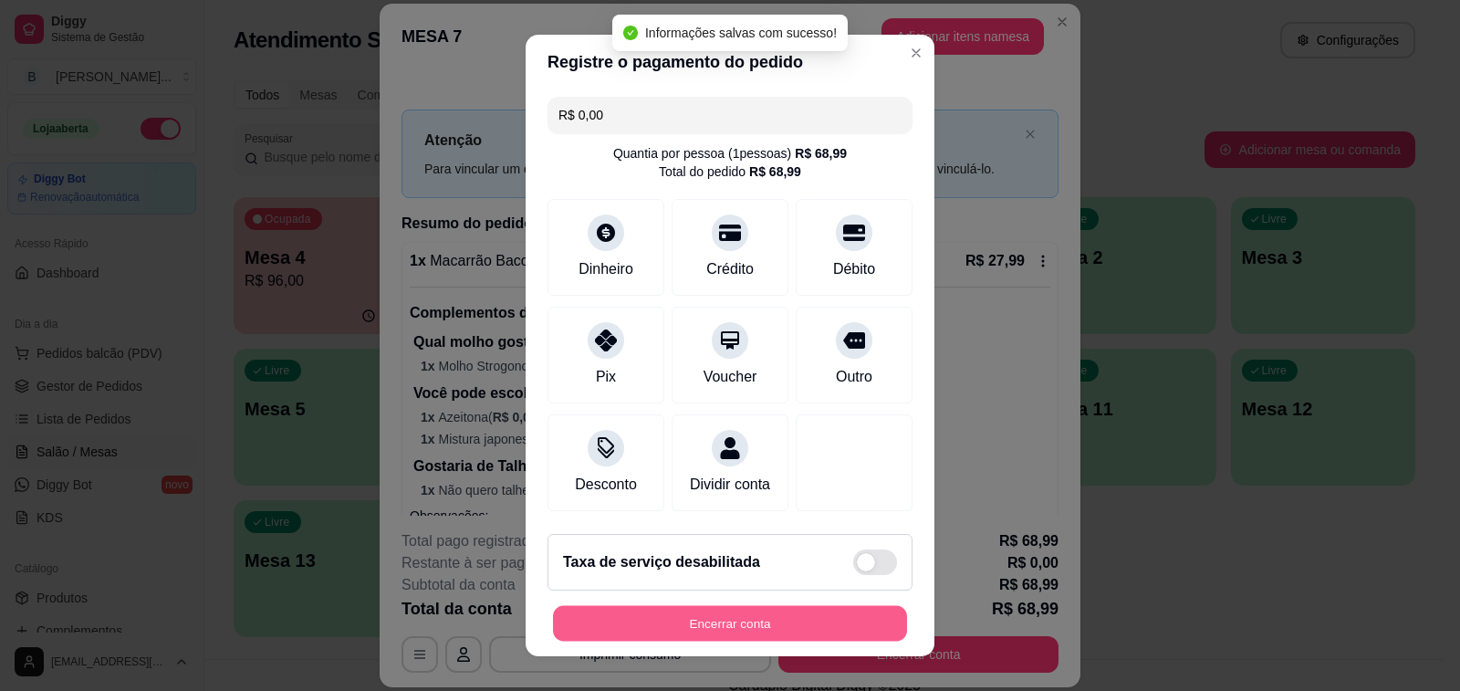
click at [743, 616] on button "Encerrar conta" at bounding box center [730, 624] width 354 height 36
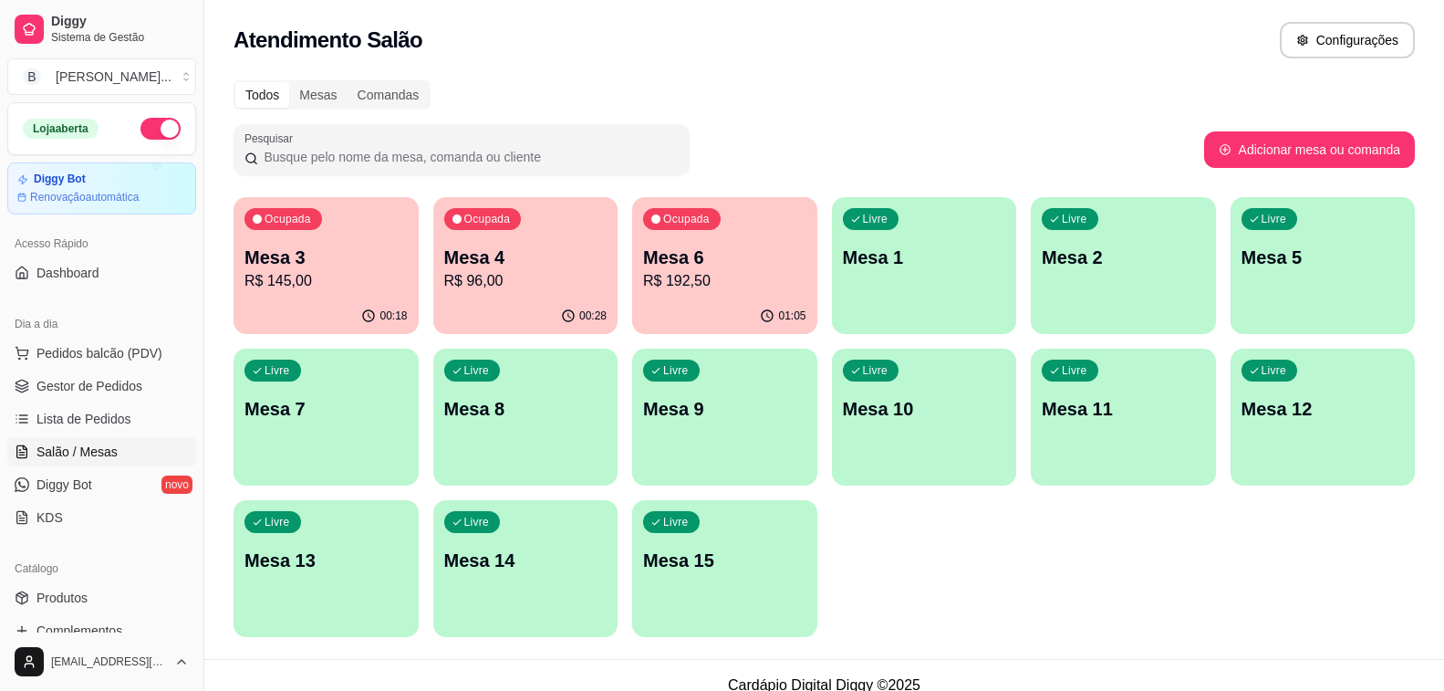
click at [691, 295] on div "Ocupada Mesa 6 R$ 192,50" at bounding box center [724, 247] width 185 height 101
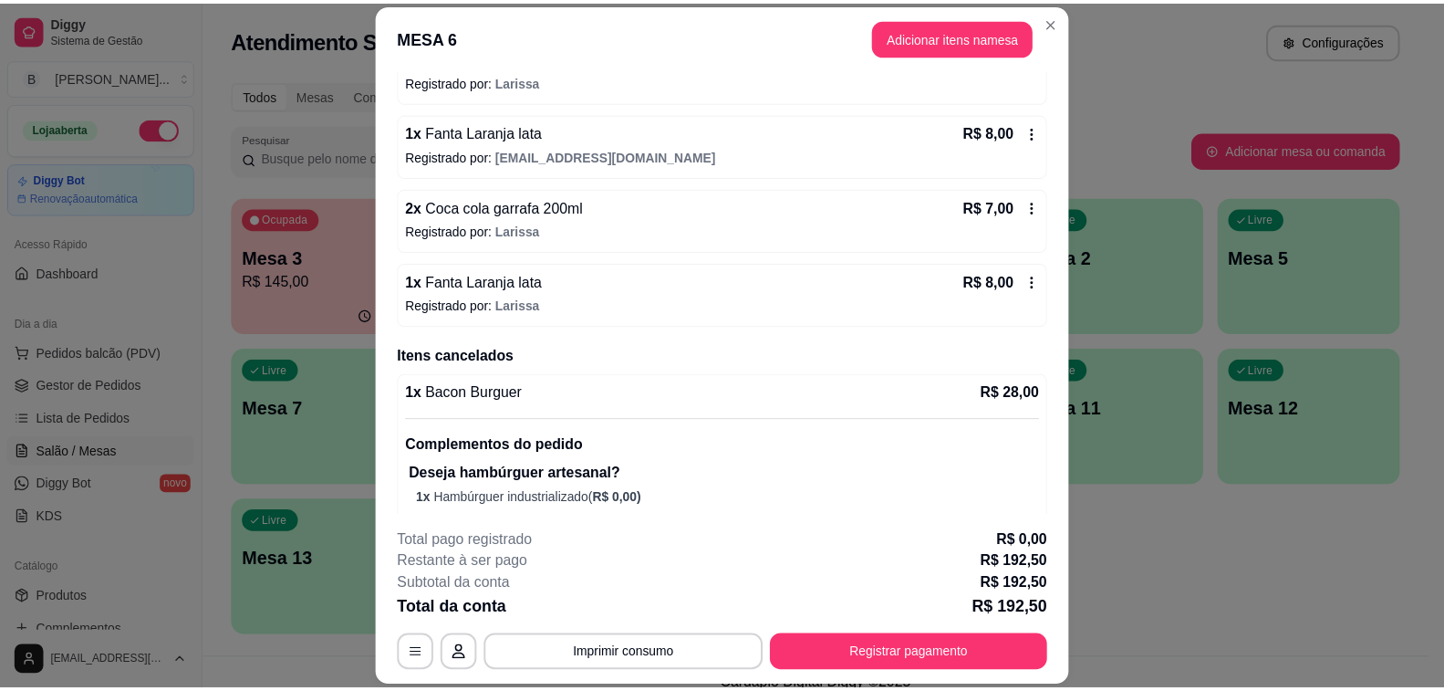
scroll to position [1274, 0]
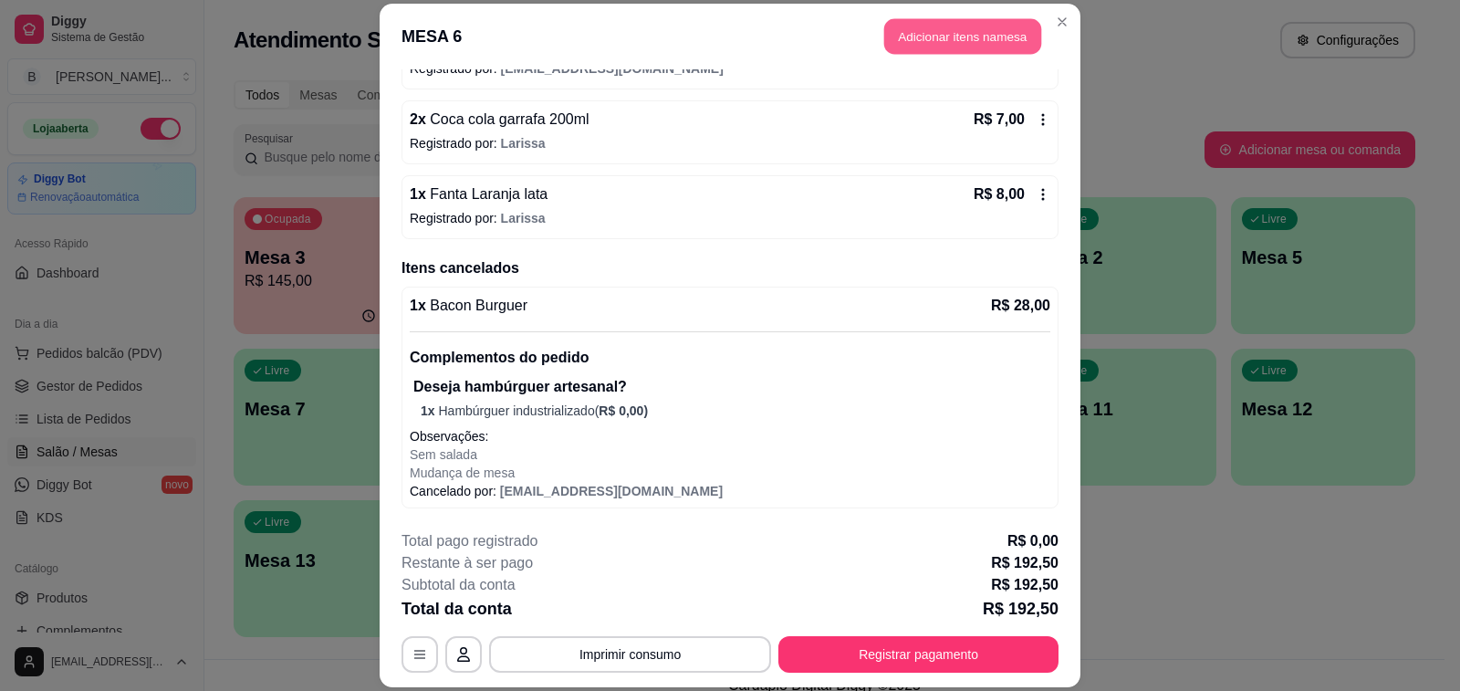
click at [907, 42] on button "Adicionar itens na mesa" at bounding box center [962, 36] width 157 height 36
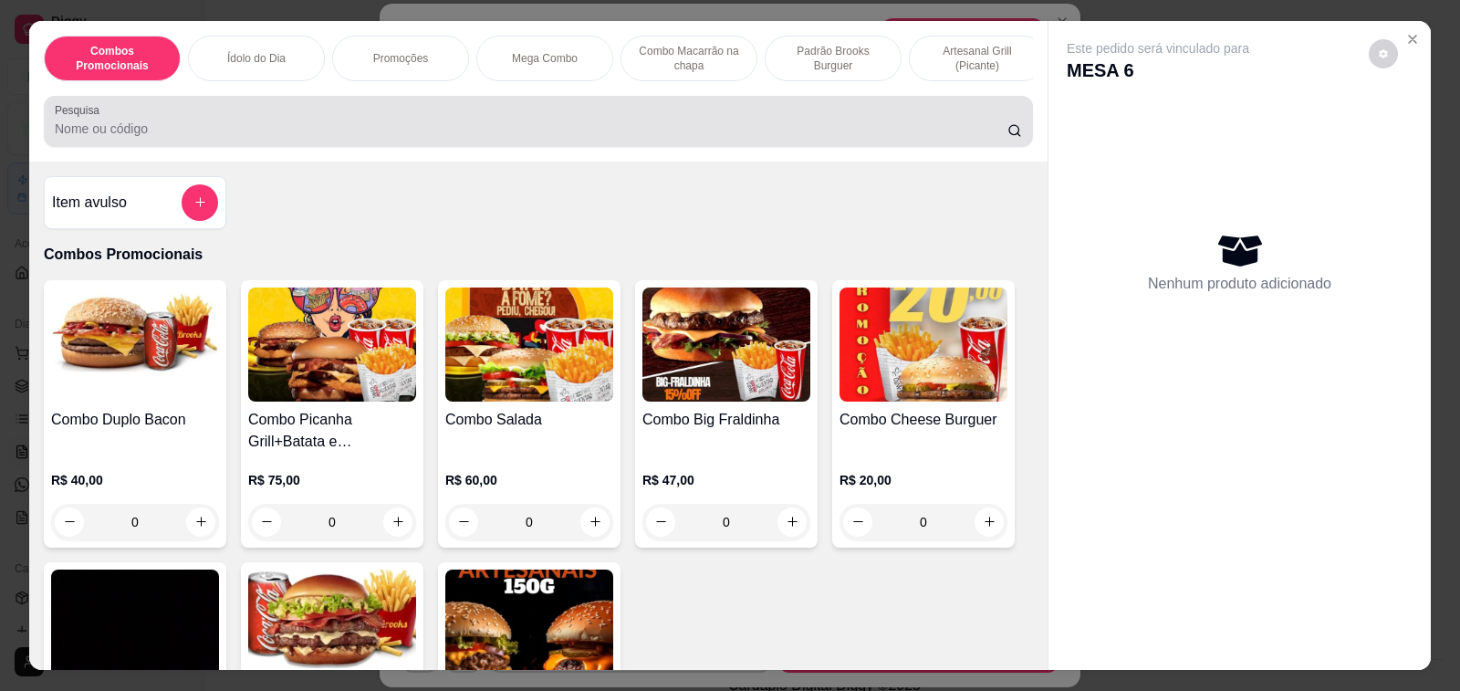
click at [378, 126] on div at bounding box center [538, 121] width 967 height 36
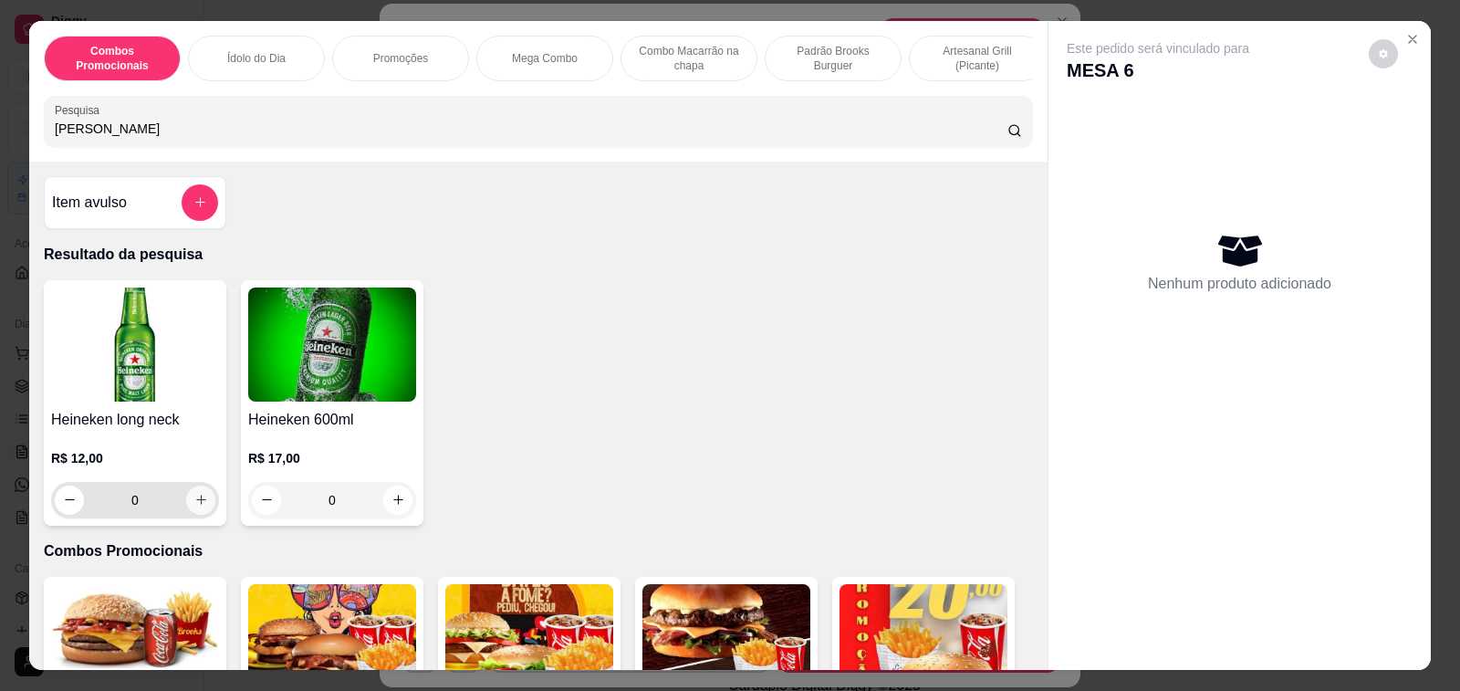
type input "[PERSON_NAME]"
click at [196, 504] on icon "increase-product-quantity" at bounding box center [201, 499] width 10 height 10
type input "1"
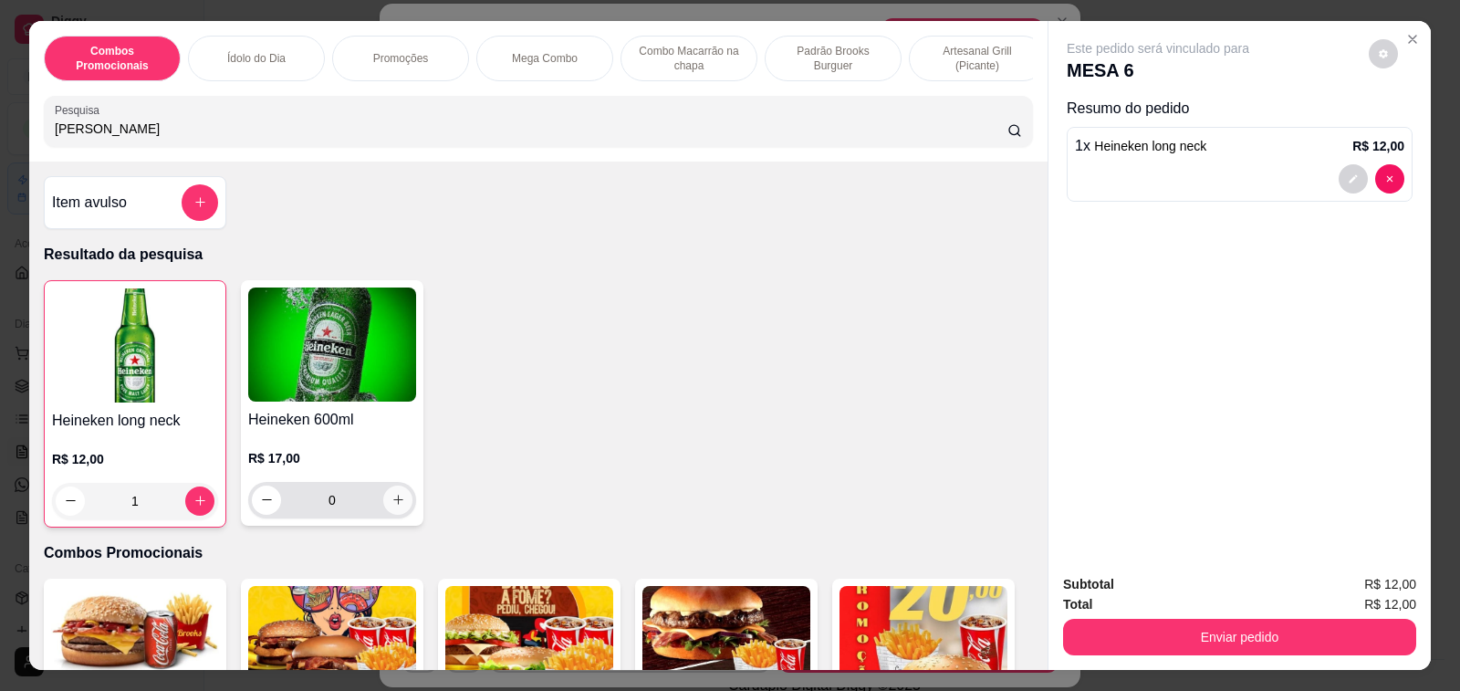
click at [393, 504] on icon "increase-product-quantity" at bounding box center [398, 499] width 10 height 10
type input "1"
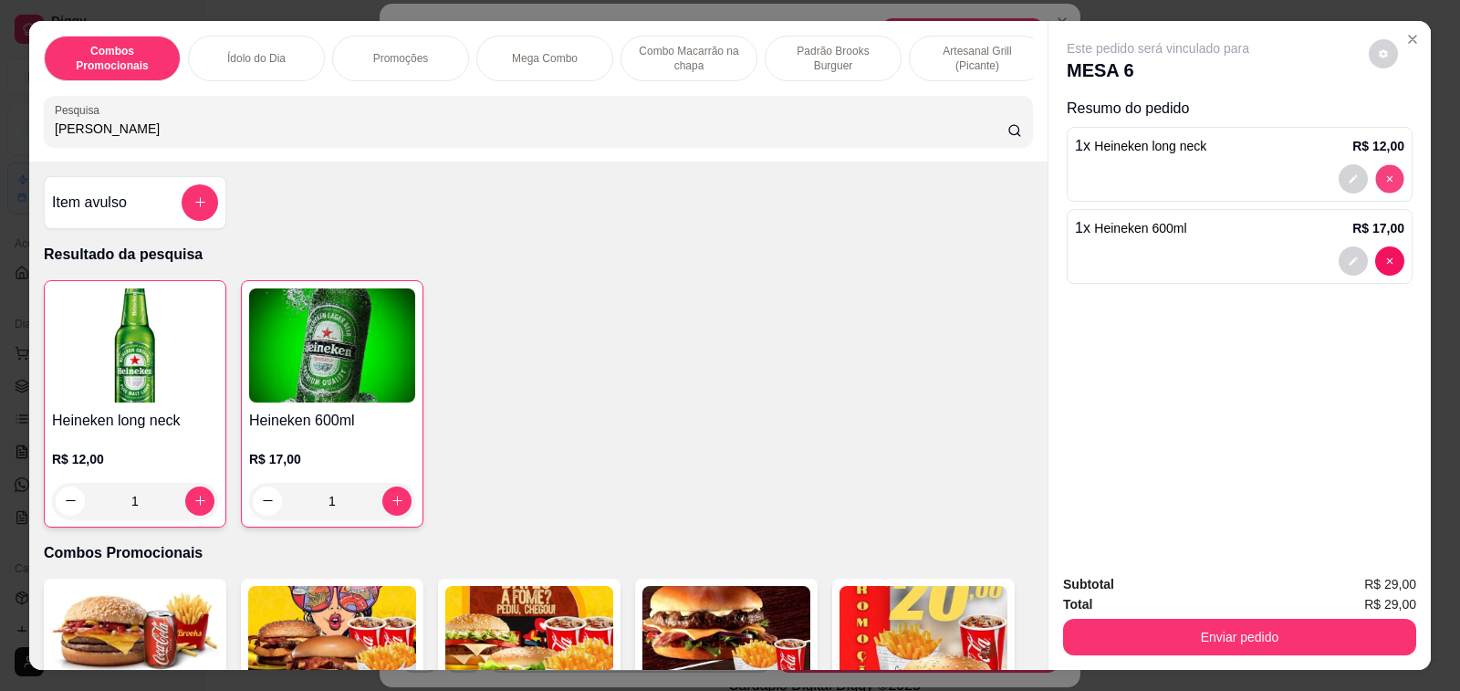
type input "0"
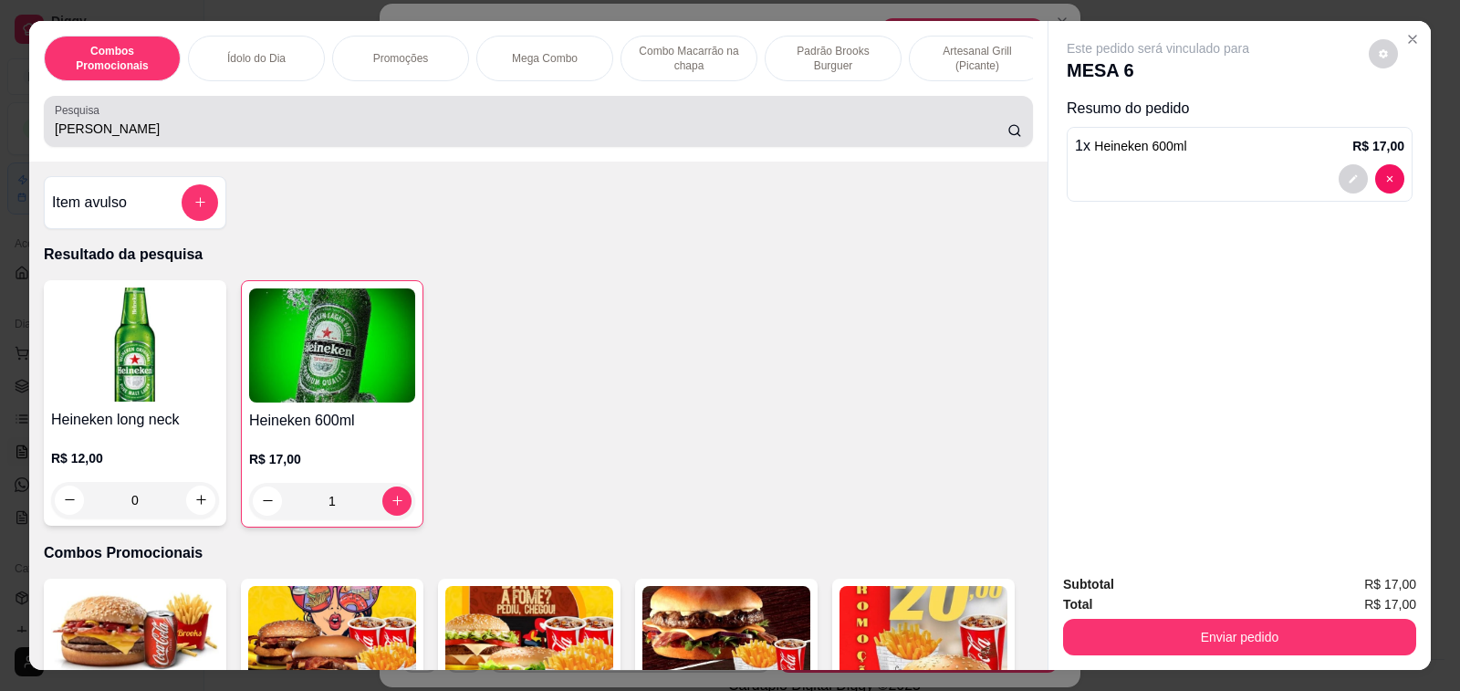
click at [91, 138] on input "[PERSON_NAME]" at bounding box center [531, 129] width 952 height 18
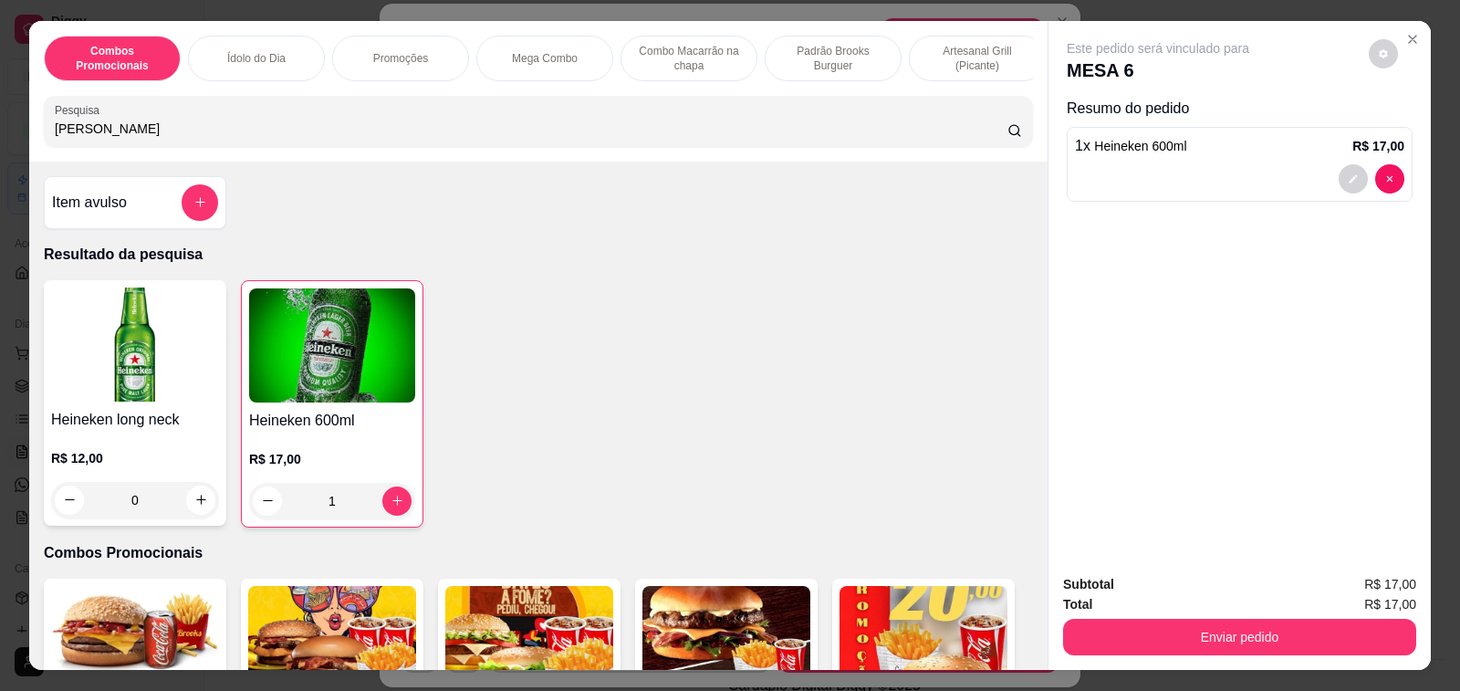
click at [91, 138] on input "[PERSON_NAME]" at bounding box center [531, 129] width 952 height 18
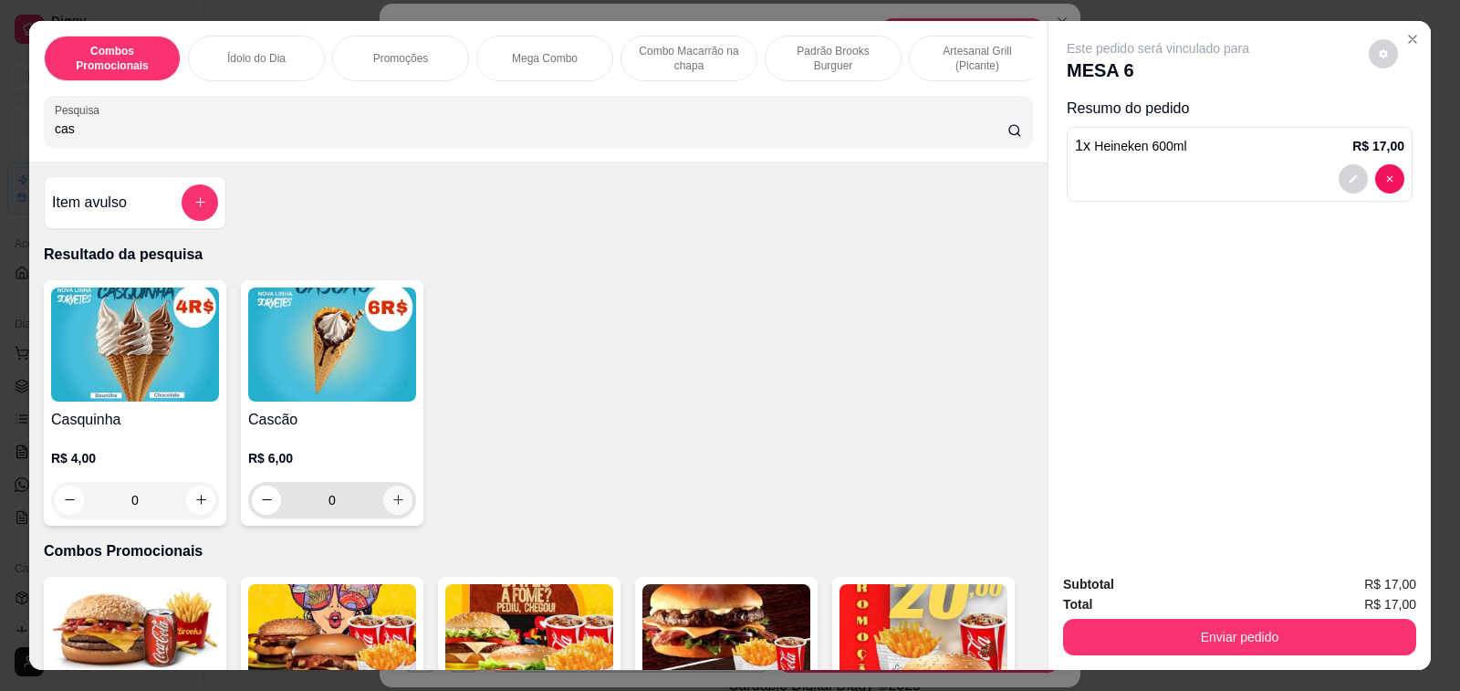
type input "cas"
click at [393, 504] on icon "increase-product-quantity" at bounding box center [398, 499] width 10 height 10
type input "1"
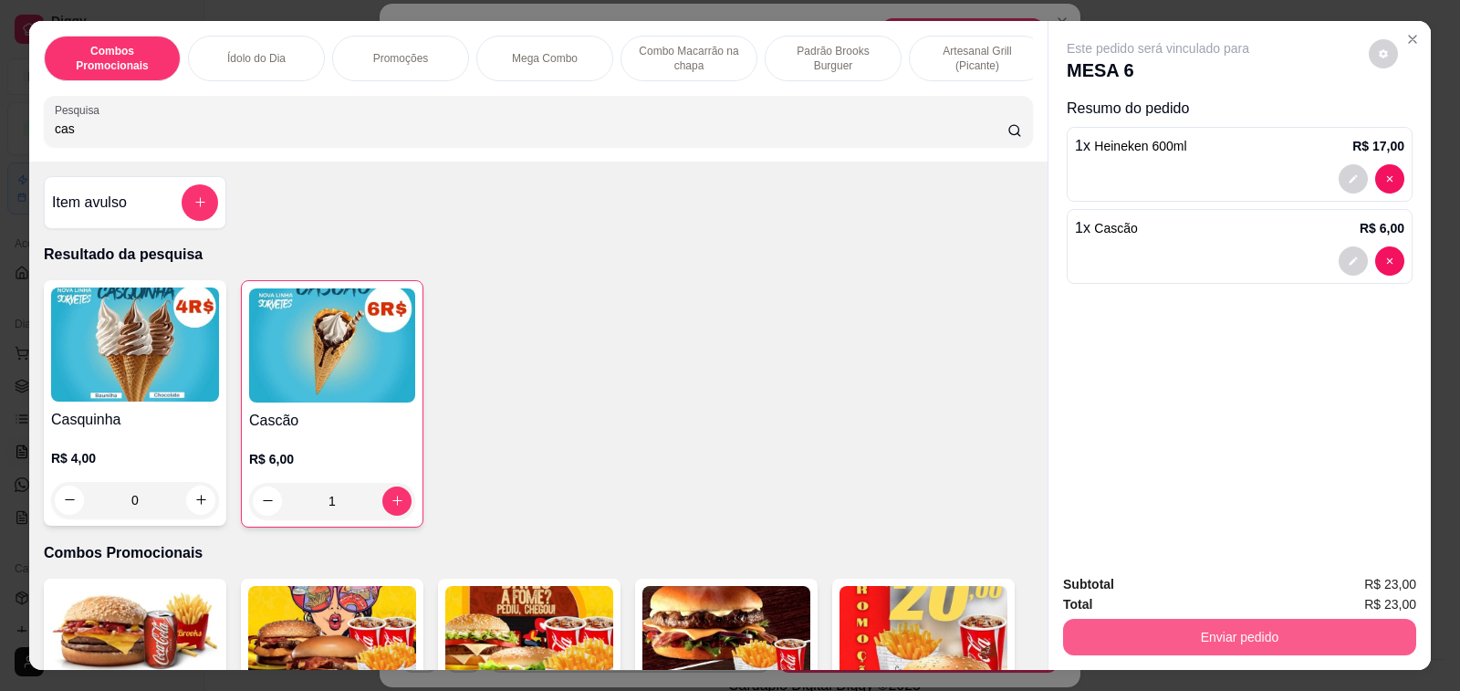
click at [1146, 629] on button "Enviar pedido" at bounding box center [1239, 637] width 353 height 36
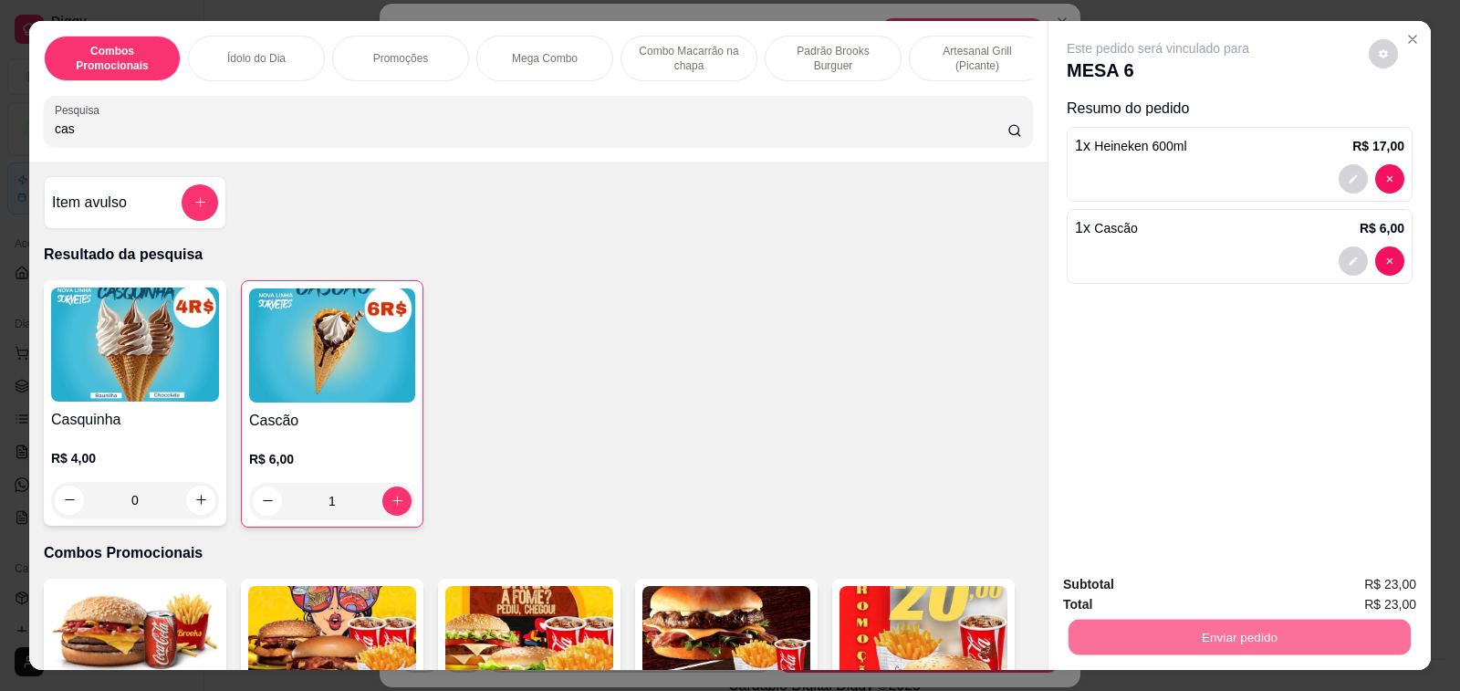
click at [1365, 577] on button "Enviar pedido" at bounding box center [1367, 584] width 100 height 34
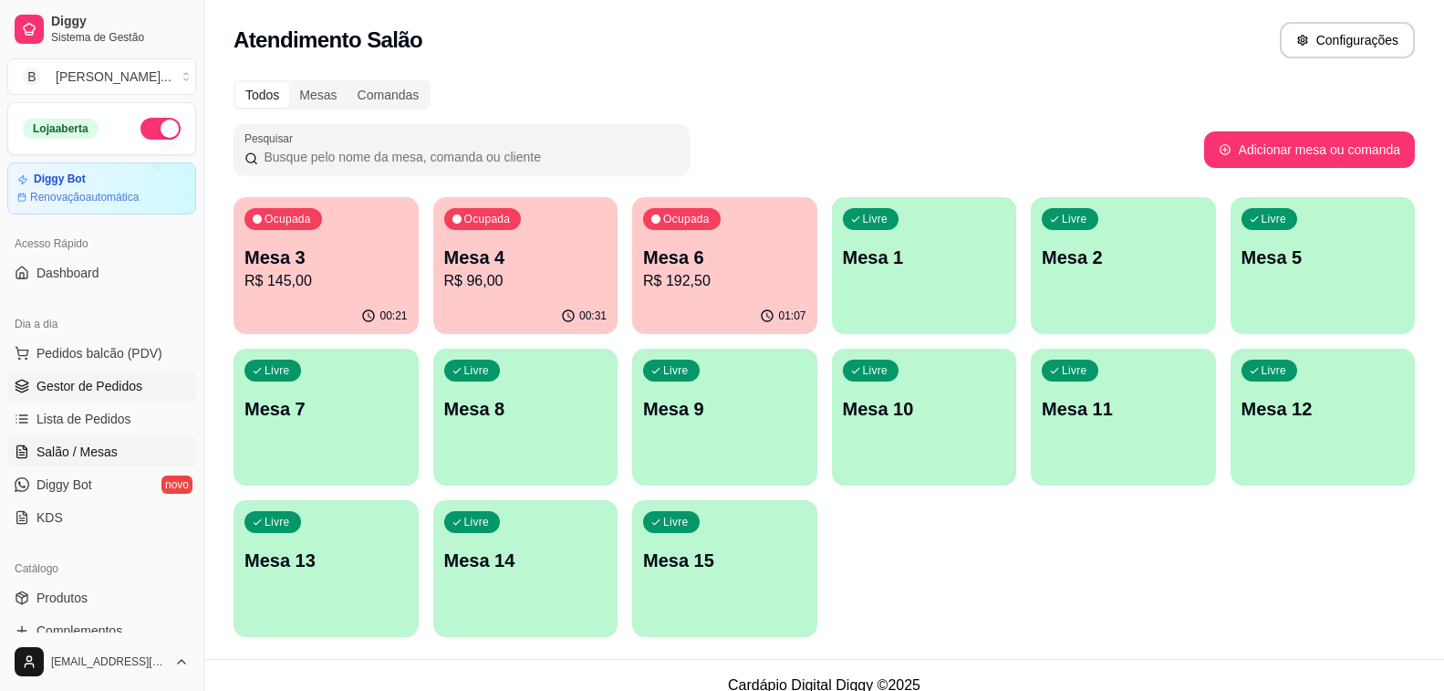
click at [155, 385] on link "Gestor de Pedidos" at bounding box center [101, 385] width 189 height 29
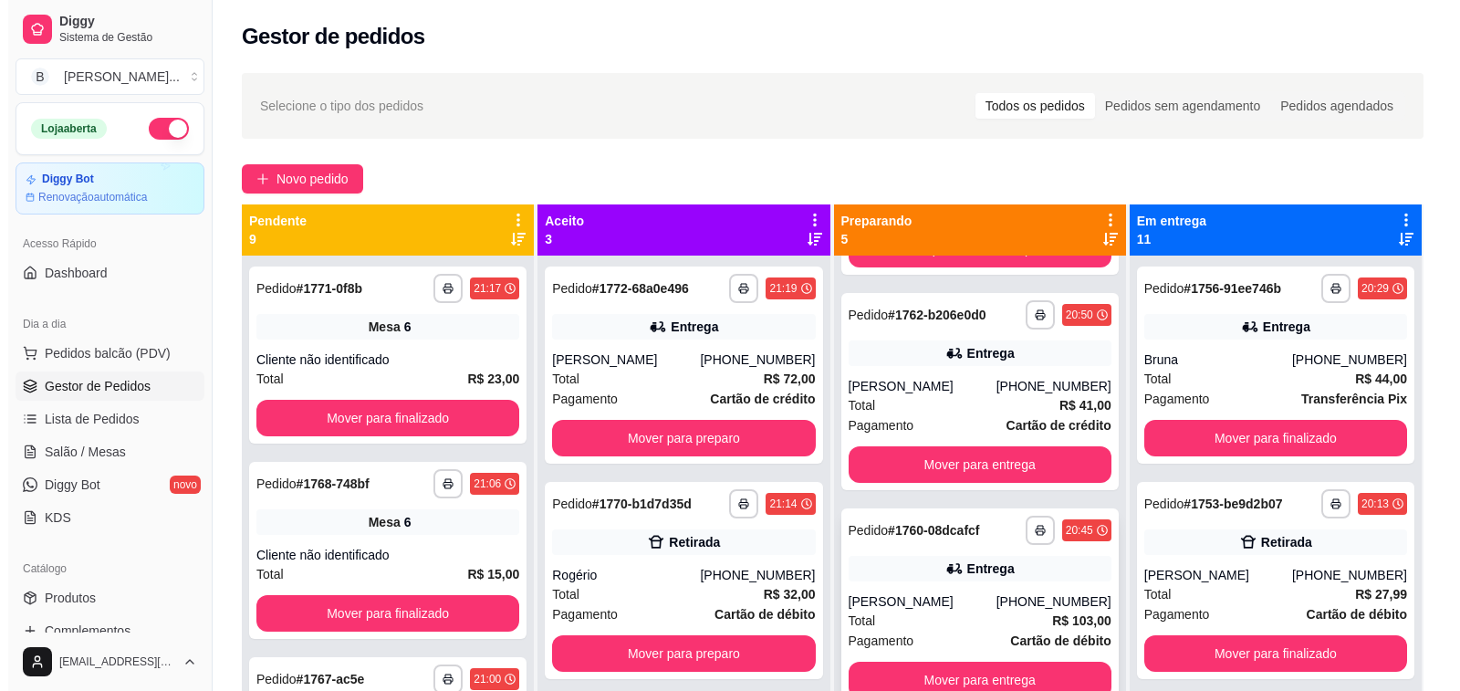
scroll to position [51, 0]
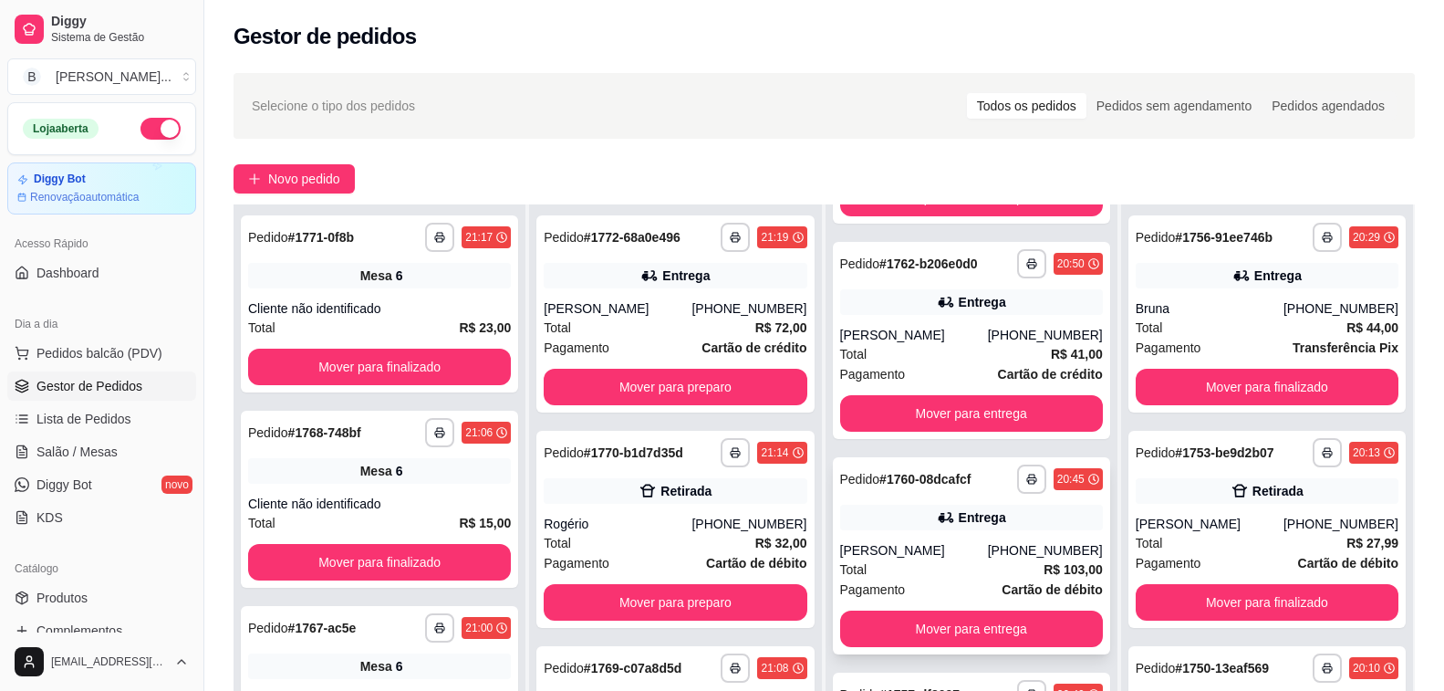
click at [977, 564] on div "Total R$ 103,00" at bounding box center [971, 569] width 263 height 20
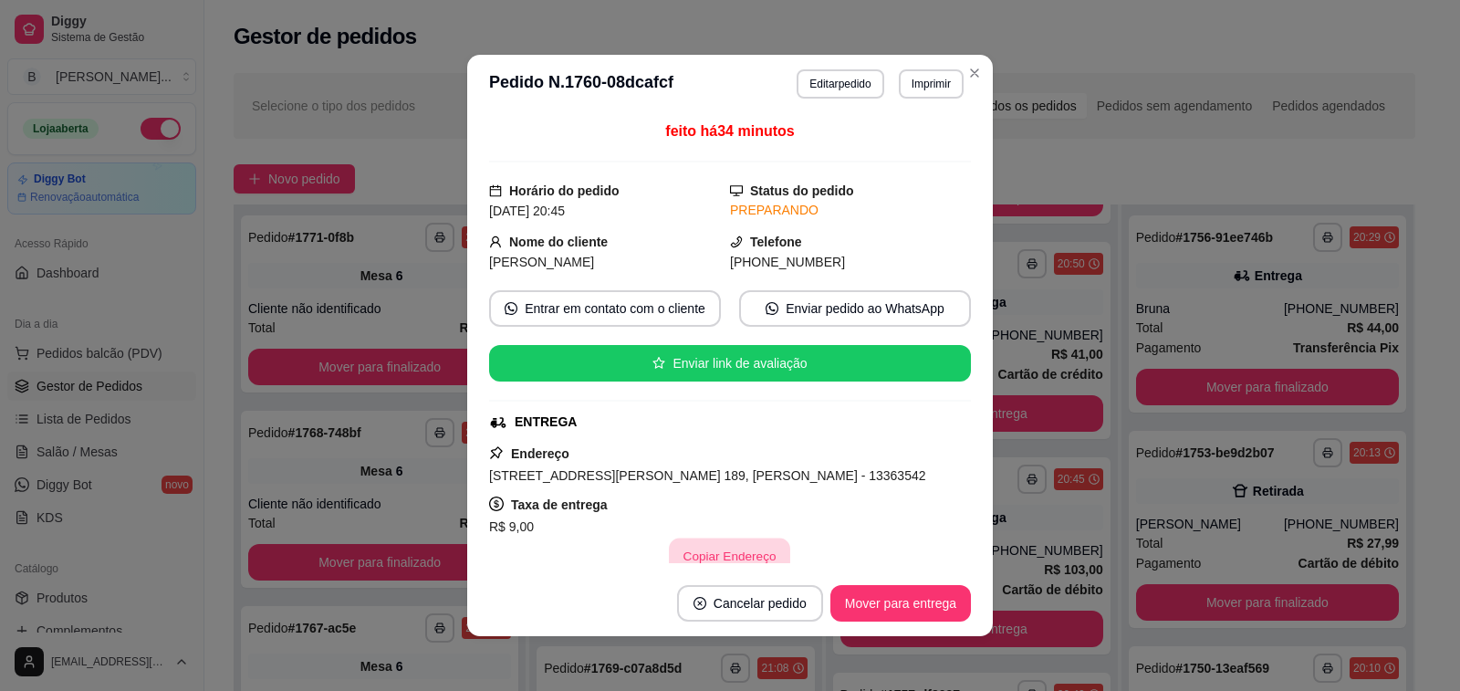
click at [716, 546] on button "Copiar Endereço" at bounding box center [730, 556] width 121 height 36
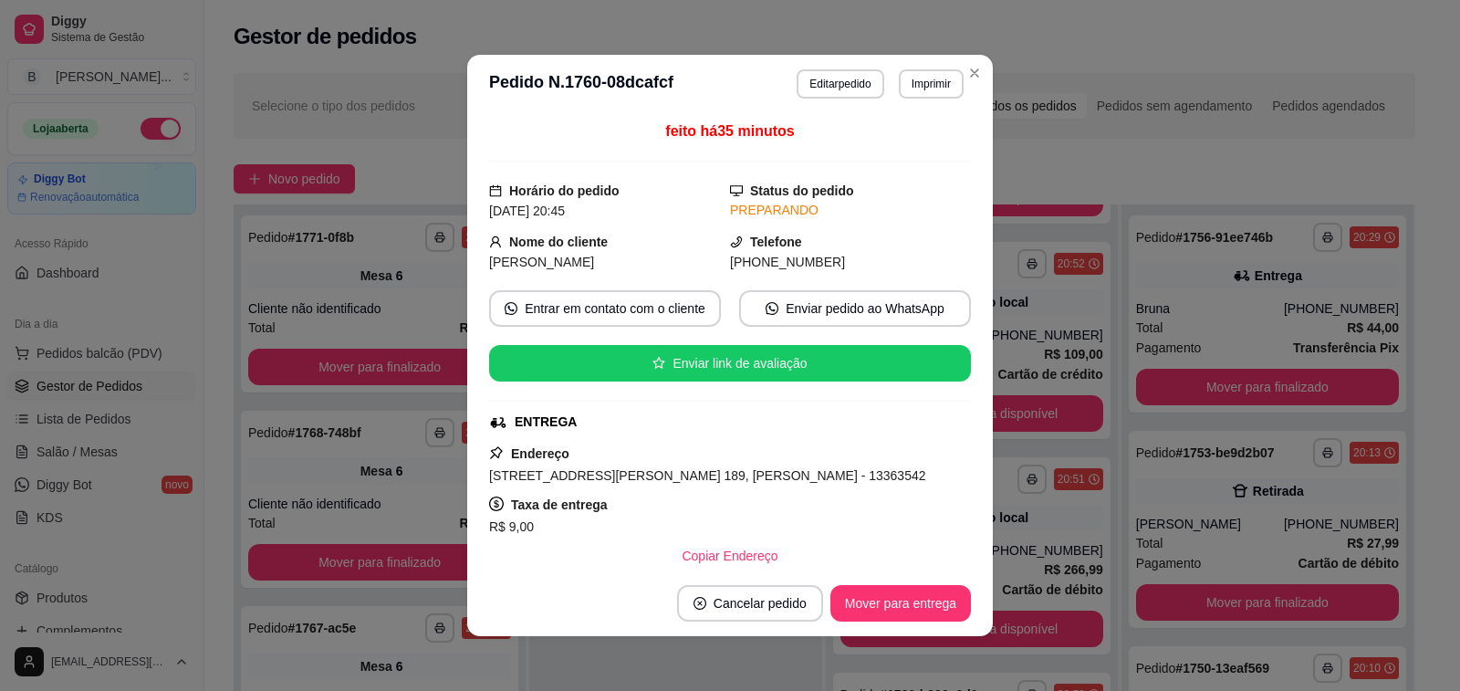
scroll to position [835, 0]
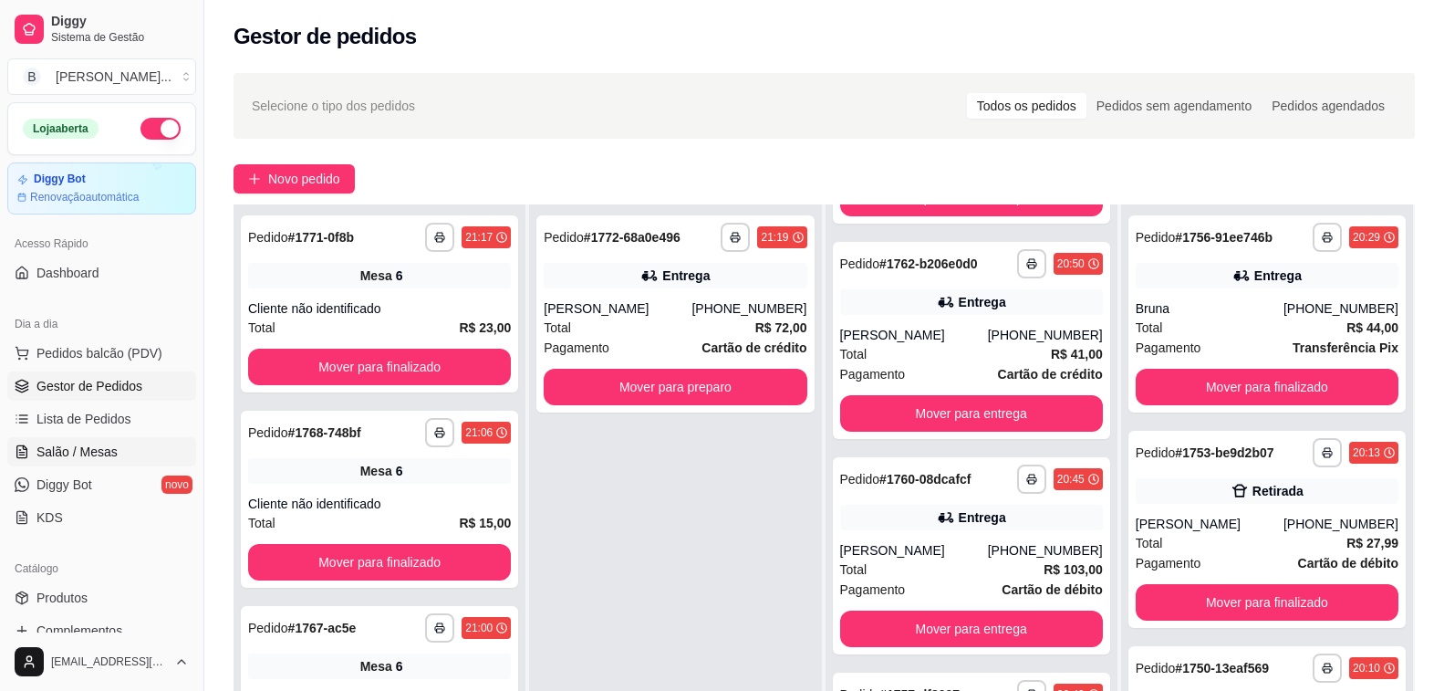
click at [78, 451] on span "Salão / Mesas" at bounding box center [76, 451] width 81 height 18
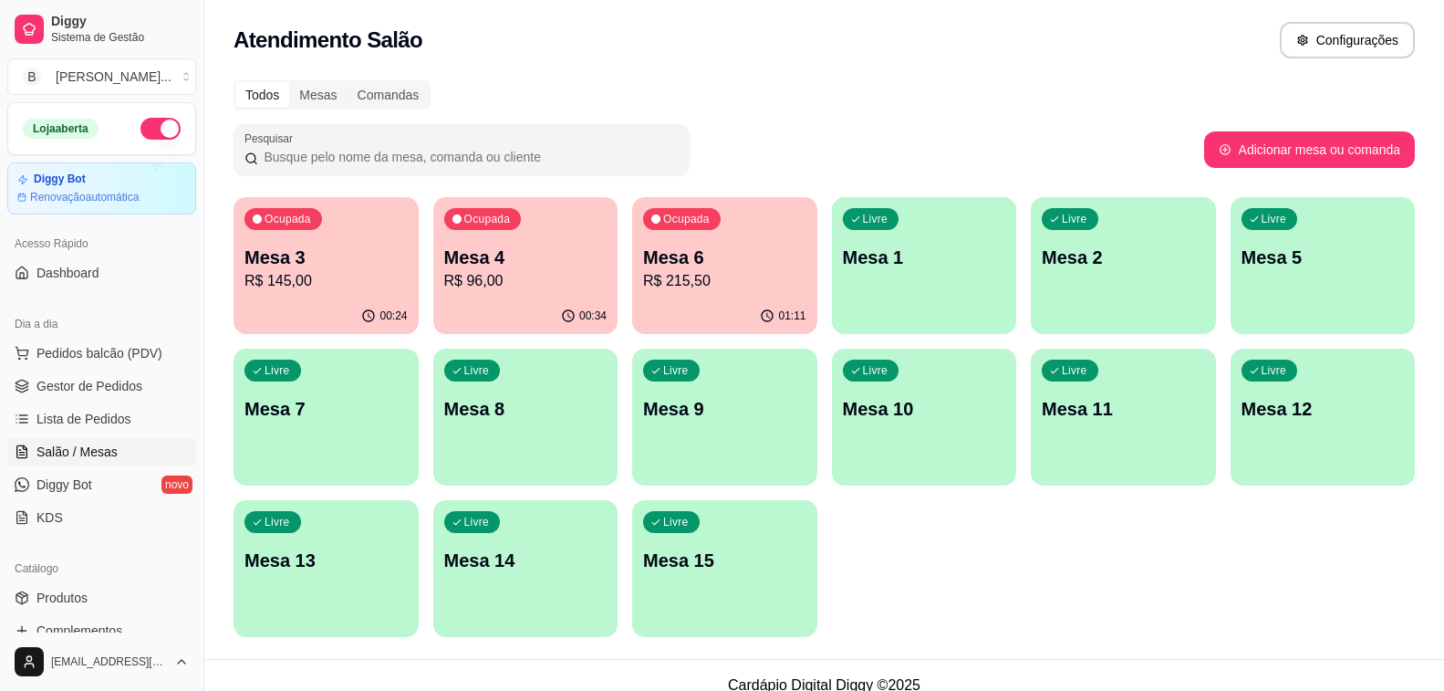
click at [702, 247] on p "Mesa 6" at bounding box center [724, 257] width 163 height 26
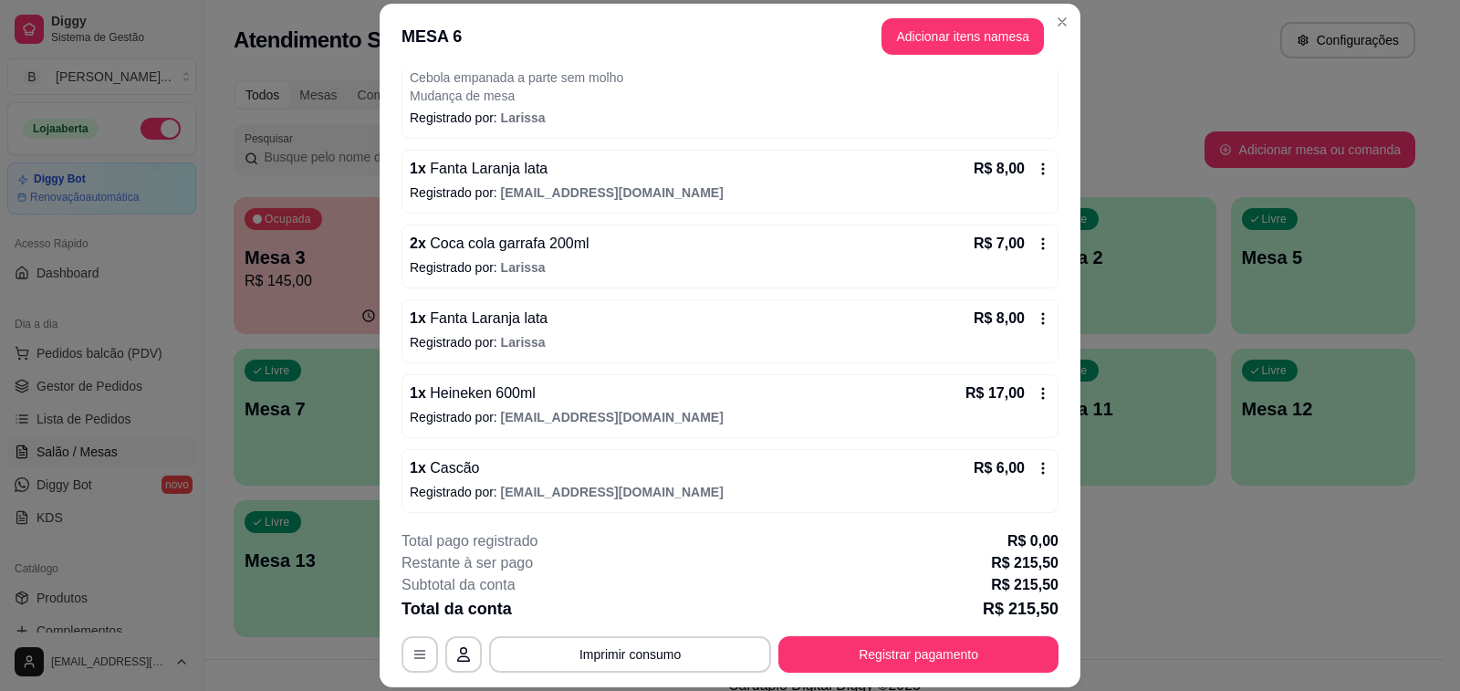
scroll to position [1423, 0]
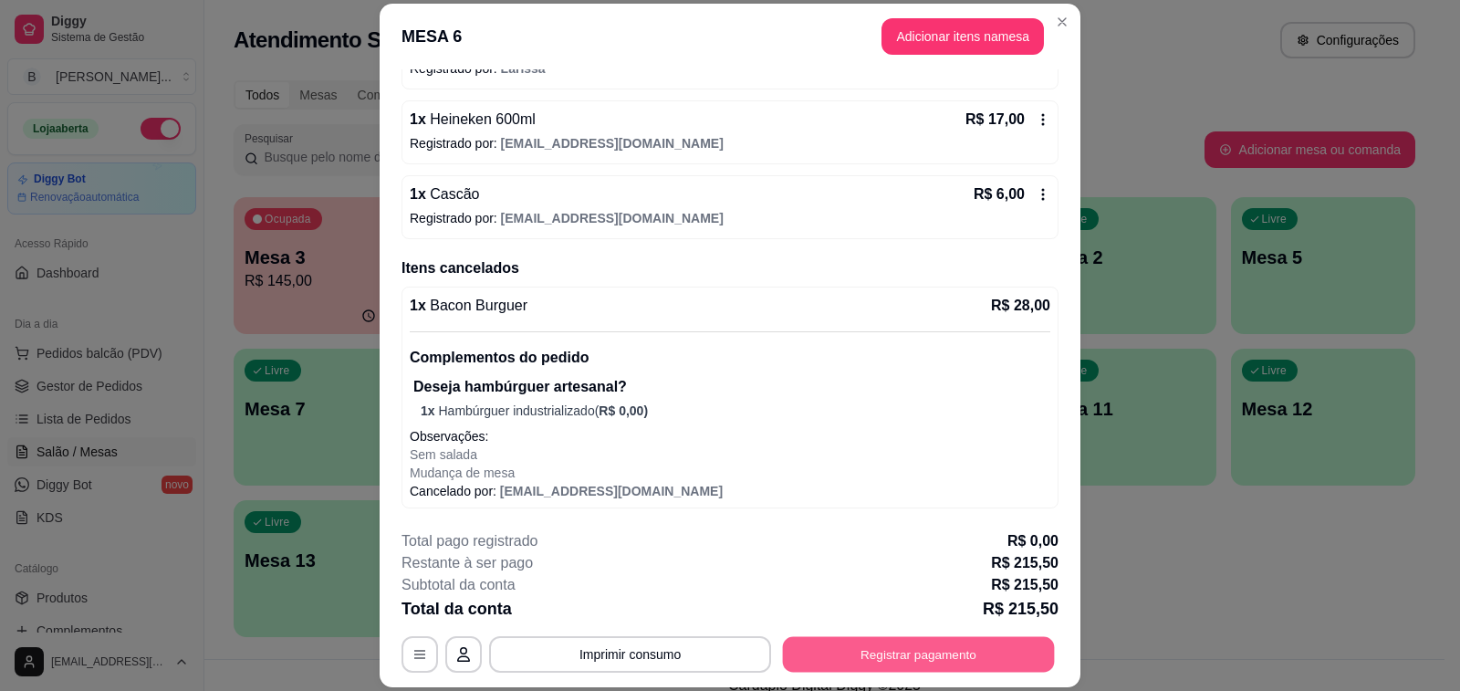
click at [934, 660] on button "Registrar pagamento" at bounding box center [919, 655] width 272 height 36
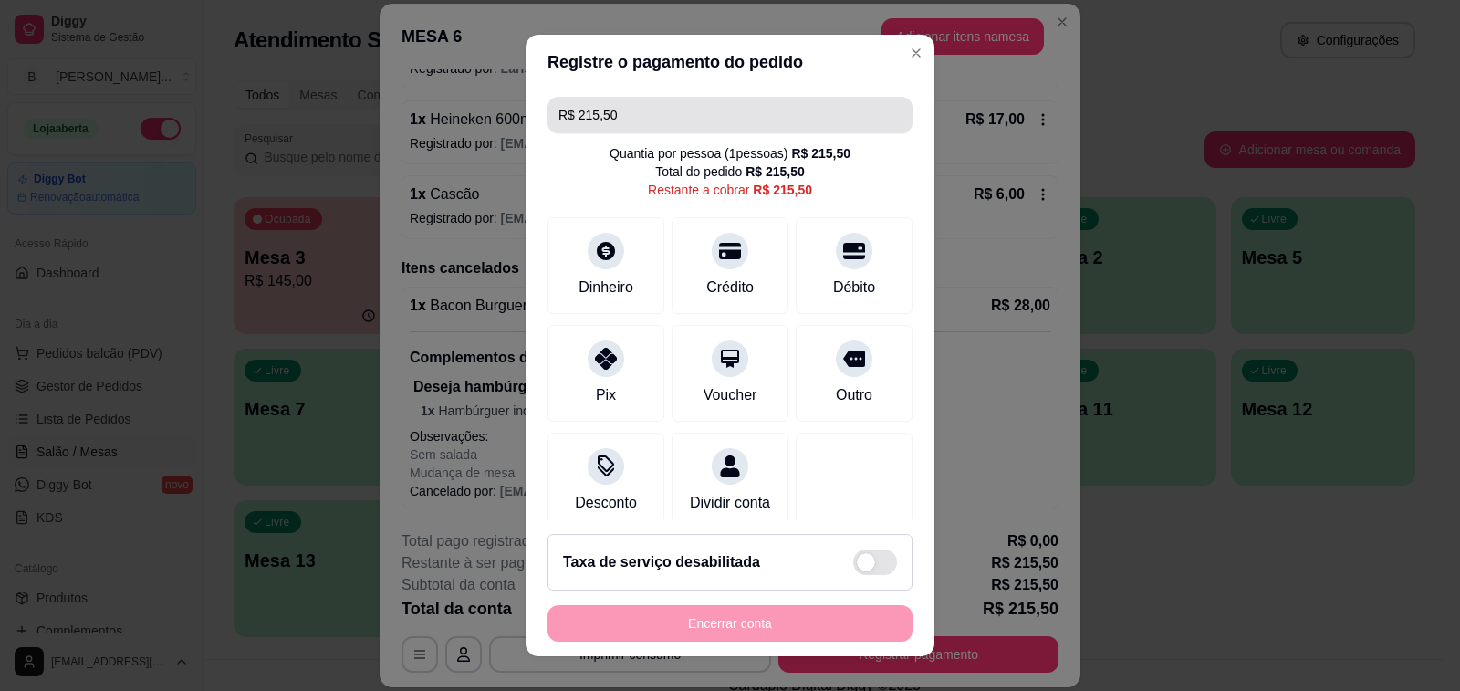
click at [677, 126] on input "R$ 215,50" at bounding box center [729, 115] width 343 height 36
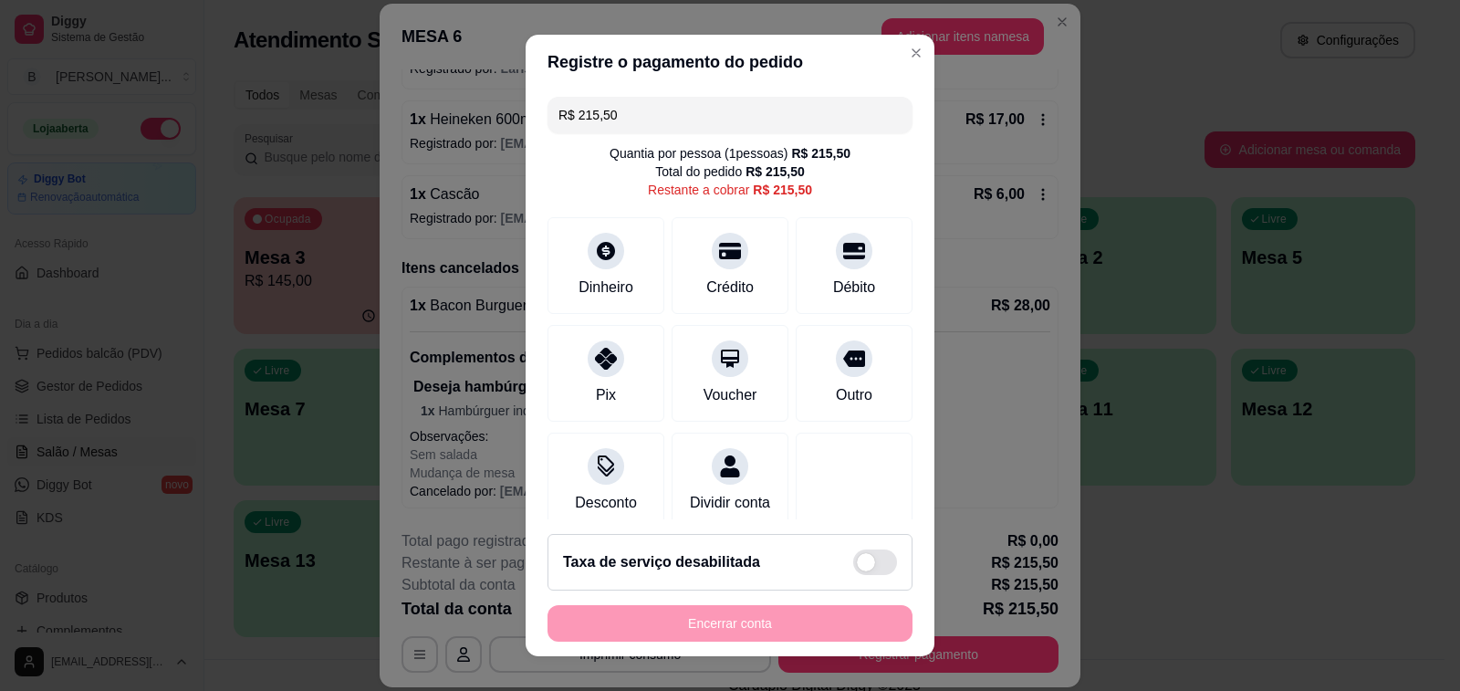
click at [677, 126] on input "R$ 215,50" at bounding box center [729, 115] width 343 height 36
click at [625, 270] on div "Dinheiro" at bounding box center [606, 262] width 129 height 107
click at [842, 254] on icon at bounding box center [854, 246] width 24 height 24
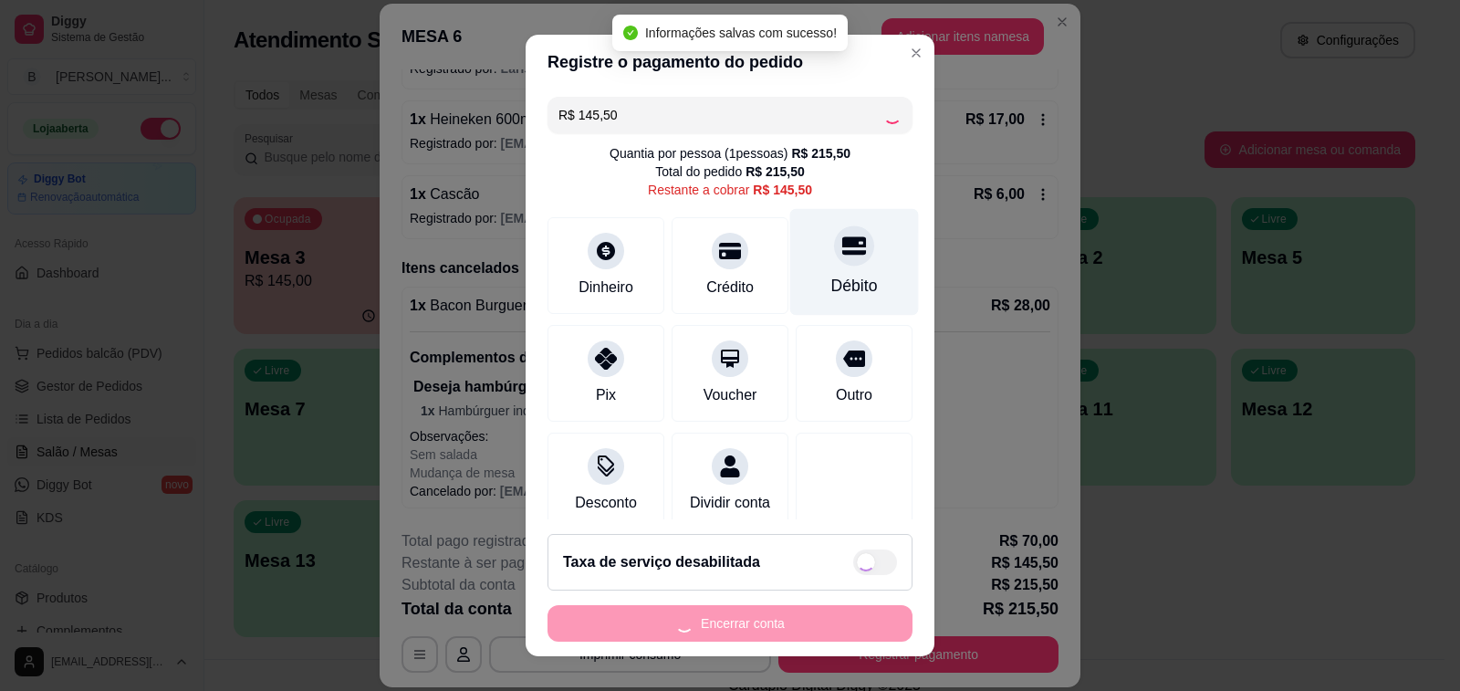
type input "R$ 0,00"
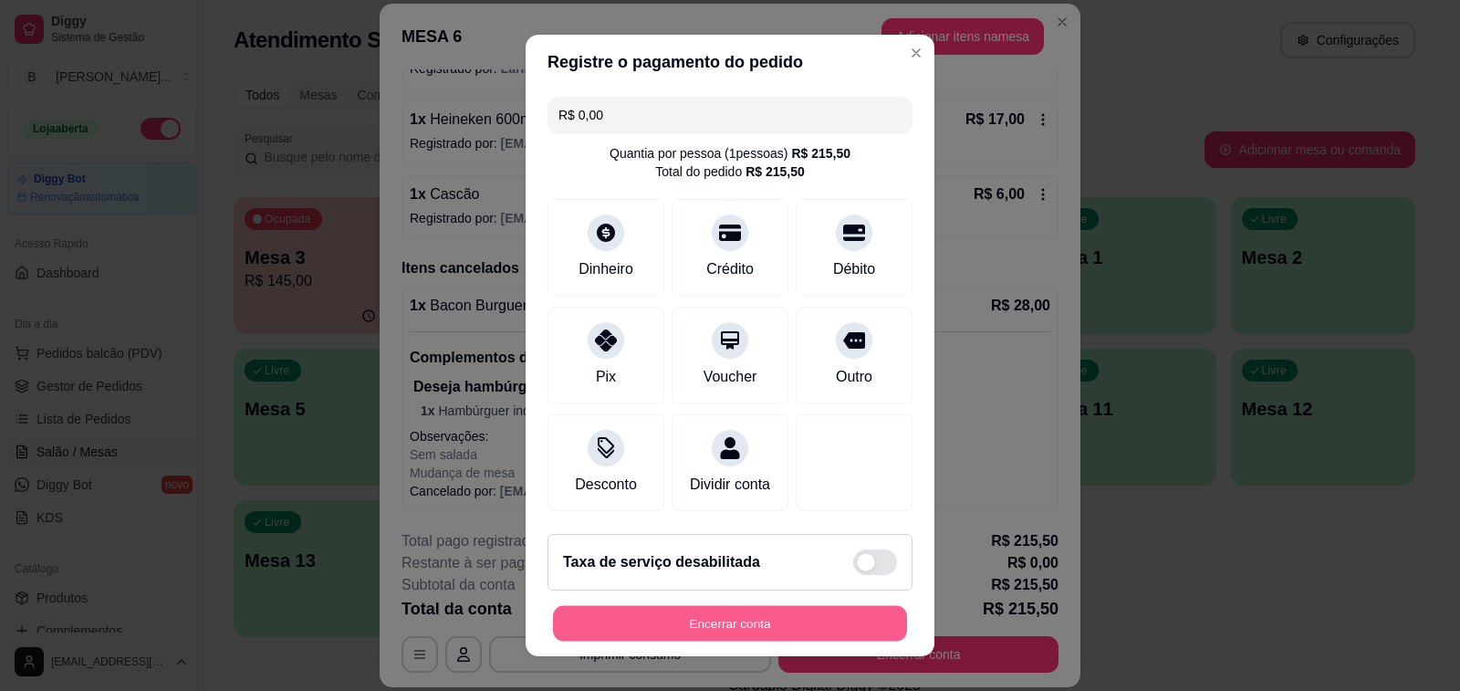
click at [665, 628] on button "Encerrar conta" at bounding box center [730, 624] width 354 height 36
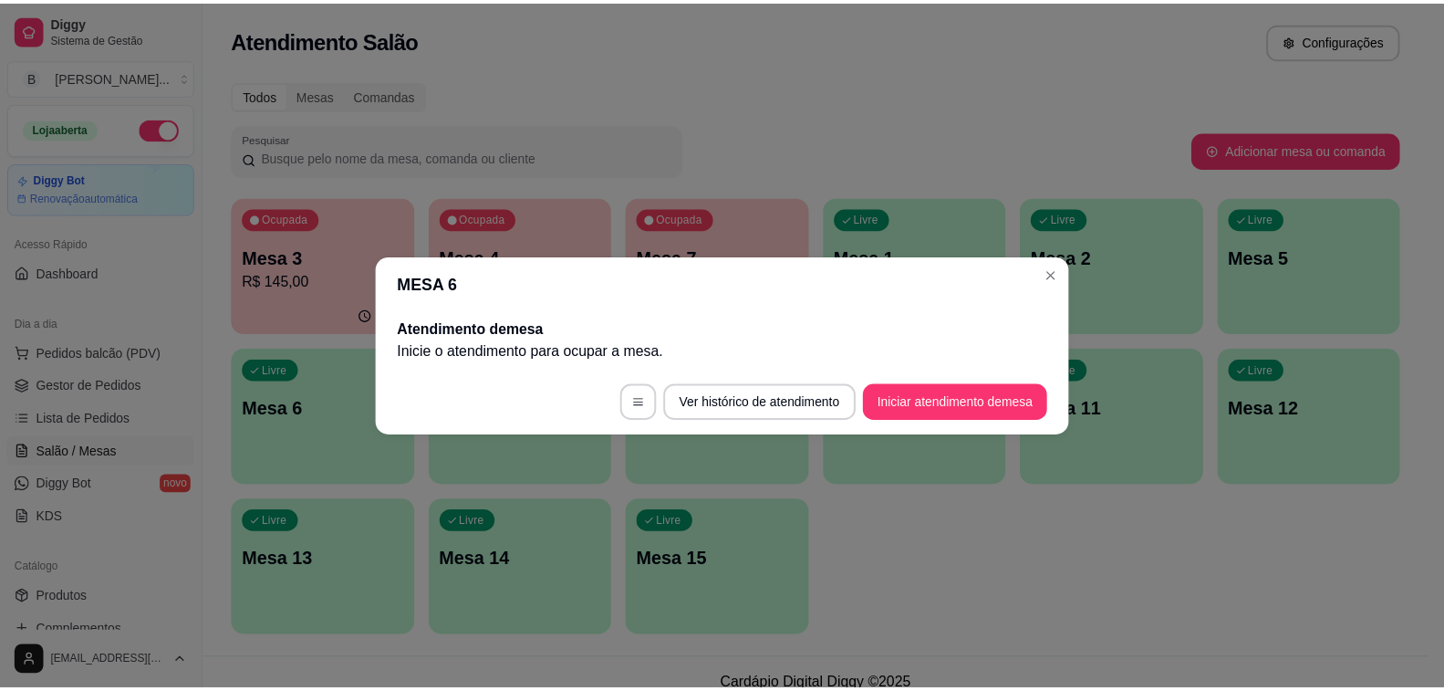
scroll to position [0, 0]
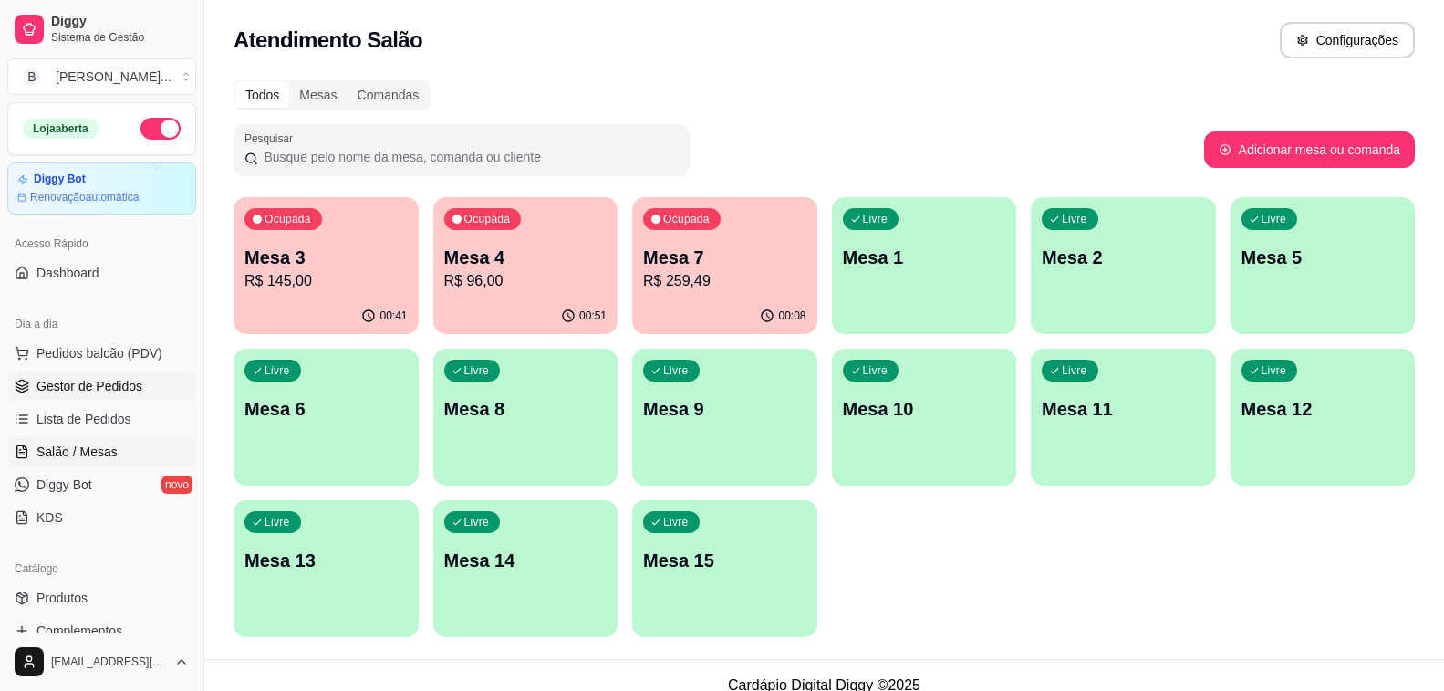
click at [84, 387] on span "Gestor de Pedidos" at bounding box center [89, 386] width 106 height 18
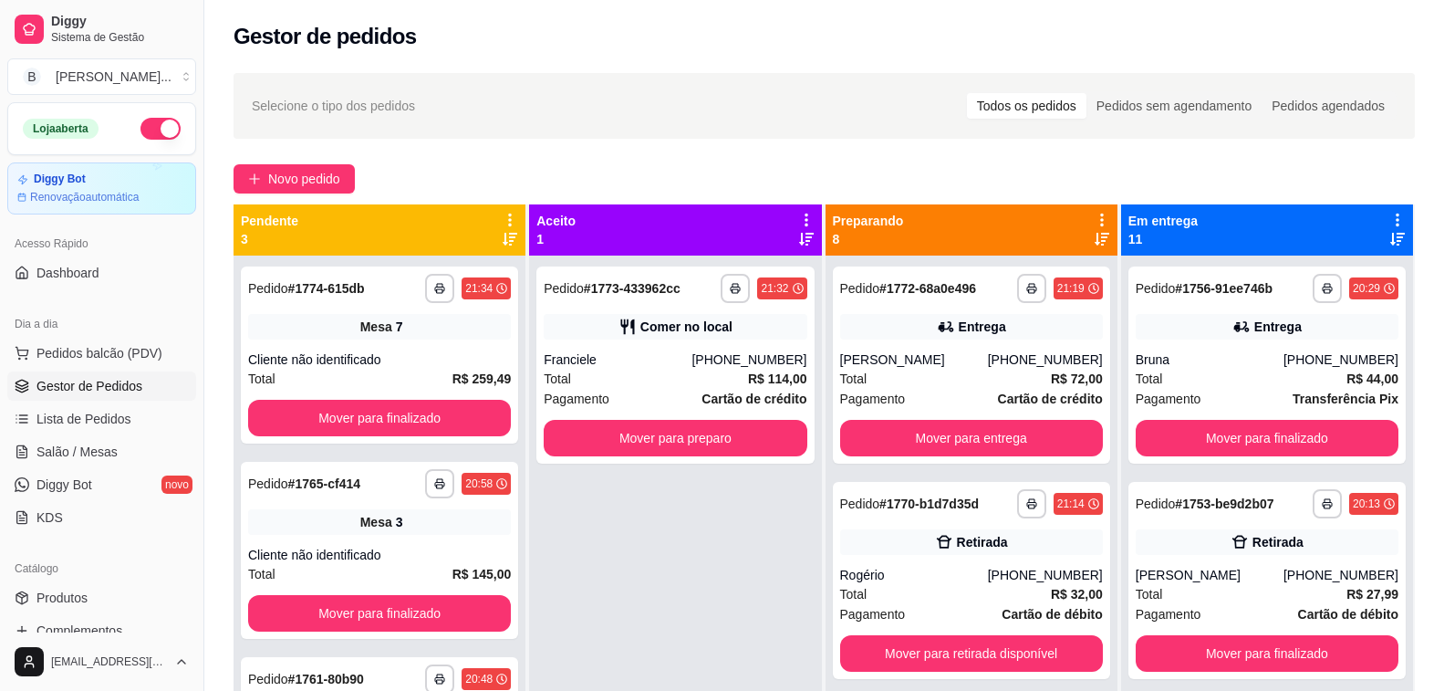
click at [1095, 241] on icon at bounding box center [1102, 239] width 15 height 15
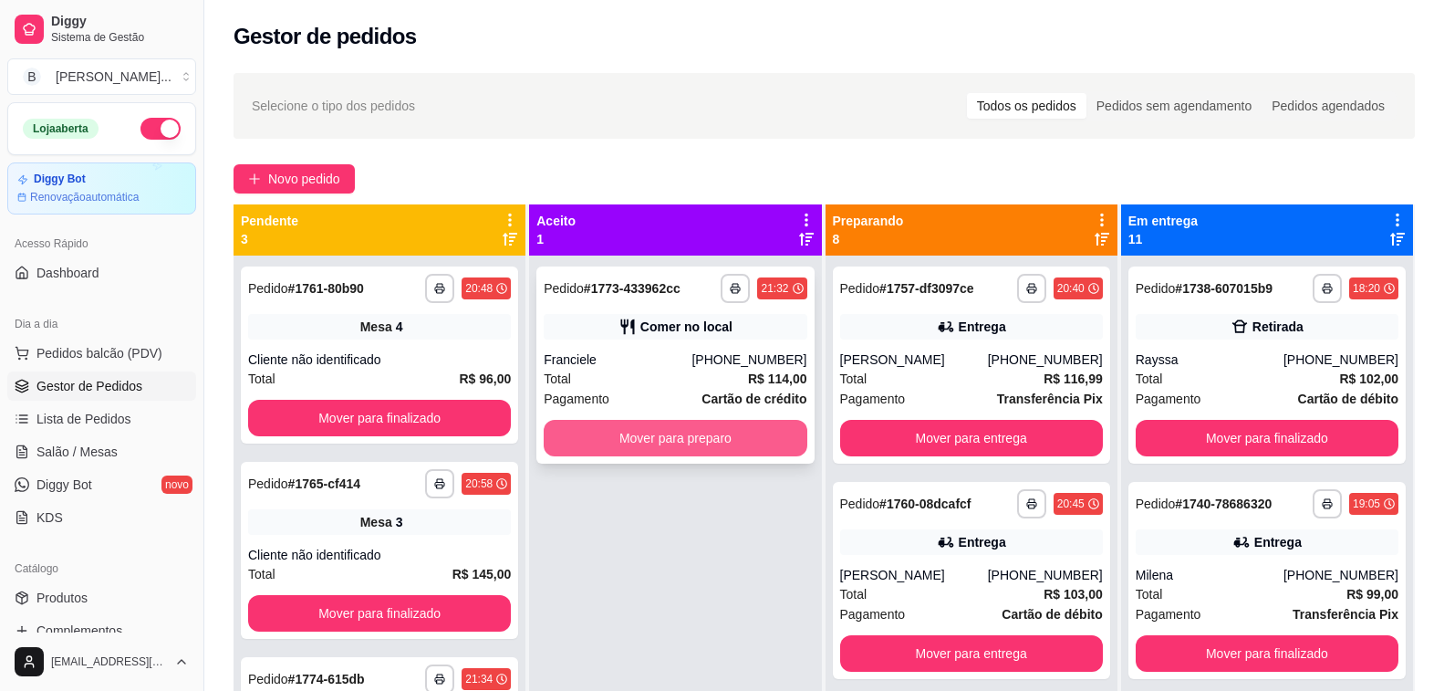
click at [660, 433] on button "Mover para preparo" at bounding box center [675, 438] width 263 height 36
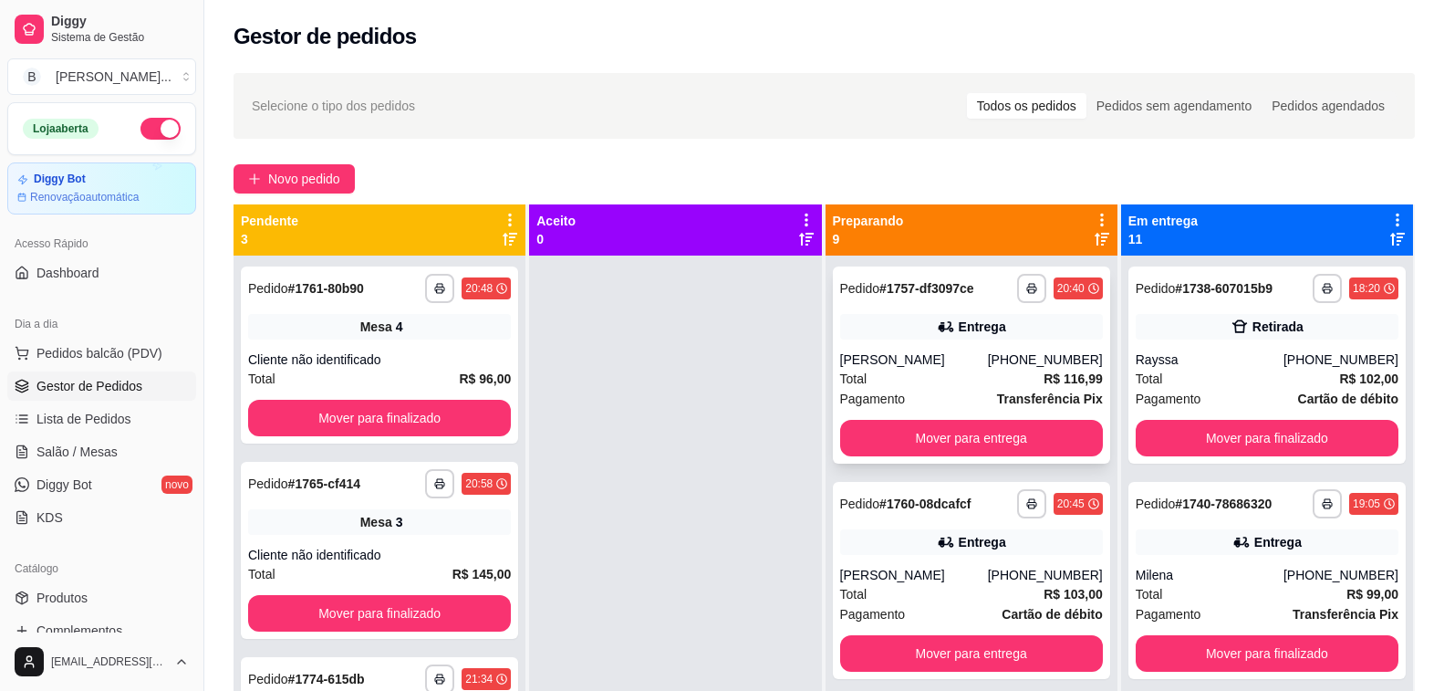
click at [894, 348] on div "**********" at bounding box center [971, 364] width 277 height 197
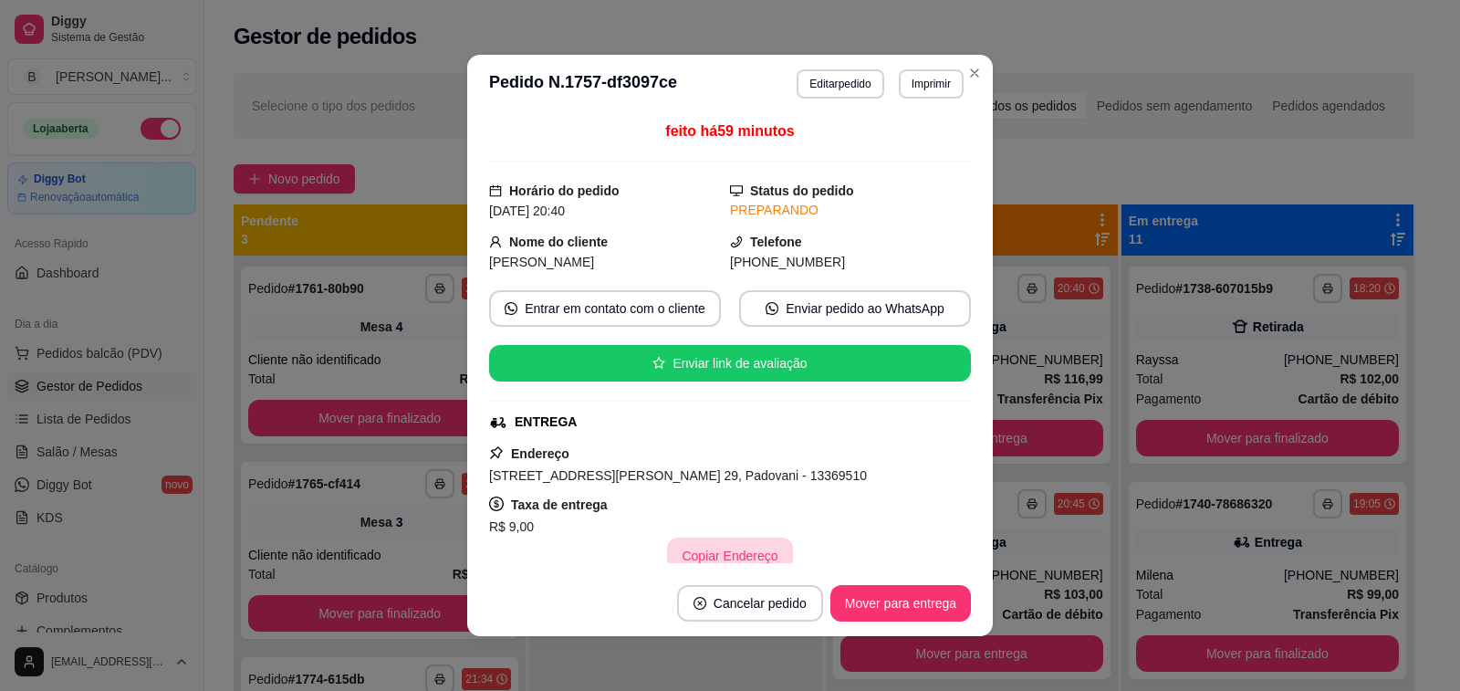
click at [709, 548] on button "Copiar Endereço" at bounding box center [729, 555] width 125 height 36
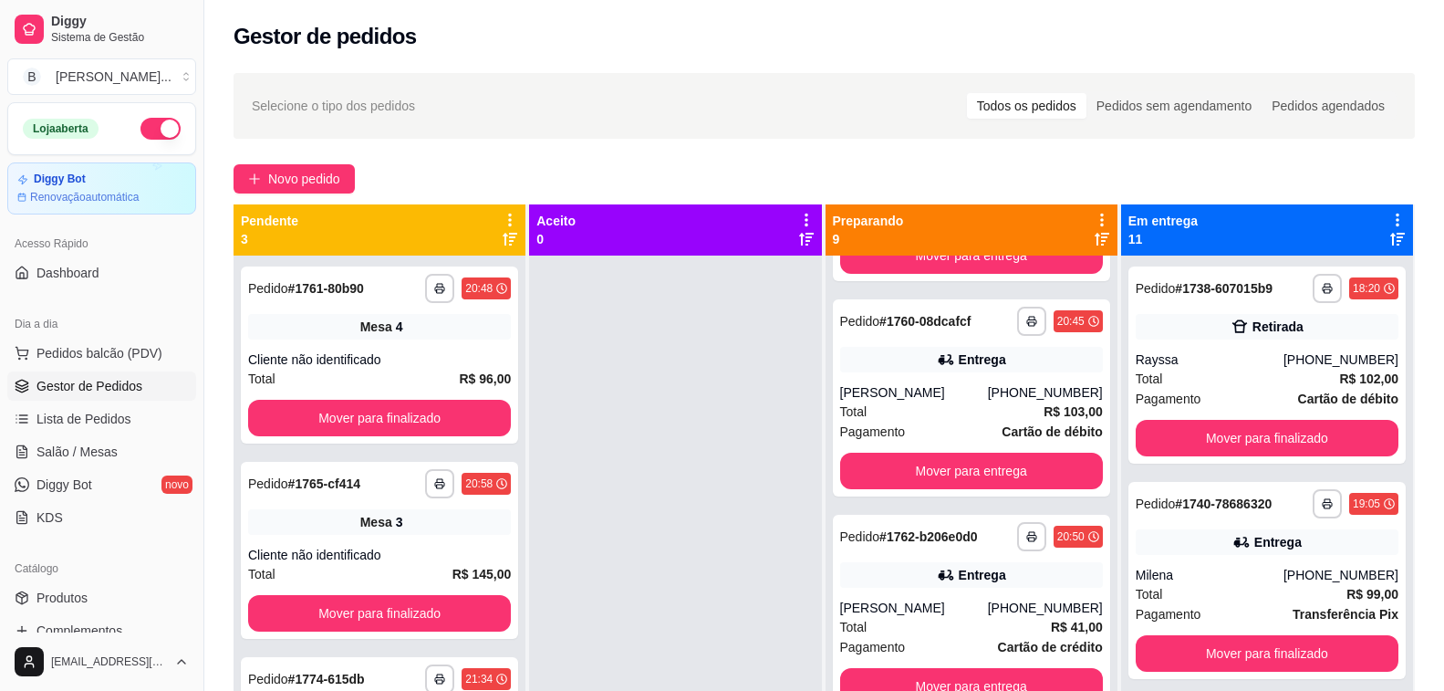
scroll to position [274, 0]
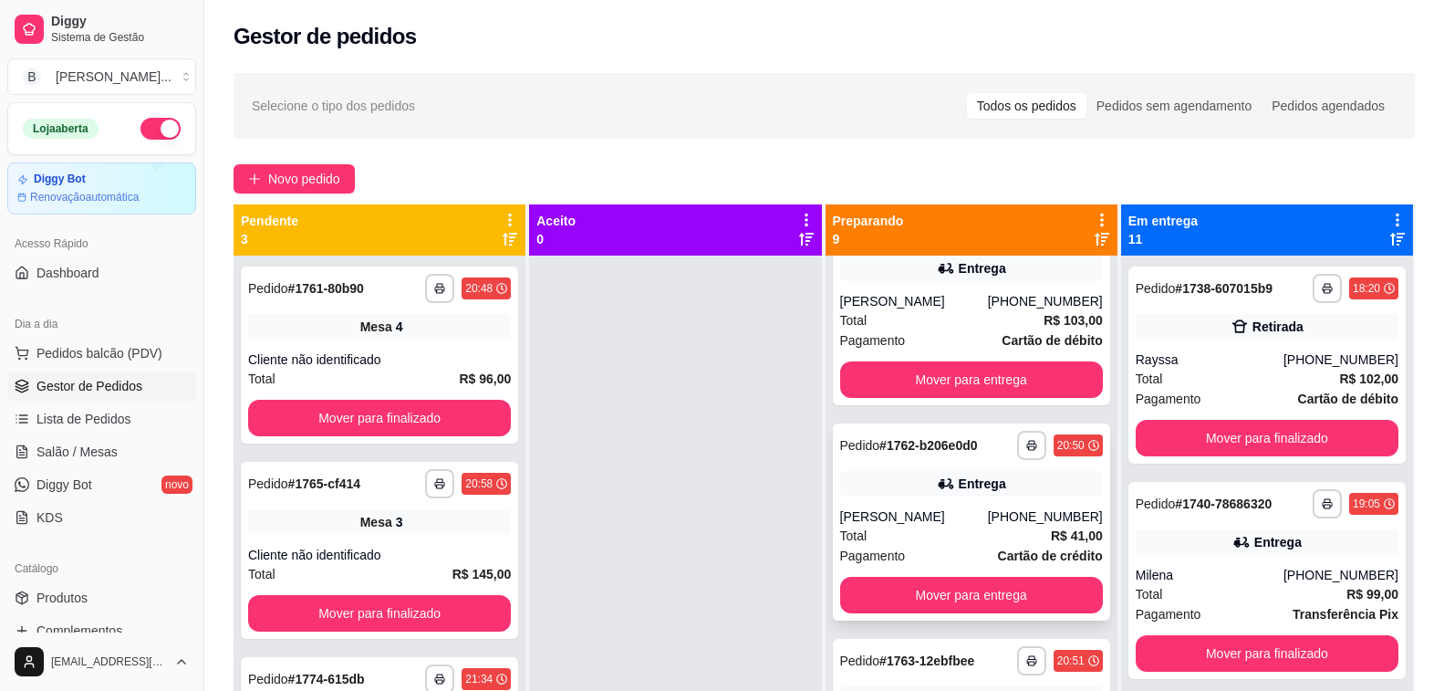
click at [975, 518] on div "[PERSON_NAME]" at bounding box center [914, 516] width 148 height 18
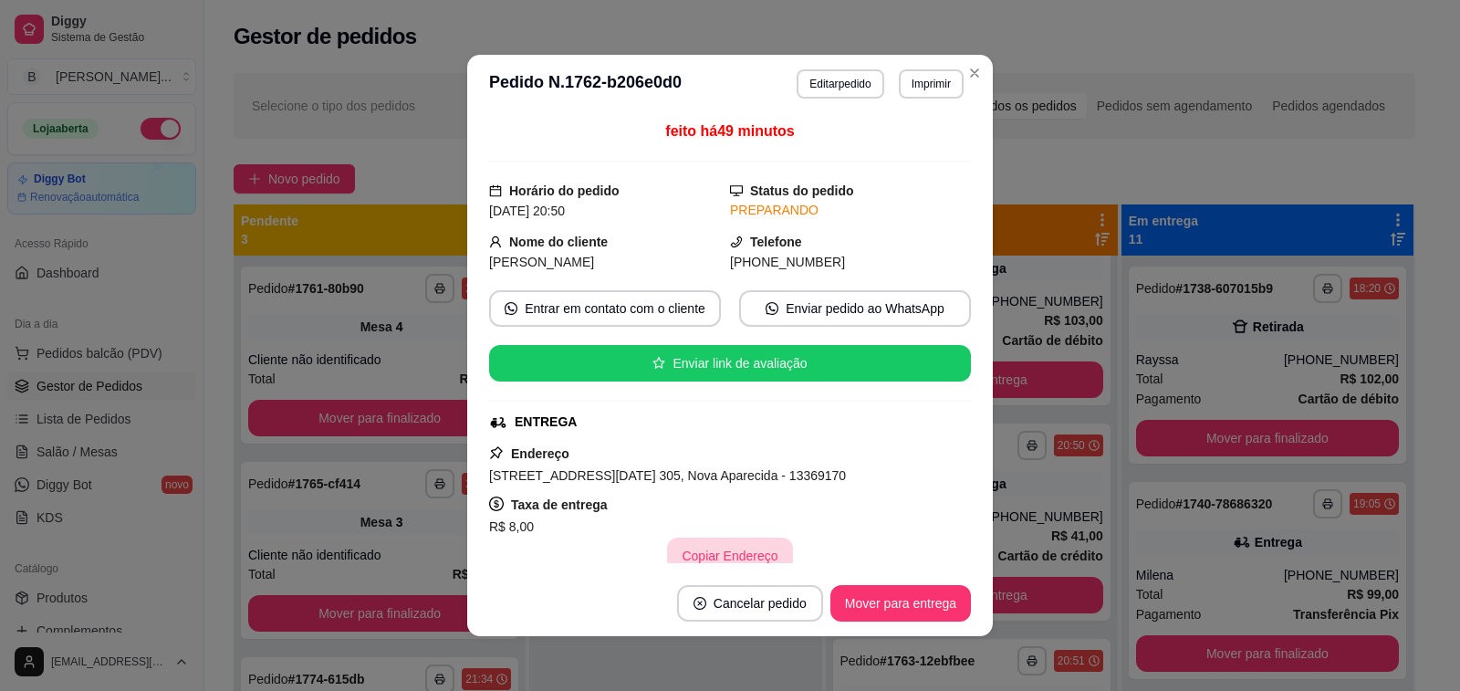
click at [722, 554] on button "Copiar Endereço" at bounding box center [729, 555] width 125 height 36
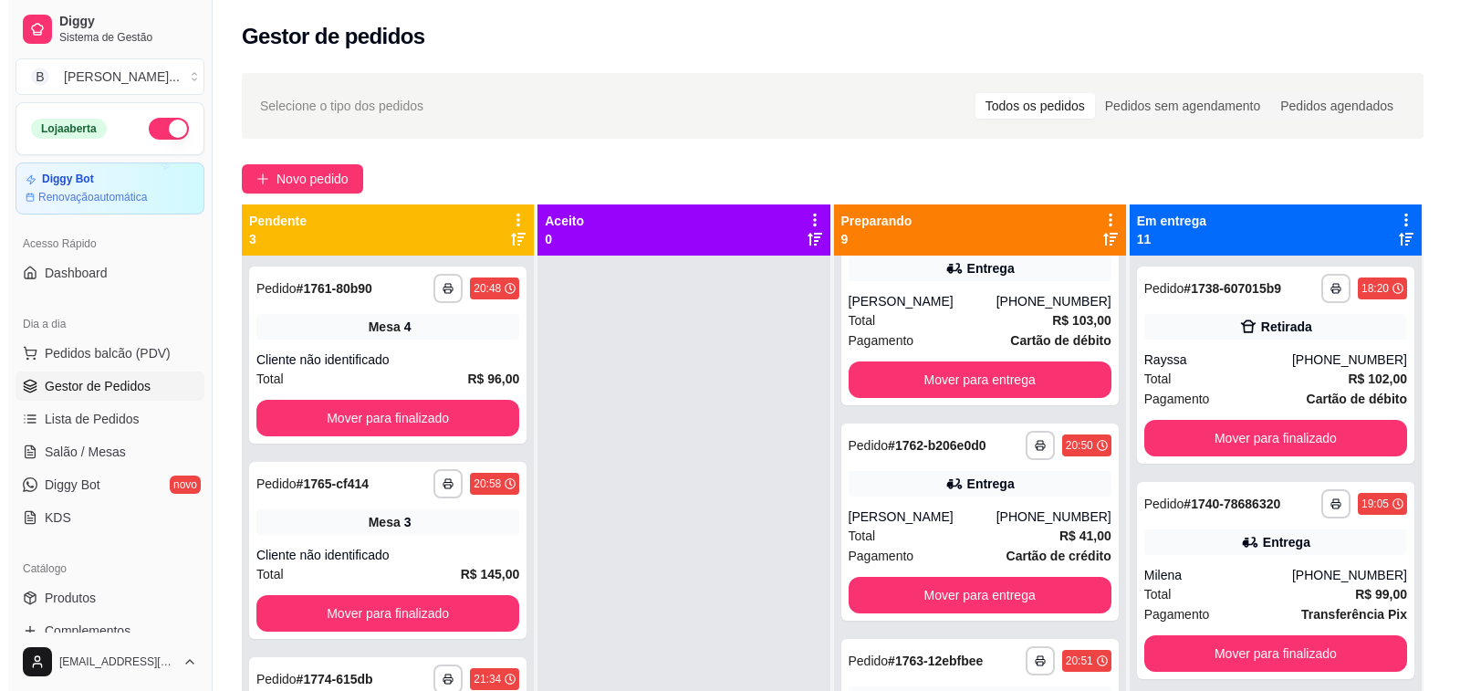
scroll to position [0, 0]
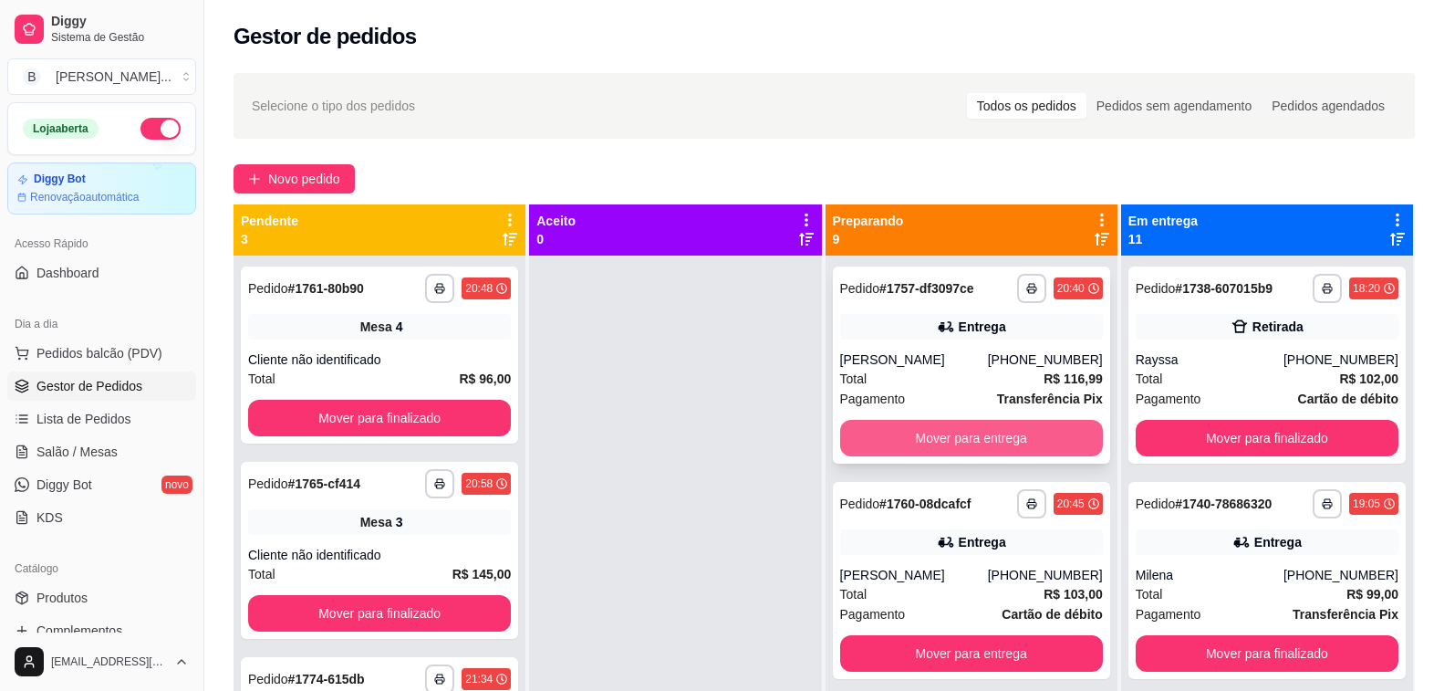
click at [899, 444] on button "Mover para entrega" at bounding box center [971, 438] width 263 height 36
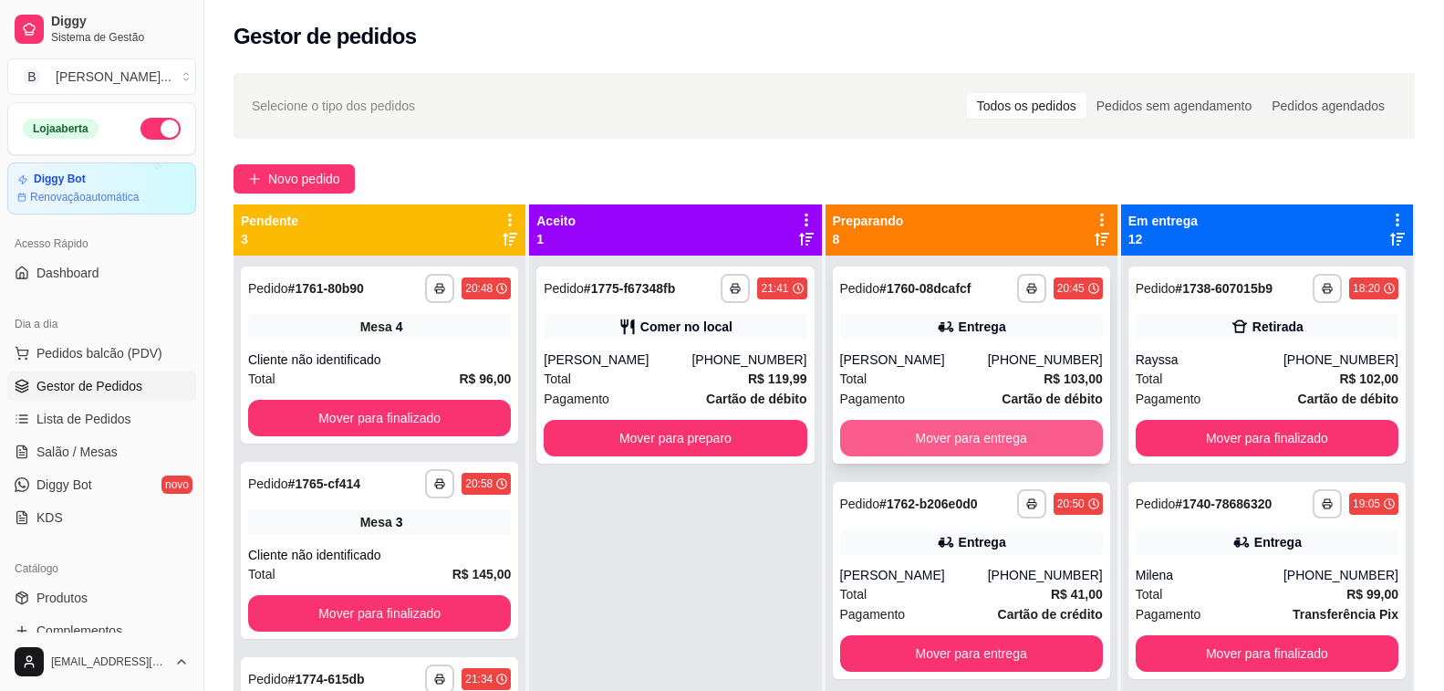
click at [951, 440] on button "Mover para entrega" at bounding box center [971, 438] width 263 height 36
click at [889, 438] on button "Mover para entrega" at bounding box center [971, 439] width 255 height 36
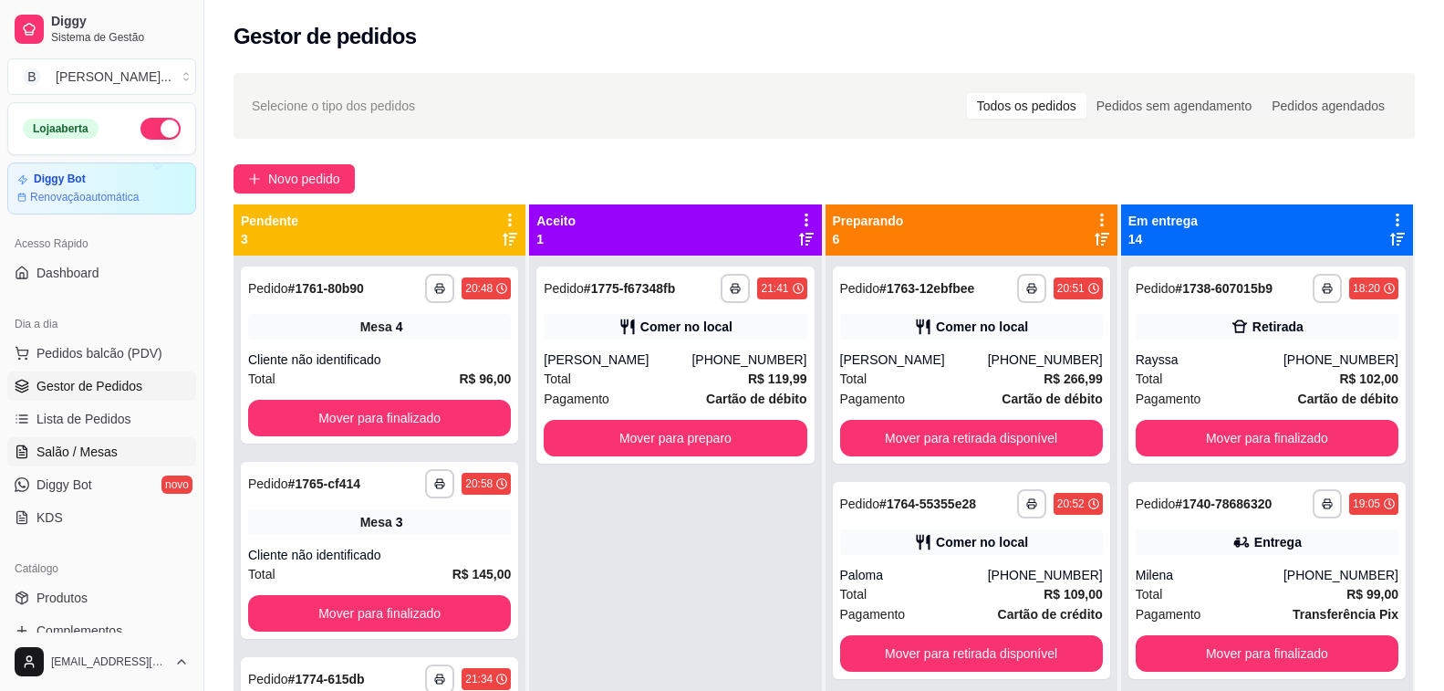
click at [83, 450] on span "Salão / Mesas" at bounding box center [76, 451] width 81 height 18
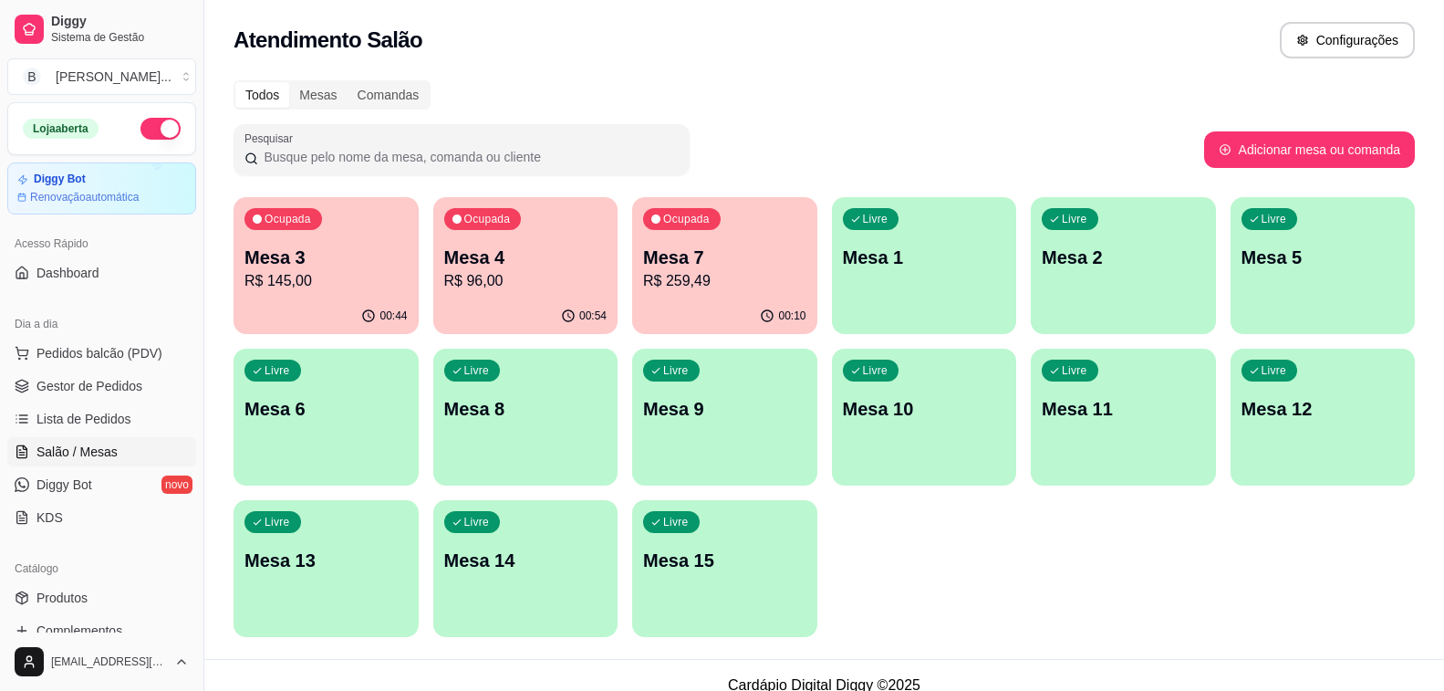
click at [477, 241] on div "Ocupada Mesa 4 R$ 96,00" at bounding box center [525, 247] width 185 height 101
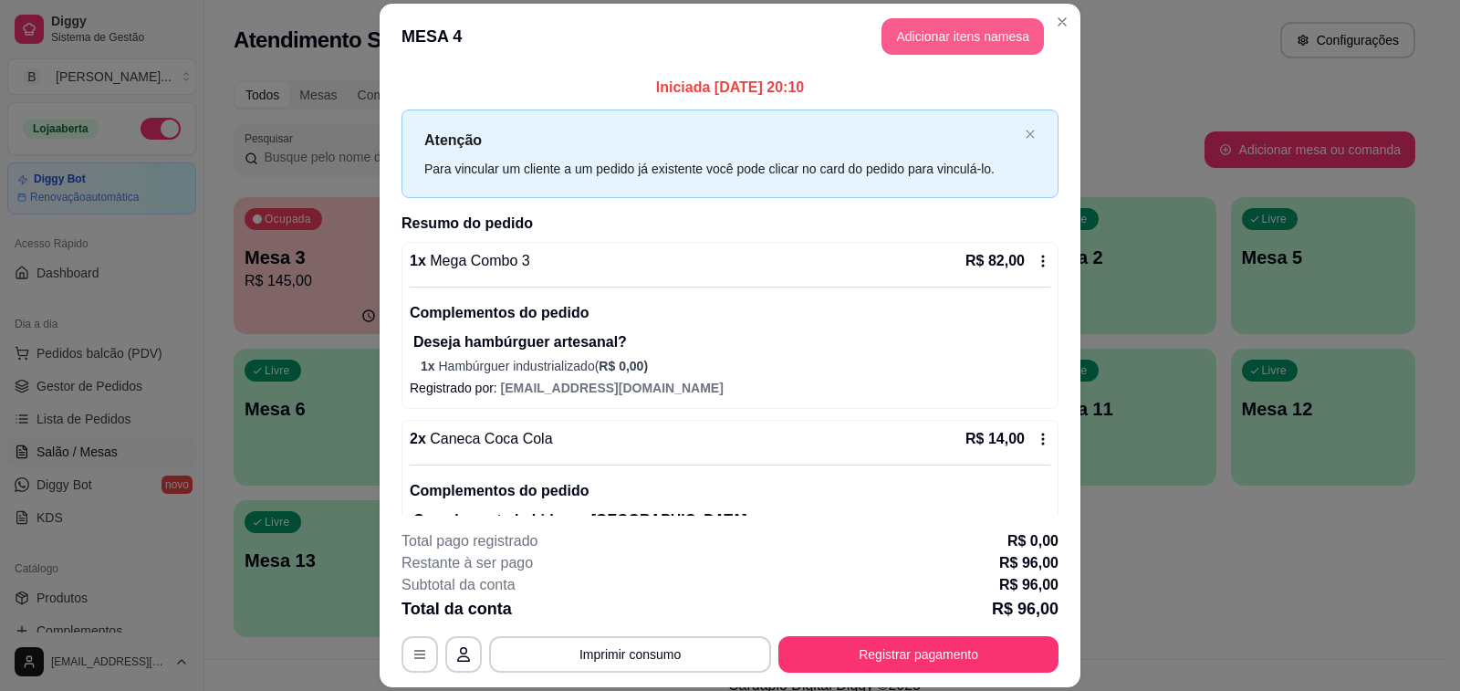
click at [964, 37] on button "Adicionar itens na mesa" at bounding box center [962, 36] width 162 height 36
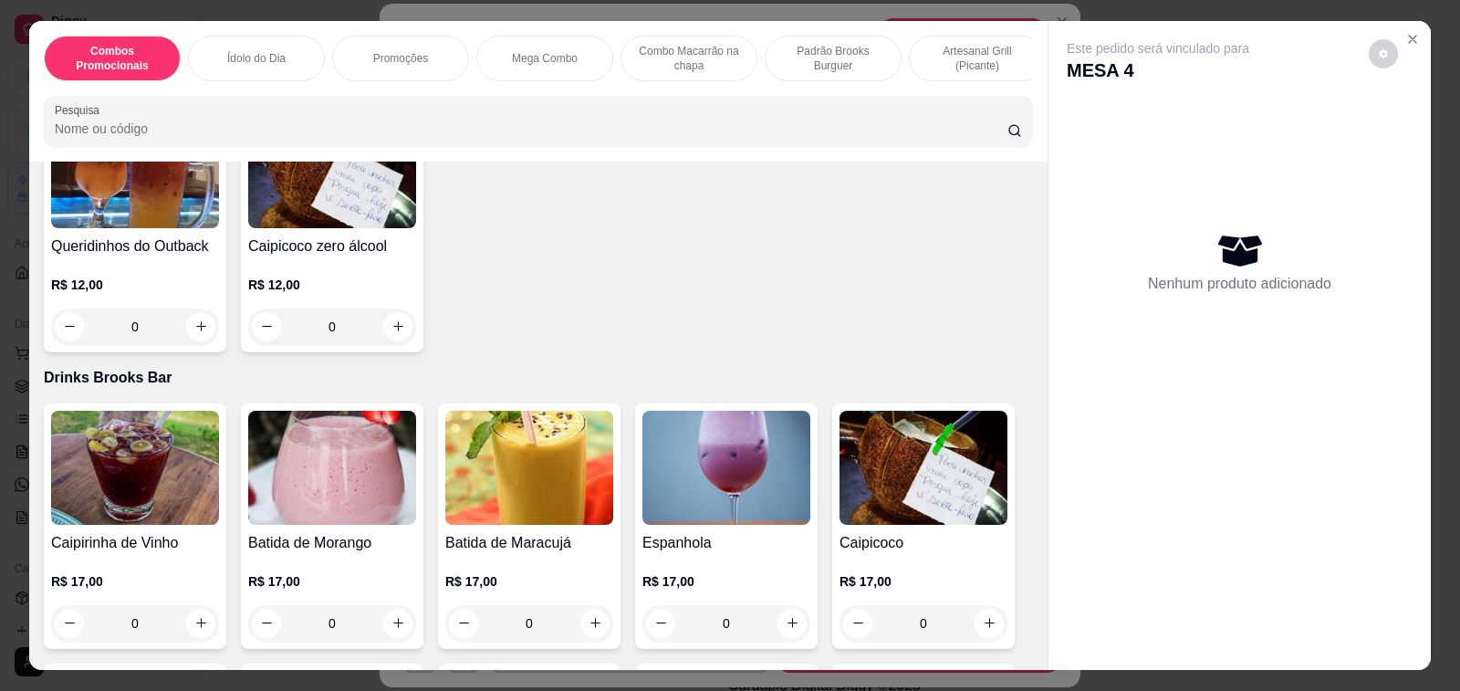
scroll to position [11312, 0]
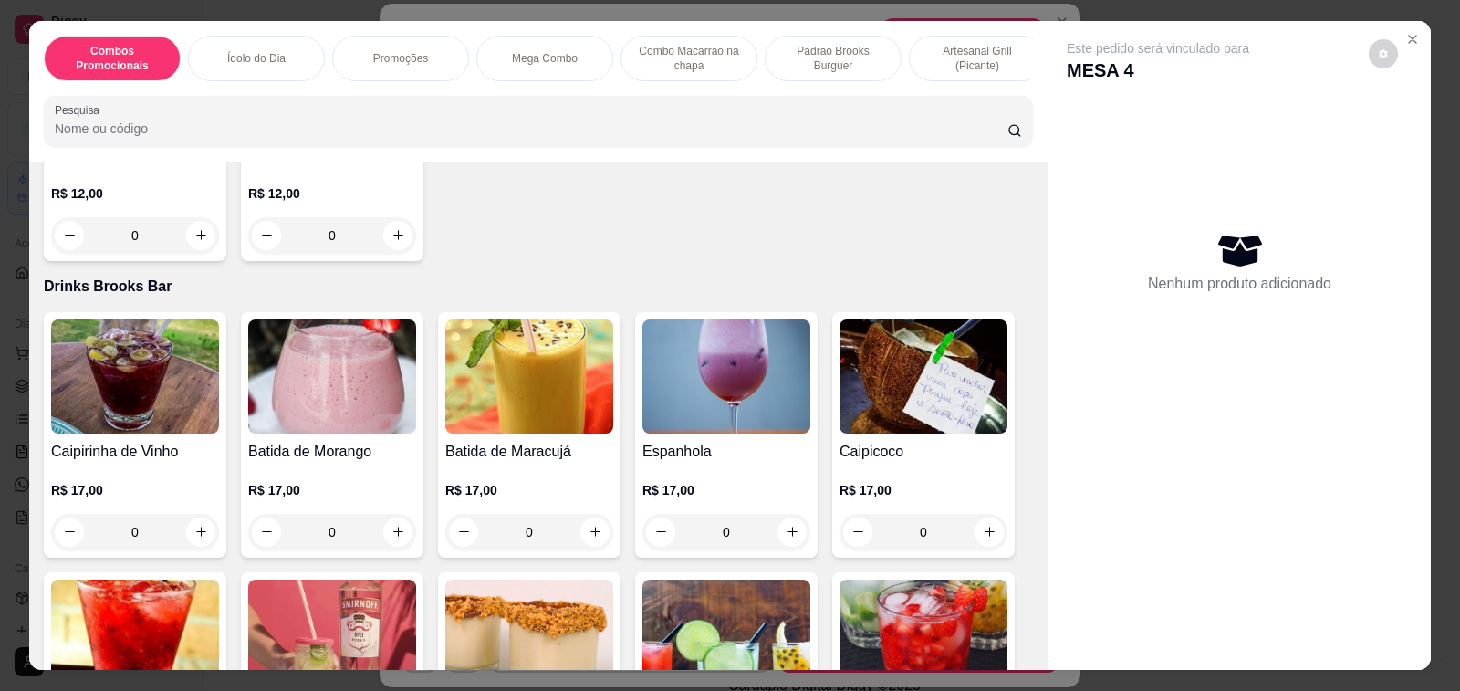
click at [883, 441] on h4 "Caipicoco" at bounding box center [923, 452] width 168 height 22
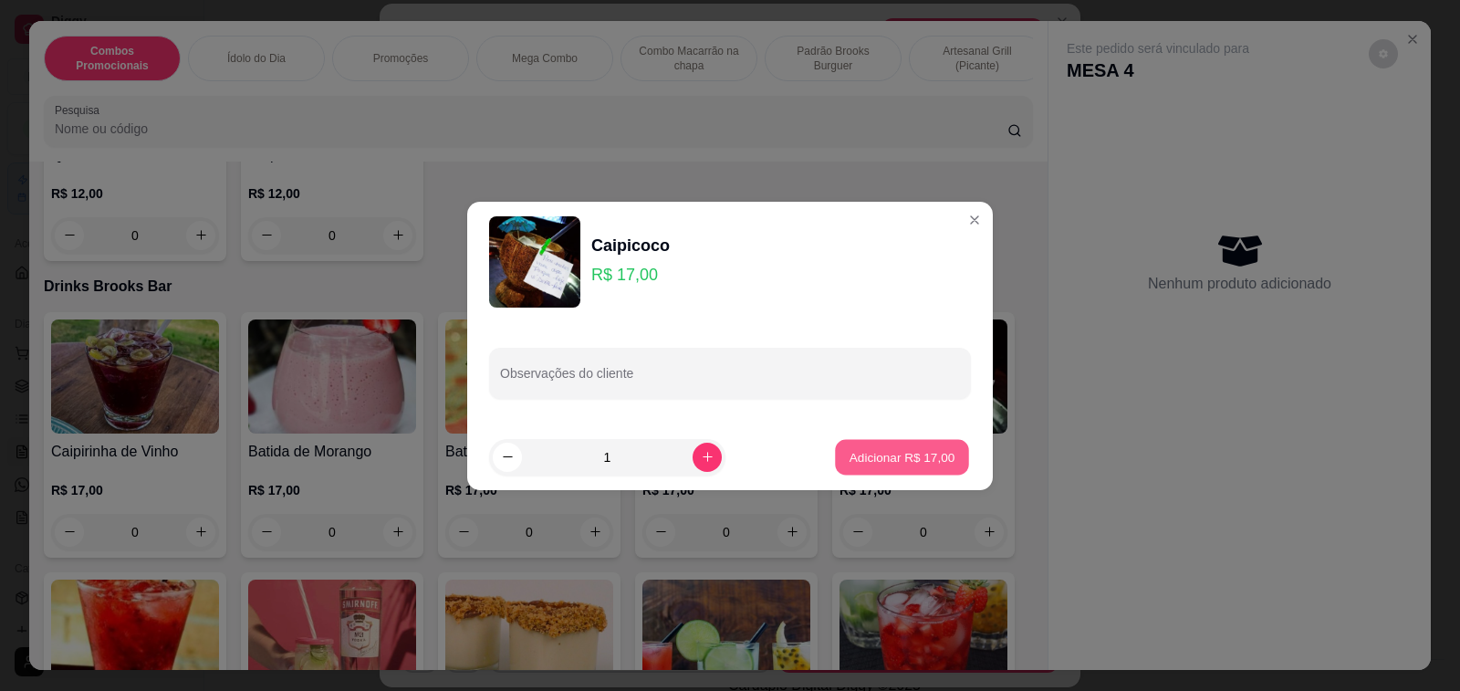
click at [885, 449] on p "Adicionar R$ 17,00" at bounding box center [902, 456] width 106 height 17
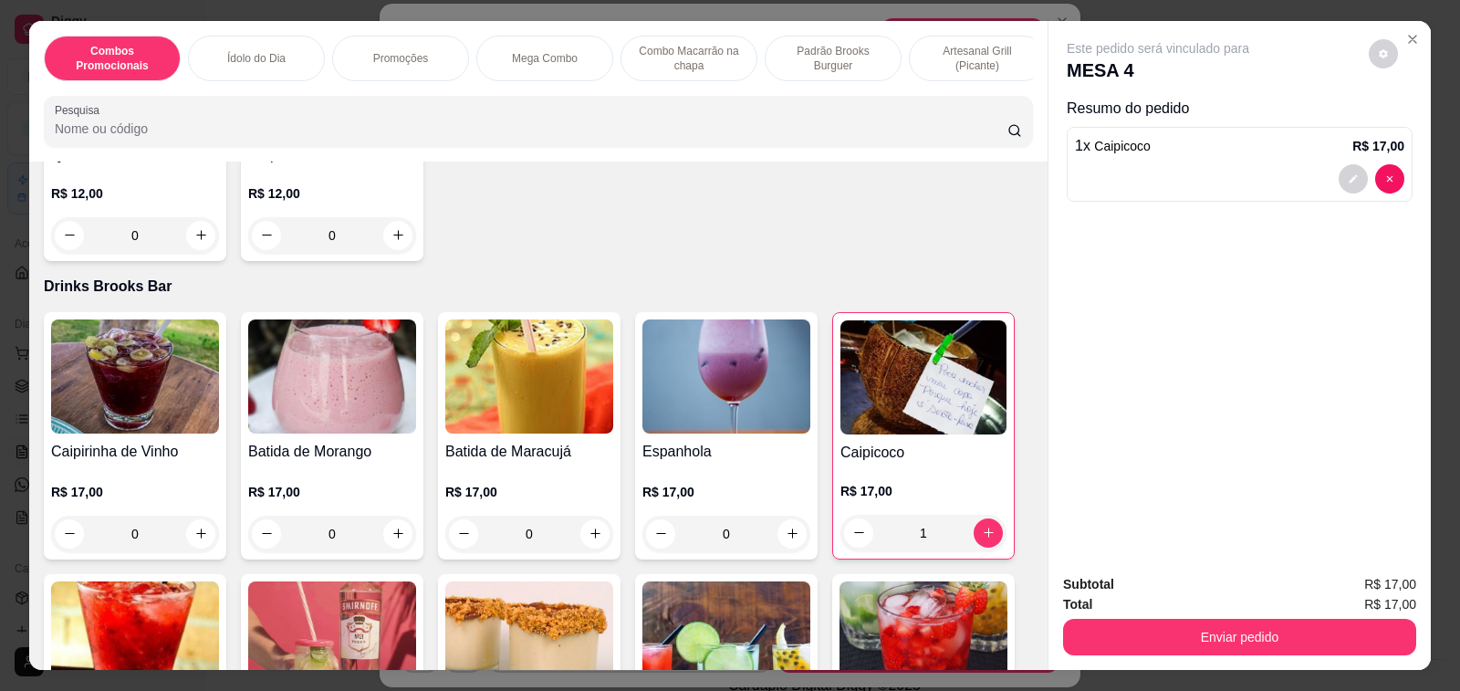
type input "1"
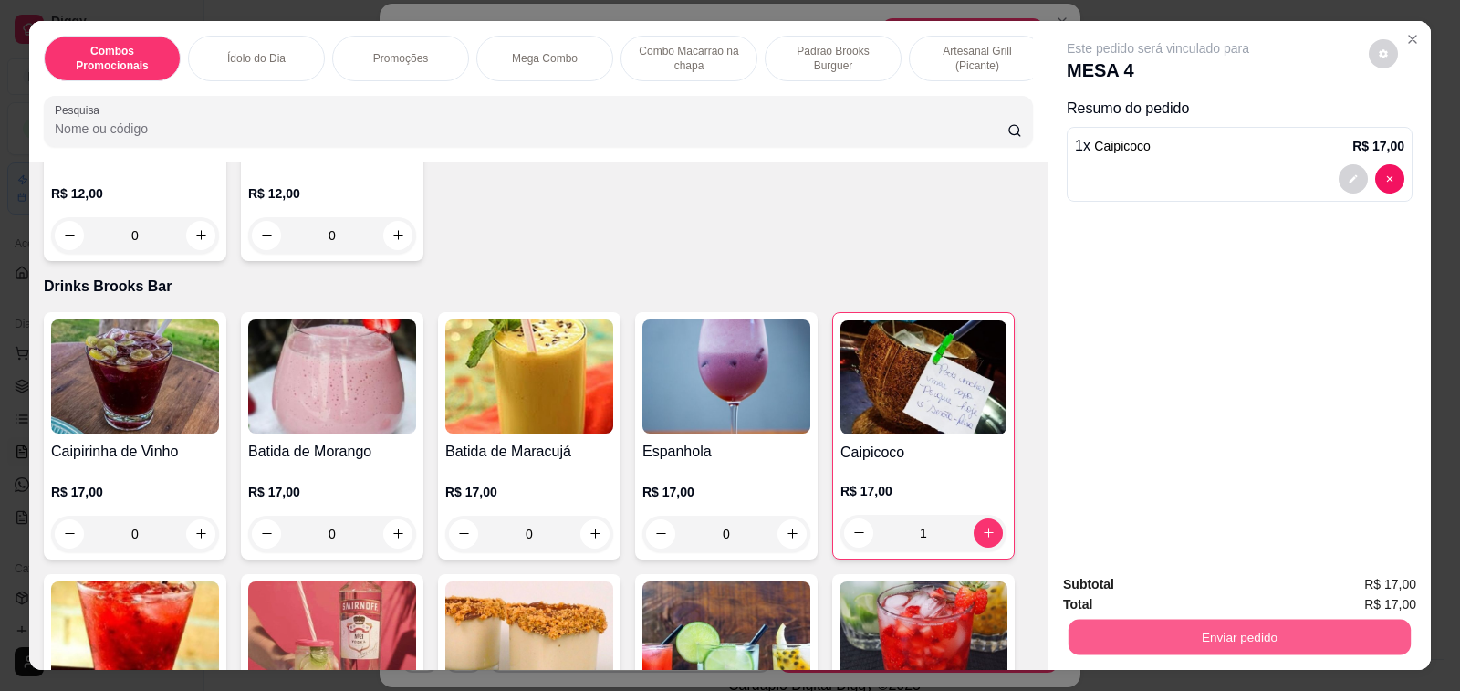
click at [1142, 624] on button "Enviar pedido" at bounding box center [1239, 637] width 342 height 36
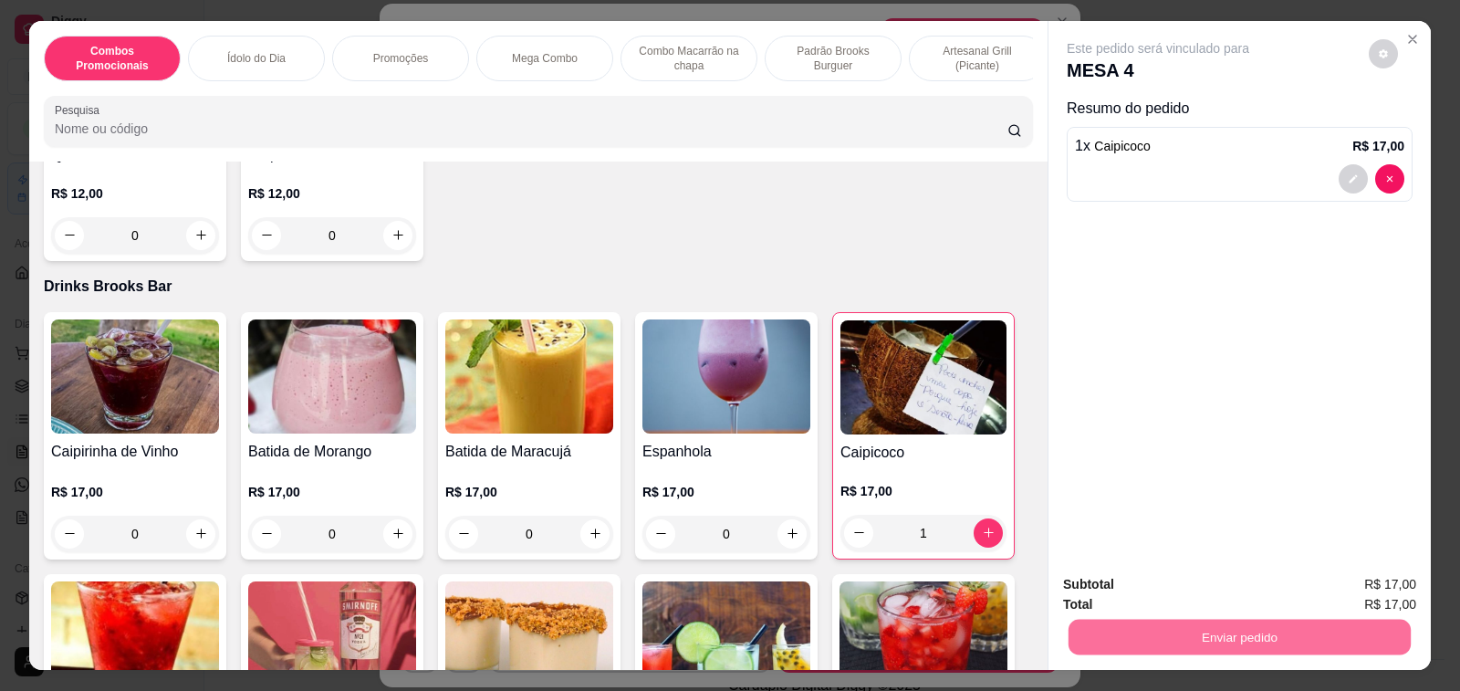
click at [1373, 581] on button "Enviar pedido" at bounding box center [1367, 584] width 103 height 35
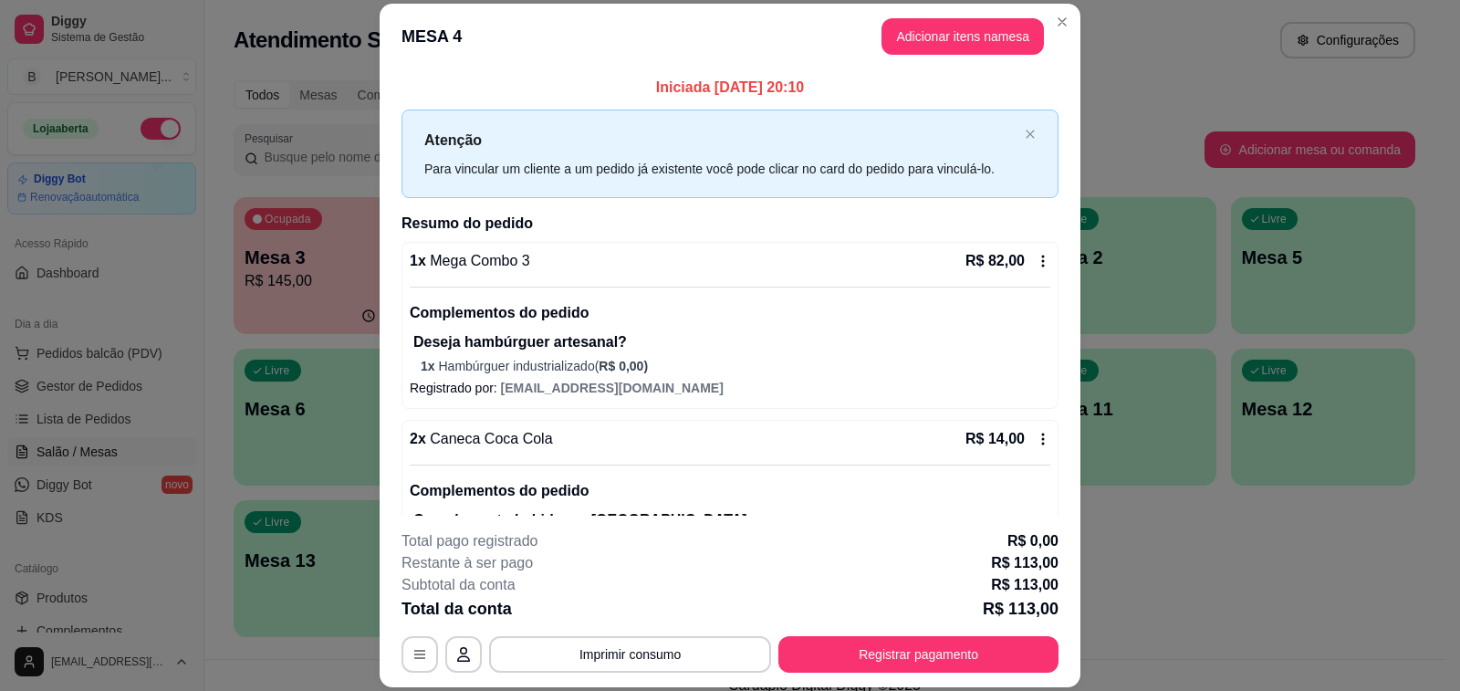
scroll to position [153, 0]
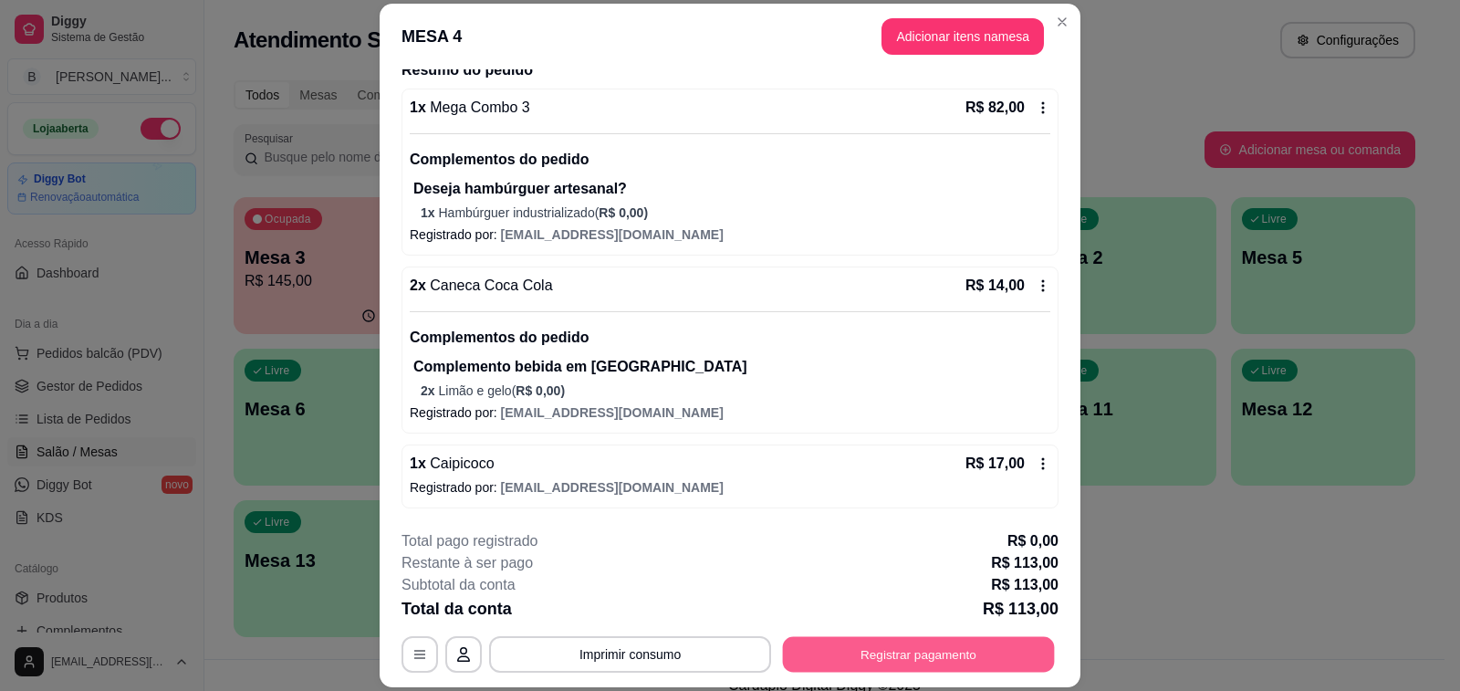
click at [935, 652] on button "Registrar pagamento" at bounding box center [919, 655] width 272 height 36
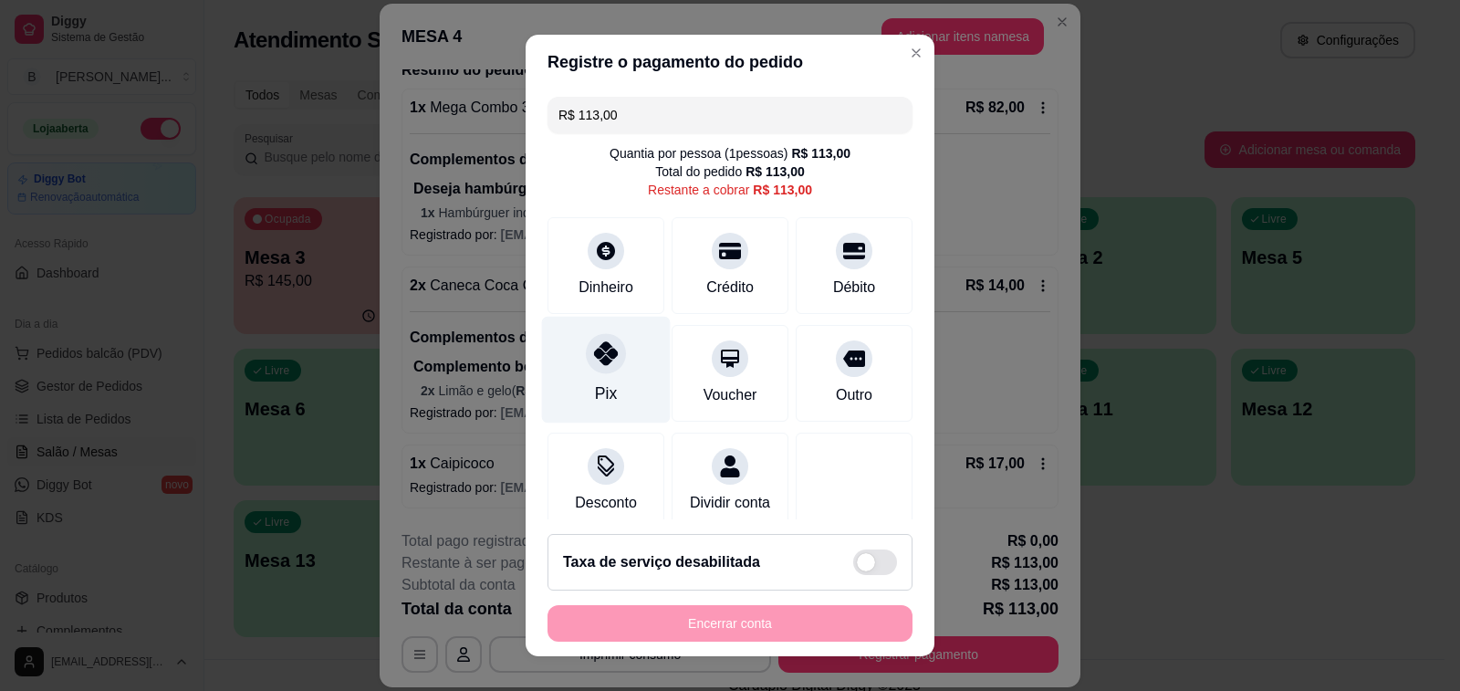
click at [586, 343] on div at bounding box center [606, 353] width 40 height 40
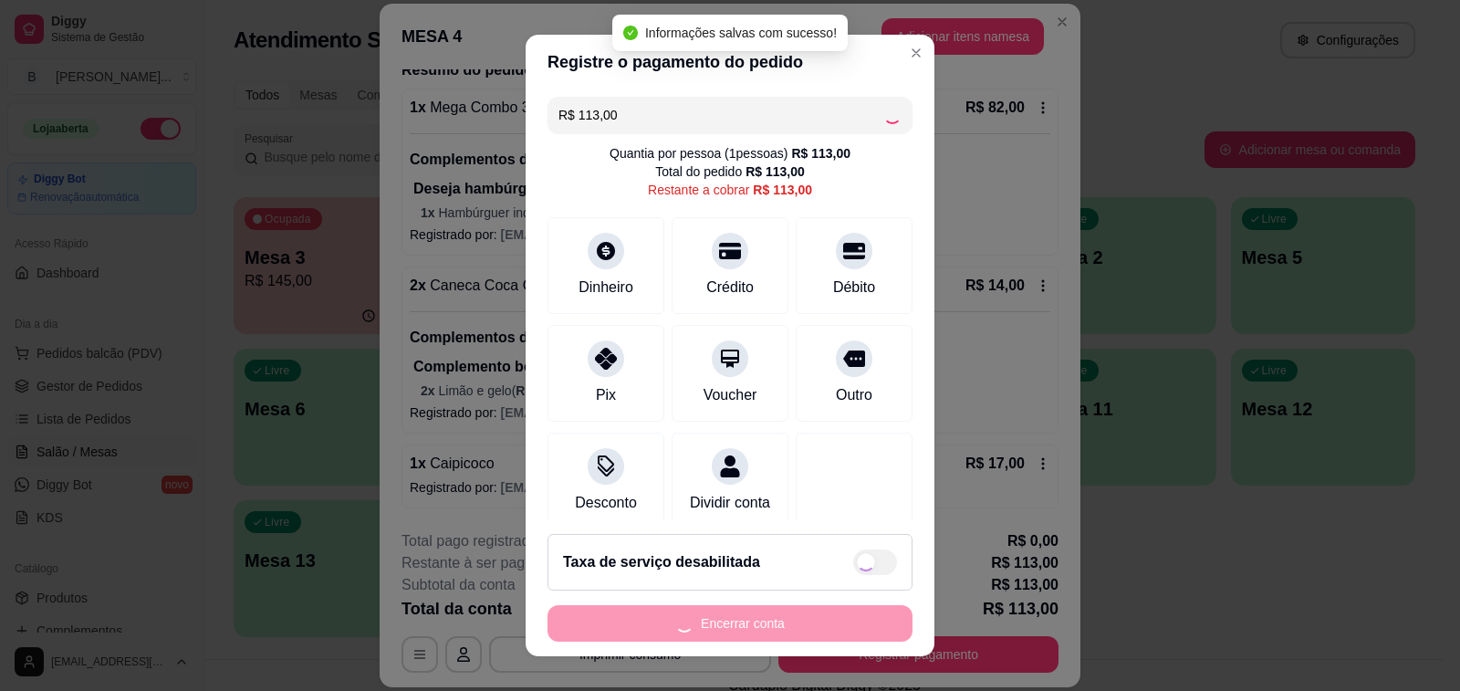
type input "R$ 0,00"
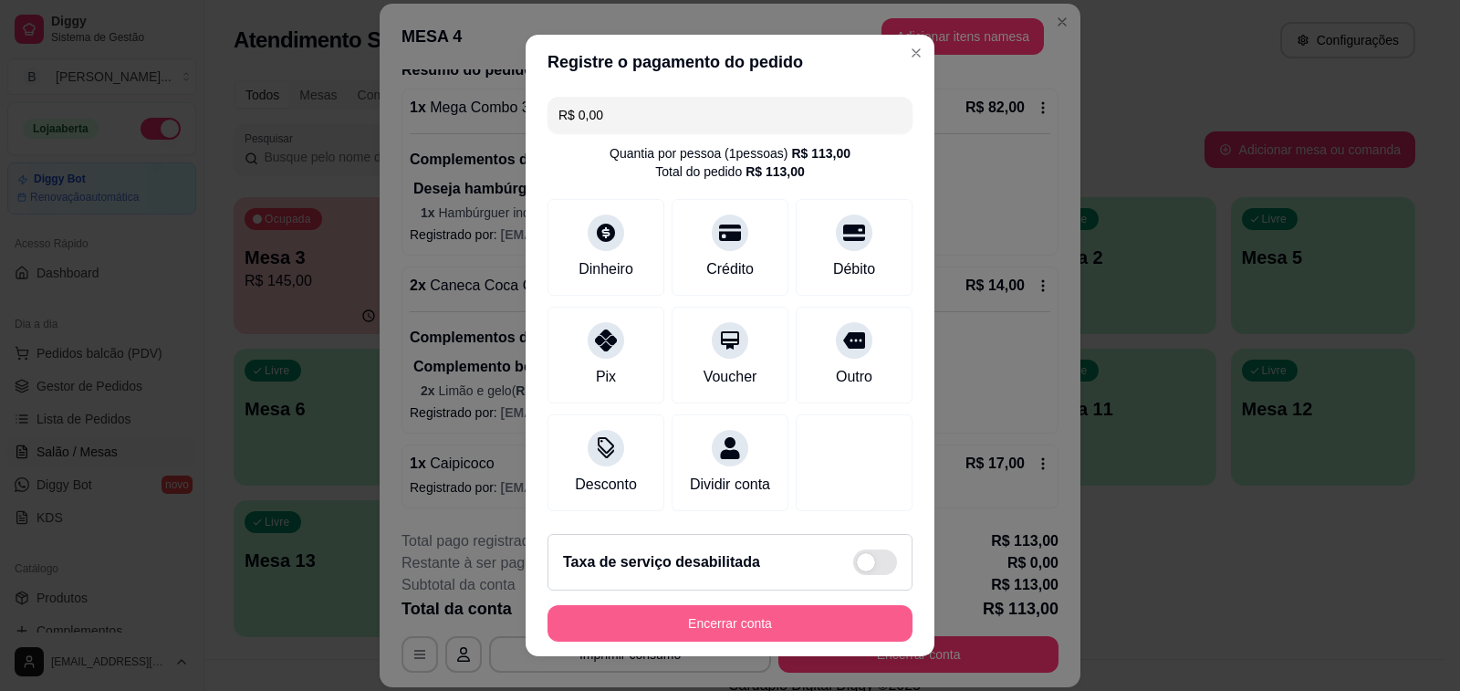
click at [732, 627] on button "Encerrar conta" at bounding box center [729, 623] width 365 height 36
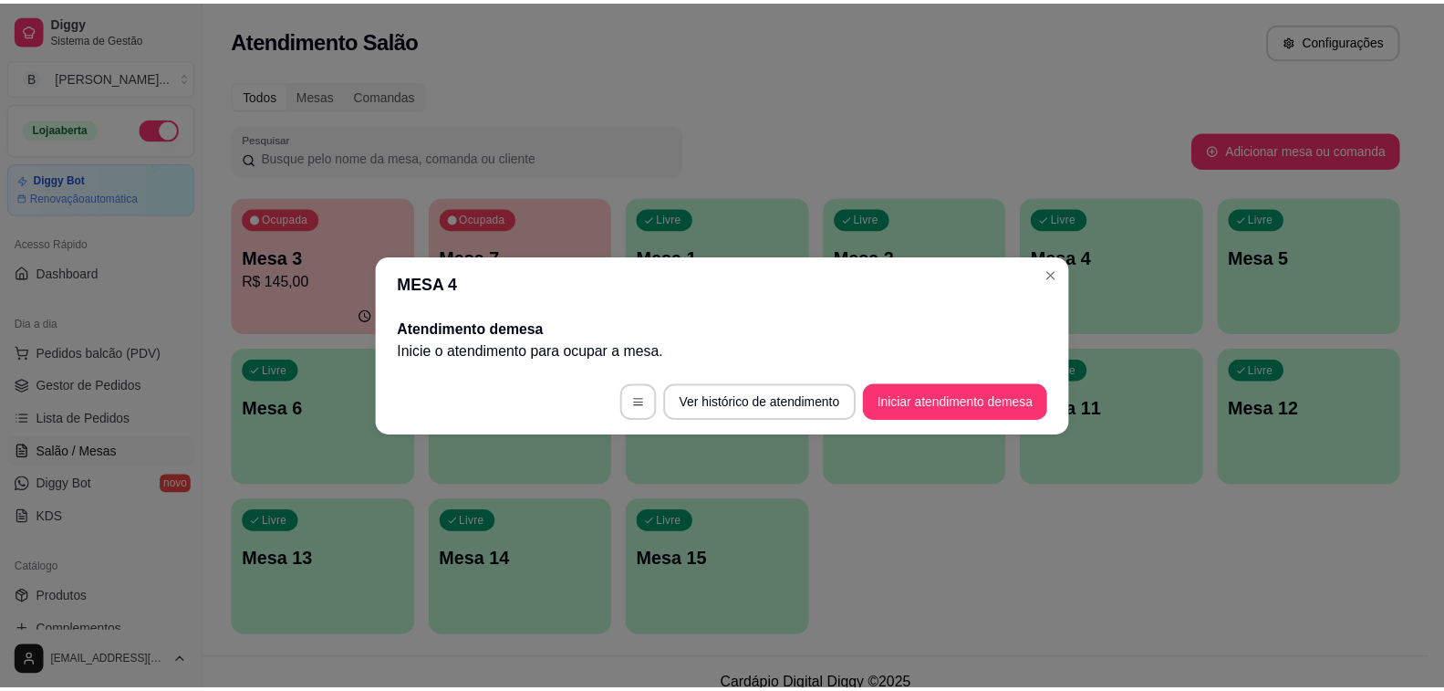
scroll to position [0, 0]
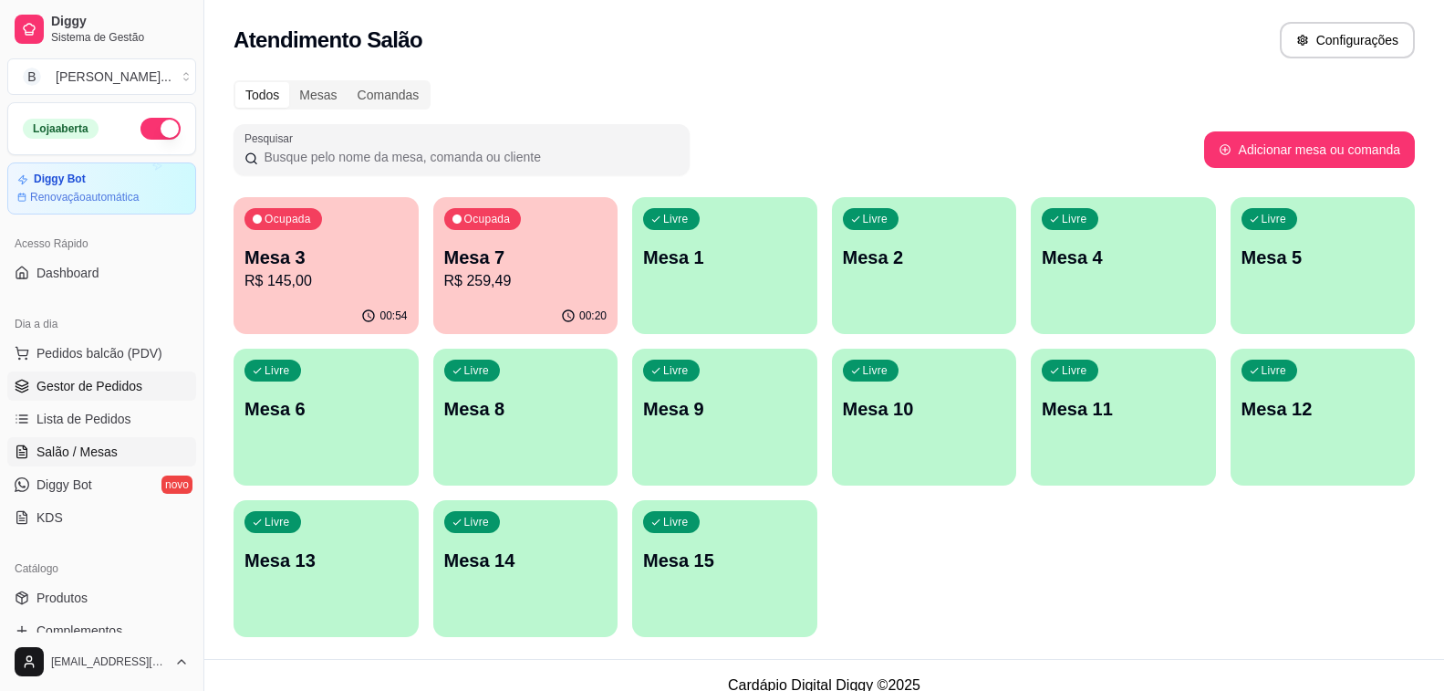
click at [93, 390] on span "Gestor de Pedidos" at bounding box center [89, 386] width 106 height 18
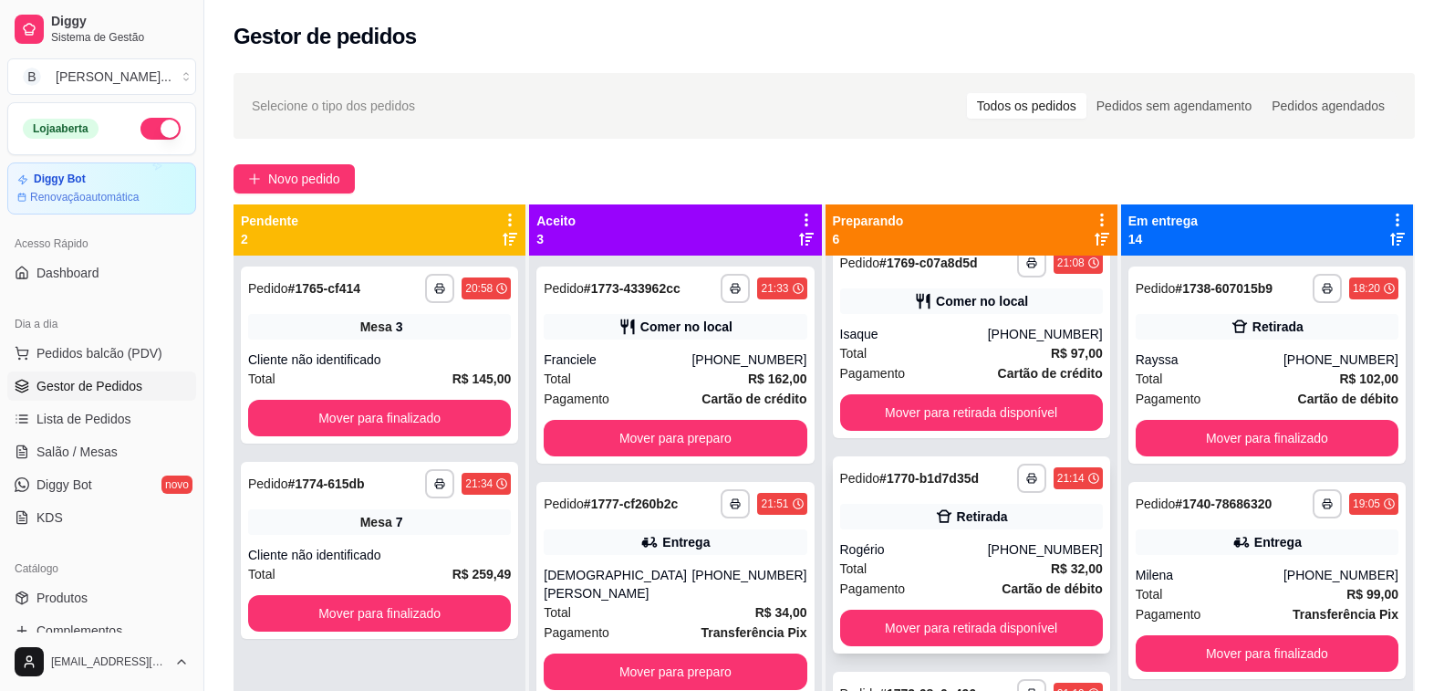
scroll to position [547, 0]
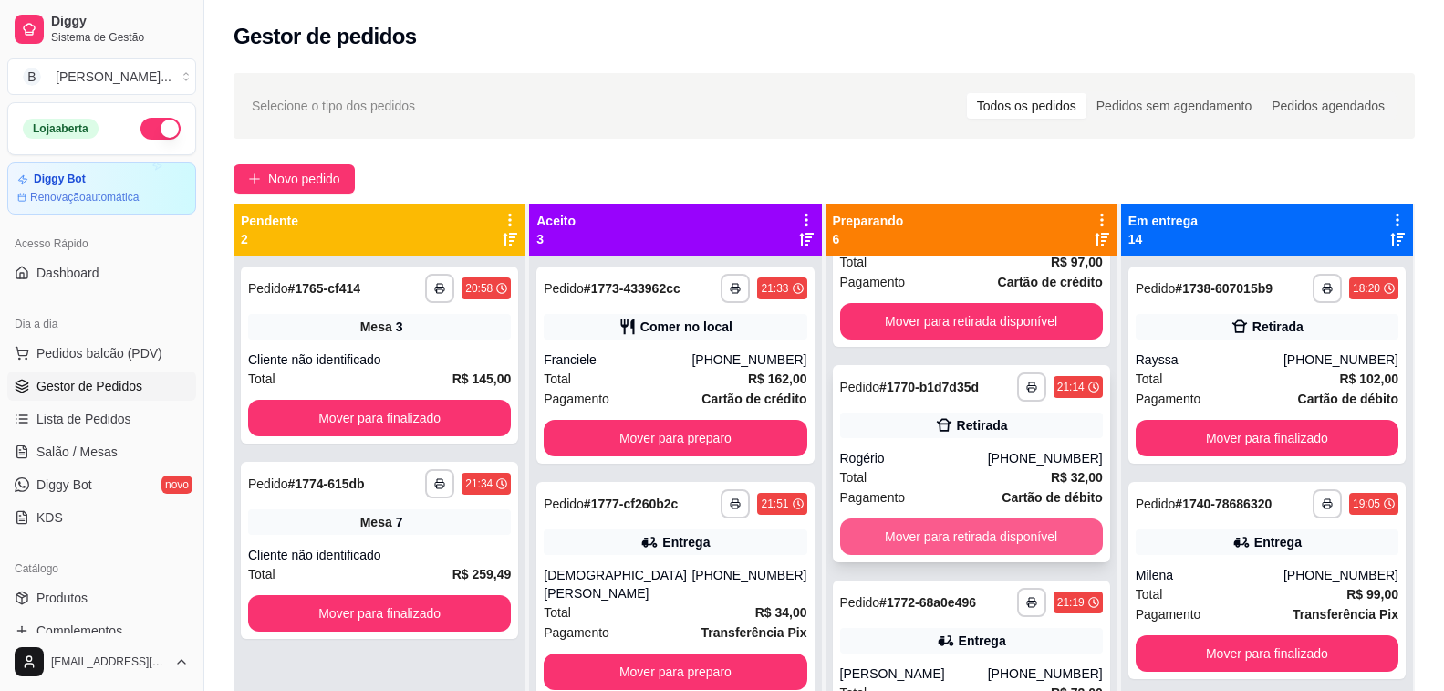
click at [993, 534] on button "Mover para retirada disponível" at bounding box center [971, 536] width 263 height 36
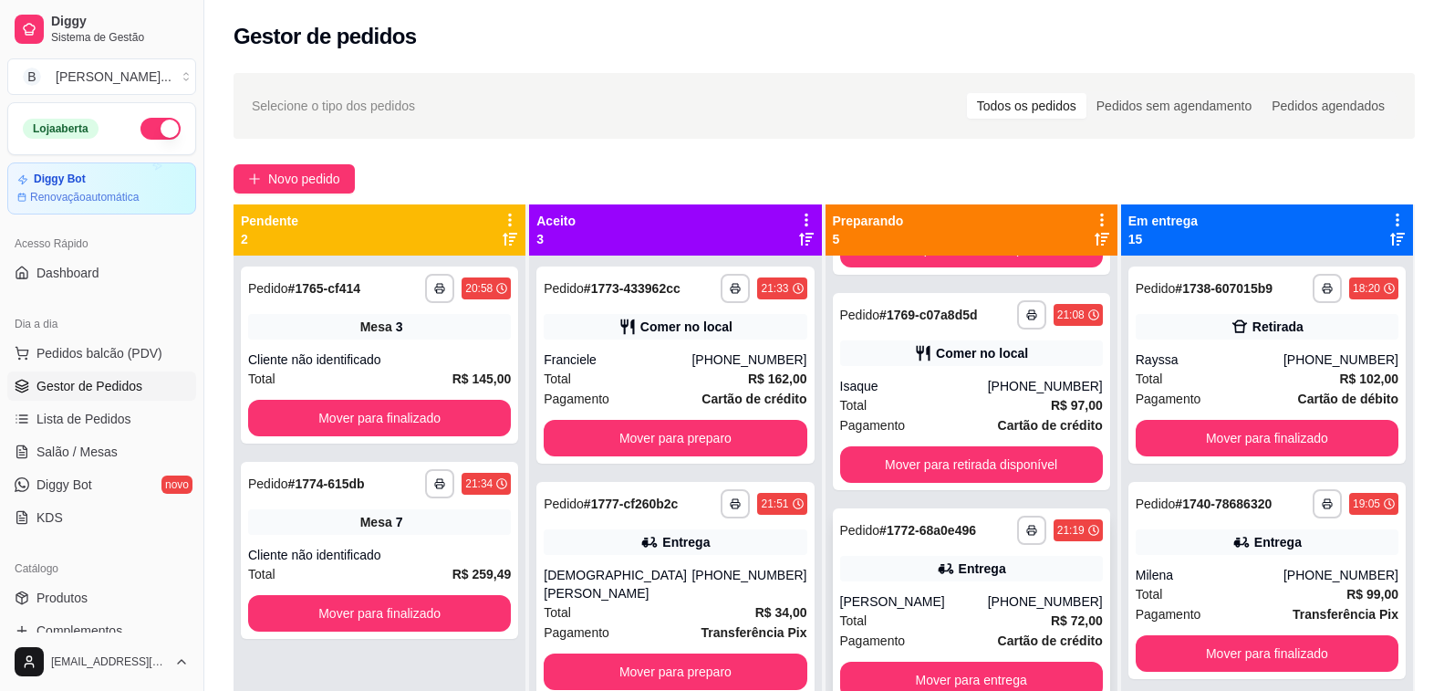
scroll to position [51, 0]
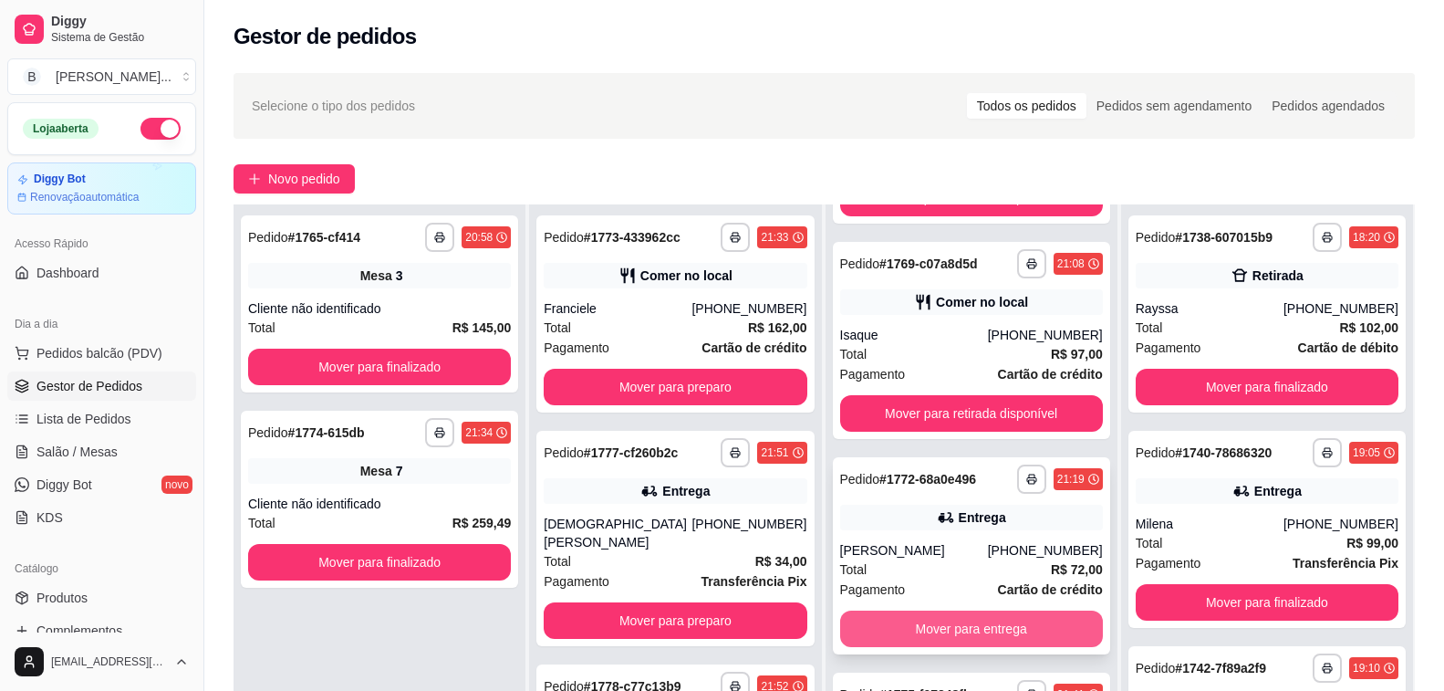
click at [960, 624] on button "Mover para entrega" at bounding box center [971, 628] width 263 height 36
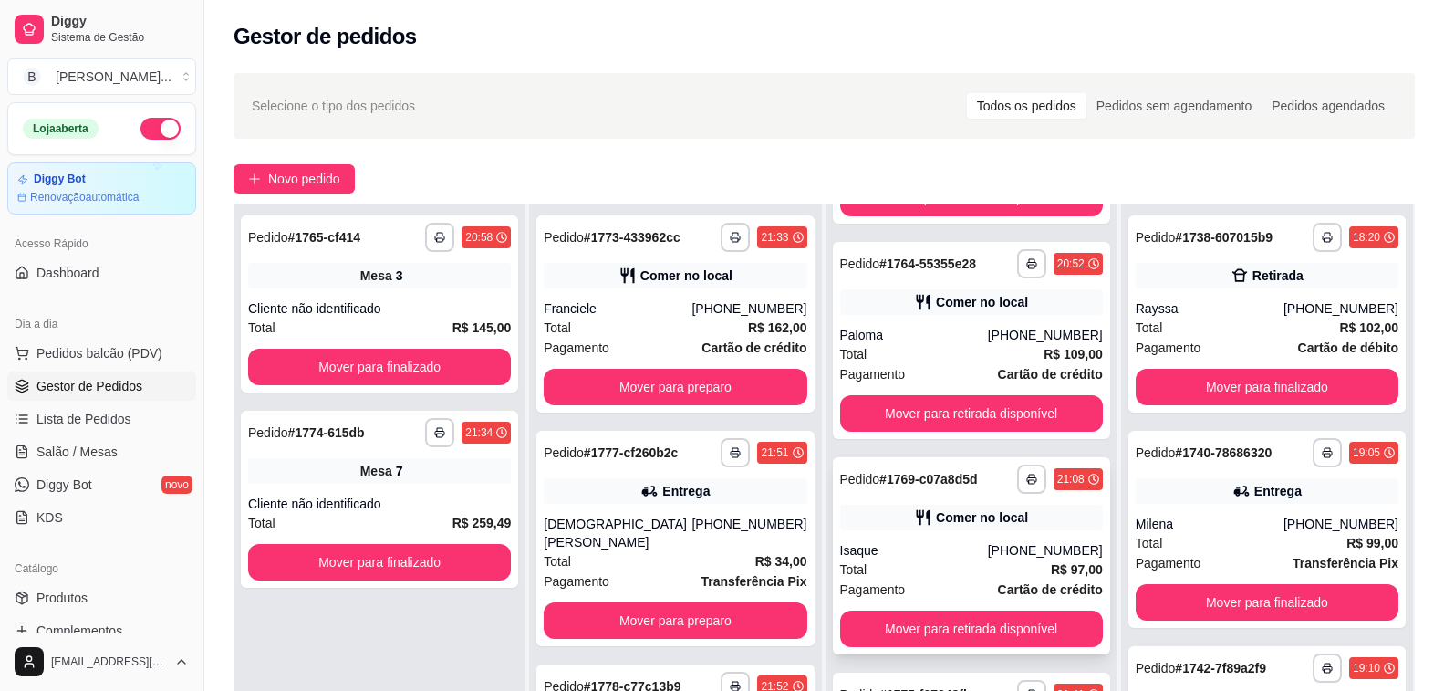
scroll to position [182, 0]
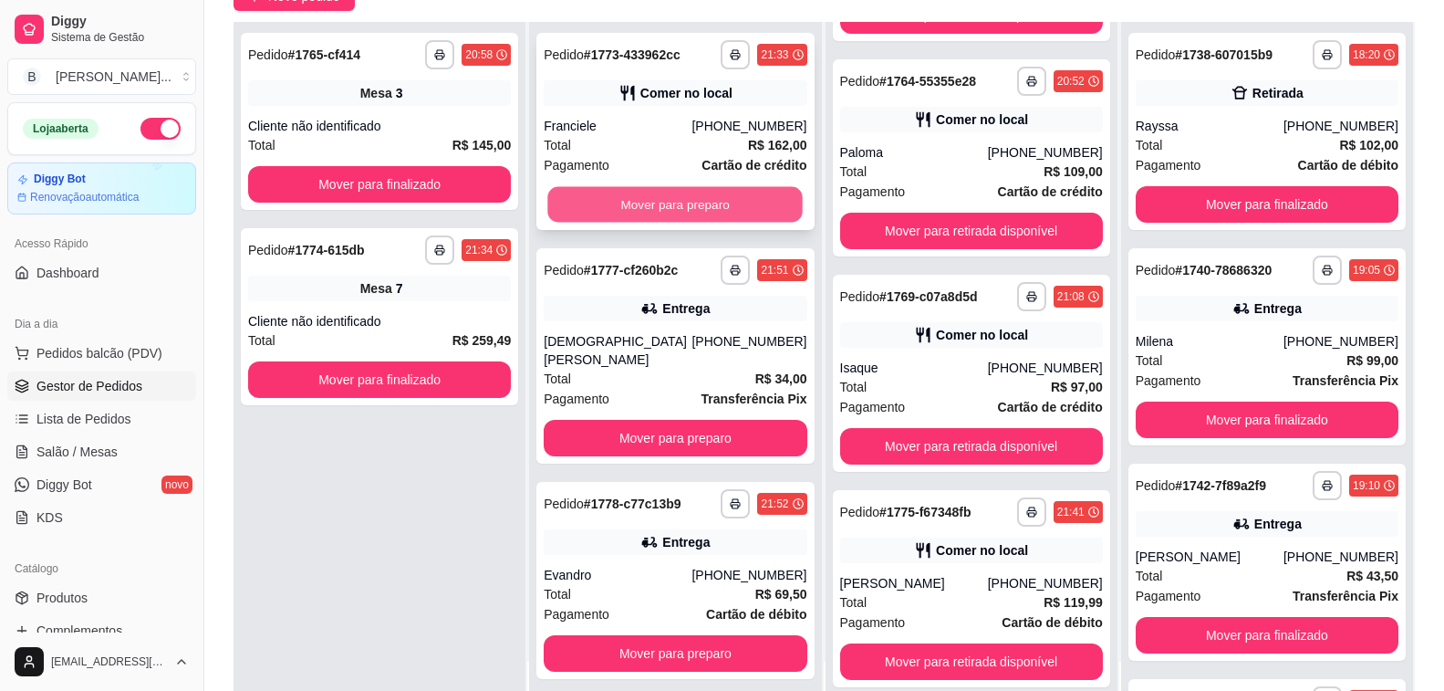
click at [650, 203] on button "Mover para preparo" at bounding box center [675, 205] width 255 height 36
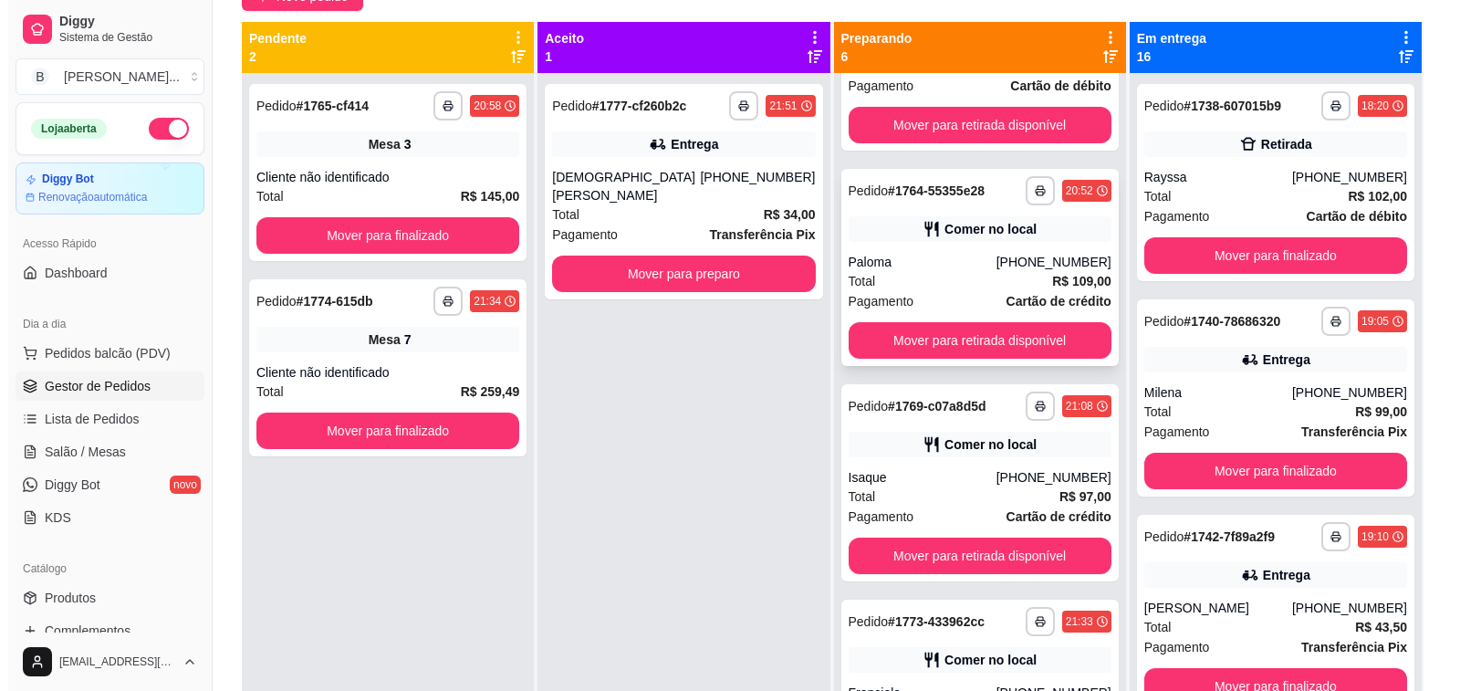
scroll to position [39, 0]
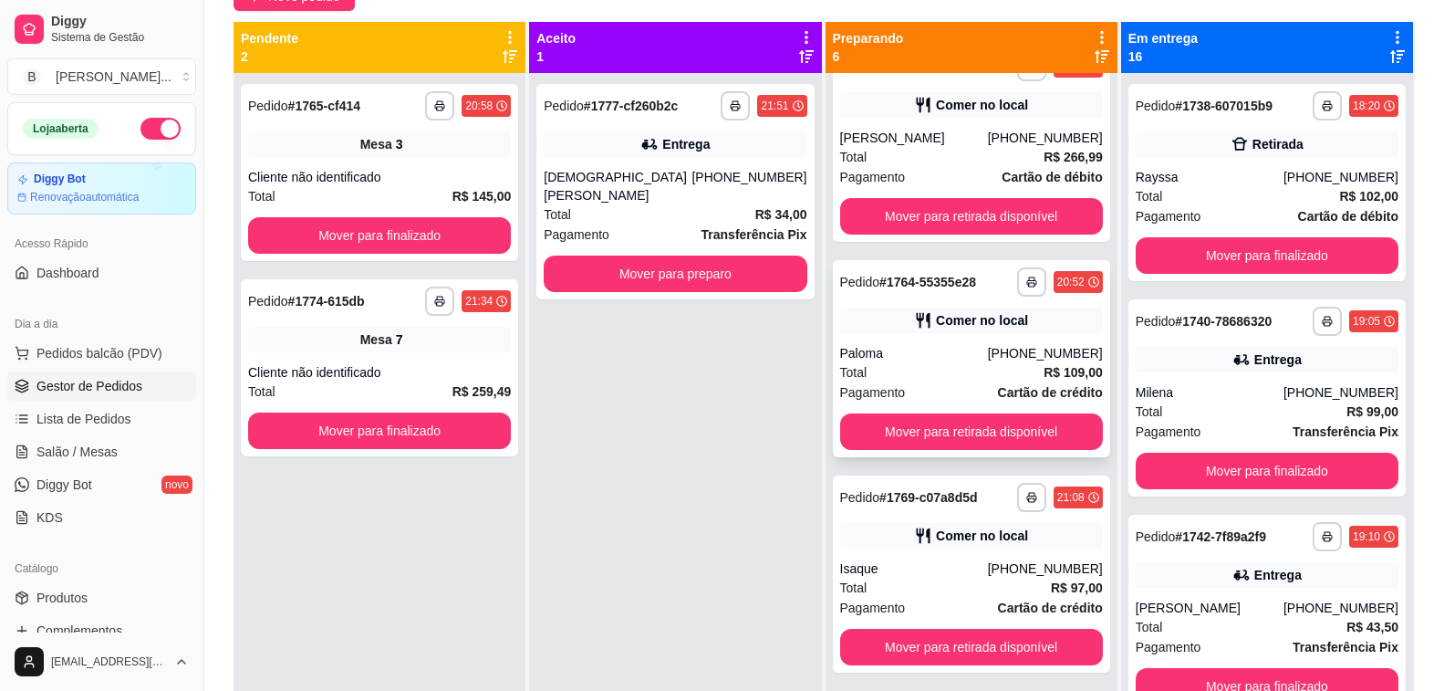
click at [951, 328] on div "Comer no local" at bounding box center [982, 320] width 92 height 18
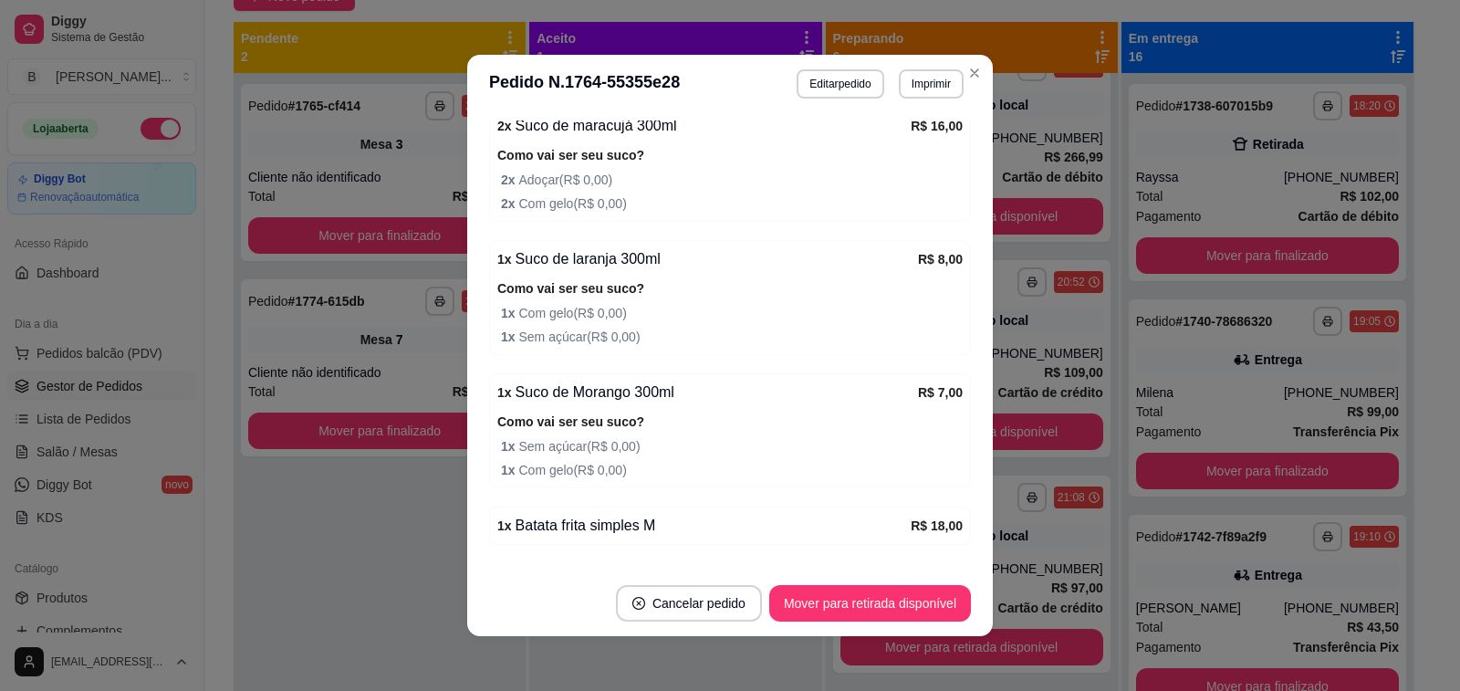
scroll to position [784, 0]
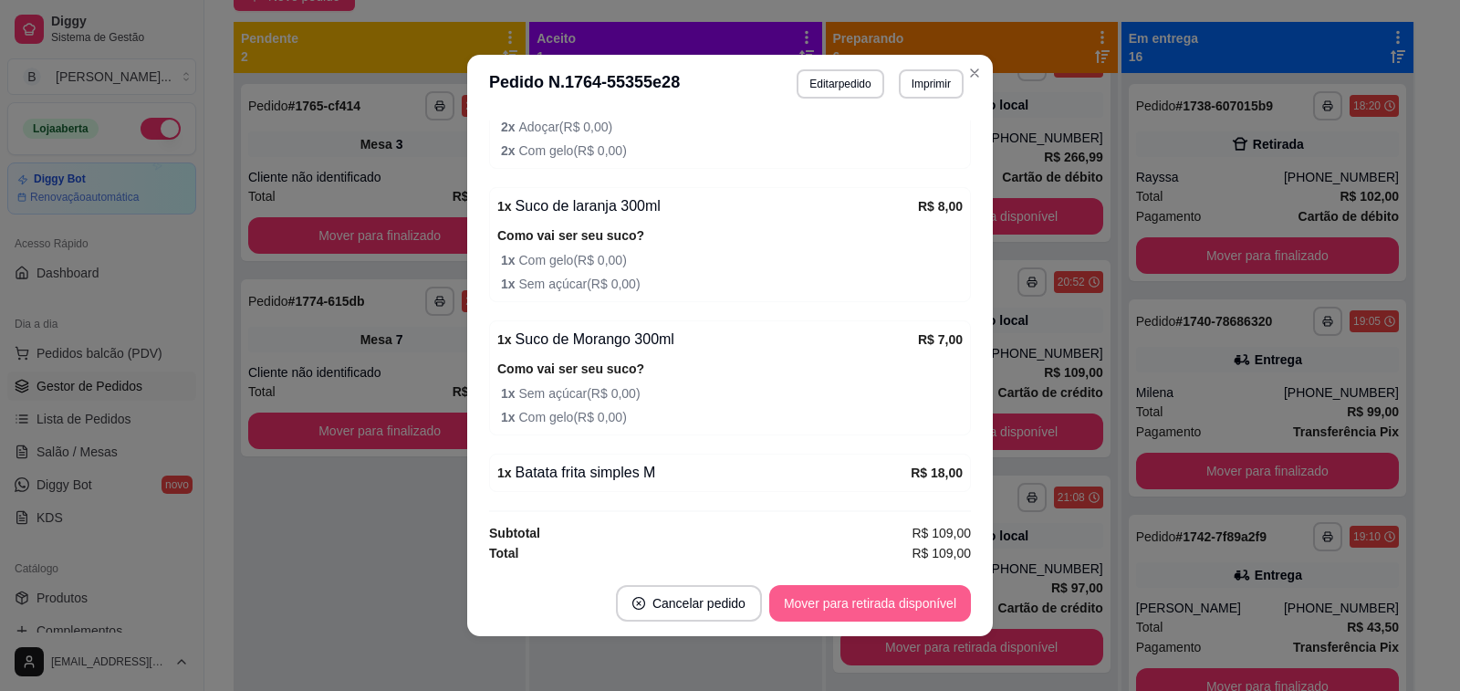
click at [865, 602] on button "Mover para retirada disponível" at bounding box center [870, 603] width 202 height 36
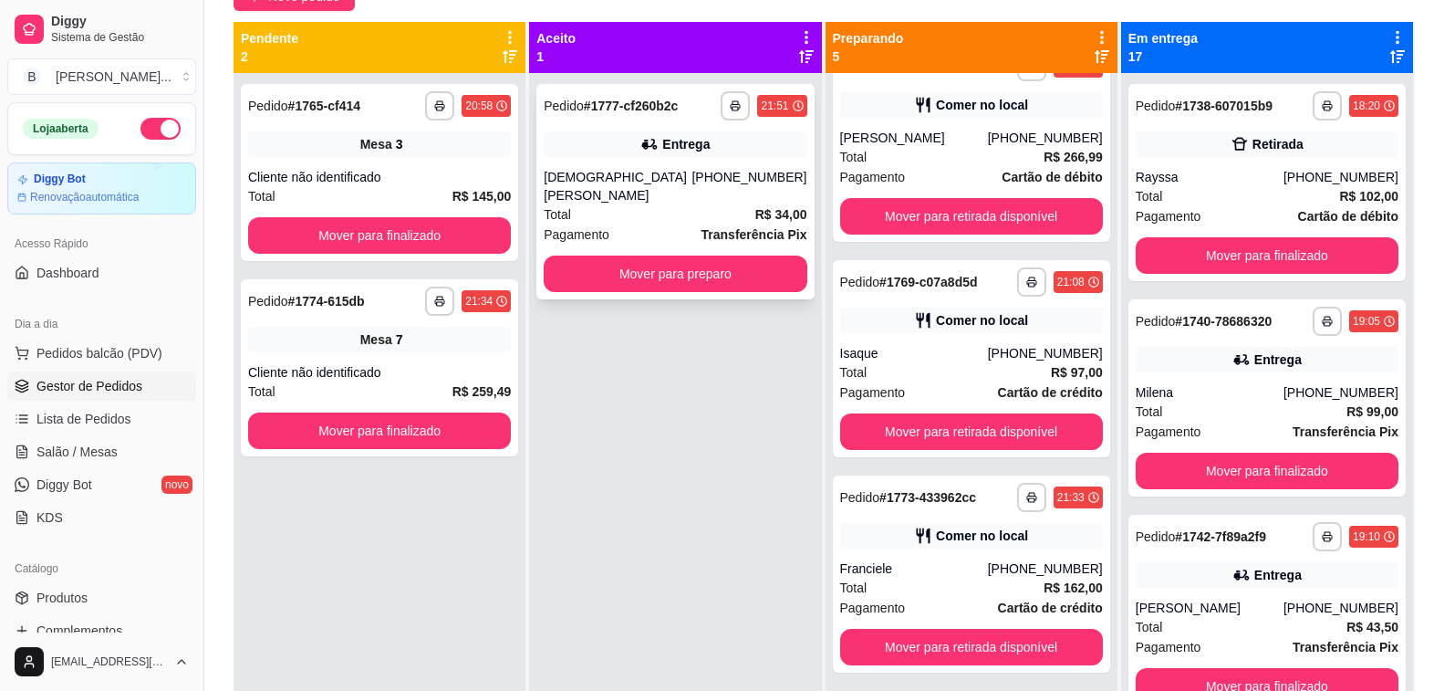
click at [640, 161] on div "**********" at bounding box center [674, 191] width 277 height 215
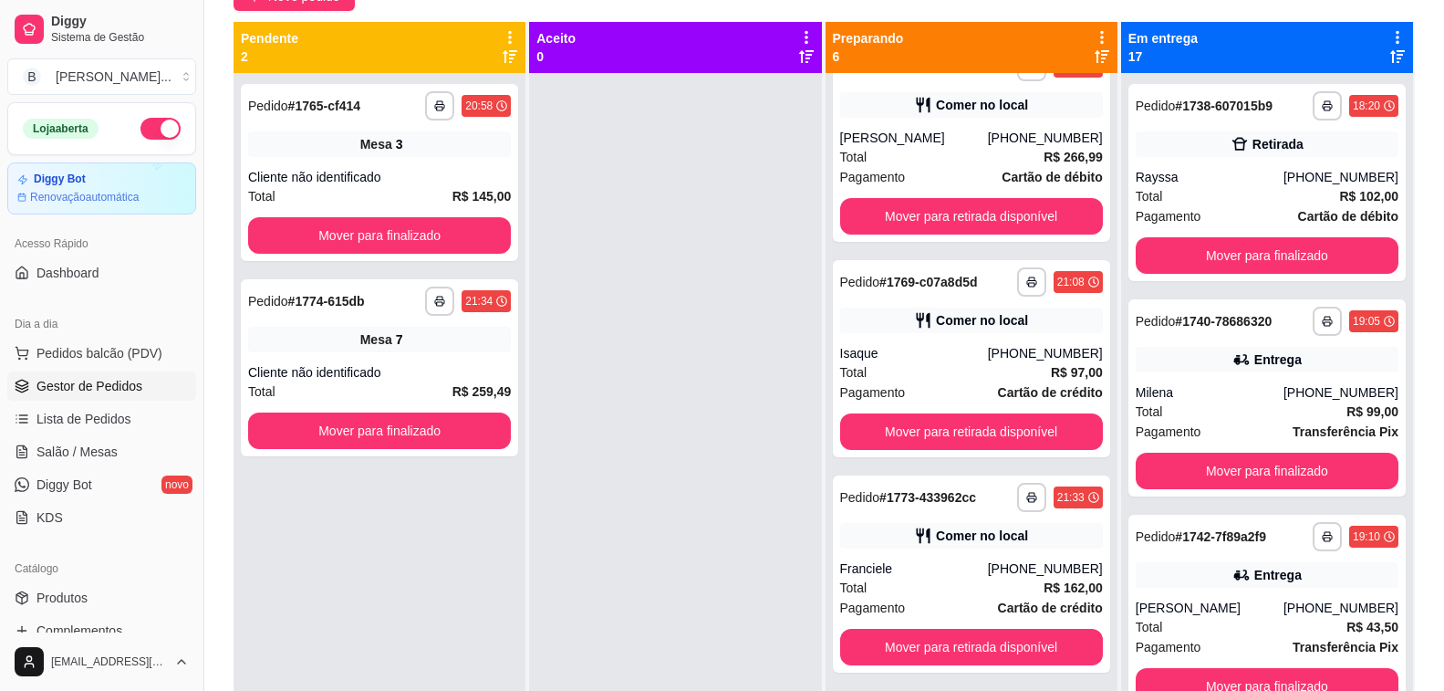
scroll to position [0, 0]
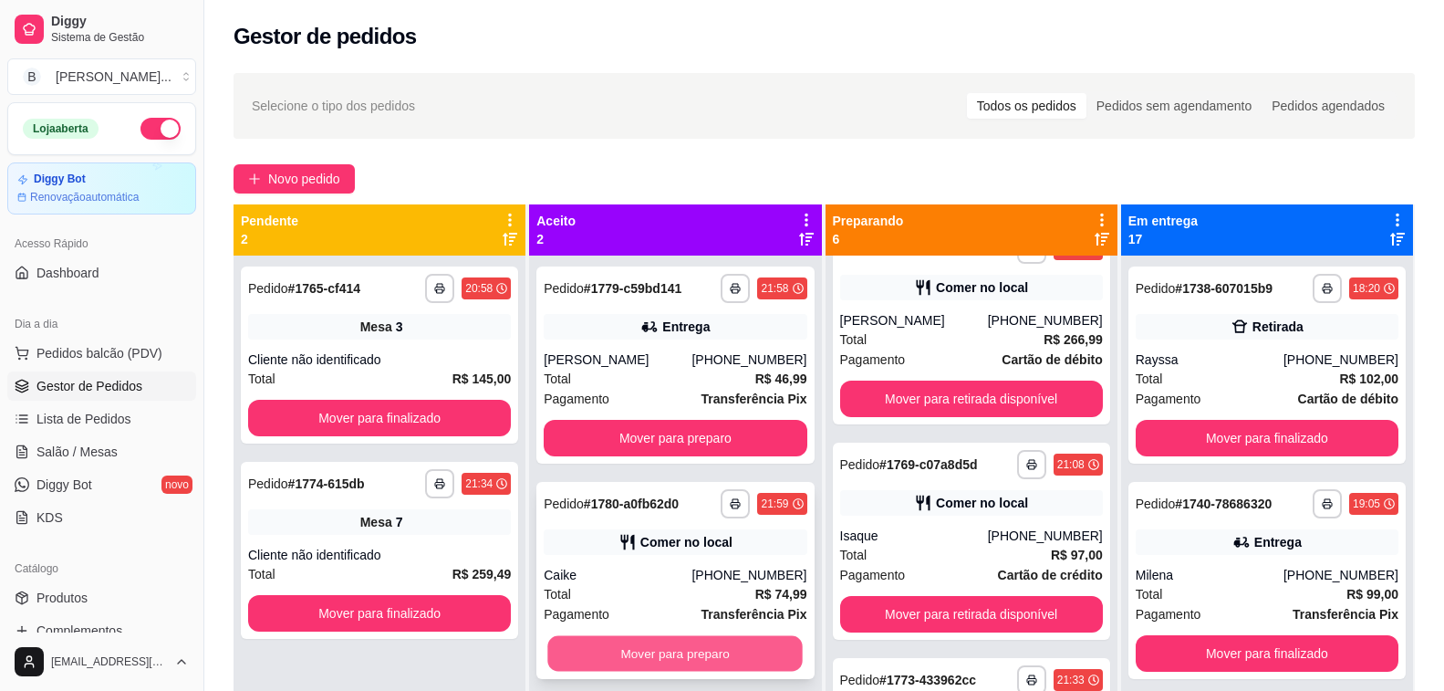
click at [682, 647] on button "Mover para preparo" at bounding box center [675, 654] width 255 height 36
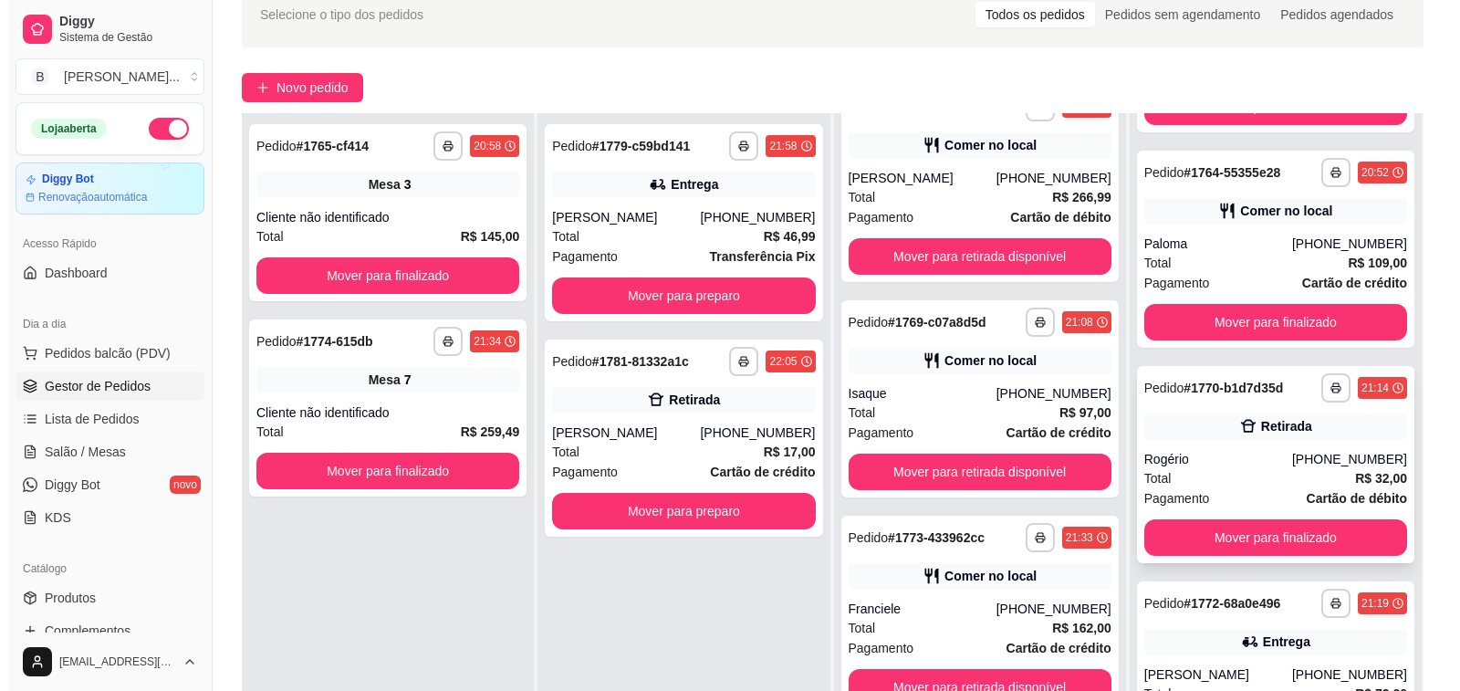
scroll to position [182, 0]
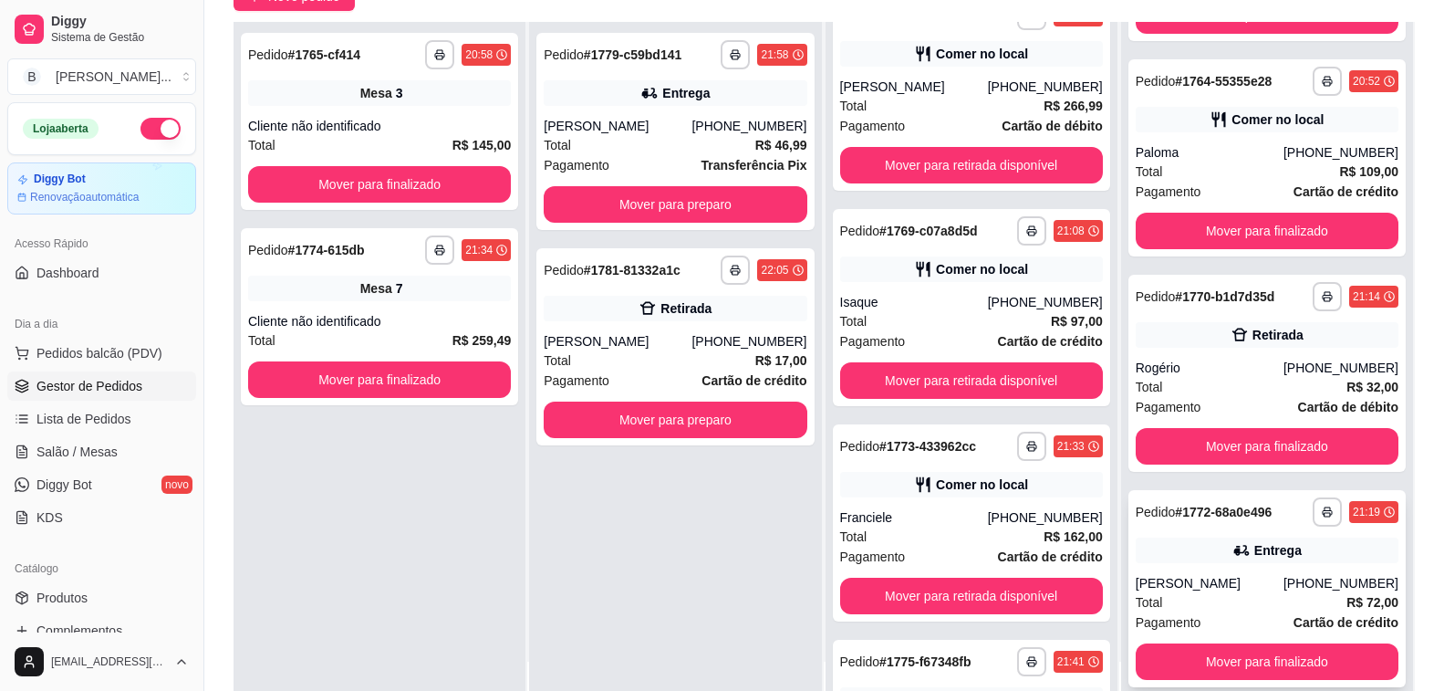
click at [1217, 586] on div "[PERSON_NAME]" at bounding box center [1210, 583] width 148 height 18
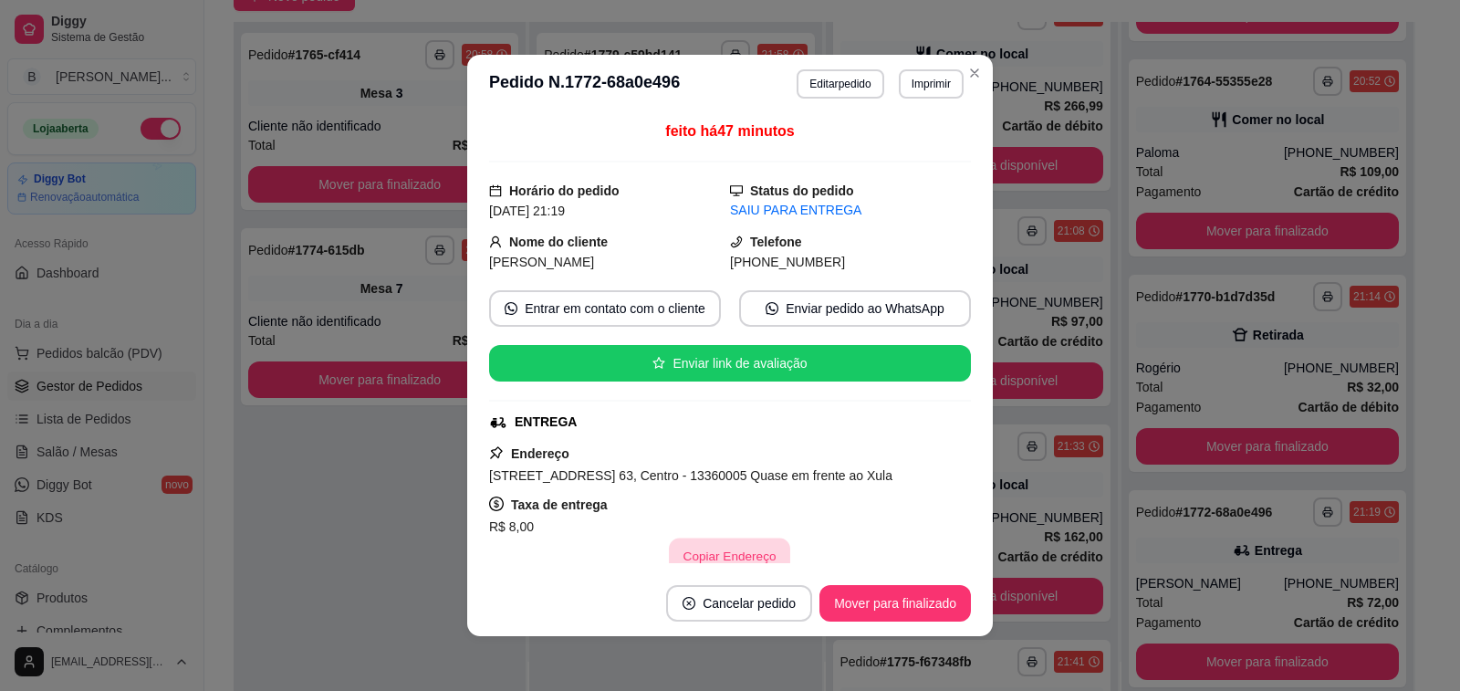
click at [724, 555] on button "Copiar Endereço" at bounding box center [730, 556] width 121 height 36
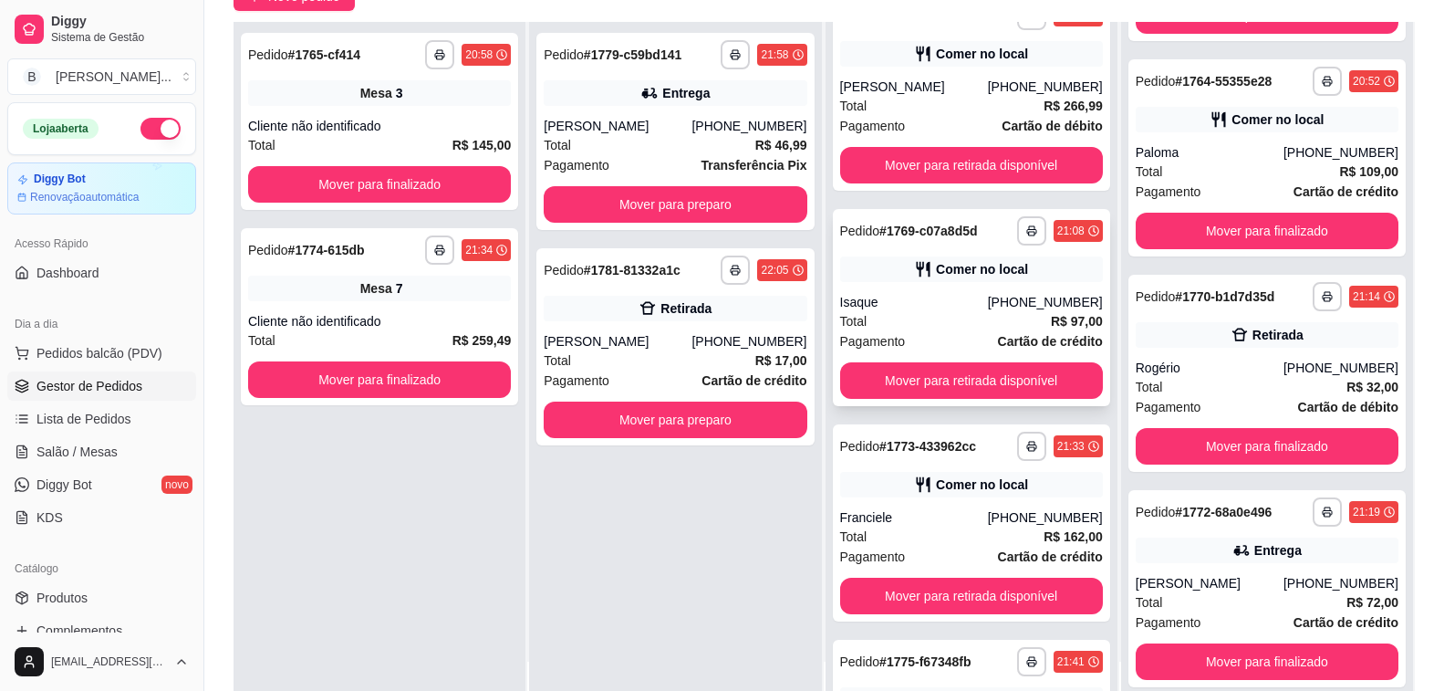
click at [925, 314] on div "Total R$ 97,00" at bounding box center [971, 321] width 263 height 20
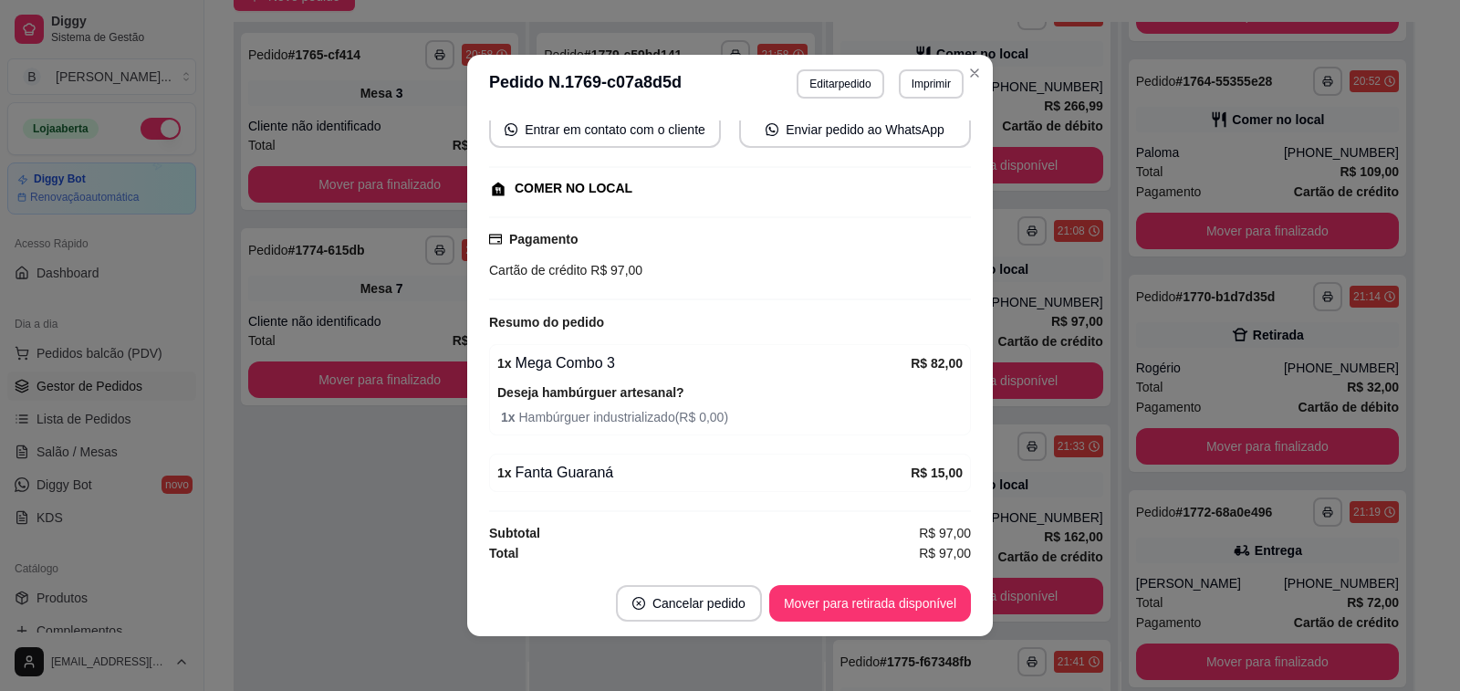
scroll to position [4, 0]
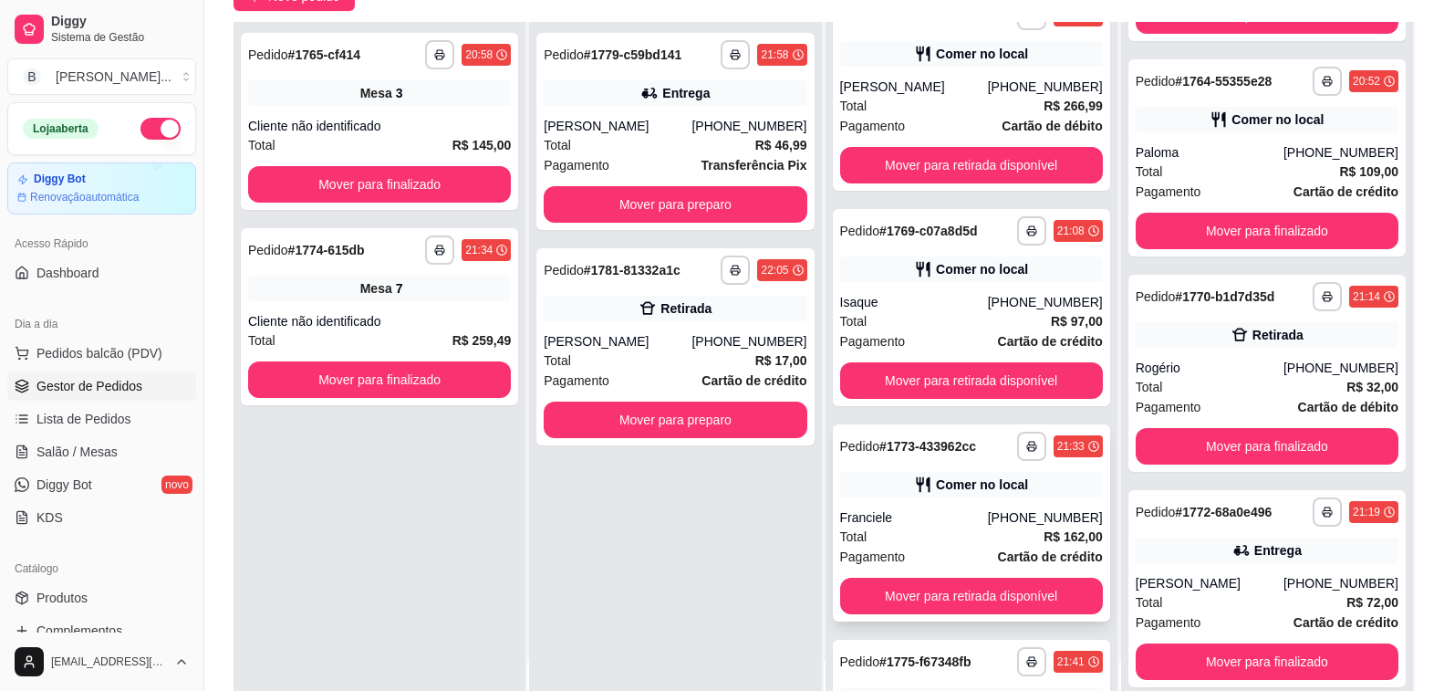
click at [868, 534] on div "Total R$ 162,00" at bounding box center [971, 536] width 263 height 20
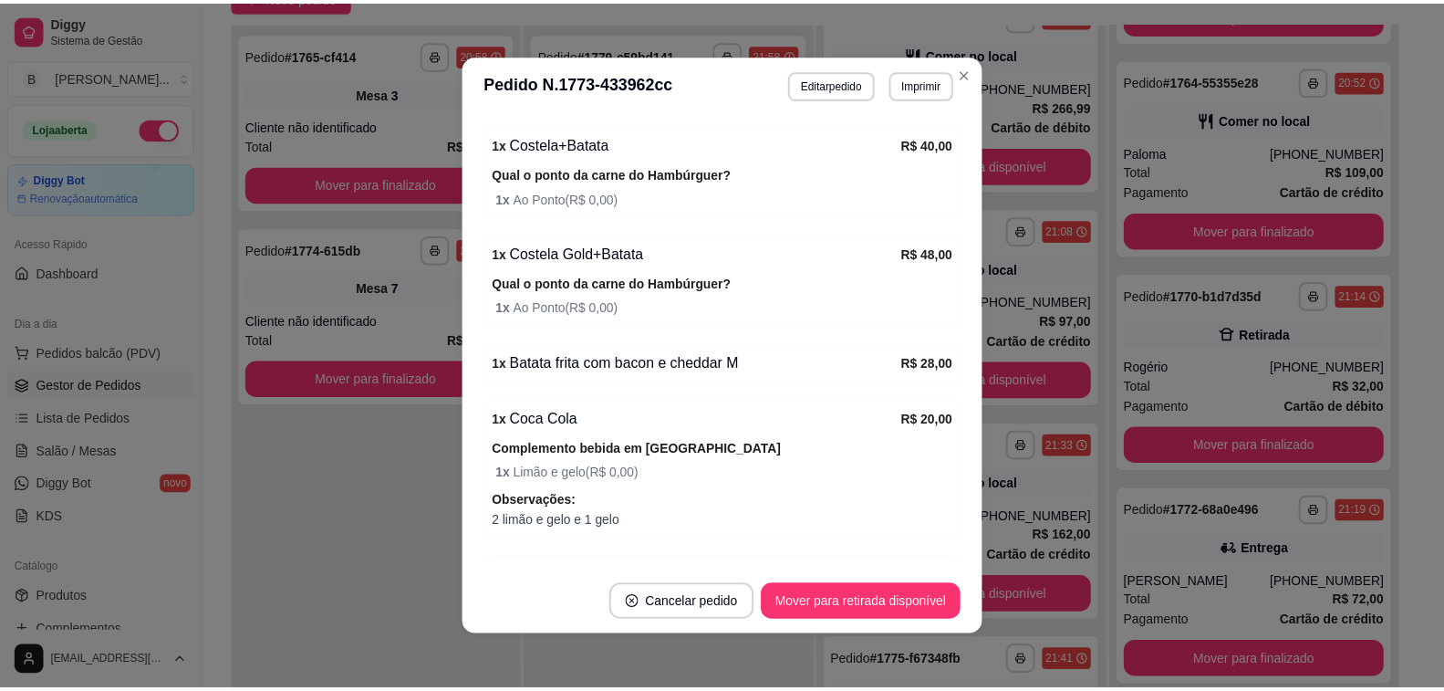
scroll to position [0, 0]
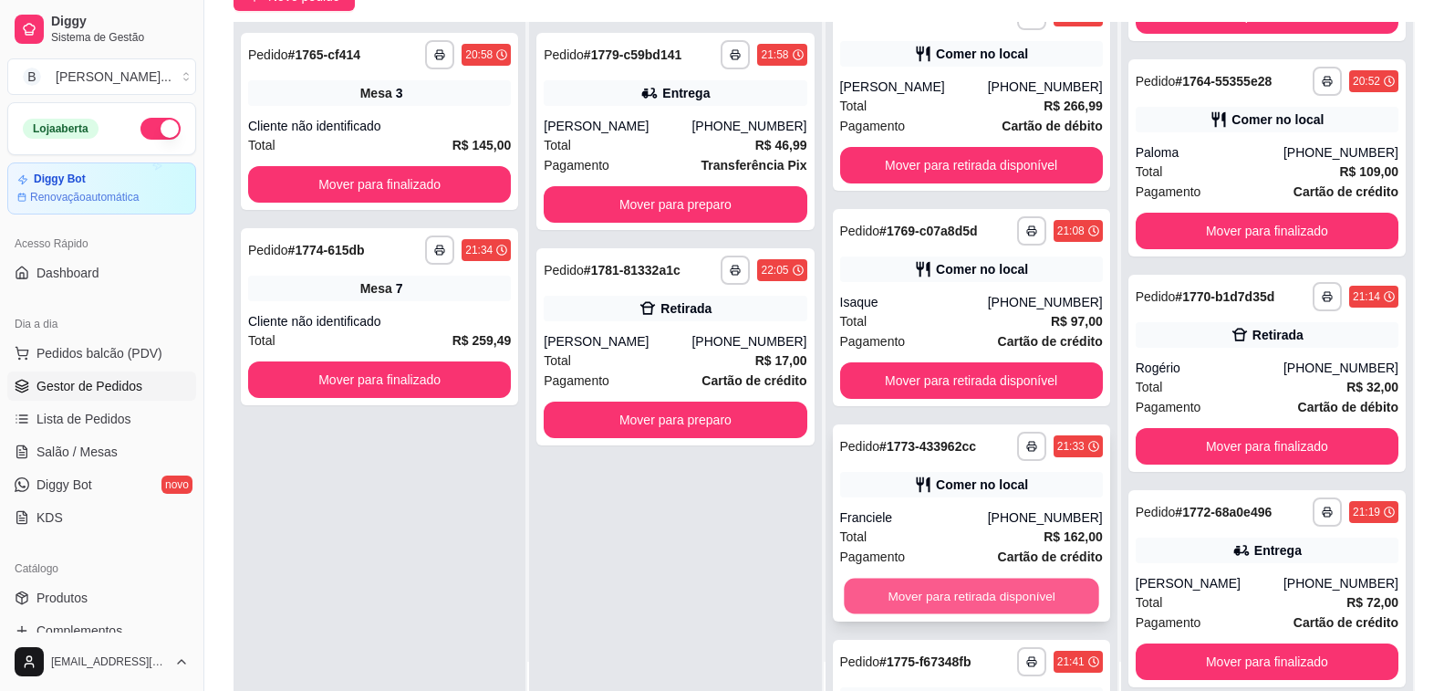
click at [935, 588] on button "Mover para retirada disponível" at bounding box center [971, 596] width 255 height 36
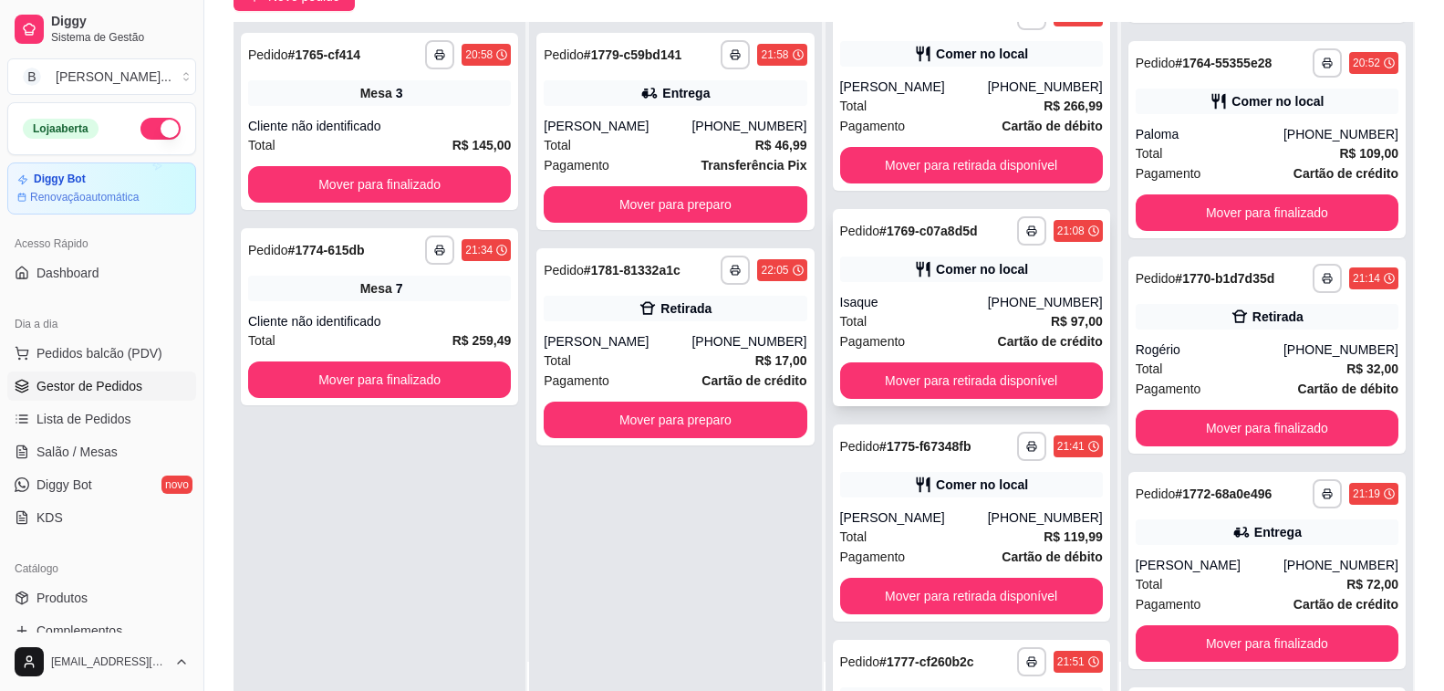
click at [909, 311] on div "Total R$ 97,00" at bounding box center [971, 321] width 263 height 20
click at [982, 378] on button "Mover para retirada disponível" at bounding box center [971, 380] width 263 height 36
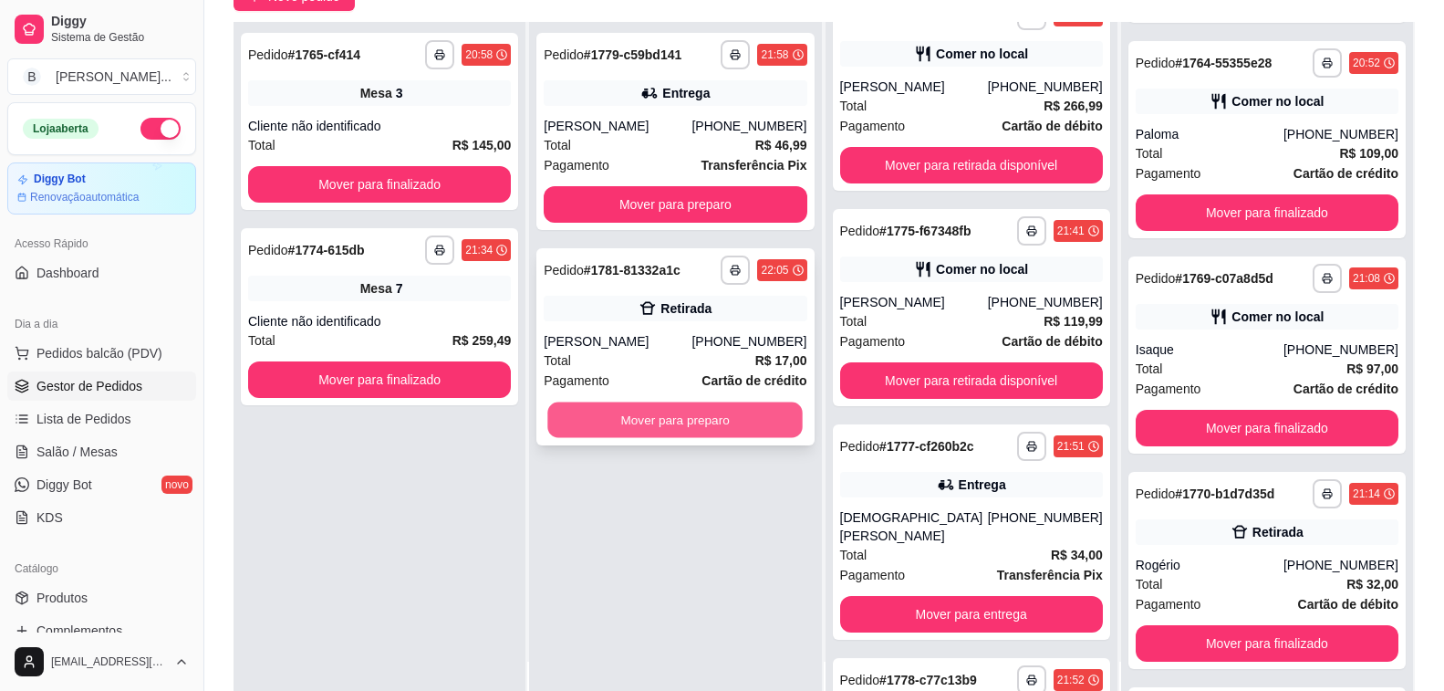
click at [764, 424] on button "Mover para preparo" at bounding box center [675, 420] width 255 height 36
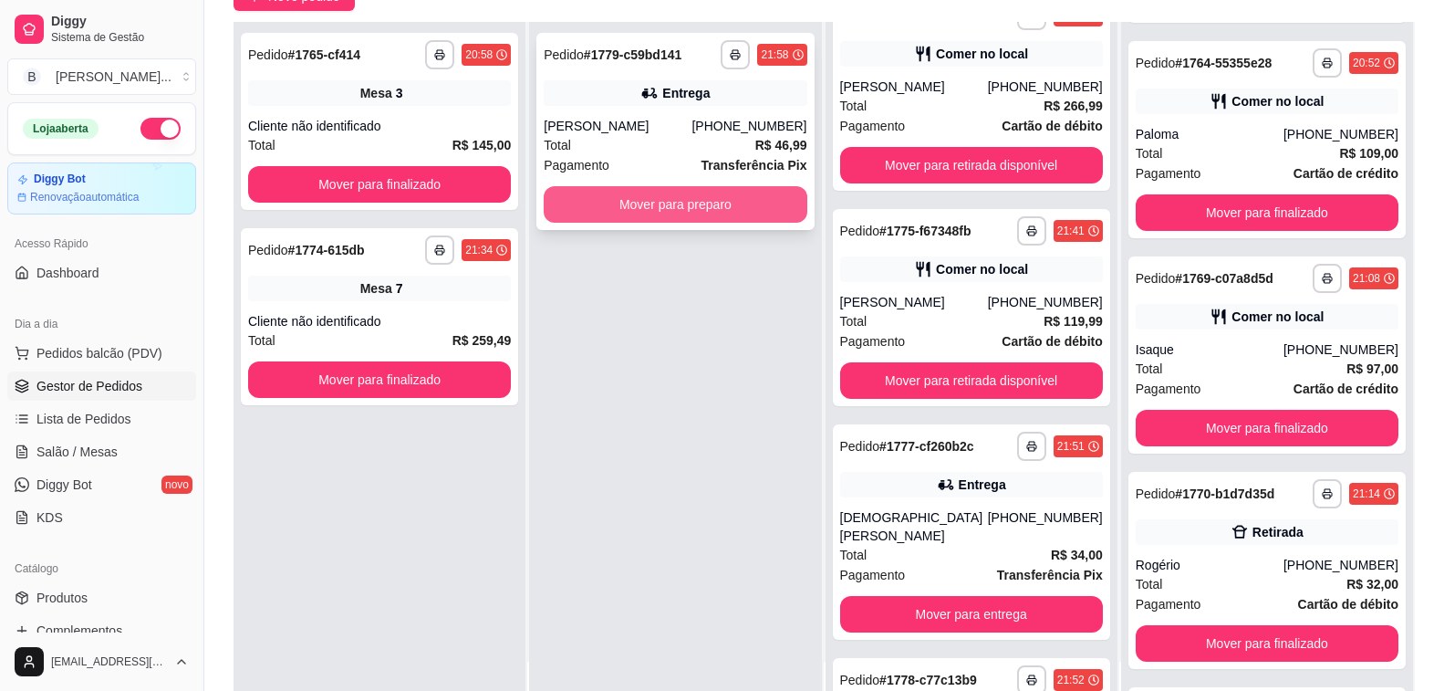
click at [660, 204] on button "Mover para preparo" at bounding box center [675, 204] width 263 height 36
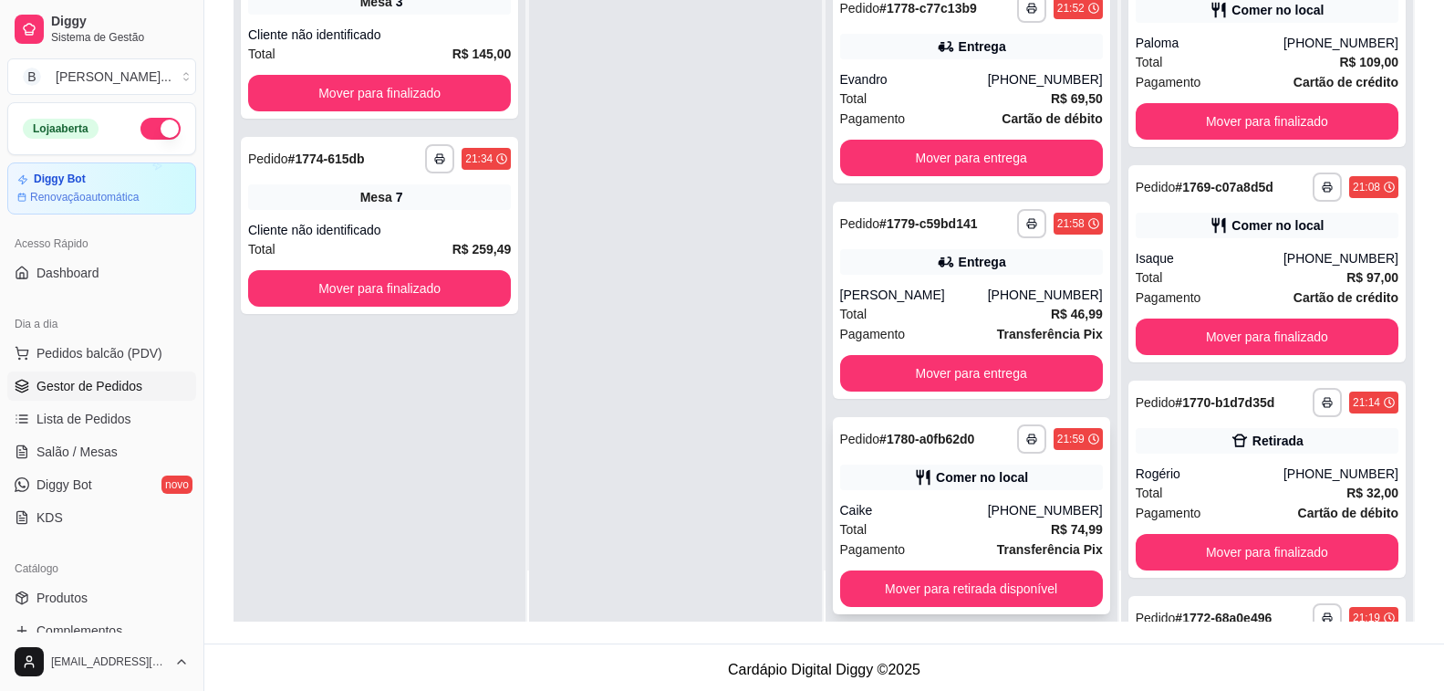
scroll to position [528, 0]
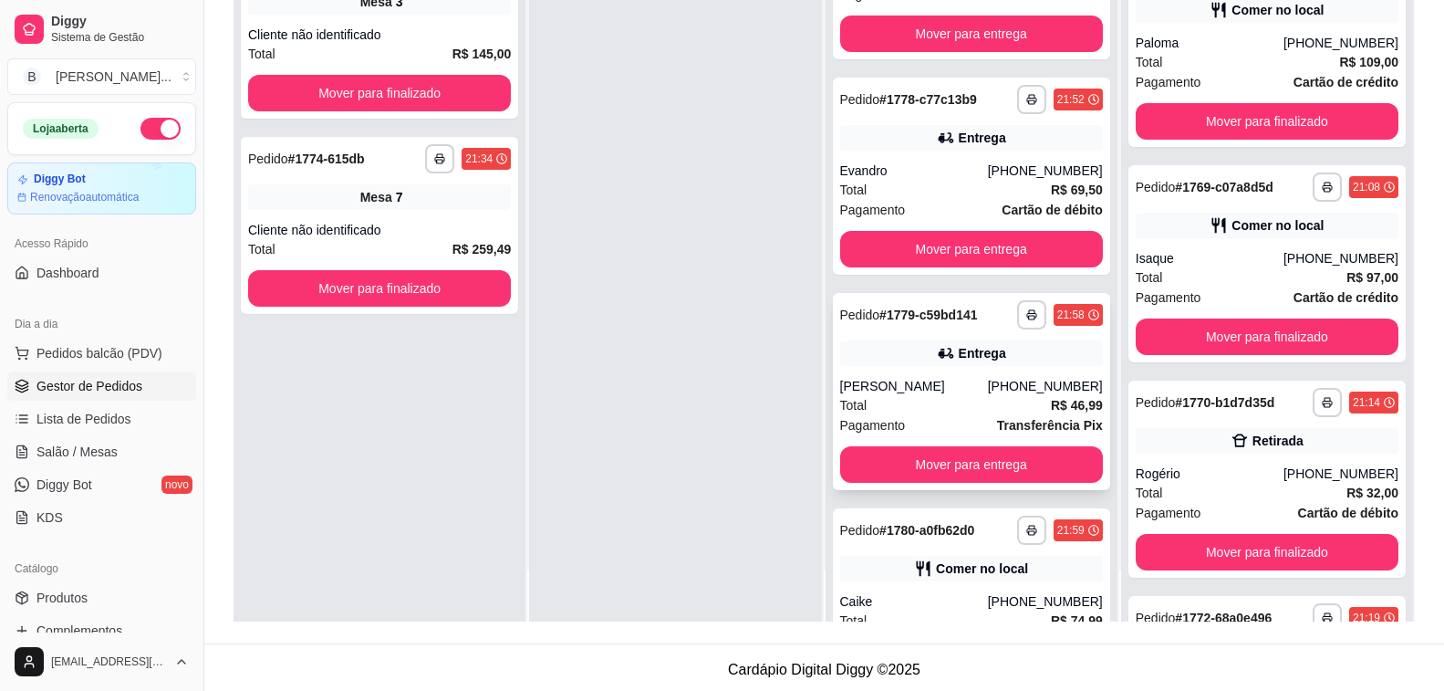
click at [943, 355] on div "**********" at bounding box center [971, 391] width 277 height 197
click at [1018, 236] on button "Mover para entrega" at bounding box center [971, 249] width 263 height 36
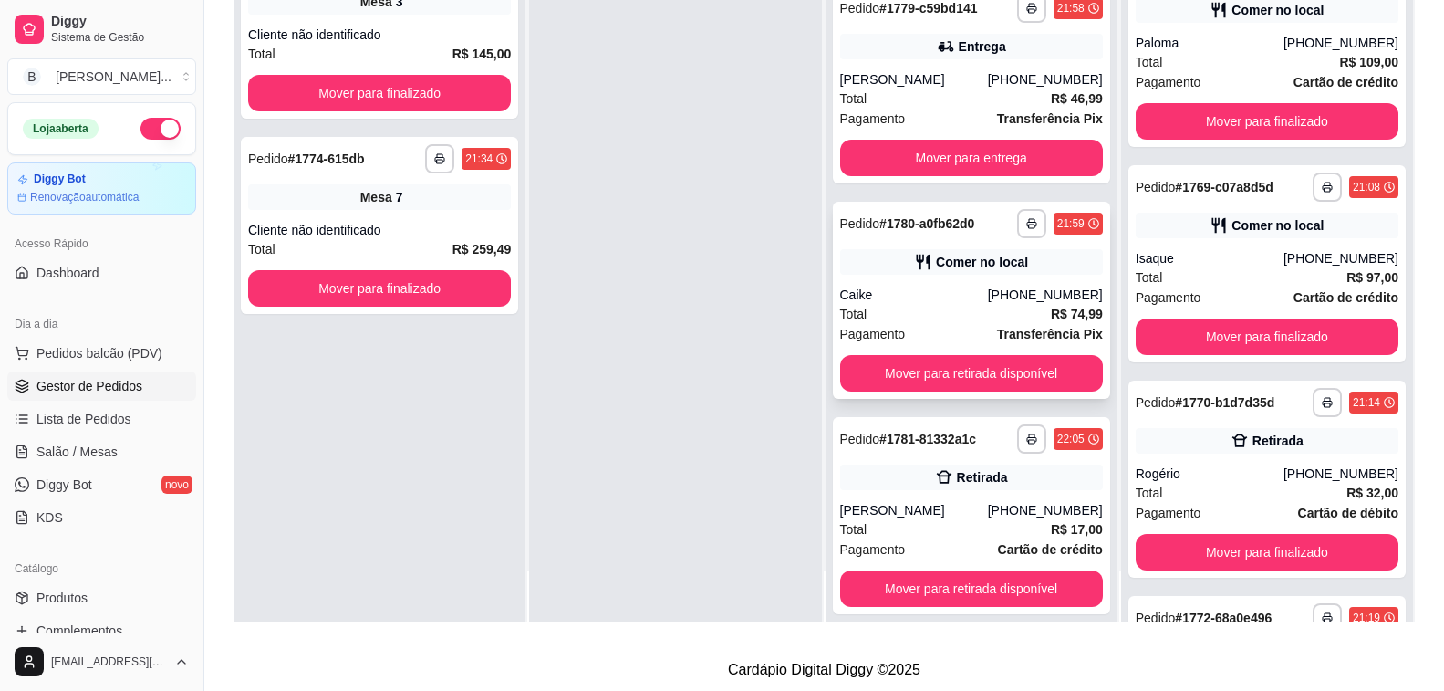
scroll to position [437, 0]
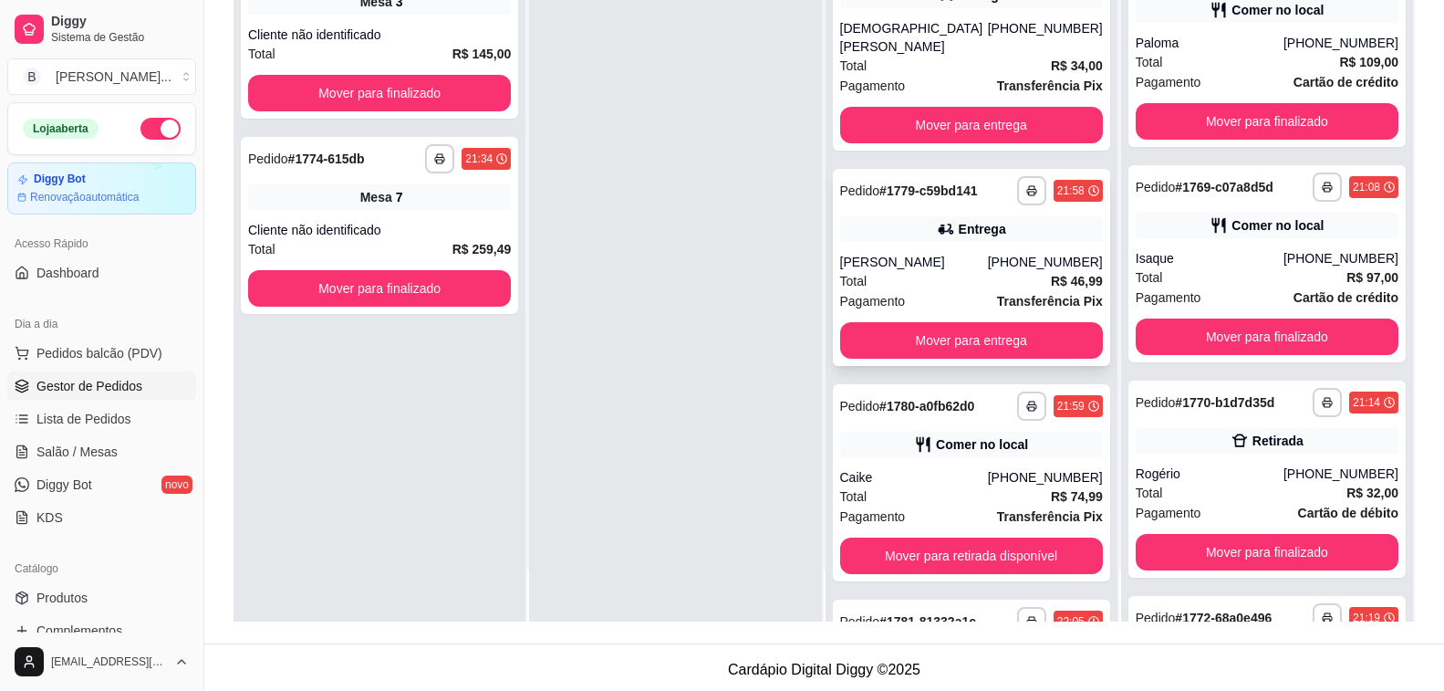
click at [926, 253] on div "[PERSON_NAME]" at bounding box center [914, 262] width 148 height 18
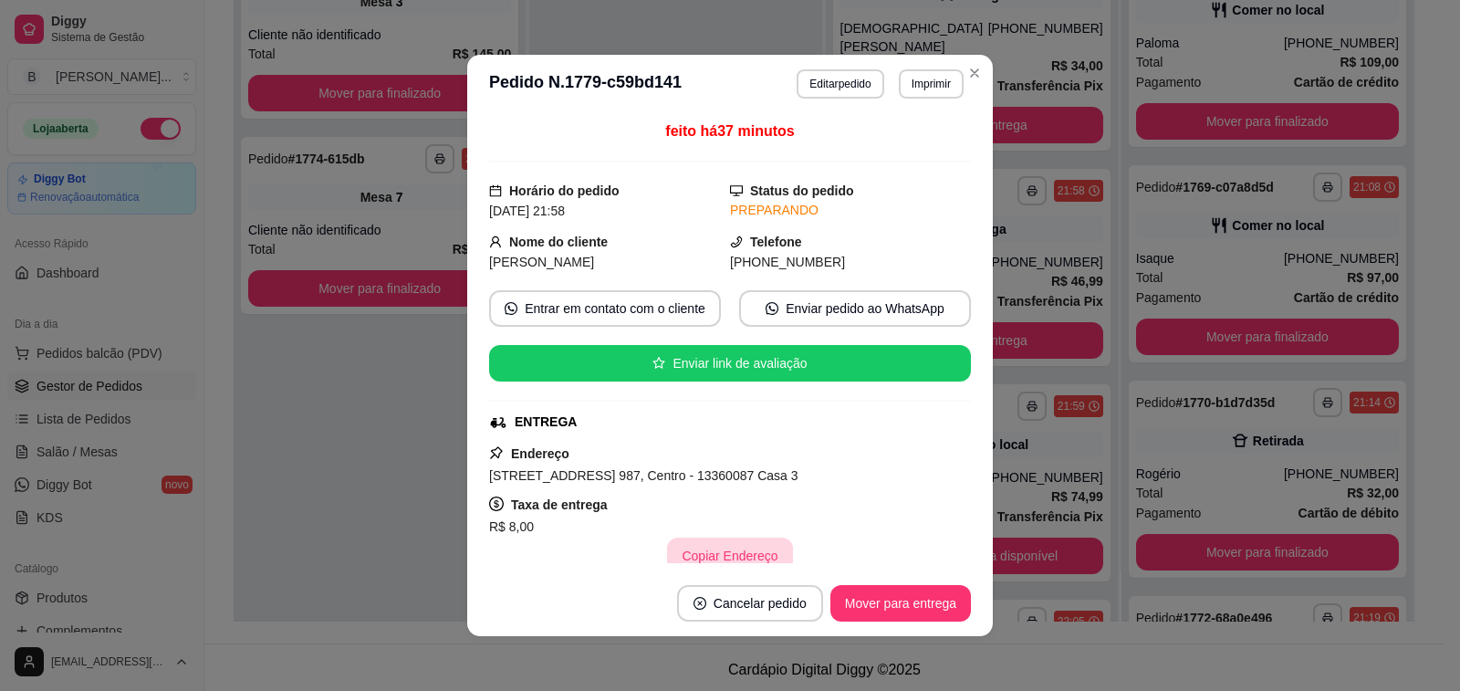
click at [686, 544] on button "Copiar Endereço" at bounding box center [729, 555] width 125 height 36
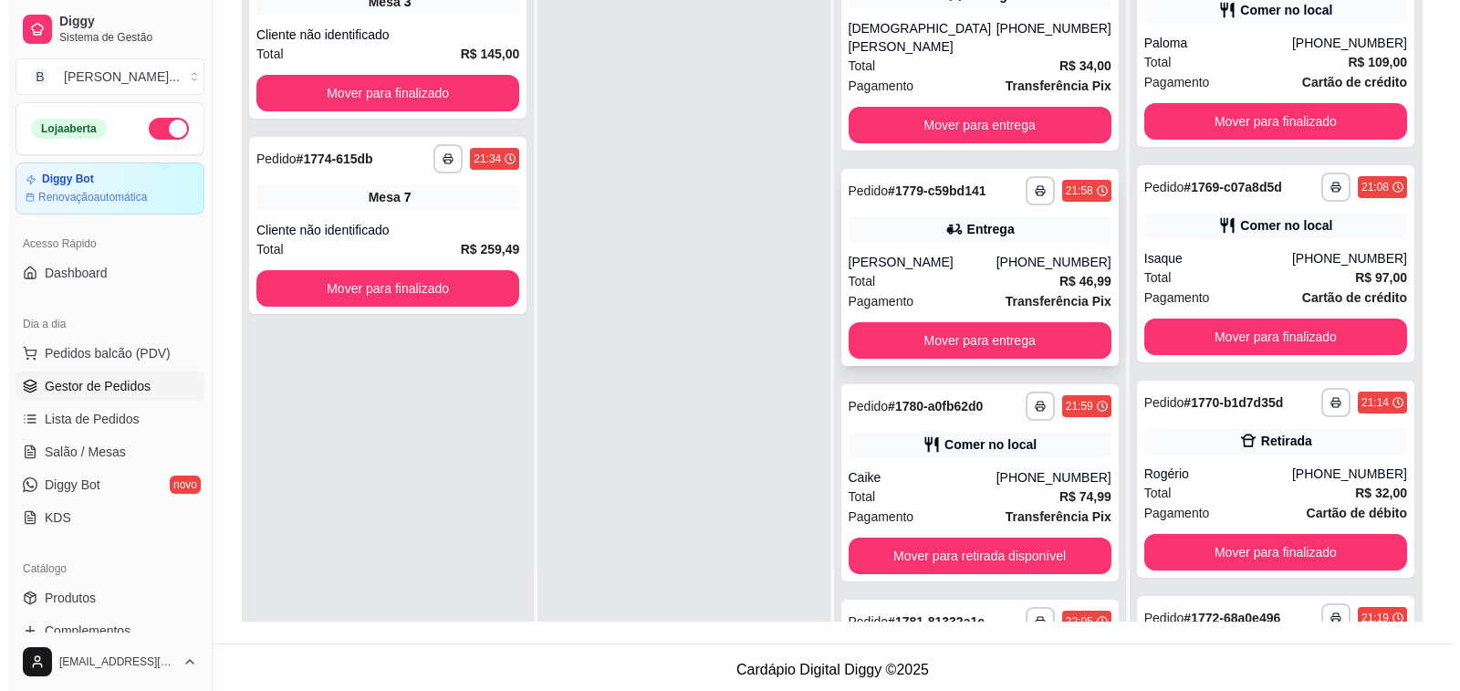
scroll to position [255, 0]
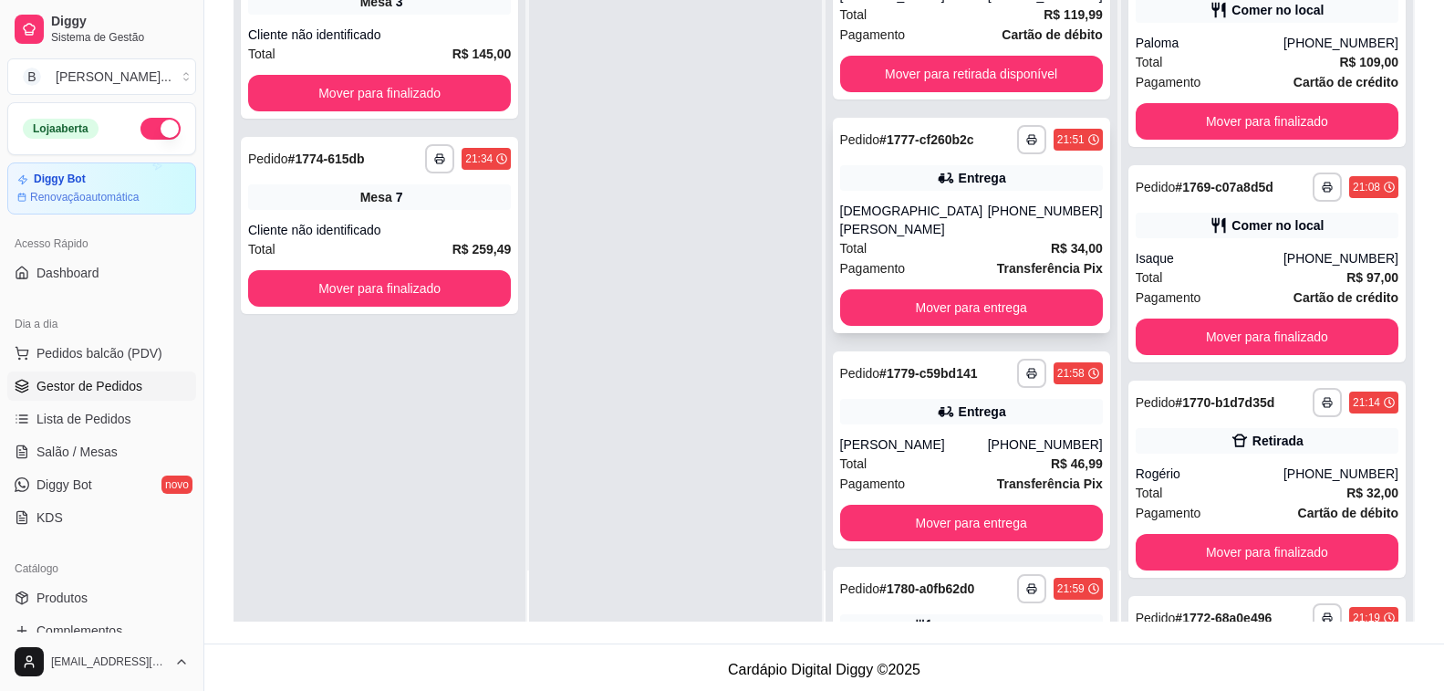
click at [922, 203] on div "[DEMOGRAPHIC_DATA][PERSON_NAME]" at bounding box center [914, 220] width 148 height 36
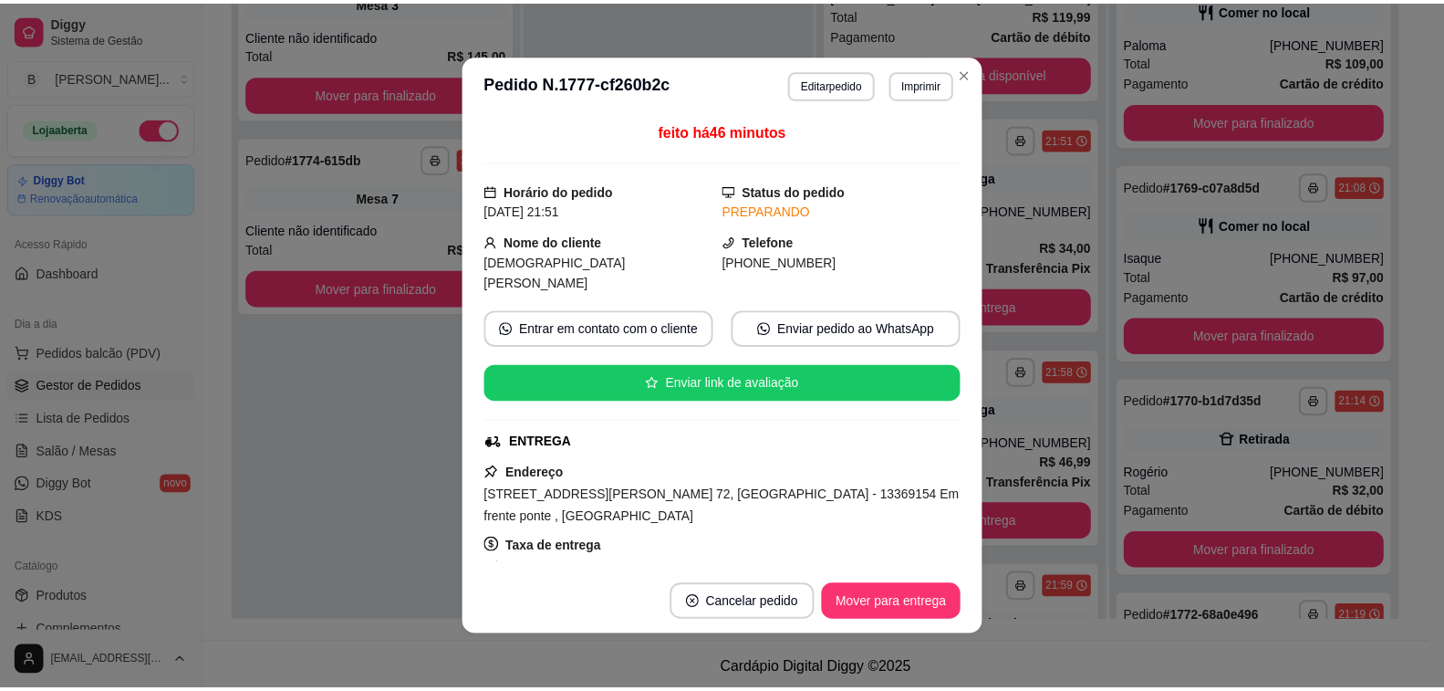
scroll to position [91, 0]
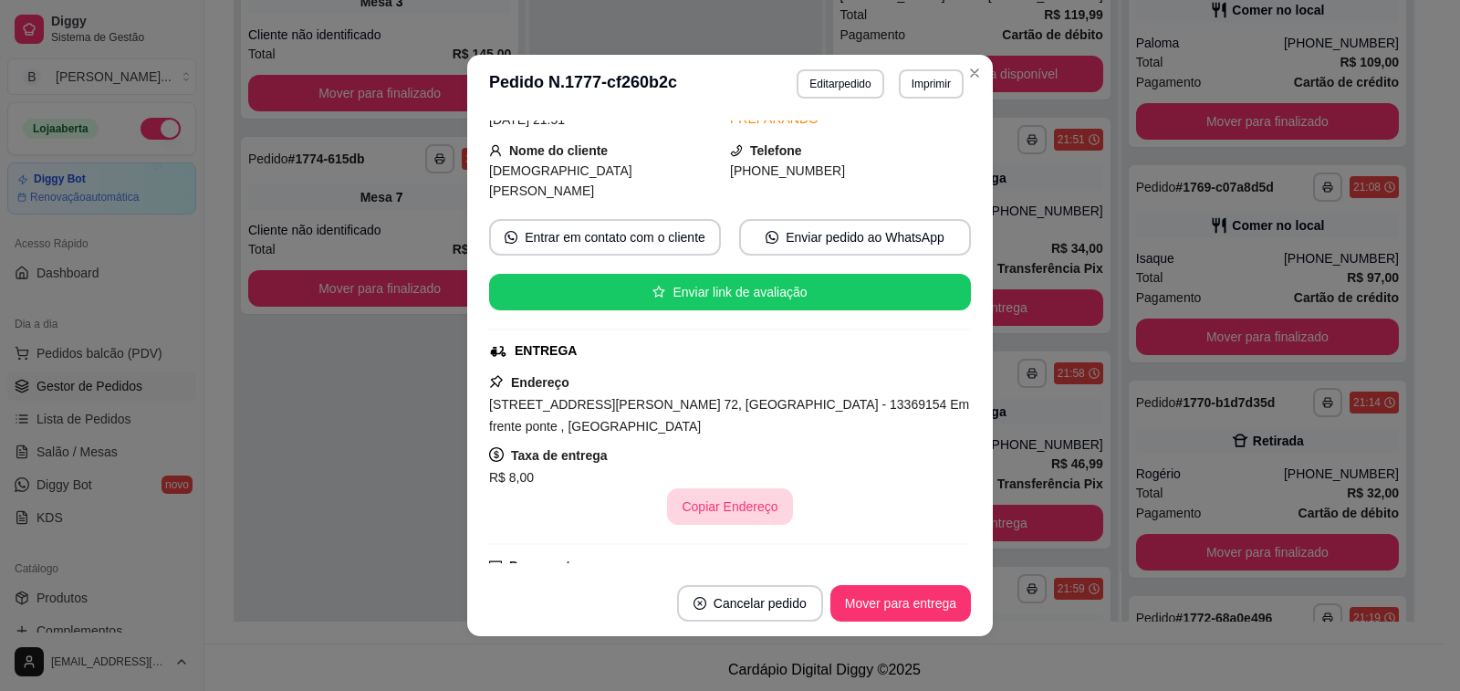
click at [733, 488] on button "Copiar Endereço" at bounding box center [729, 506] width 125 height 36
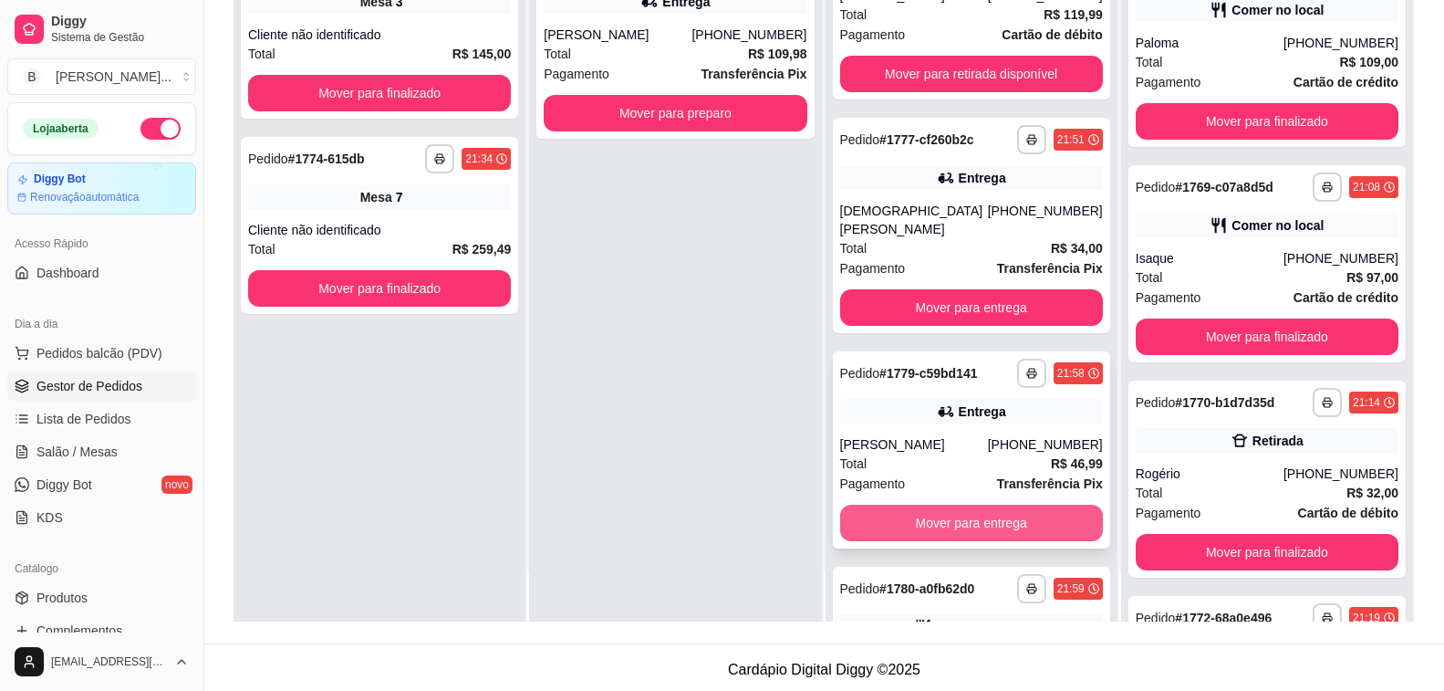
click at [972, 504] on button "Mover para entrega" at bounding box center [971, 522] width 263 height 36
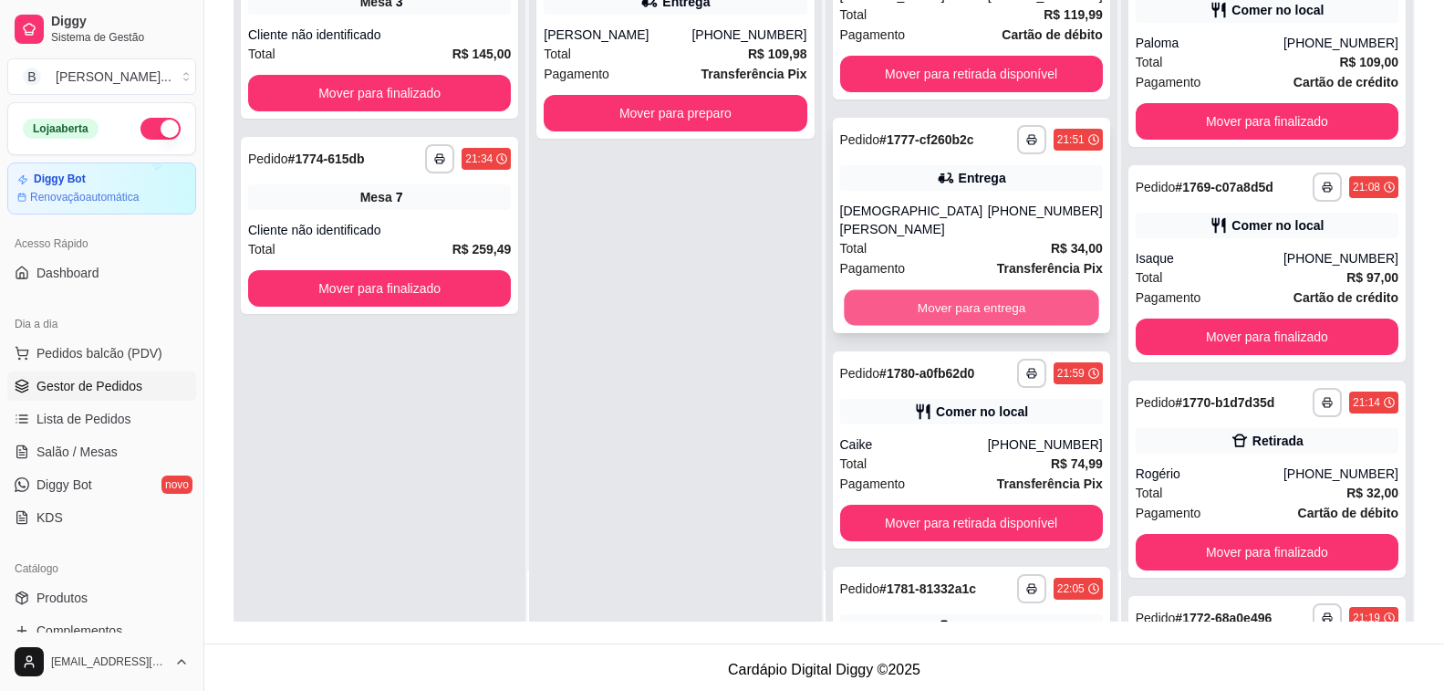
click at [949, 290] on button "Mover para entrega" at bounding box center [971, 308] width 255 height 36
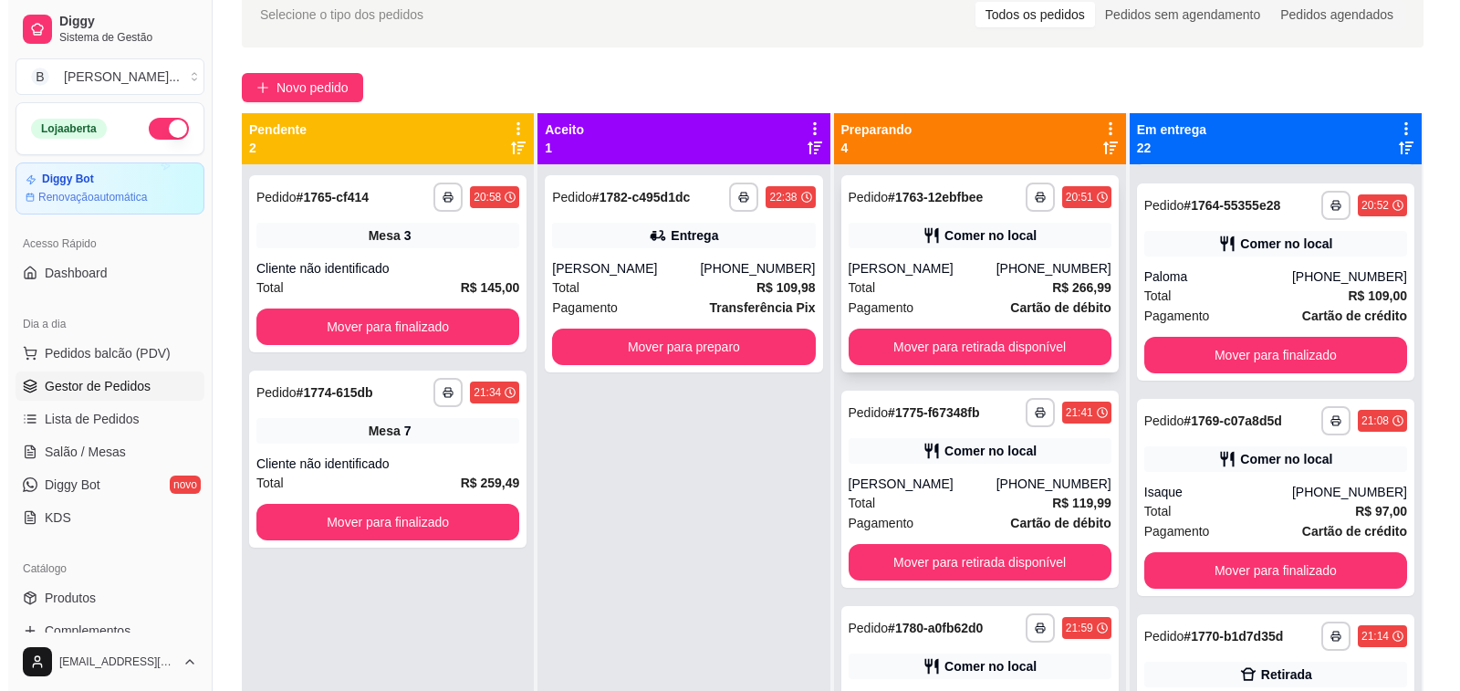
scroll to position [0, 0]
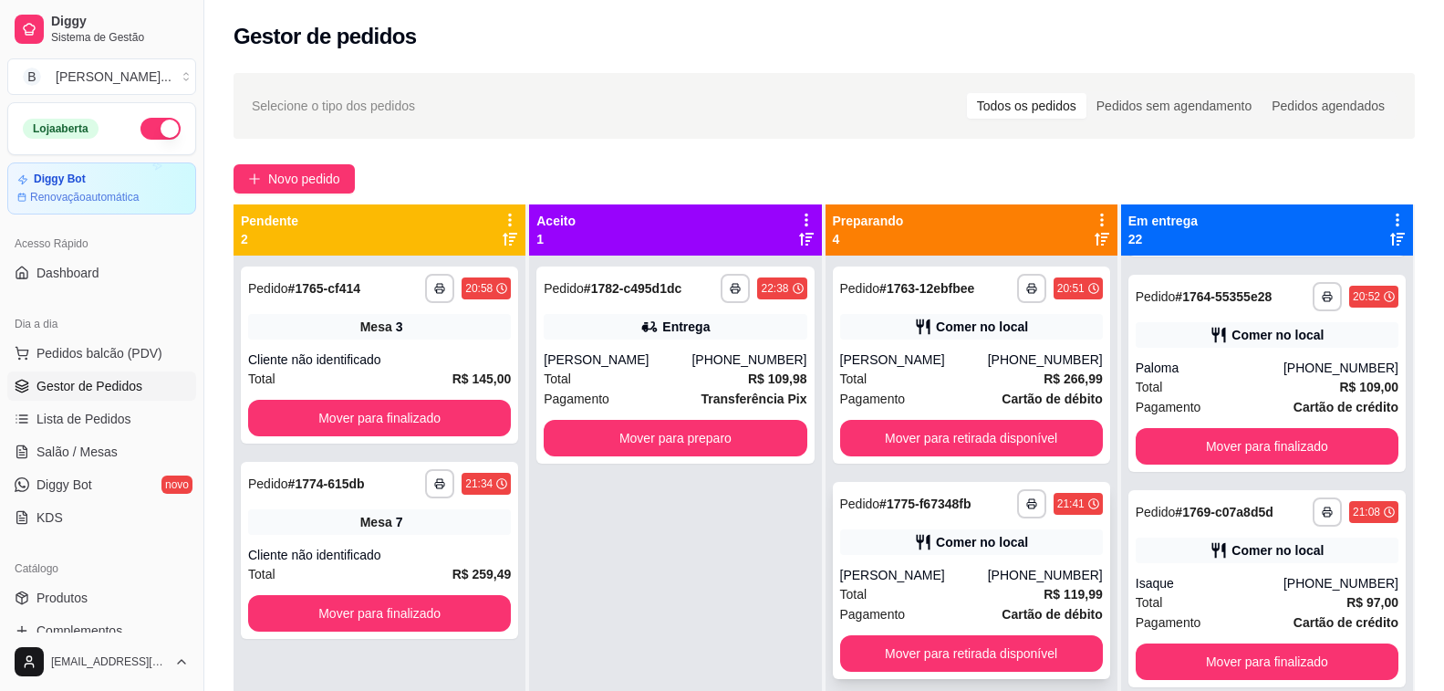
click at [876, 562] on div "**********" at bounding box center [971, 580] width 277 height 197
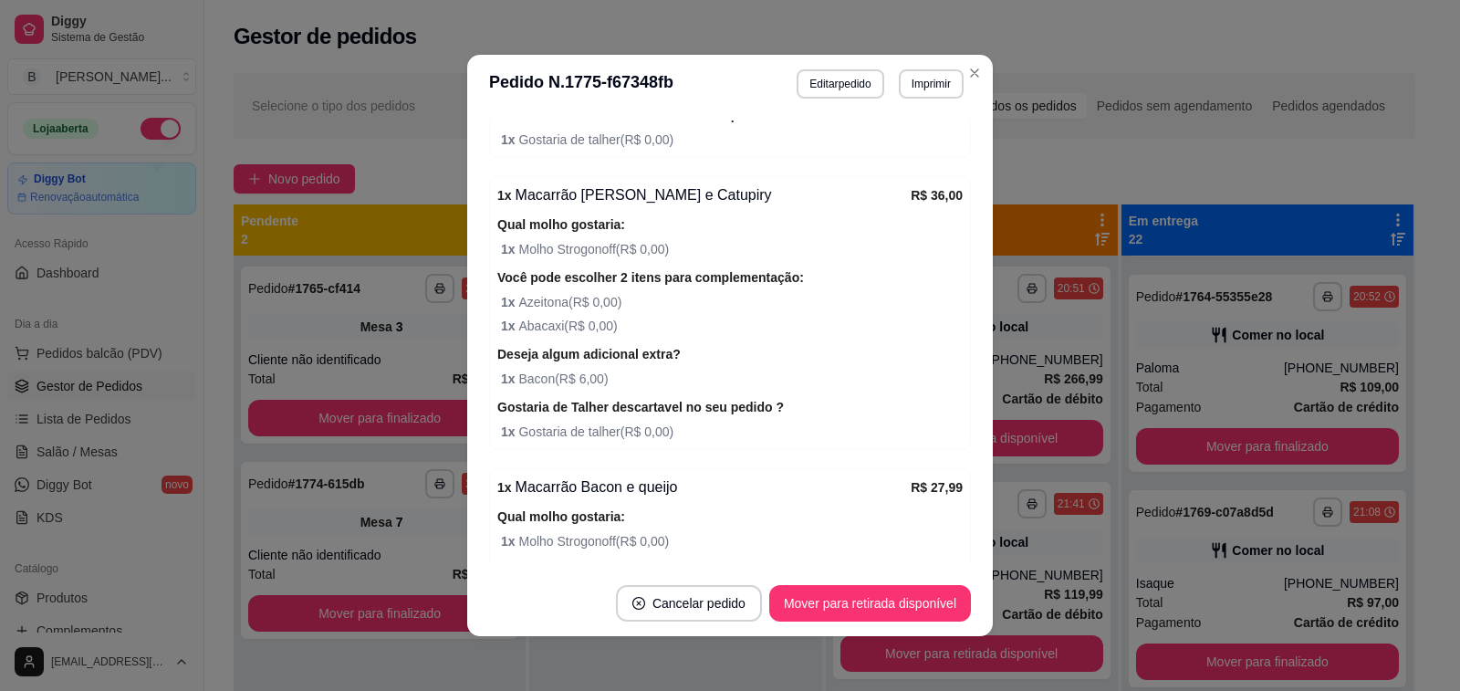
scroll to position [922, 0]
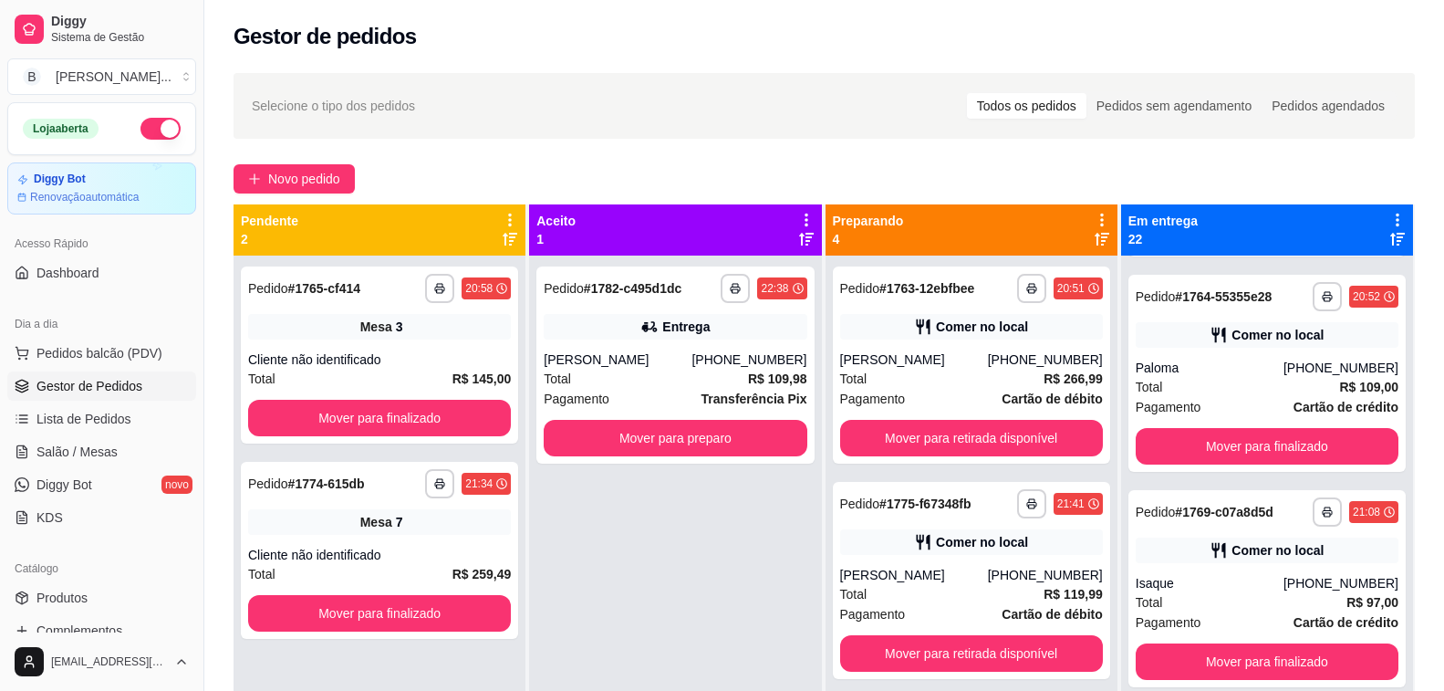
drag, startPoint x: 423, startPoint y: 30, endPoint x: 448, endPoint y: 20, distance: 26.6
click at [423, 30] on div "Gestor de pedidos" at bounding box center [824, 36] width 1181 height 29
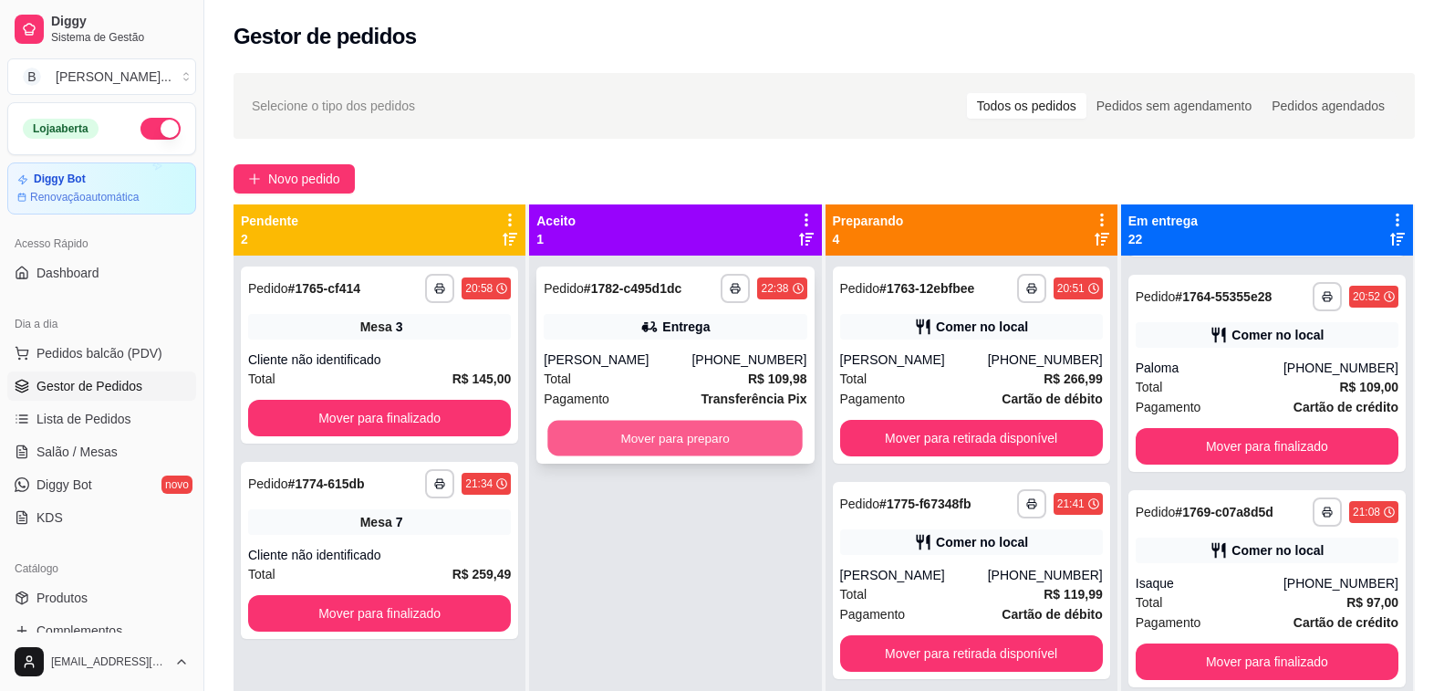
click at [665, 456] on button "Mover para preparo" at bounding box center [675, 439] width 255 height 36
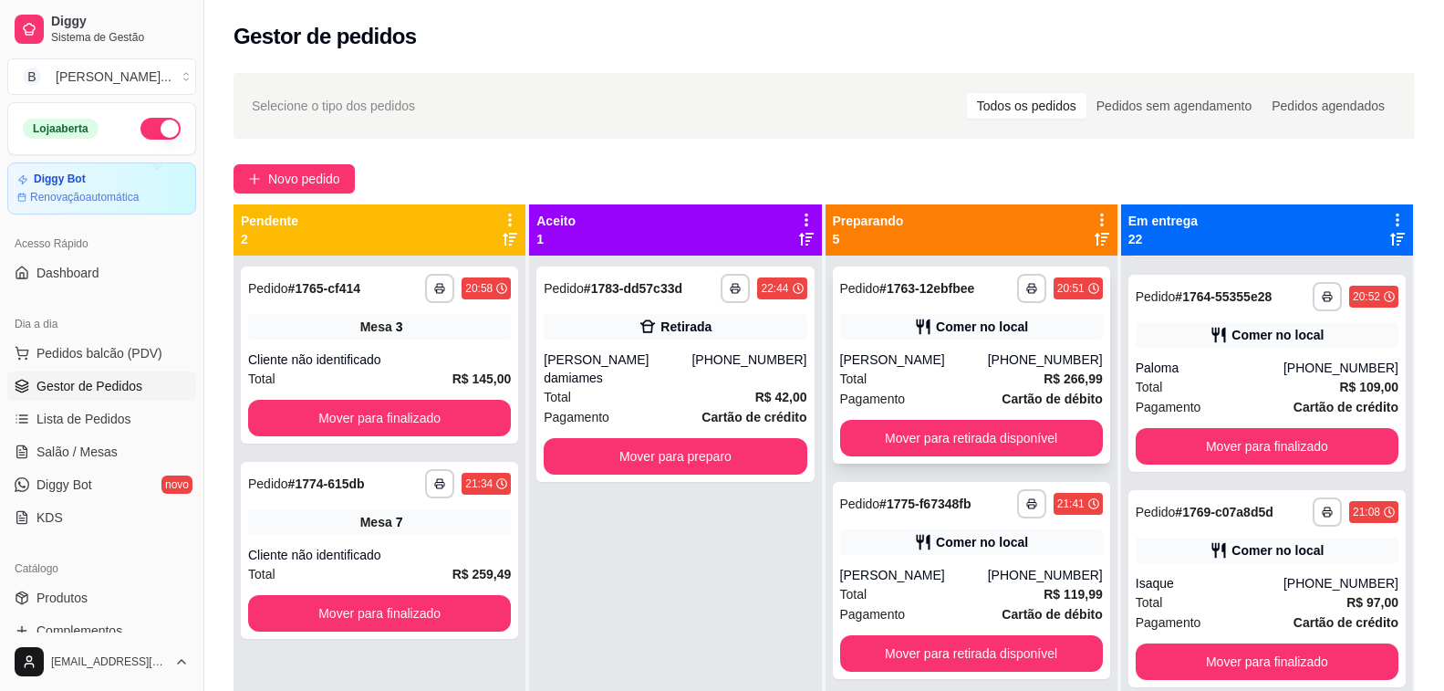
click at [859, 365] on div "[PERSON_NAME]" at bounding box center [914, 359] width 148 height 18
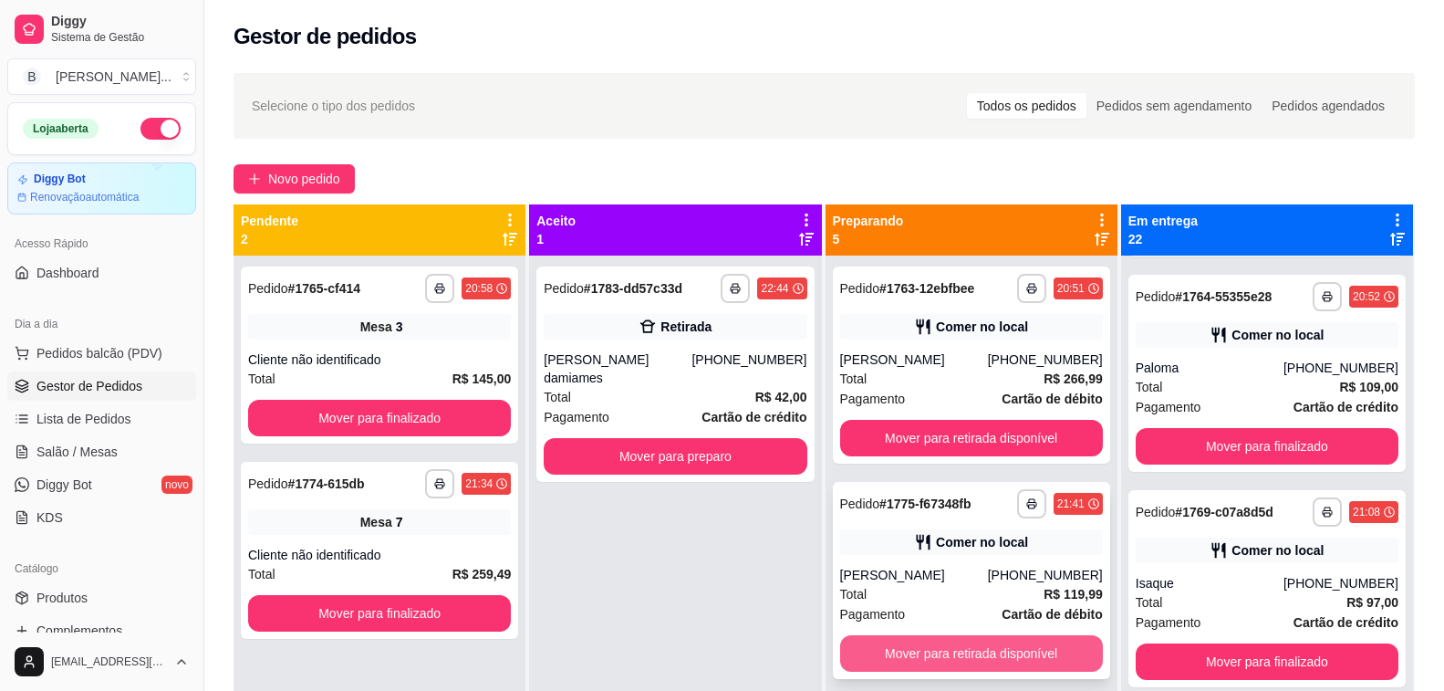
click at [958, 655] on button "Mover para retirada disponível" at bounding box center [971, 653] width 263 height 36
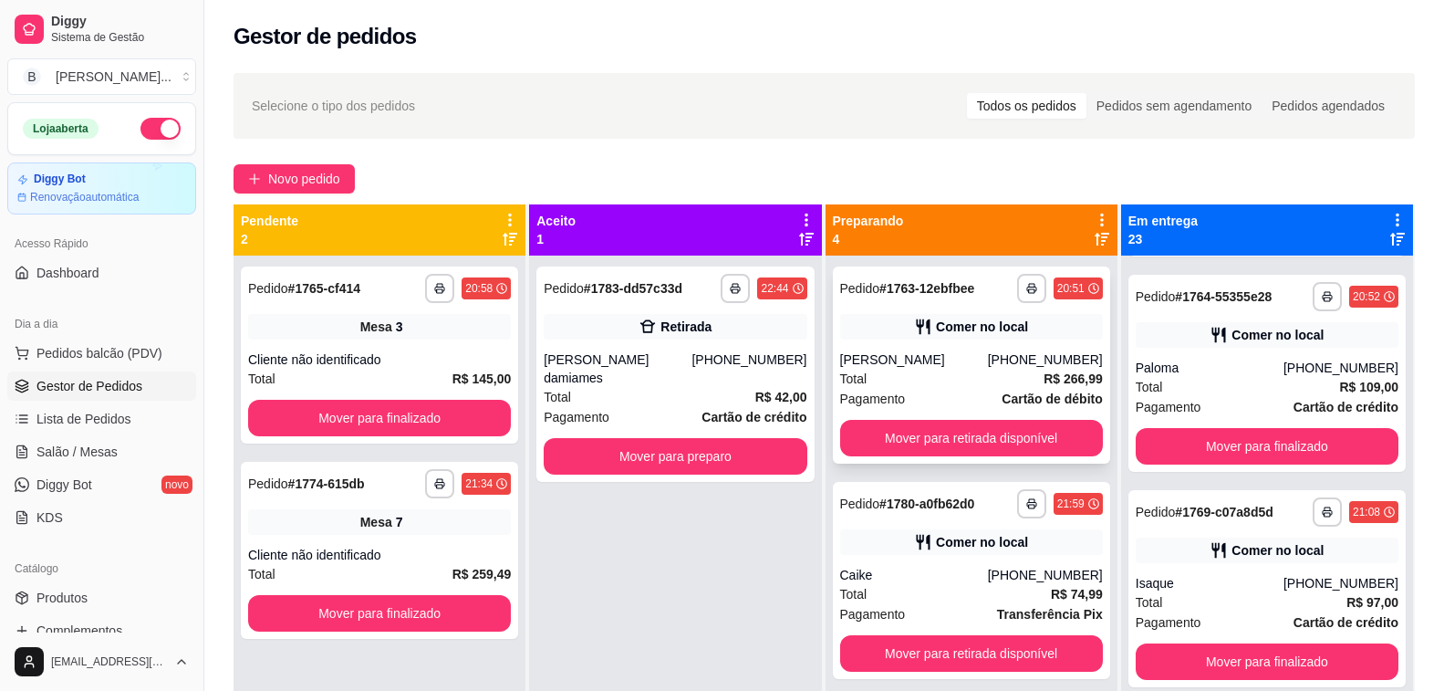
click at [923, 354] on div "[PERSON_NAME]" at bounding box center [914, 359] width 148 height 18
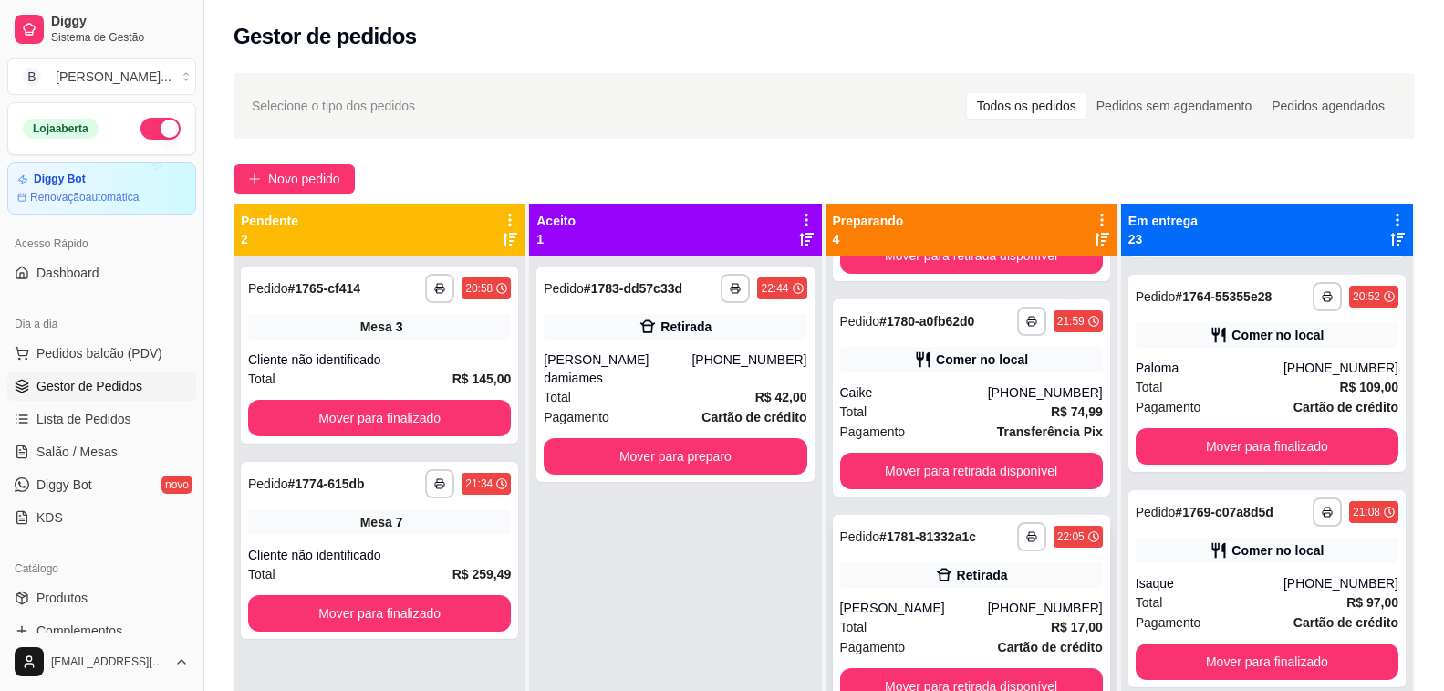
scroll to position [207, 0]
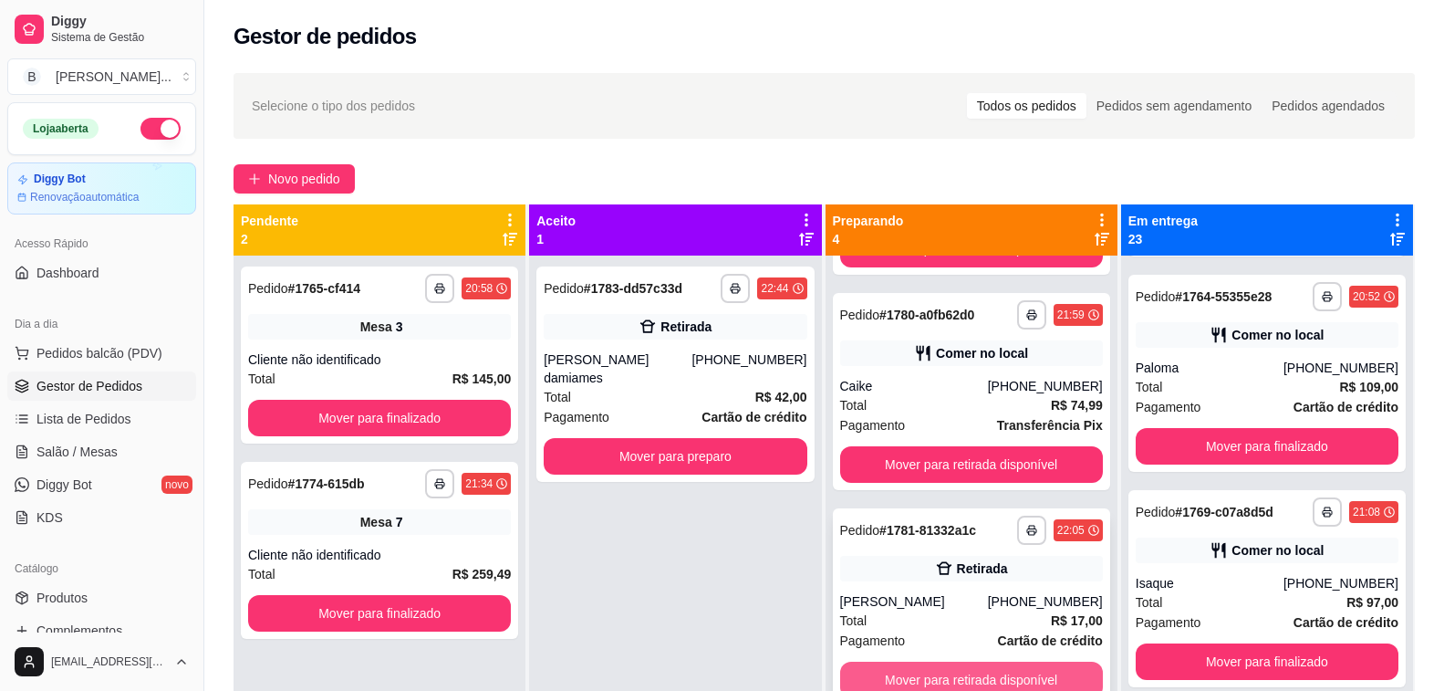
click at [967, 661] on button "Mover para retirada disponível" at bounding box center [971, 679] width 263 height 36
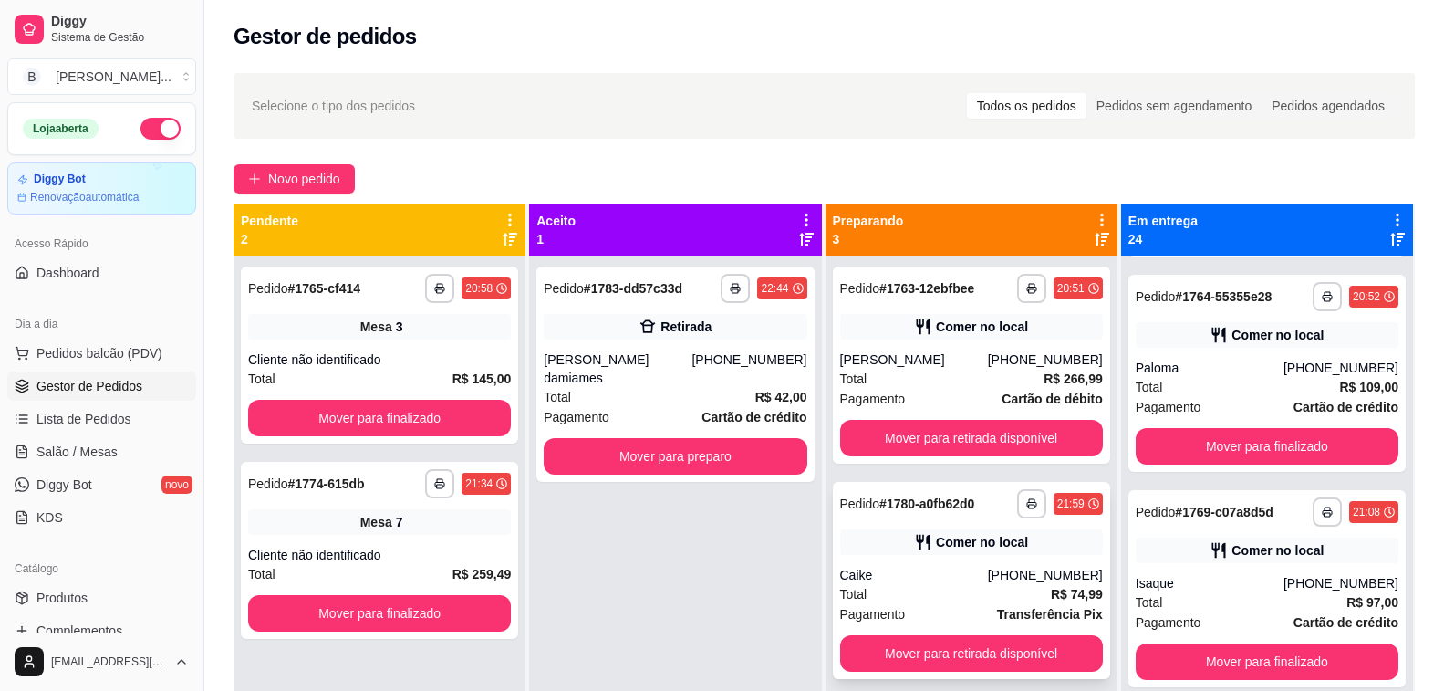
scroll to position [0, 0]
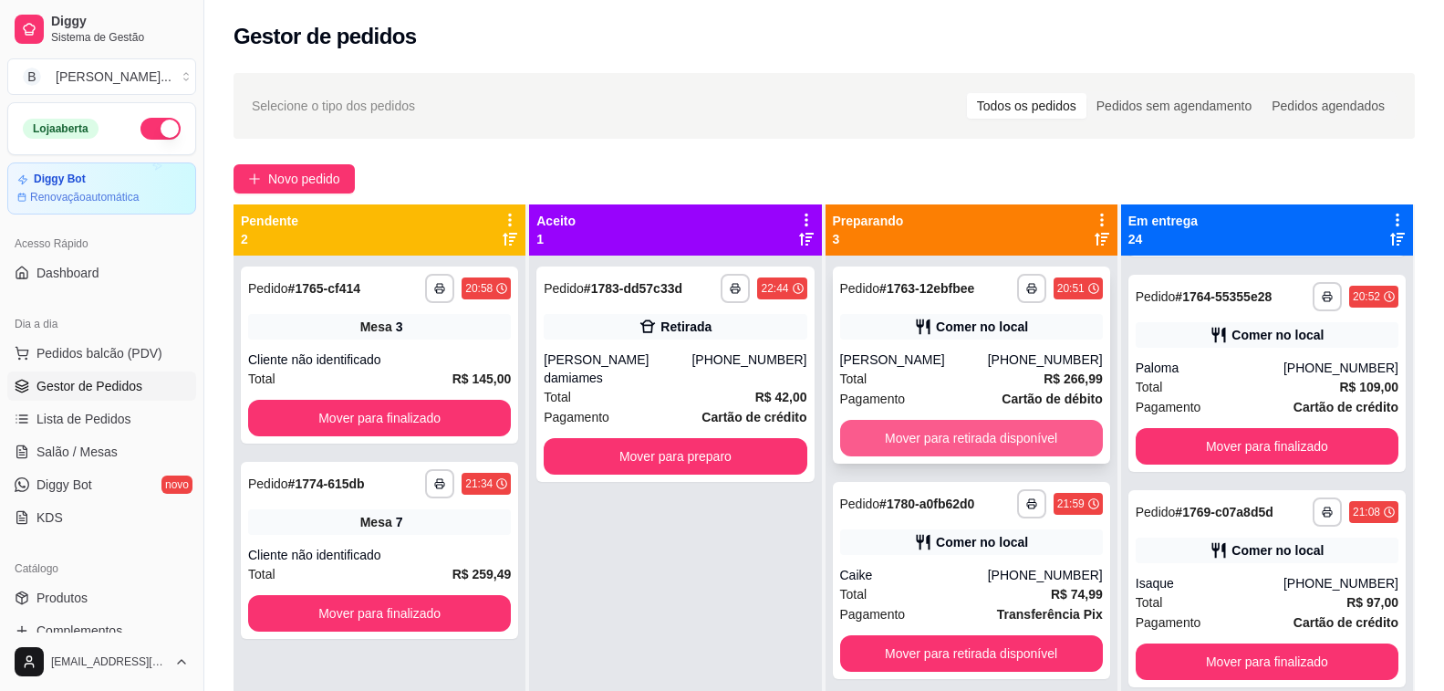
click at [956, 441] on button "Mover para retirada disponível" at bounding box center [971, 438] width 263 height 36
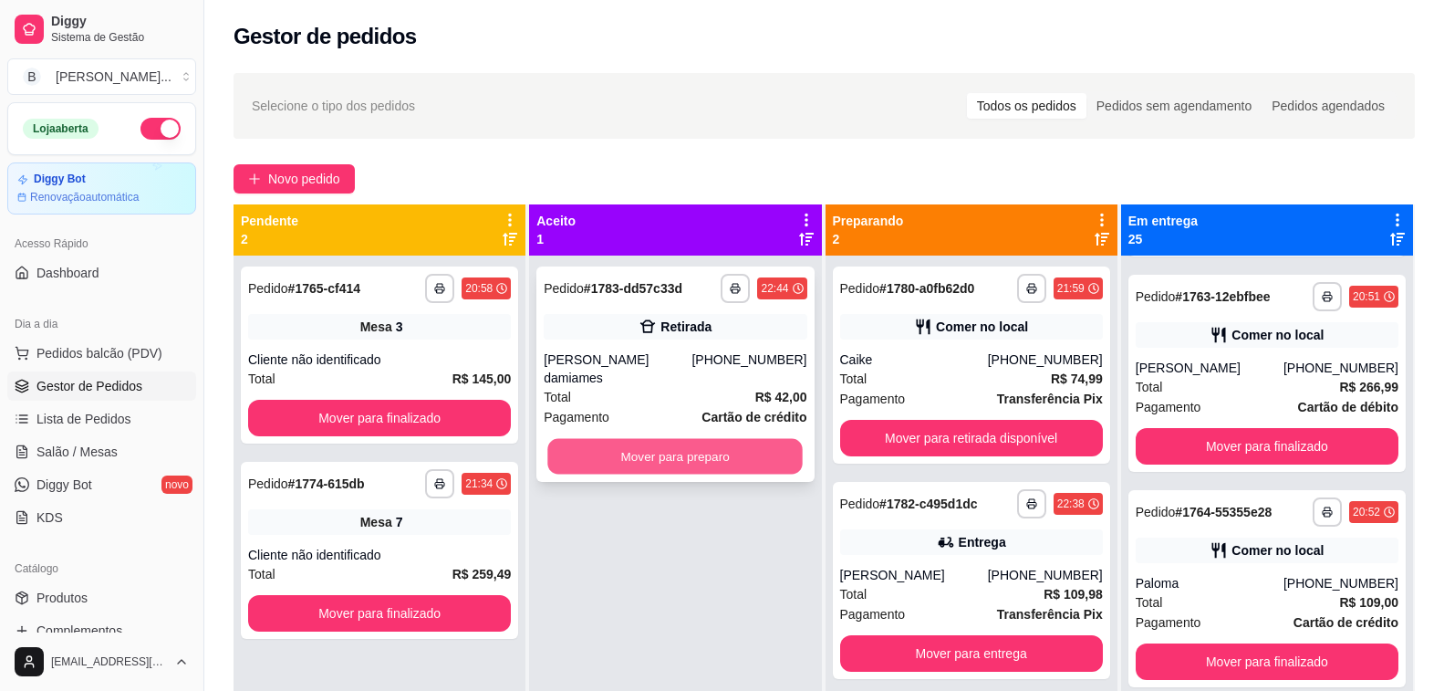
click at [701, 452] on button "Mover para preparo" at bounding box center [675, 457] width 255 height 36
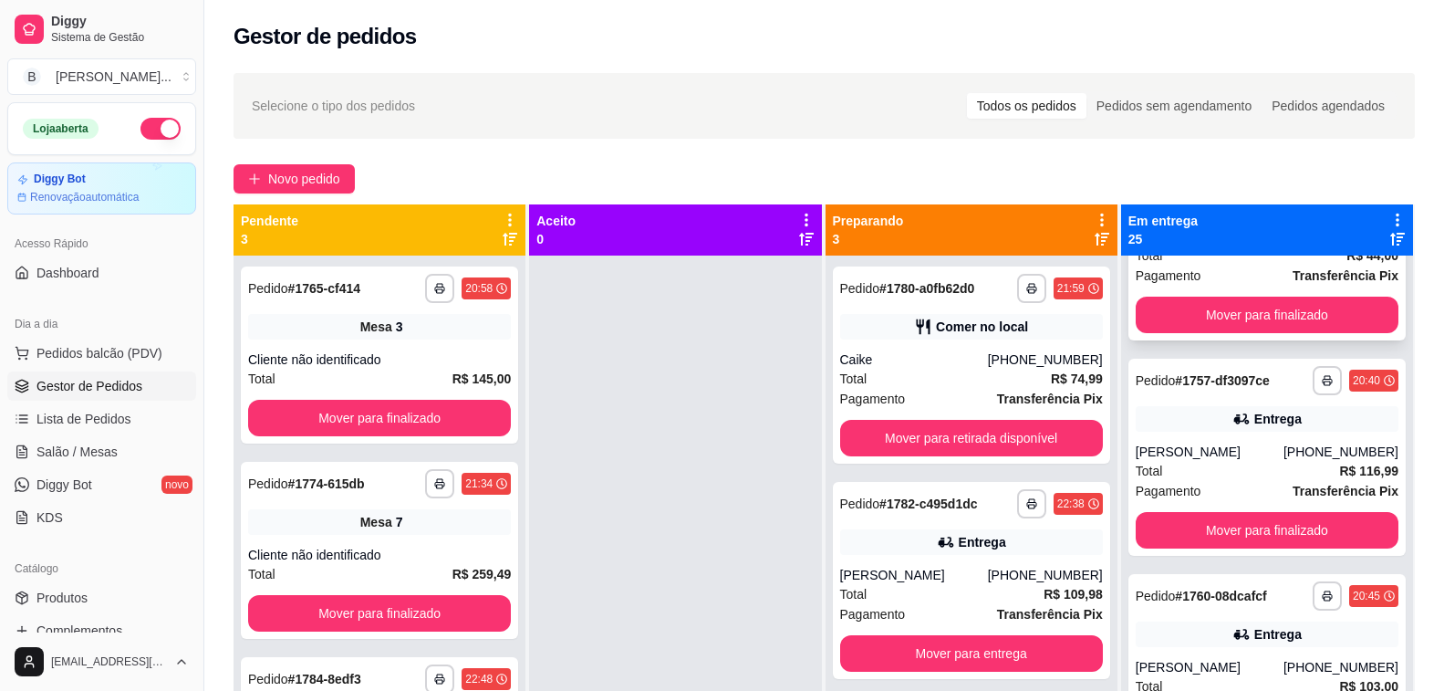
scroll to position [2185, 0]
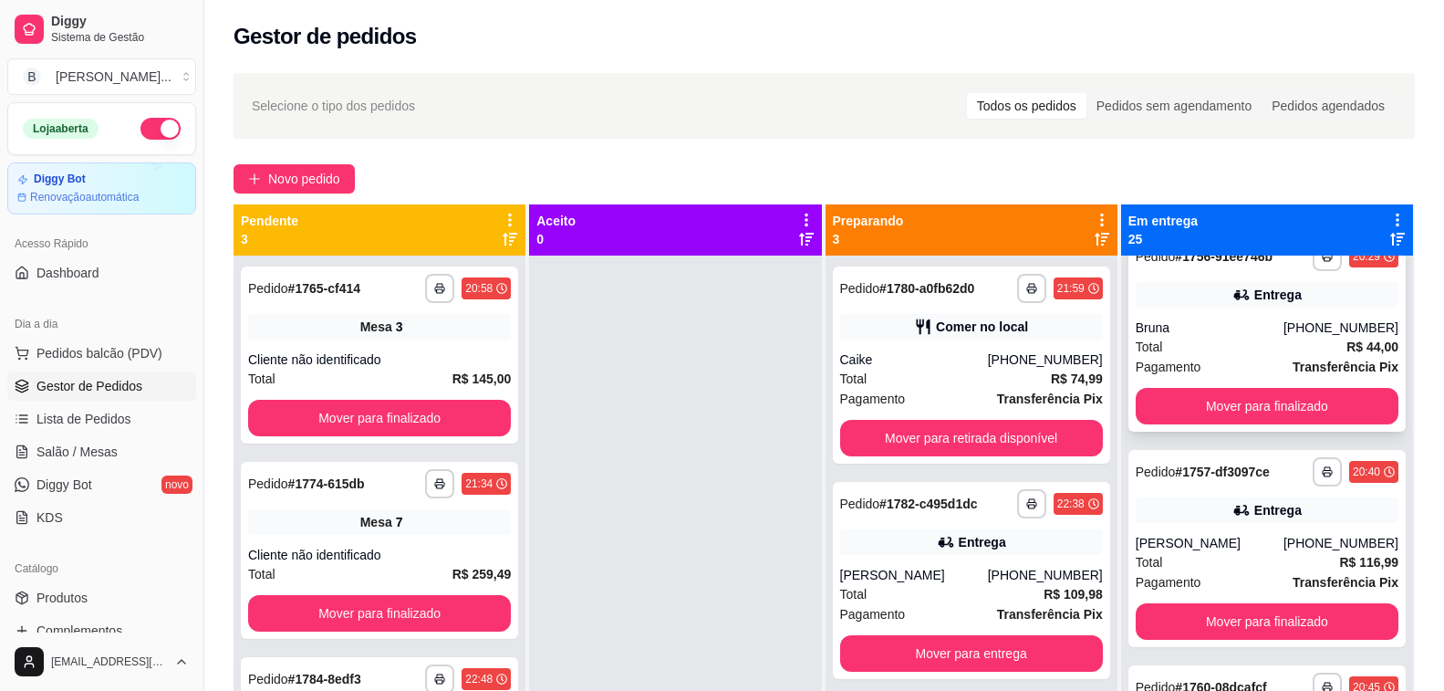
click at [1254, 355] on div "Total R$ 44,00" at bounding box center [1267, 347] width 263 height 20
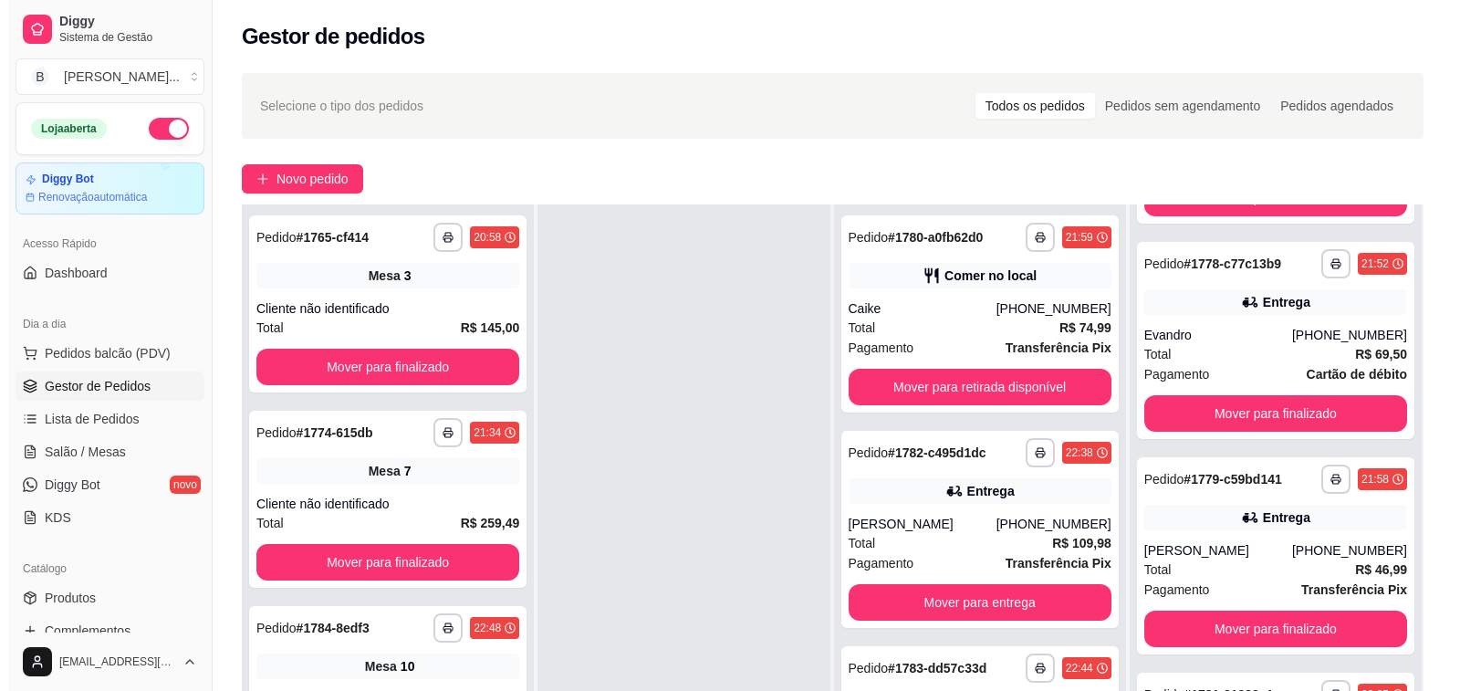
scroll to position [91, 0]
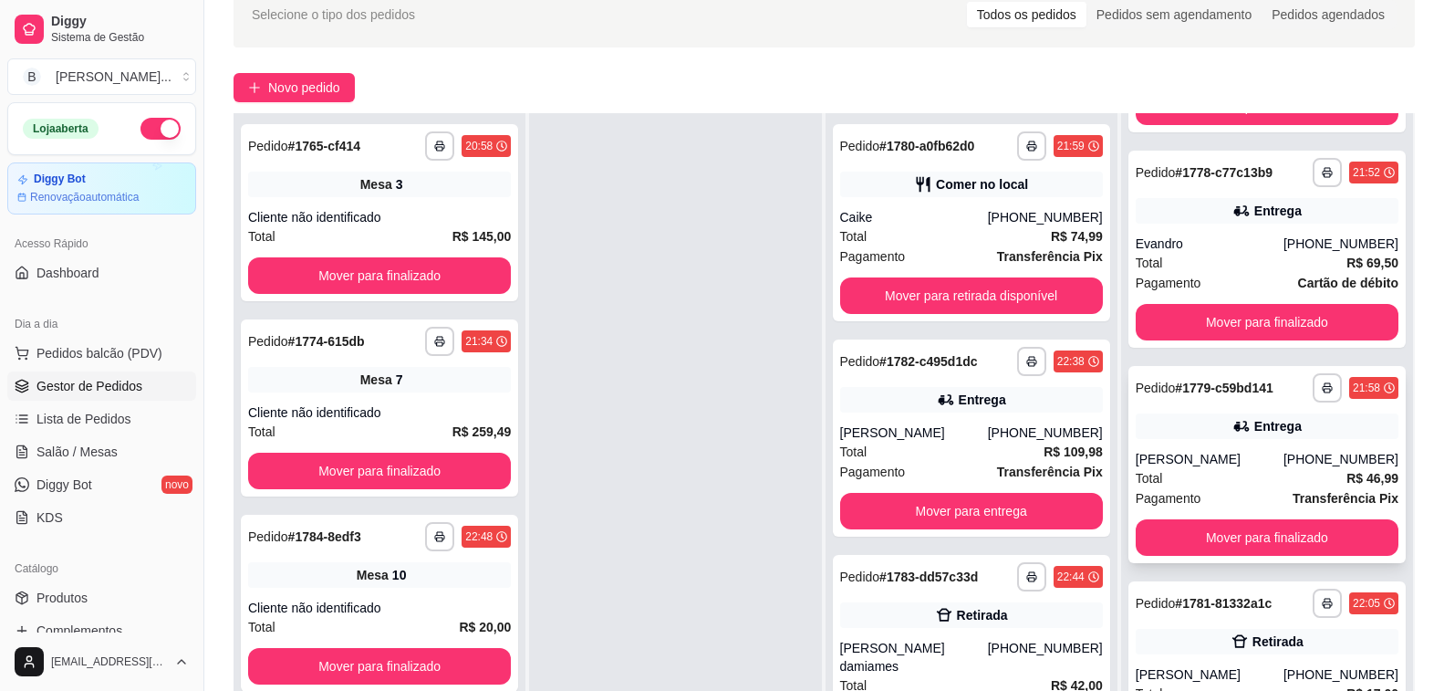
click at [1191, 449] on div "**********" at bounding box center [1266, 464] width 277 height 197
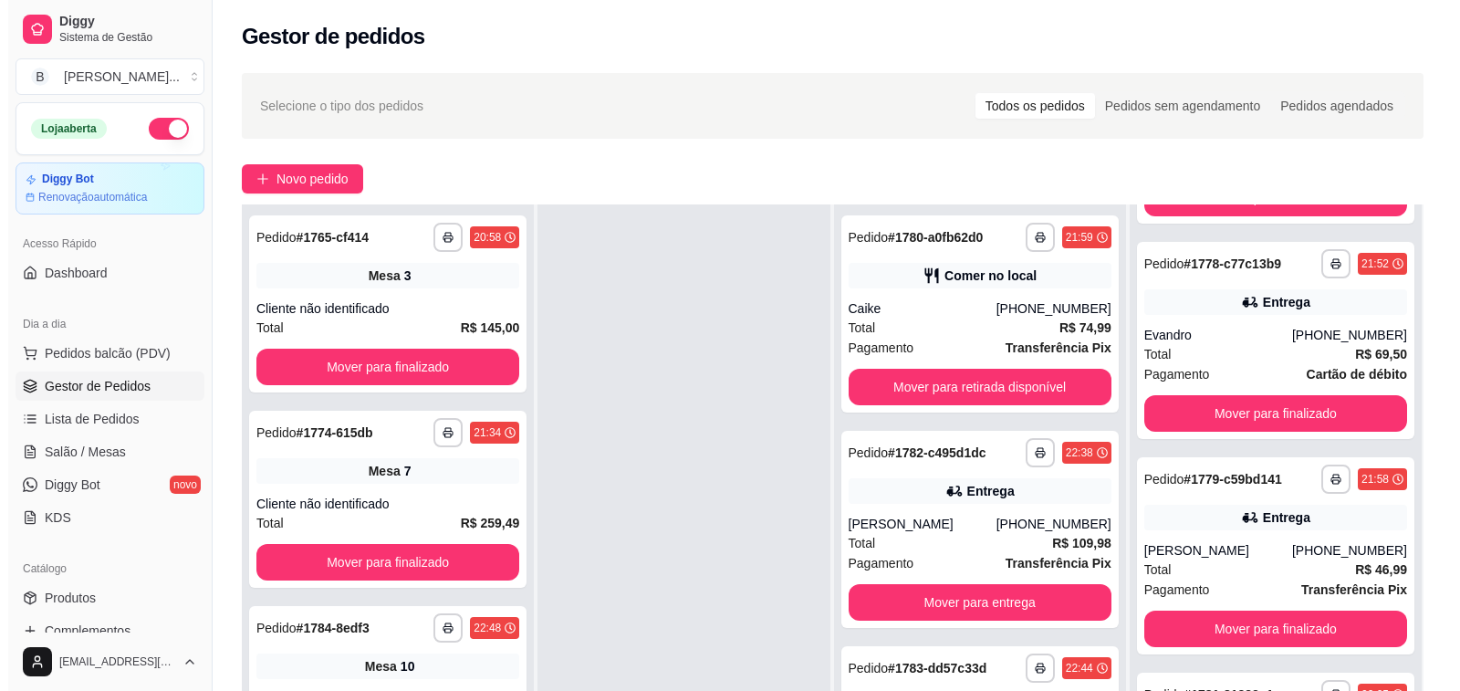
scroll to position [0, 0]
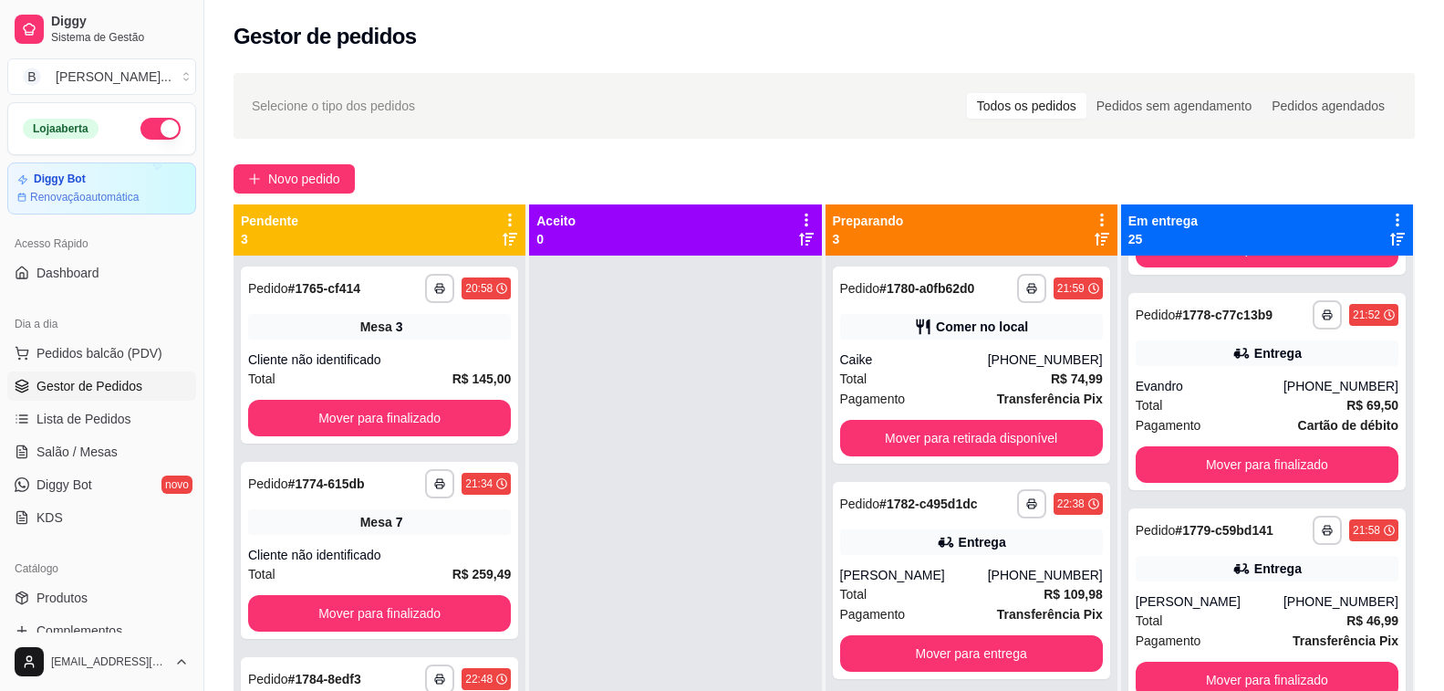
click at [892, 224] on div "Preparando 3" at bounding box center [971, 230] width 277 height 36
click at [921, 337] on div "Comer no local" at bounding box center [971, 327] width 263 height 26
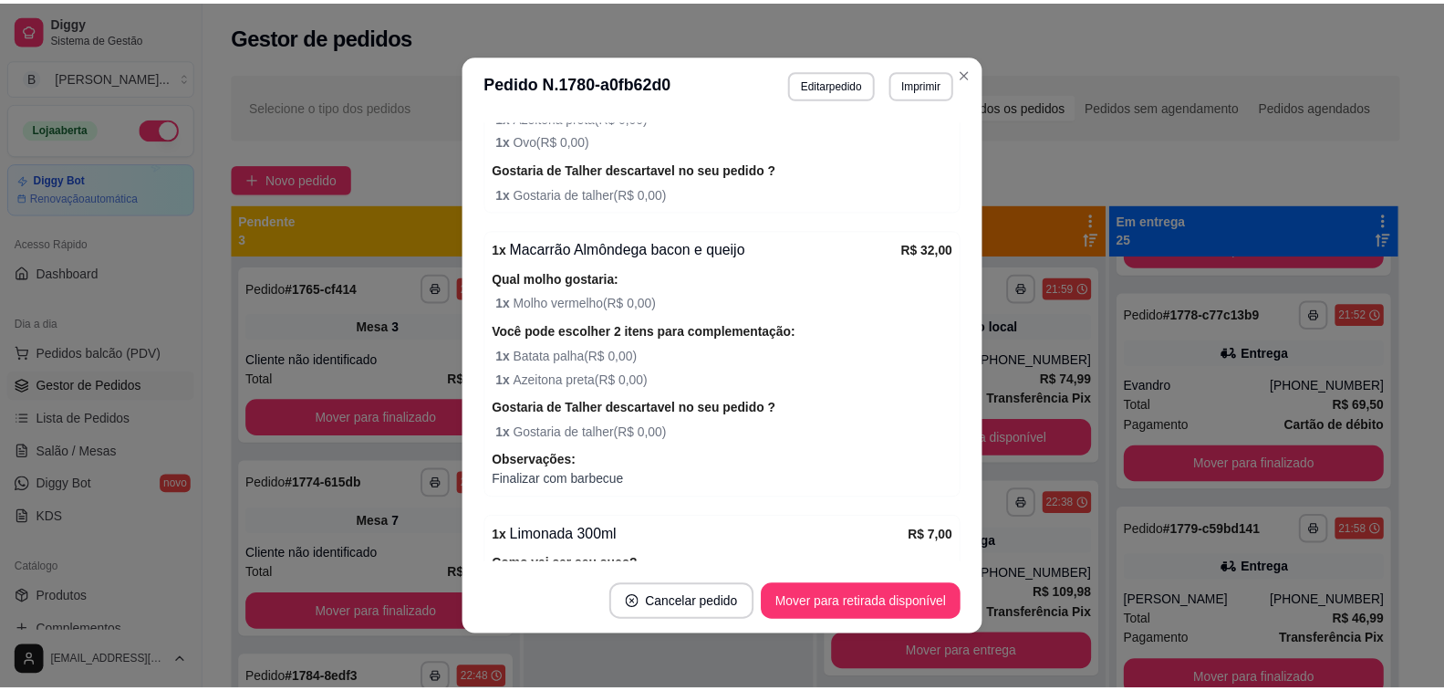
scroll to position [349, 0]
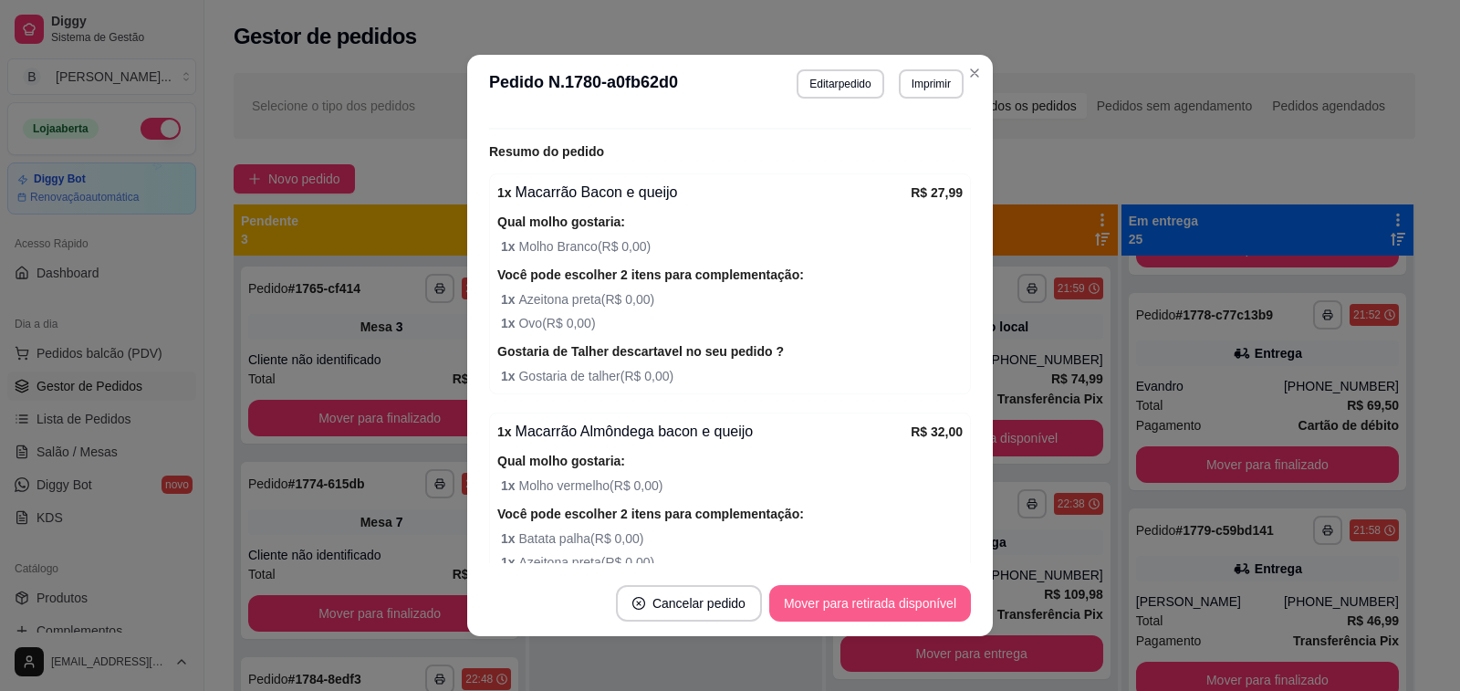
click at [815, 608] on button "Mover para retirada disponível" at bounding box center [870, 603] width 202 height 36
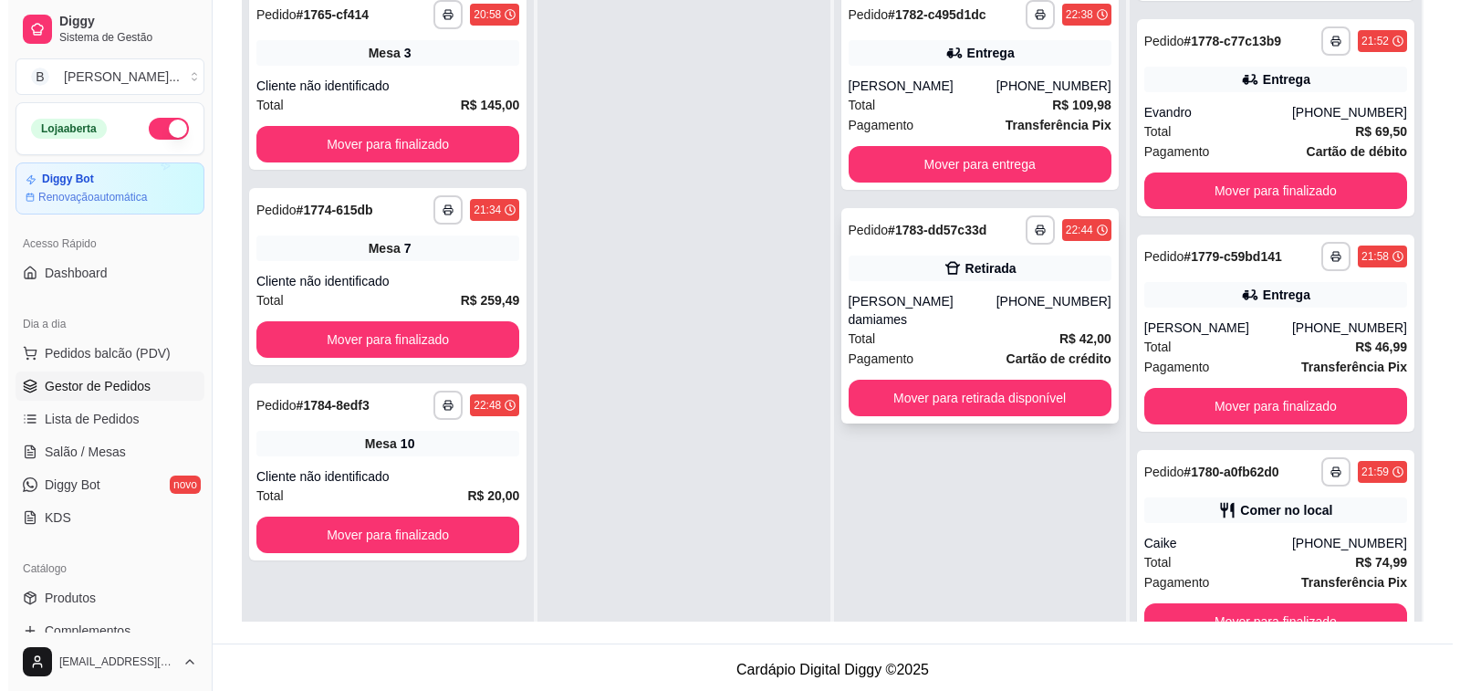
scroll to position [0, 0]
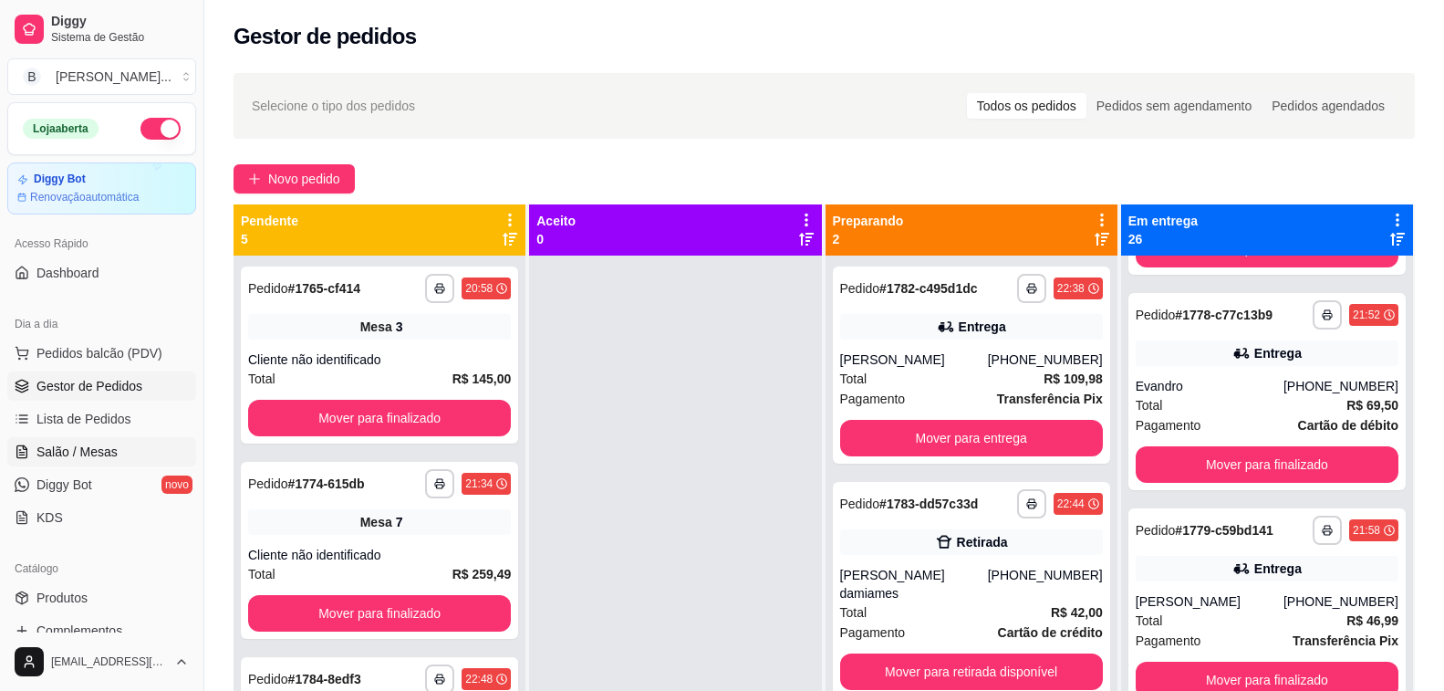
click at [43, 449] on span "Salão / Mesas" at bounding box center [76, 451] width 81 height 18
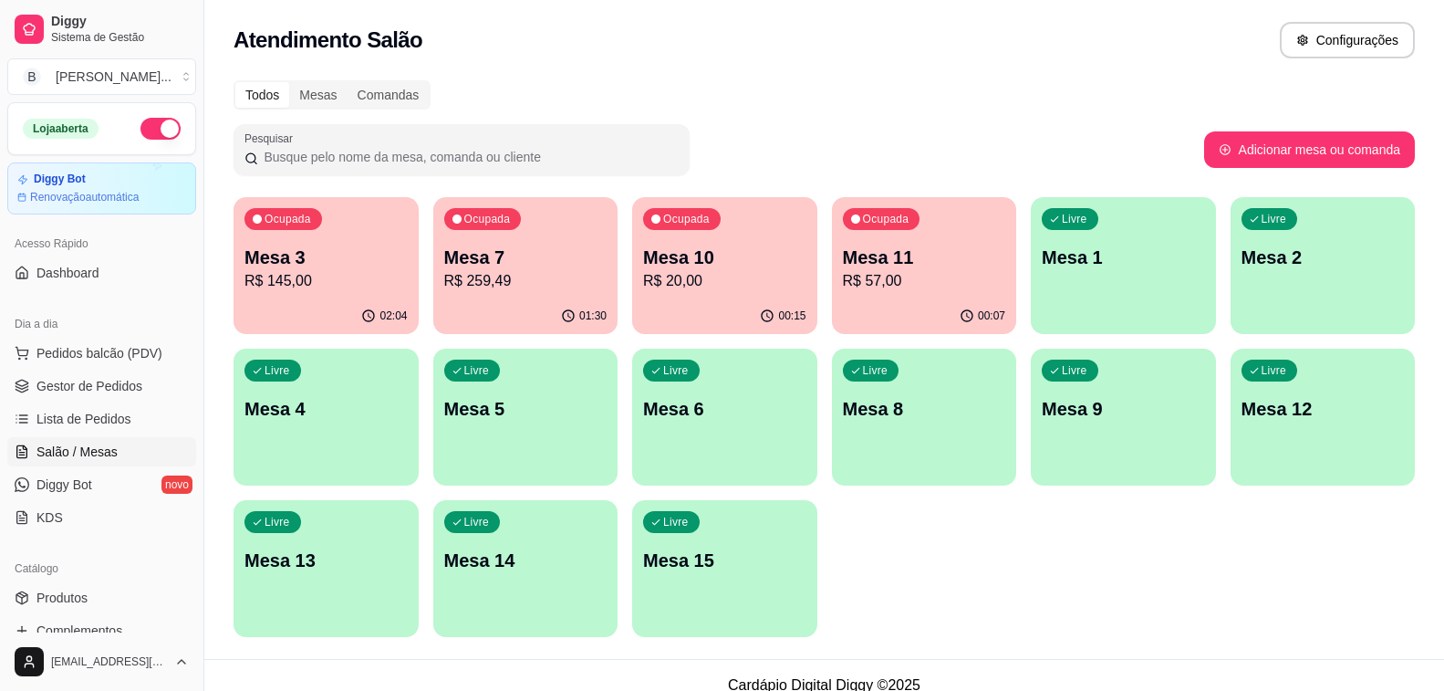
click at [504, 289] on p "R$ 259,49" at bounding box center [525, 281] width 163 height 22
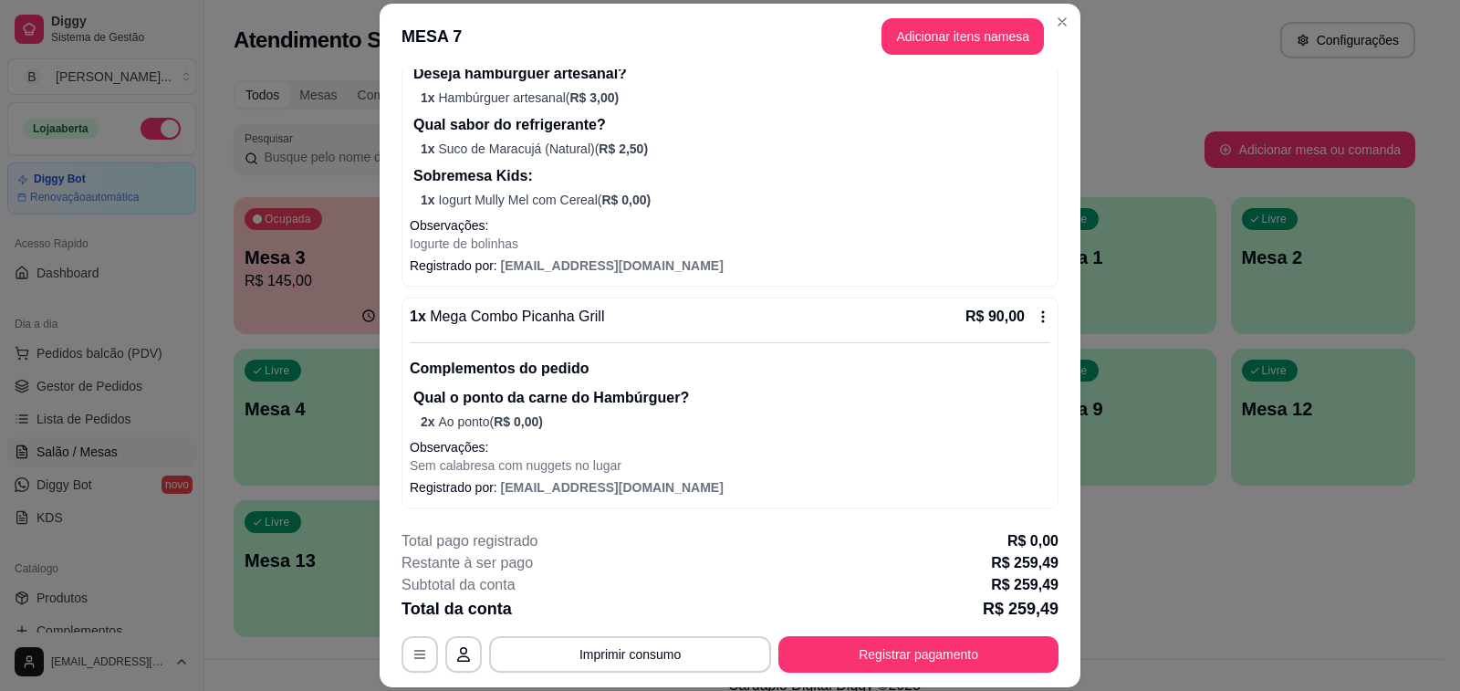
scroll to position [55, 0]
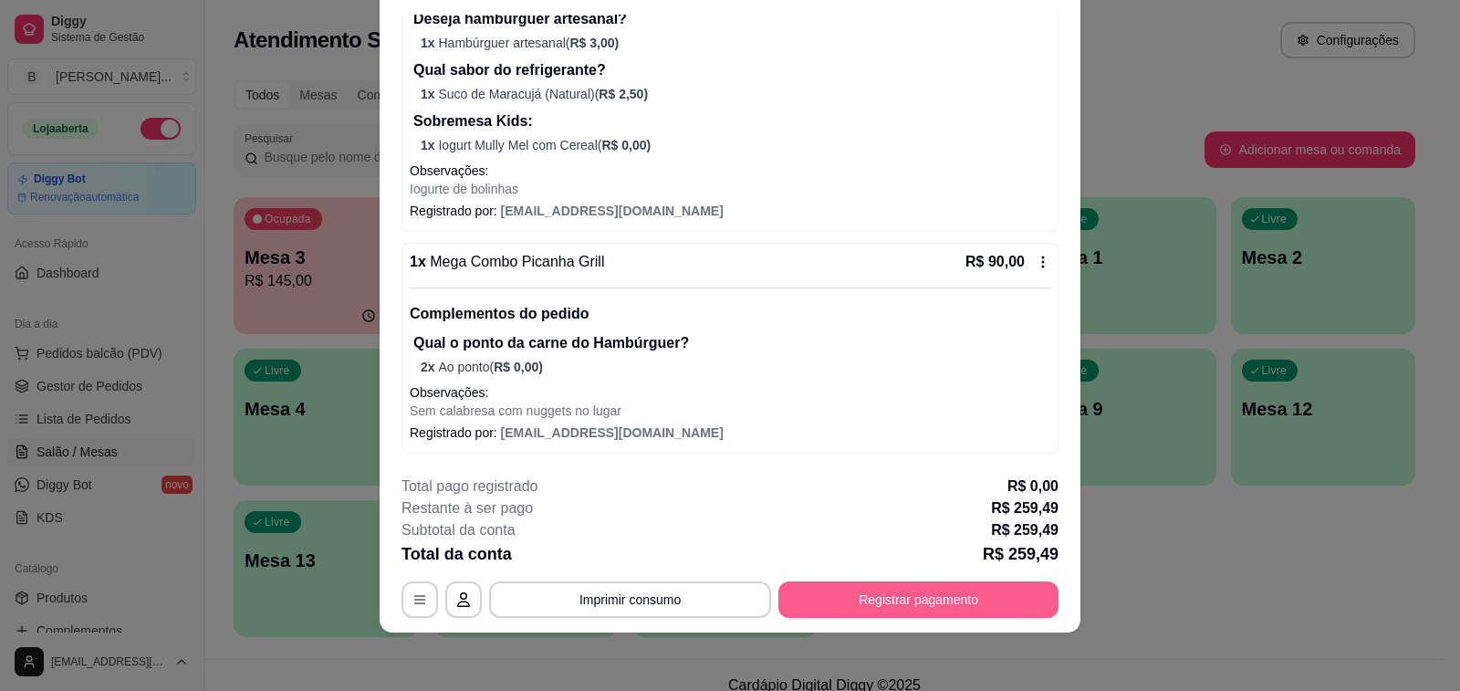
click at [887, 598] on button "Registrar pagamento" at bounding box center [918, 599] width 280 height 36
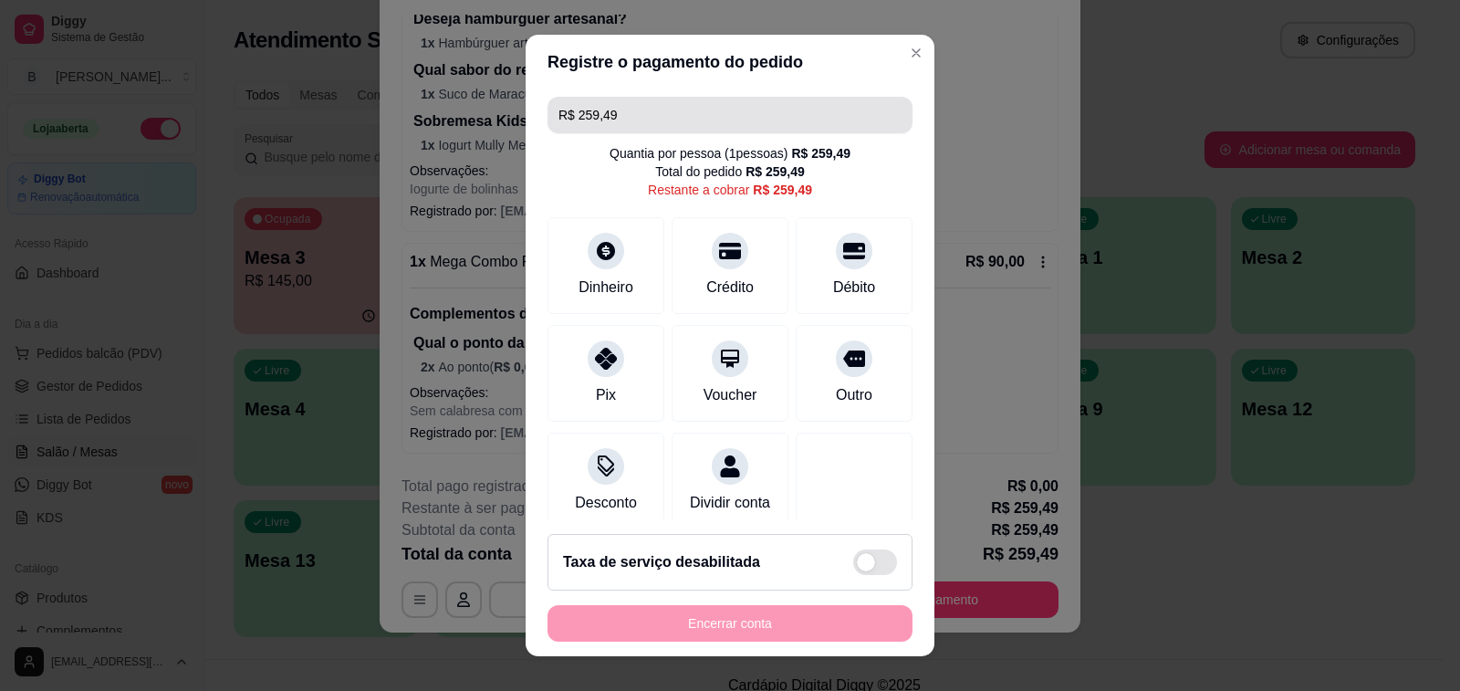
click at [629, 117] on input "R$ 259,49" at bounding box center [729, 115] width 343 height 36
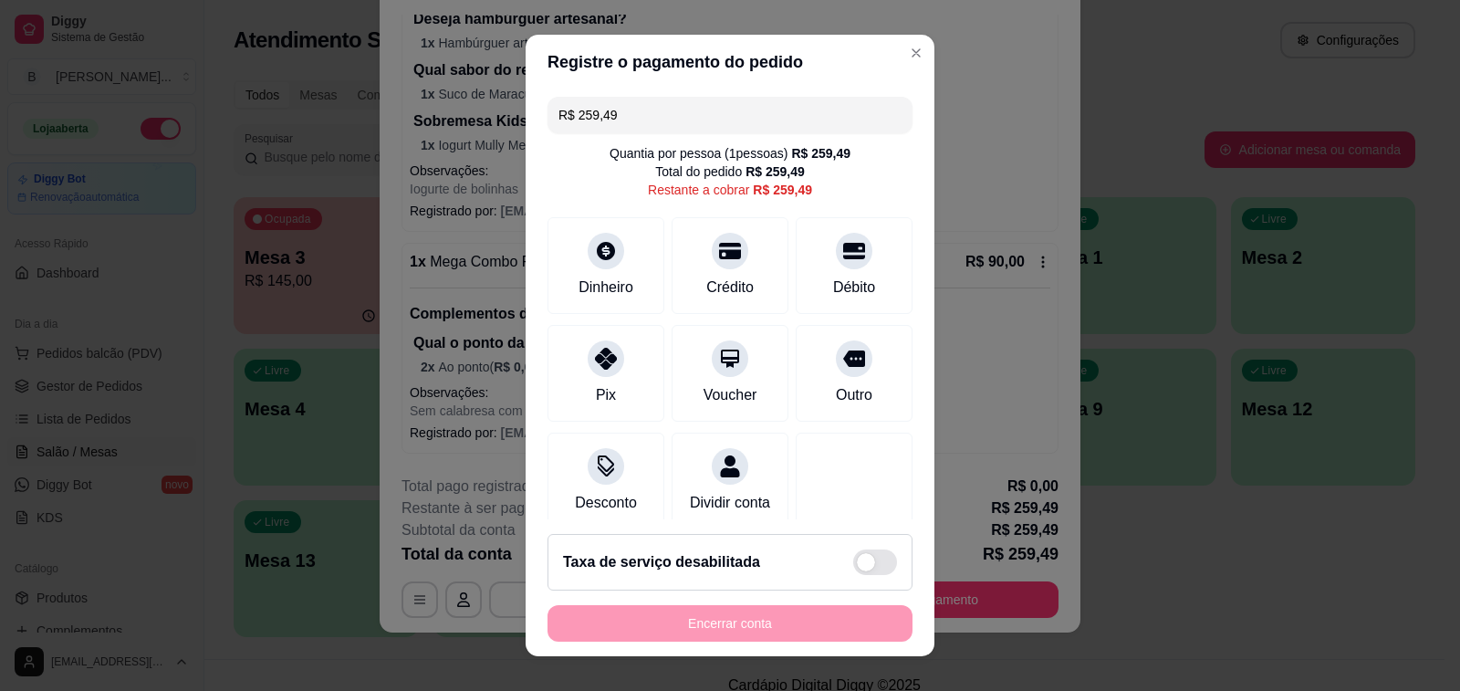
click at [629, 117] on input "R$ 259,49" at bounding box center [729, 115] width 343 height 36
click at [842, 247] on icon at bounding box center [854, 245] width 24 height 18
click at [673, 115] on input "R$ 180,00" at bounding box center [729, 115] width 343 height 36
click at [594, 367] on div at bounding box center [606, 353] width 40 height 40
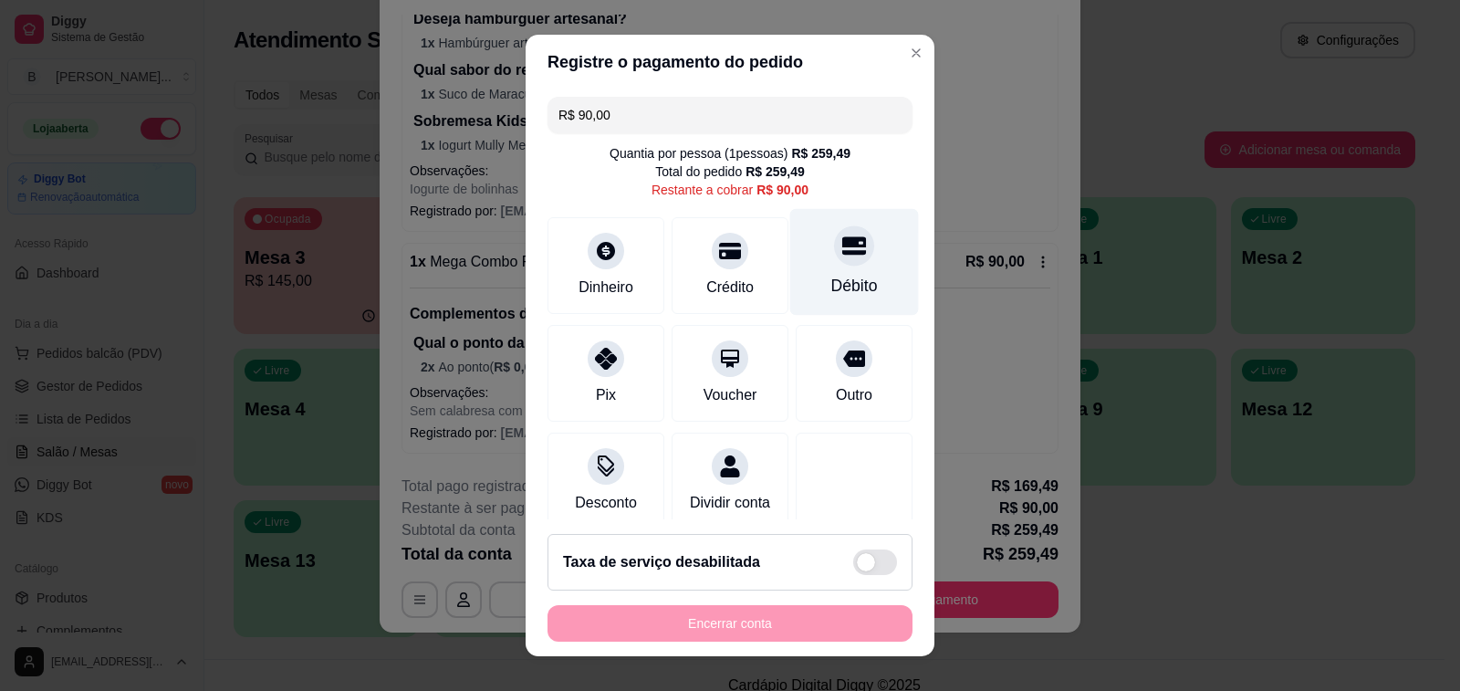
click at [834, 260] on div at bounding box center [854, 245] width 40 height 40
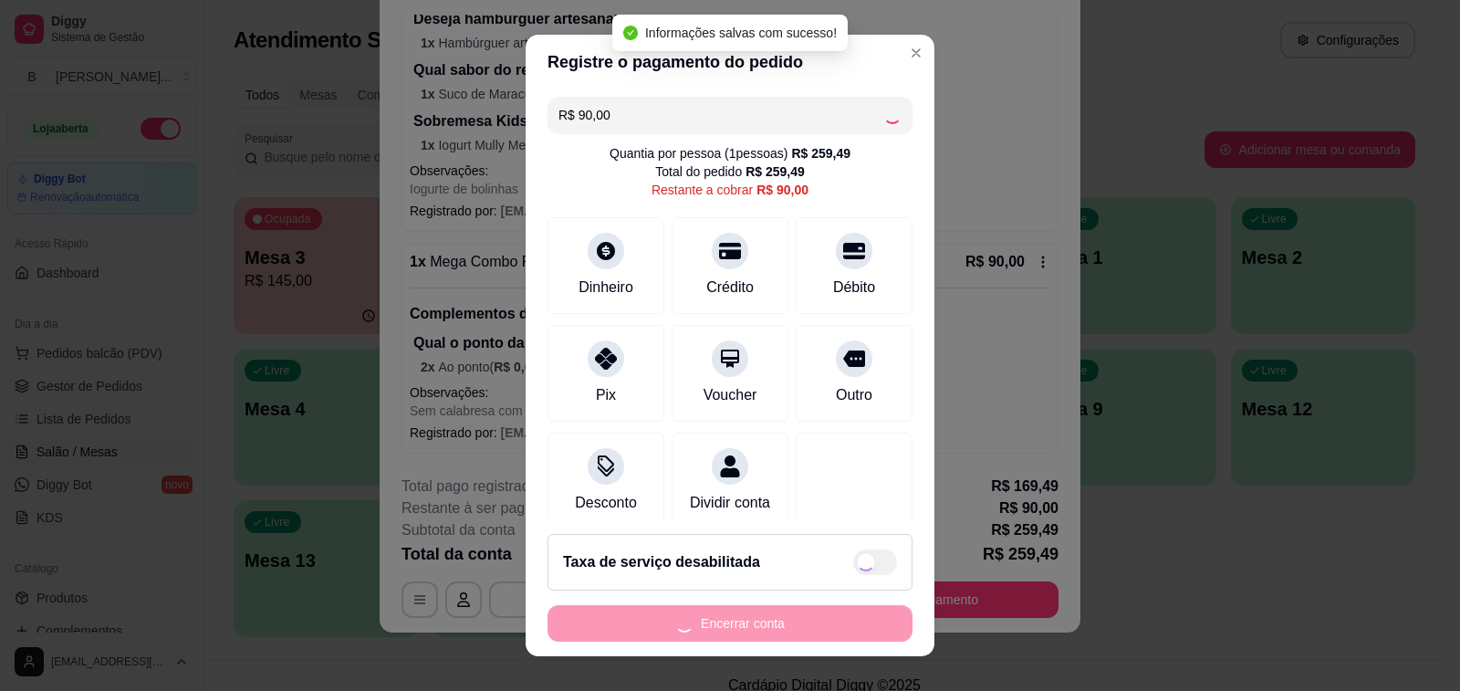
type input "R$ 0,00"
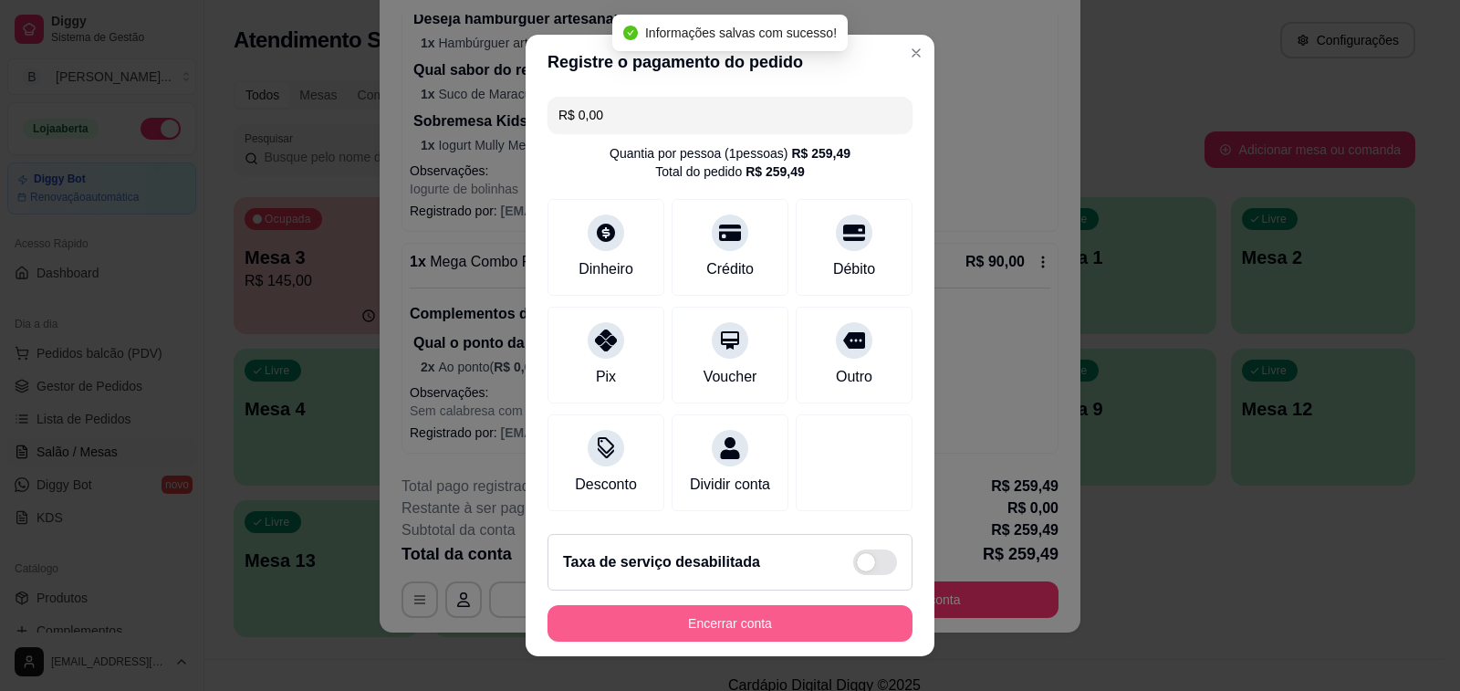
click at [726, 634] on button "Encerrar conta" at bounding box center [729, 623] width 365 height 36
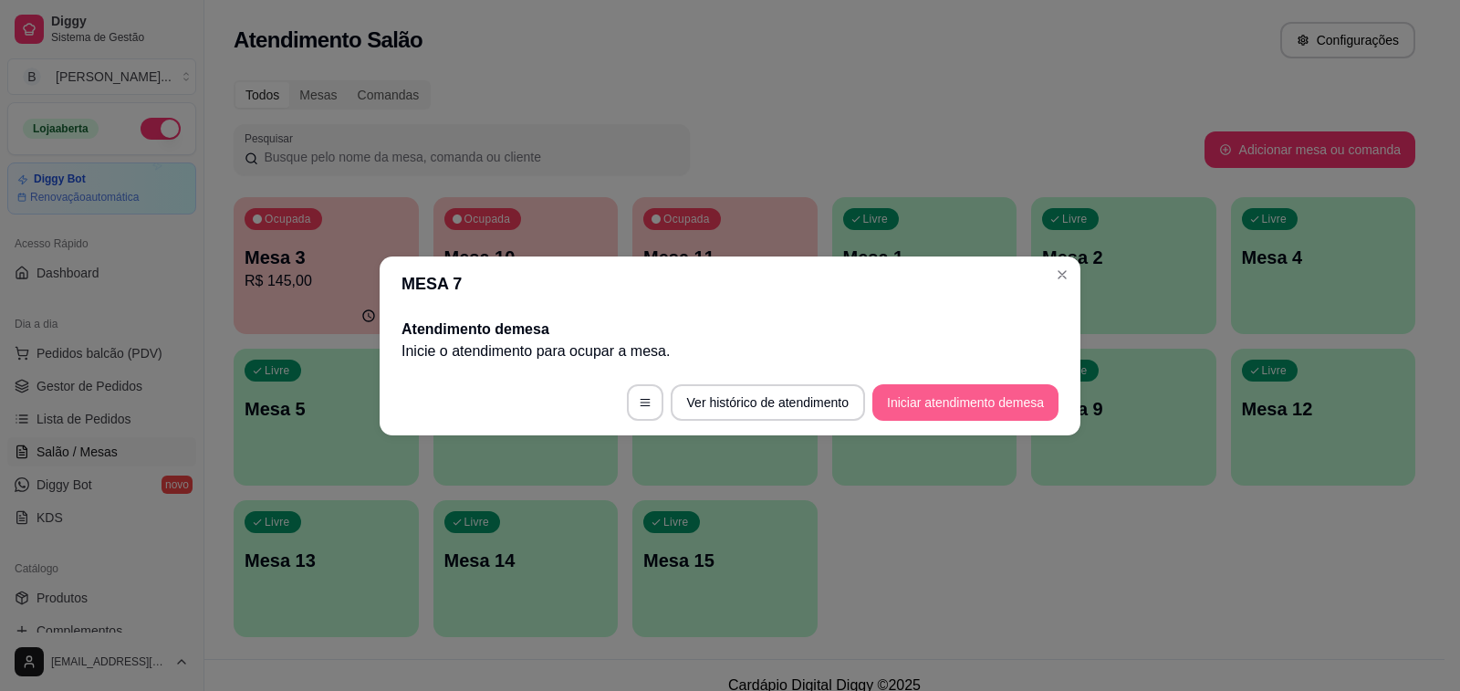
scroll to position [0, 0]
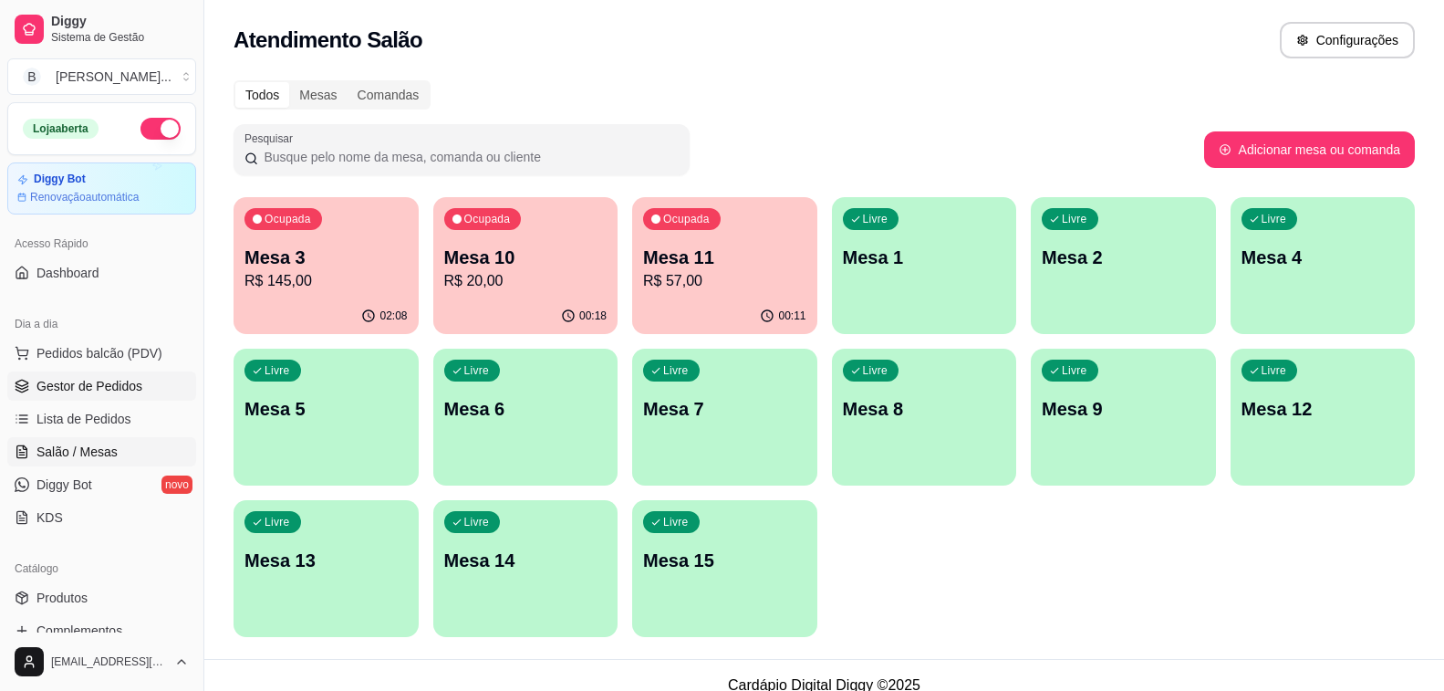
click at [66, 387] on span "Gestor de Pedidos" at bounding box center [89, 386] width 106 height 18
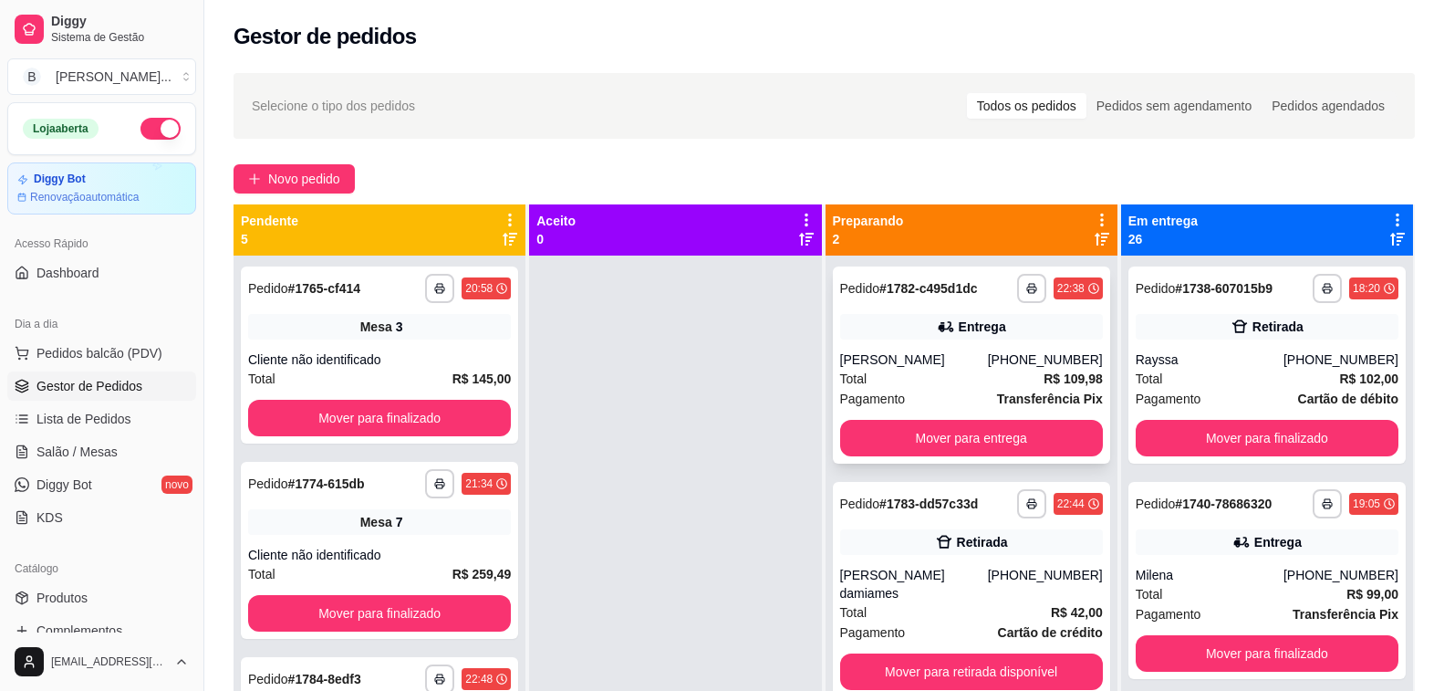
click at [988, 369] on div "[PERSON_NAME]" at bounding box center [914, 359] width 148 height 18
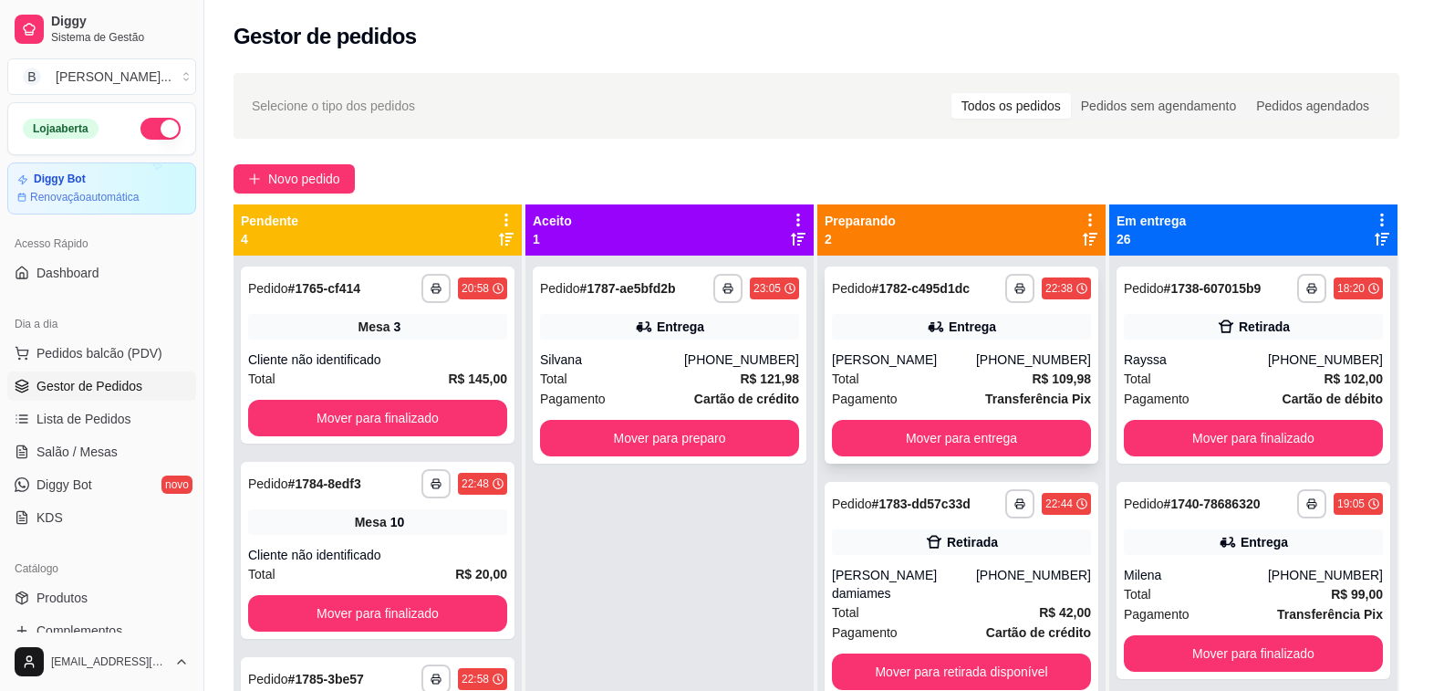
click at [713, 552] on button "Copiar Endereço" at bounding box center [722, 555] width 125 height 36
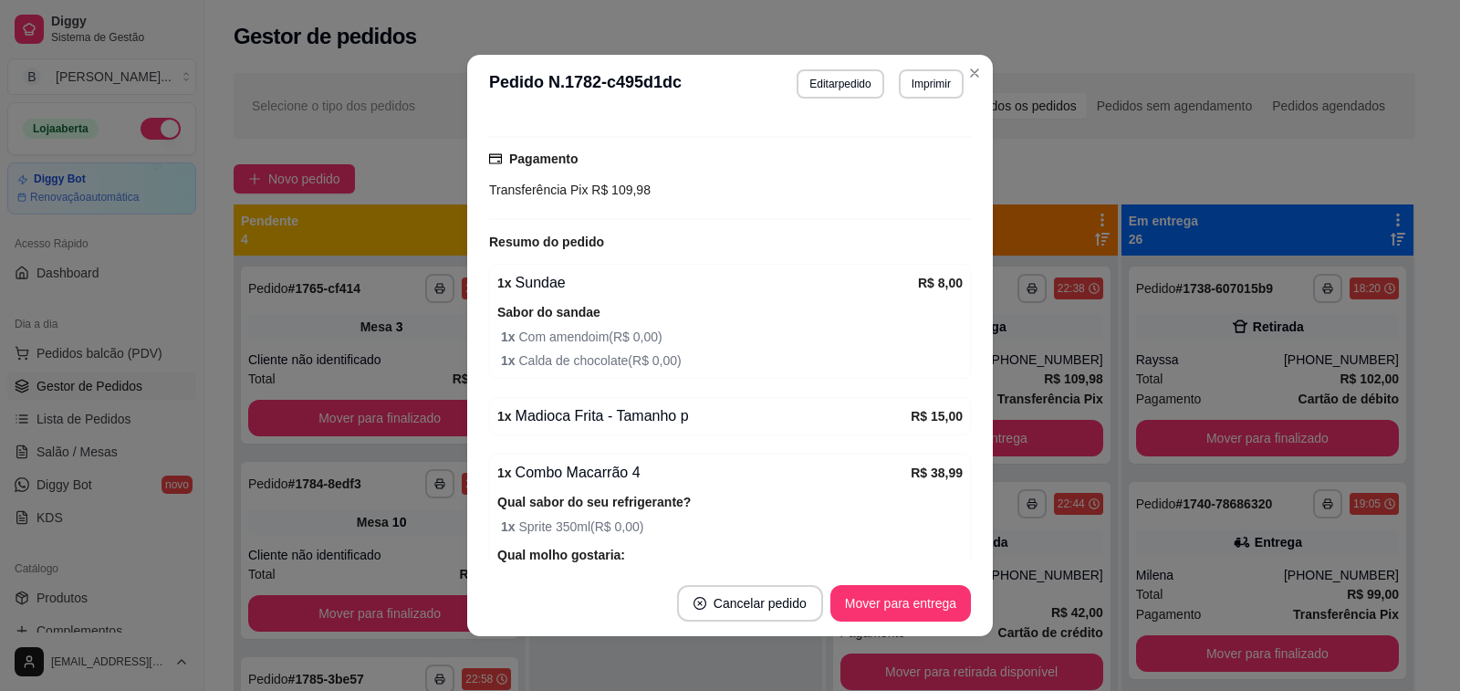
scroll to position [639, 0]
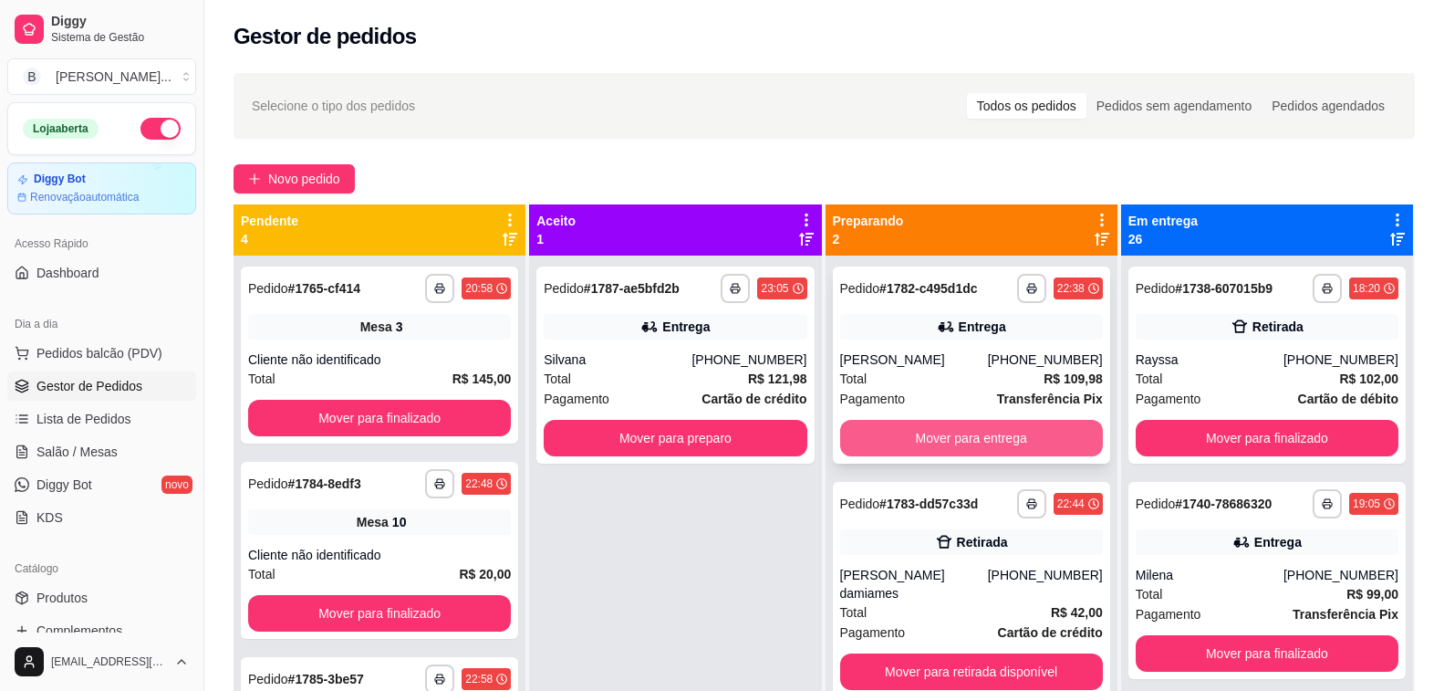
click at [931, 456] on button "Mover para entrega" at bounding box center [971, 438] width 263 height 36
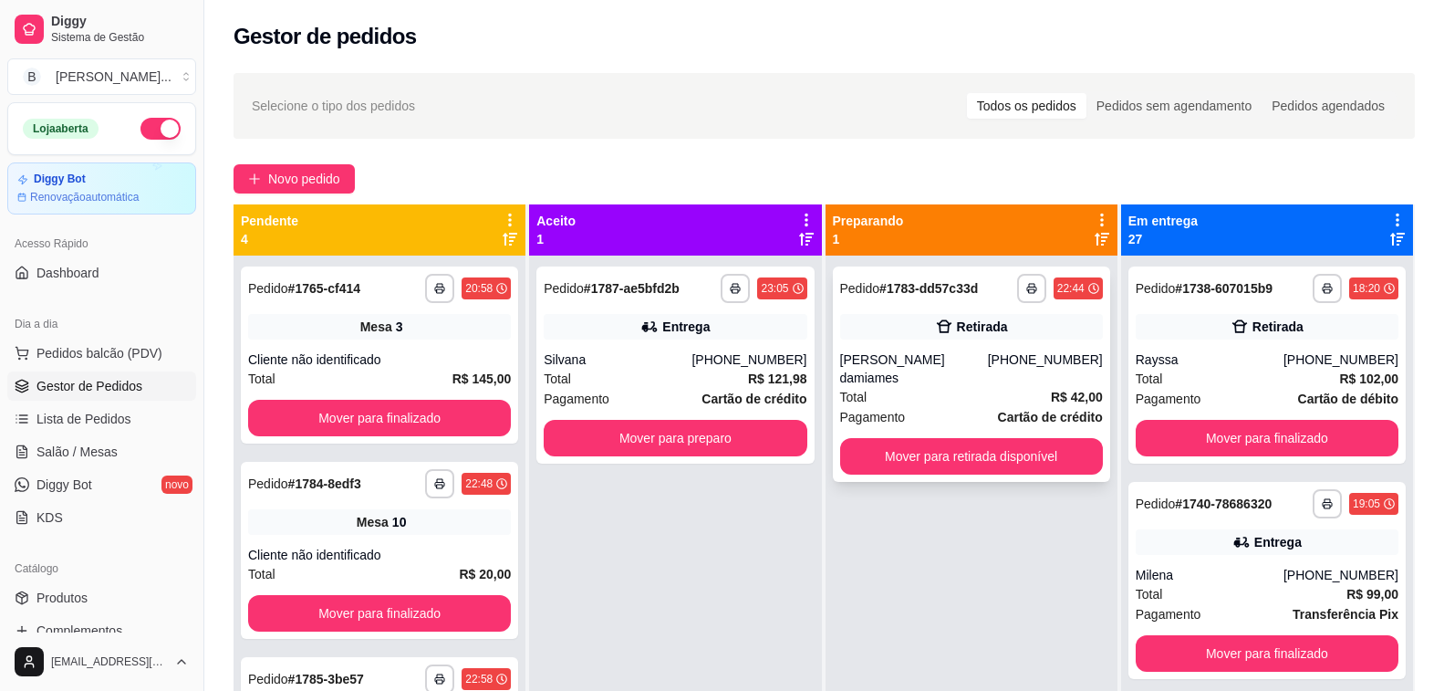
click at [930, 438] on button "Mover para retirada disponível" at bounding box center [971, 456] width 263 height 36
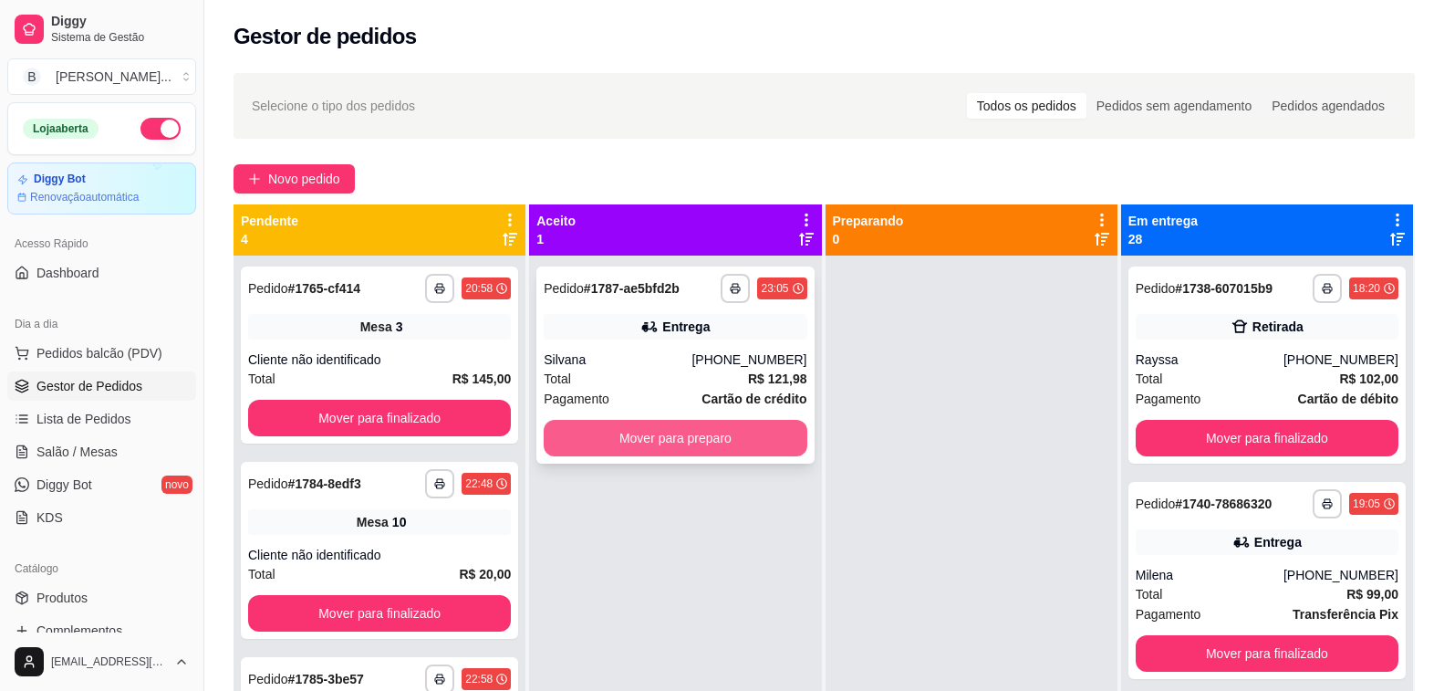
click at [715, 438] on button "Mover para preparo" at bounding box center [675, 438] width 263 height 36
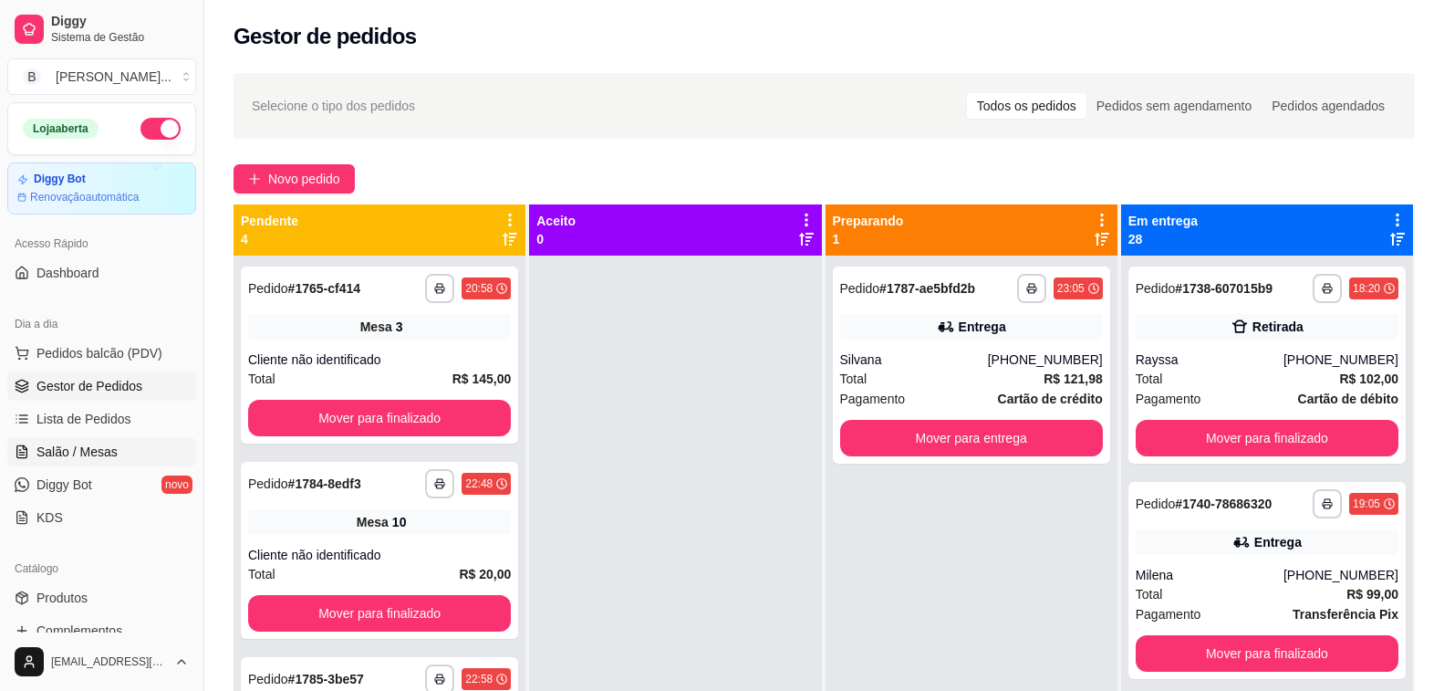
click at [88, 437] on link "Salão / Mesas" at bounding box center [101, 451] width 189 height 29
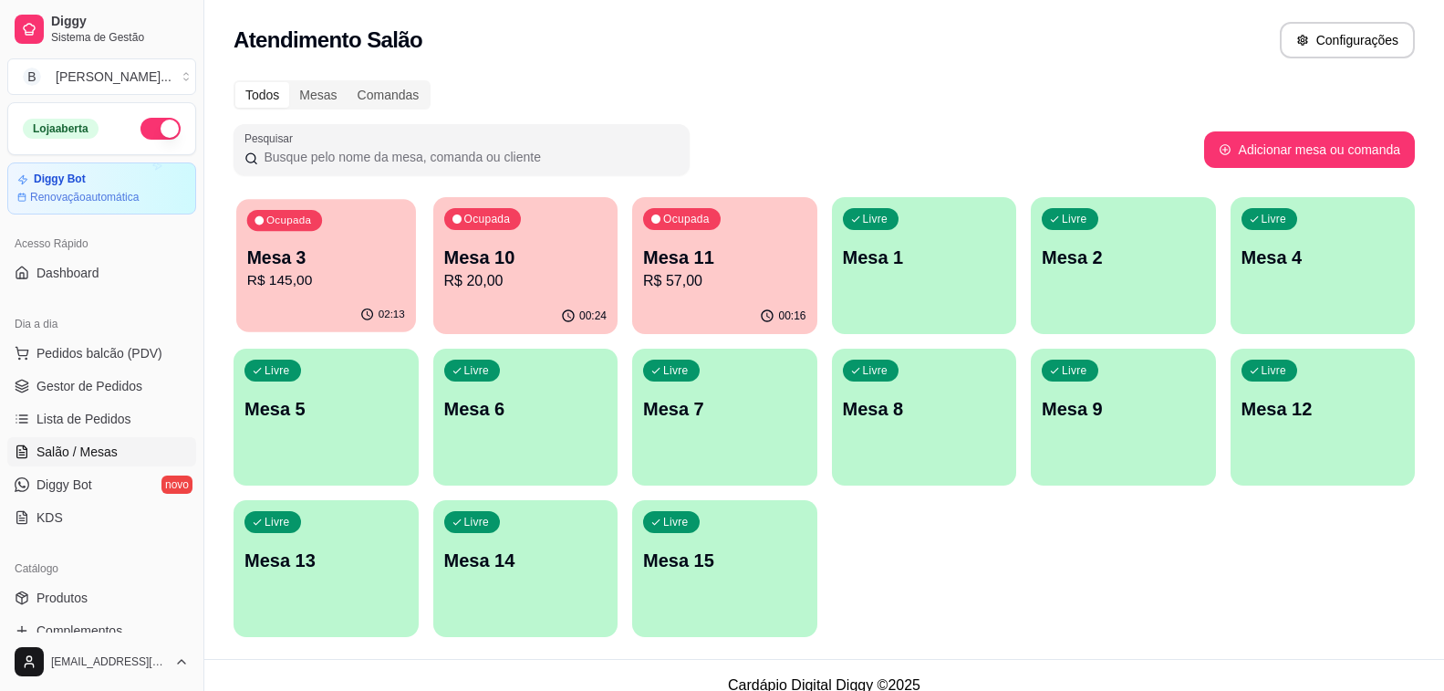
click at [289, 300] on div "02:13" at bounding box center [325, 314] width 179 height 35
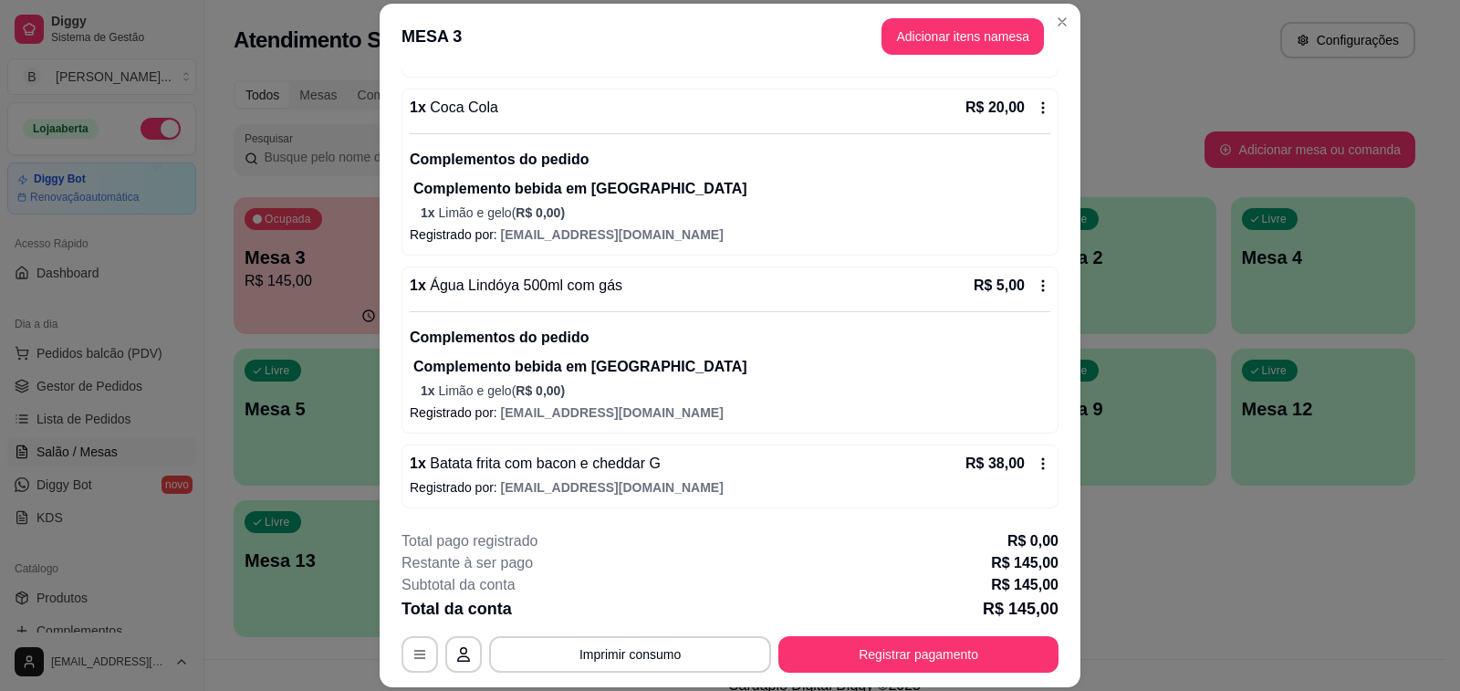
scroll to position [55, 0]
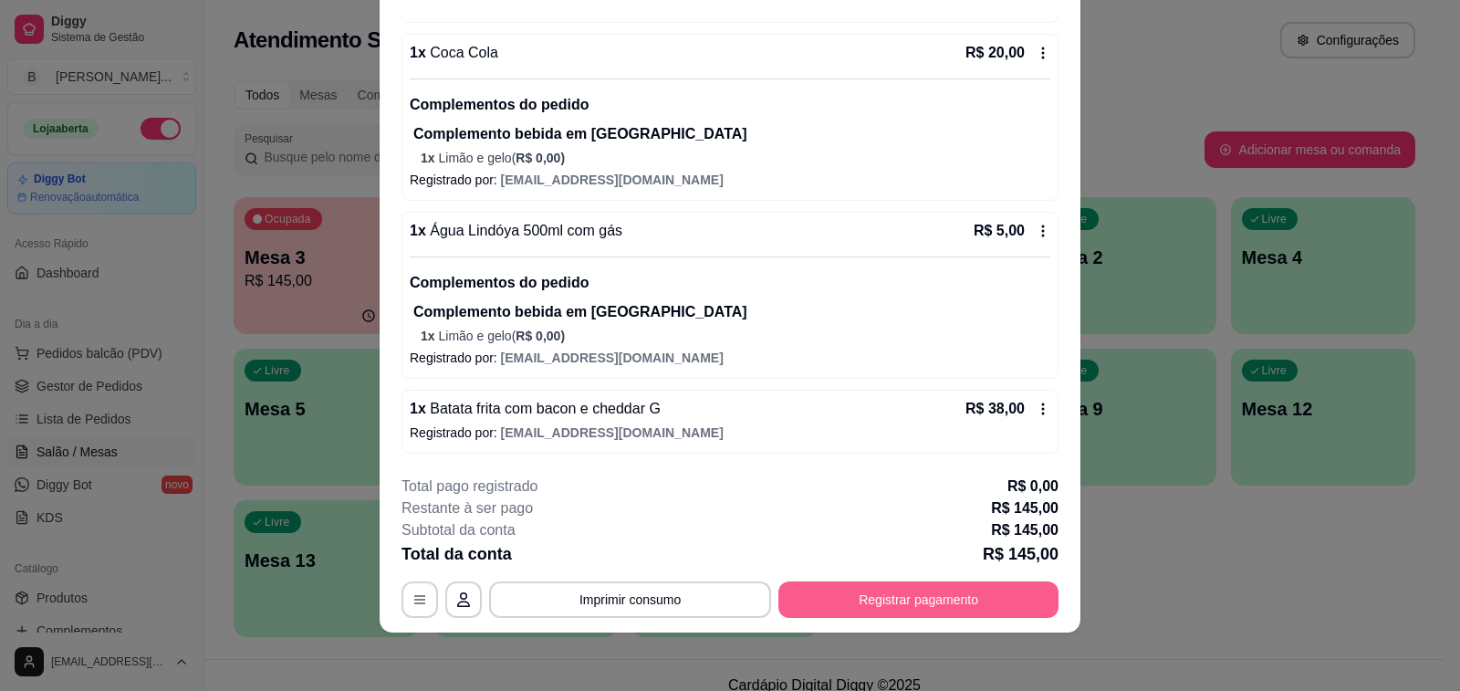
click at [963, 597] on button "Registrar pagamento" at bounding box center [918, 599] width 280 height 36
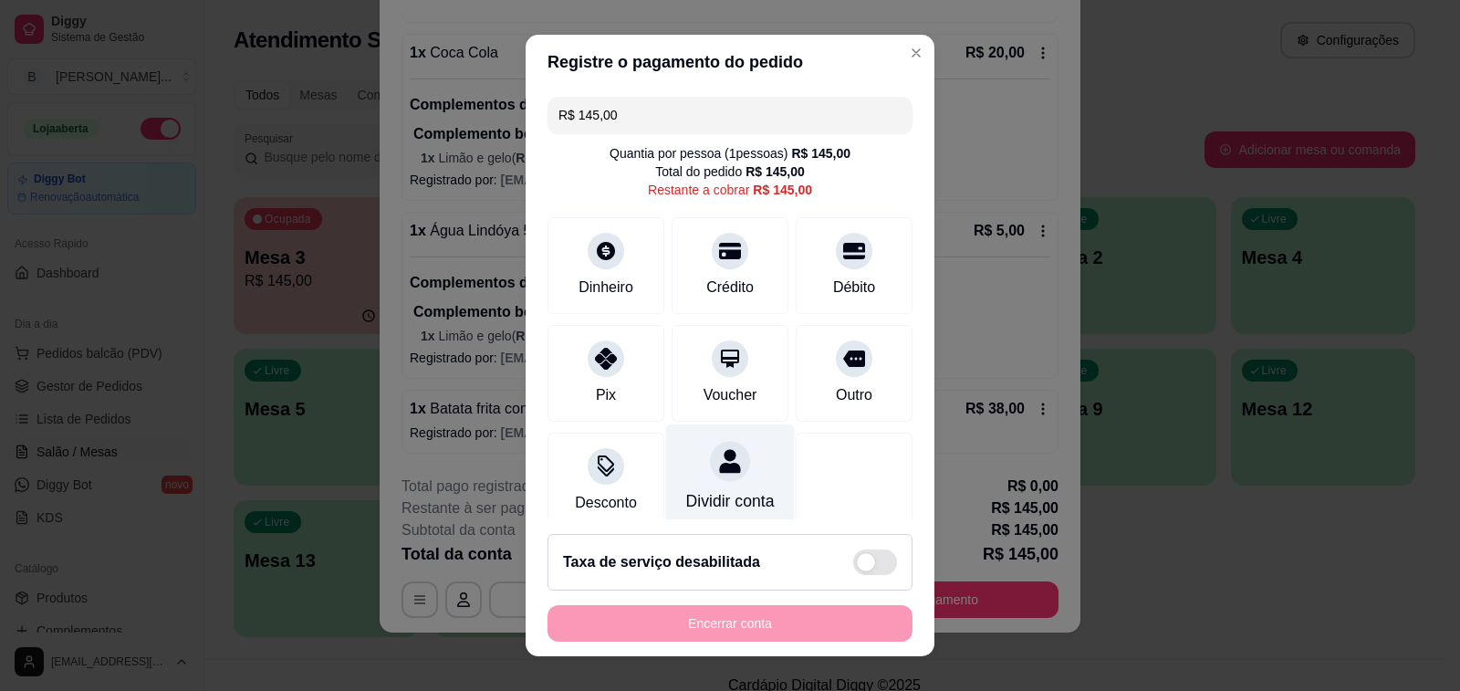
click at [694, 479] on div "Dividir conta" at bounding box center [730, 477] width 129 height 107
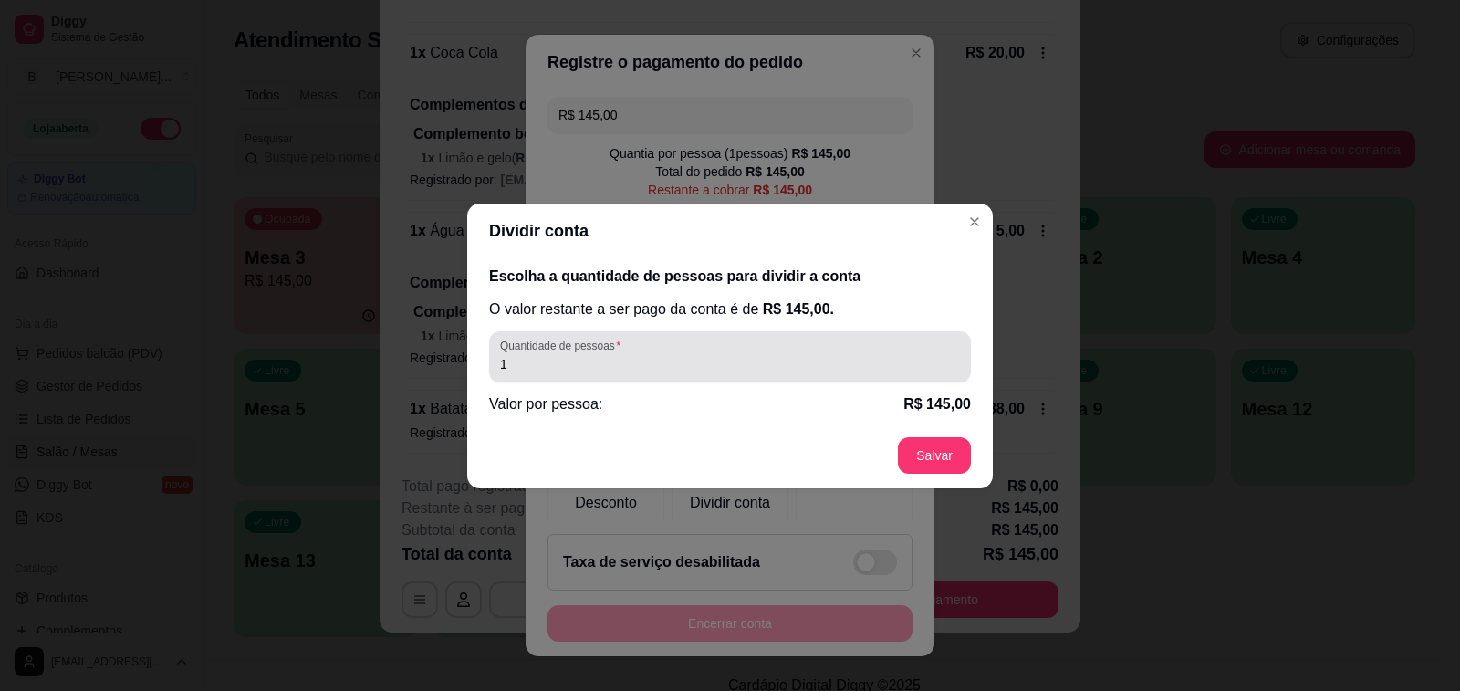
click at [570, 369] on input "1" at bounding box center [730, 364] width 460 height 18
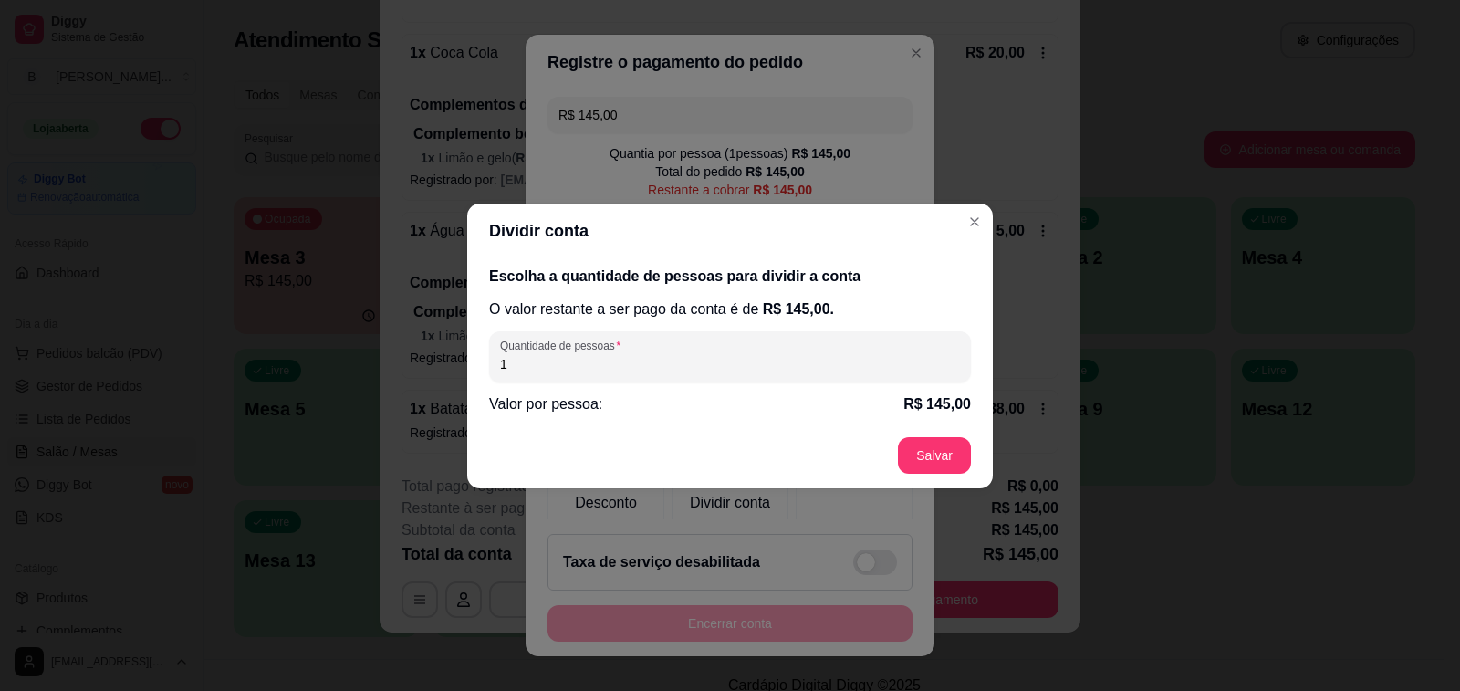
click at [570, 369] on input "1" at bounding box center [730, 364] width 460 height 18
type input "2"
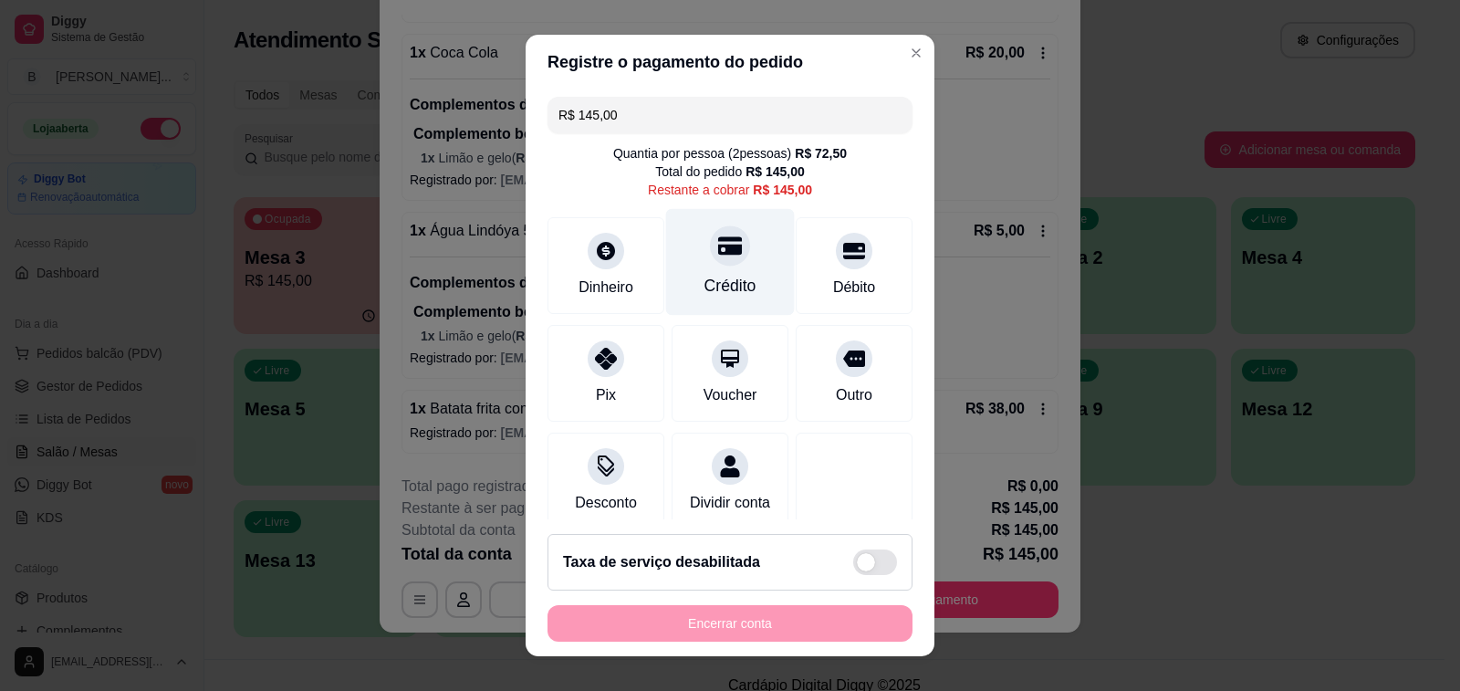
click at [725, 256] on div "Crédito" at bounding box center [730, 262] width 129 height 107
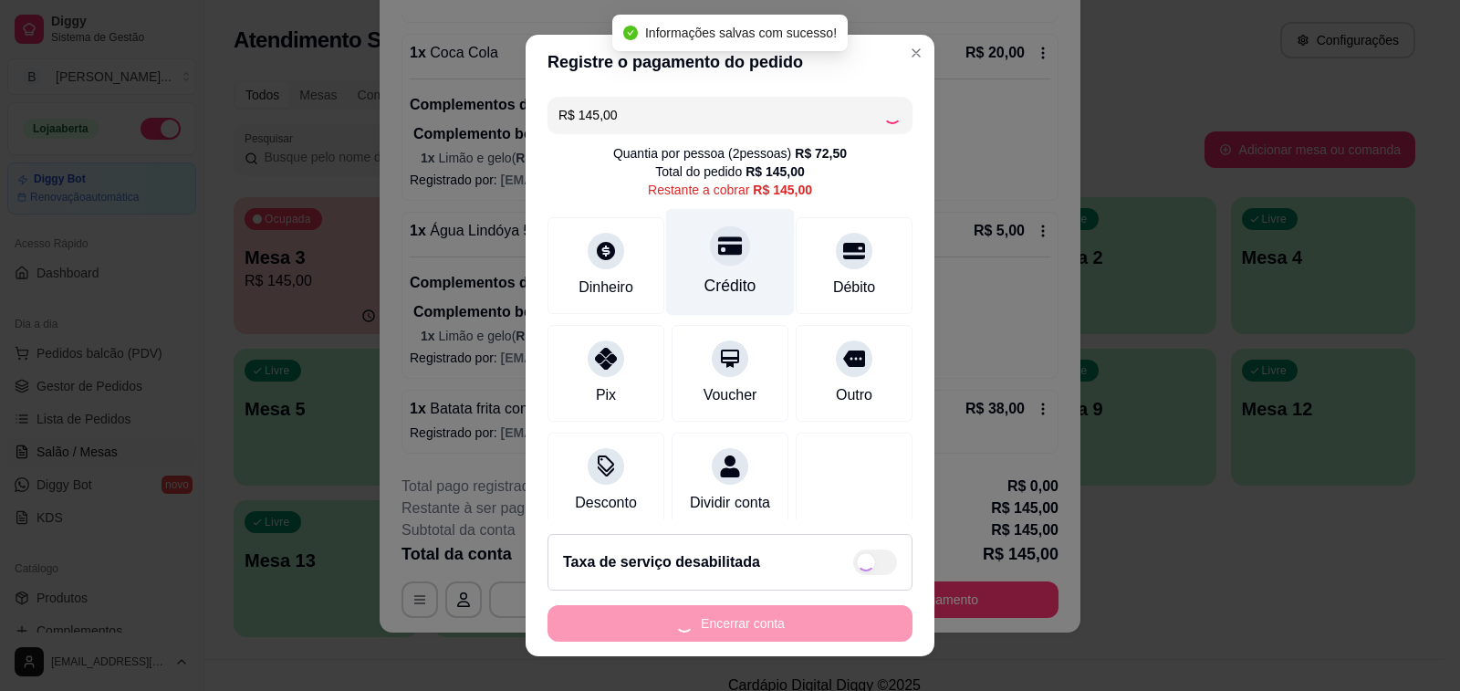
type input "R$ 0,00"
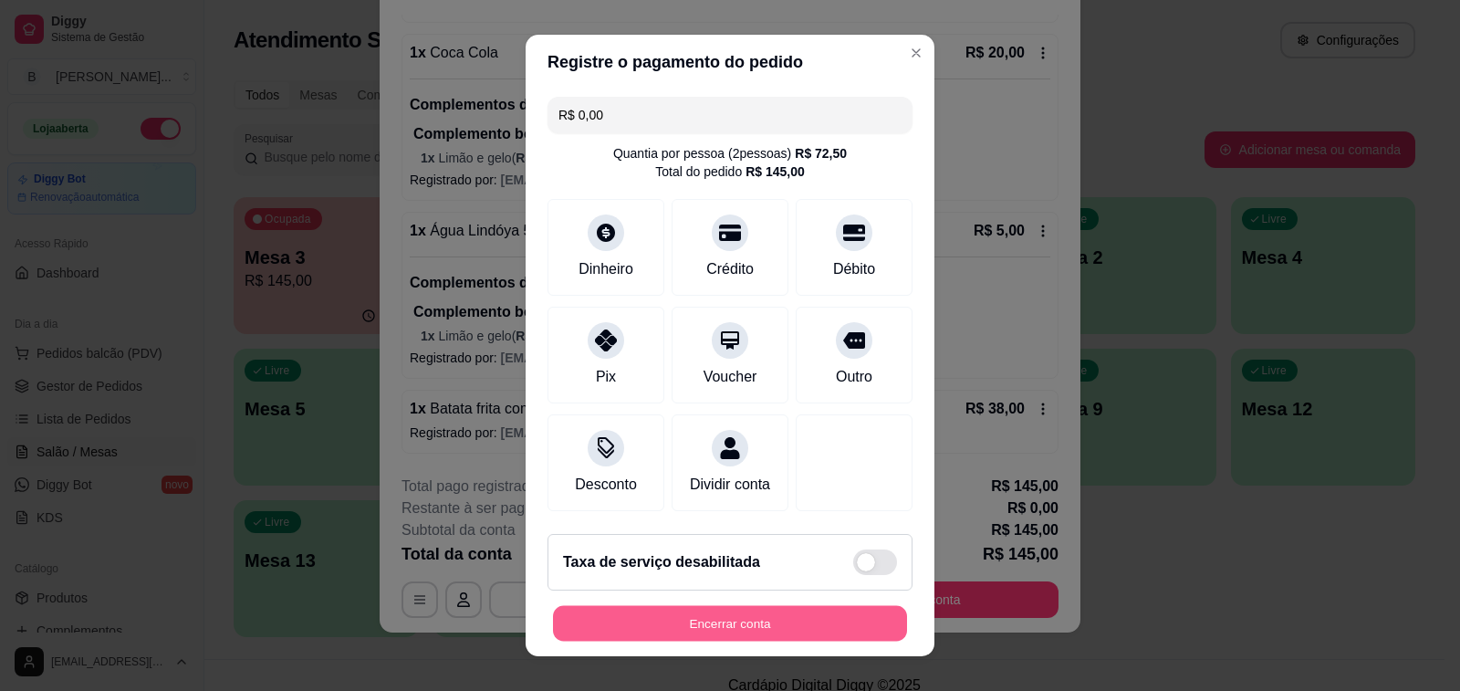
click at [740, 614] on button "Encerrar conta" at bounding box center [730, 624] width 354 height 36
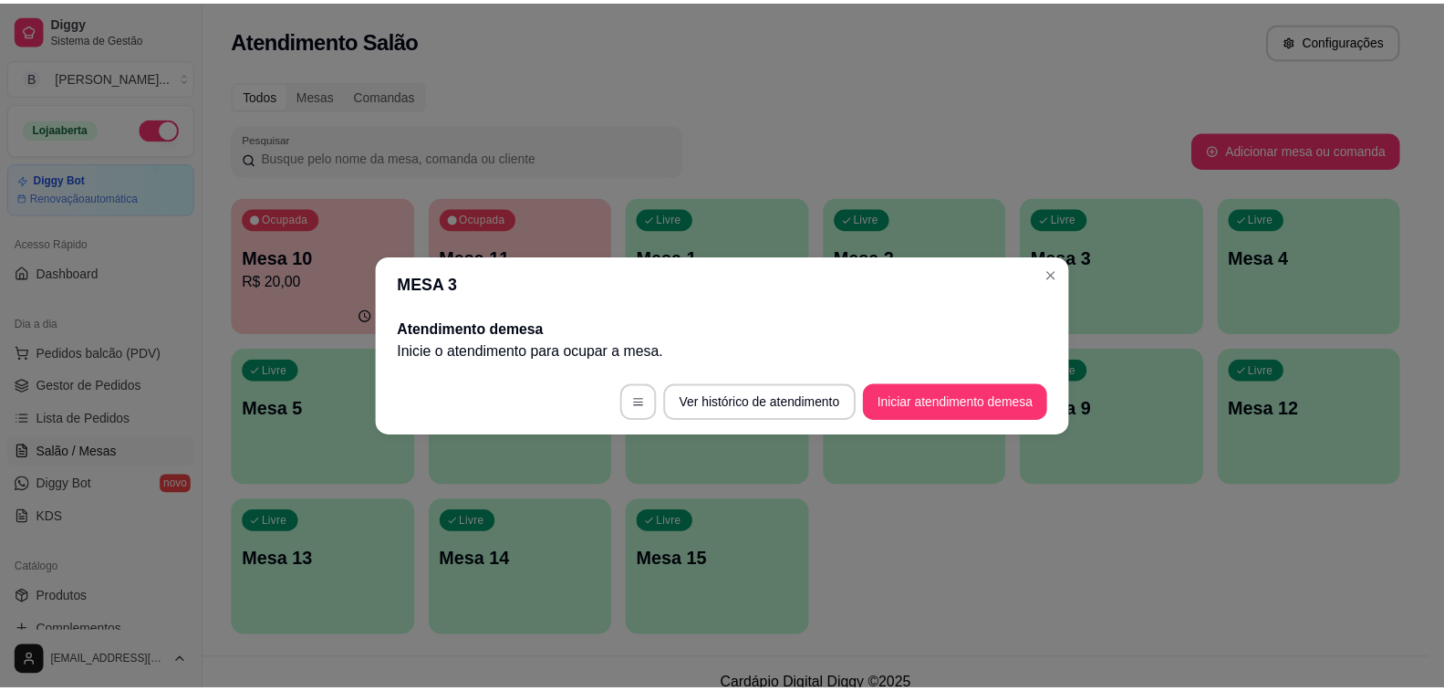
scroll to position [0, 0]
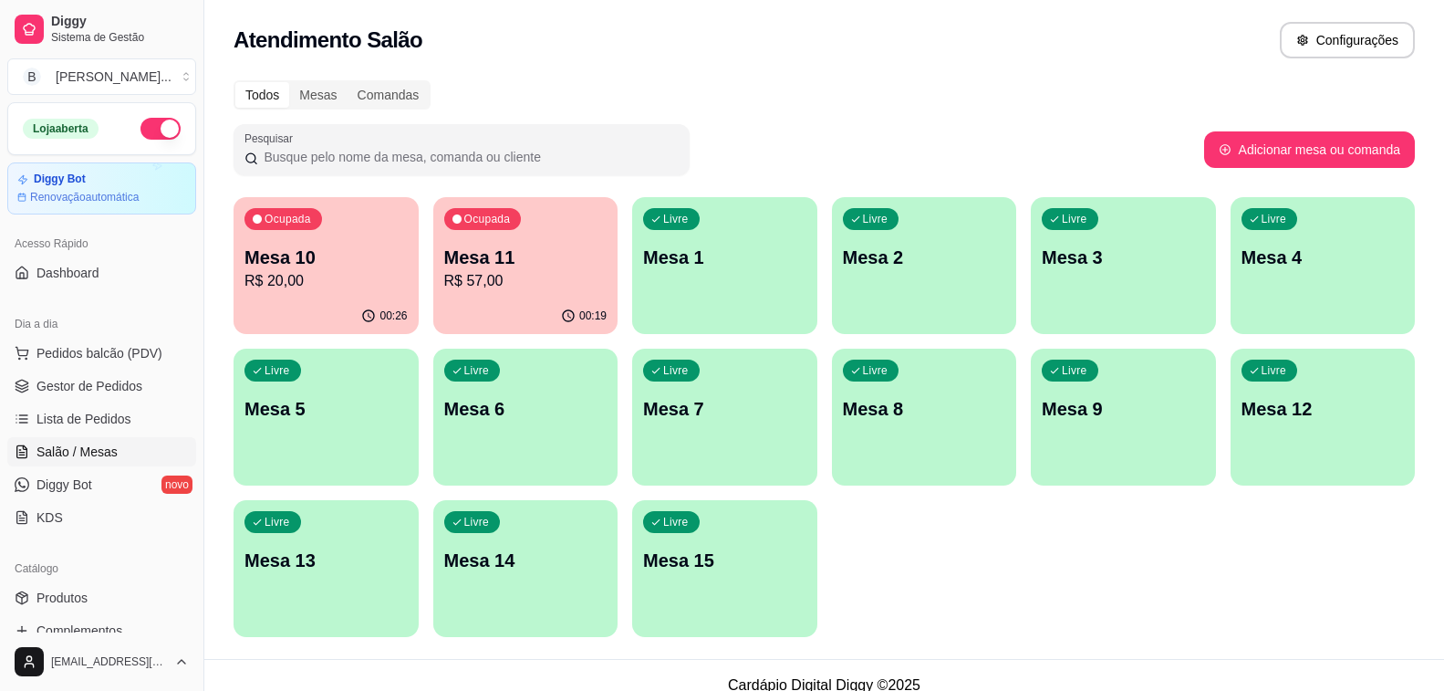
click at [475, 52] on div "Atendimento Salão Configurações" at bounding box center [824, 40] width 1181 height 36
